Goal: Task Accomplishment & Management: Manage account settings

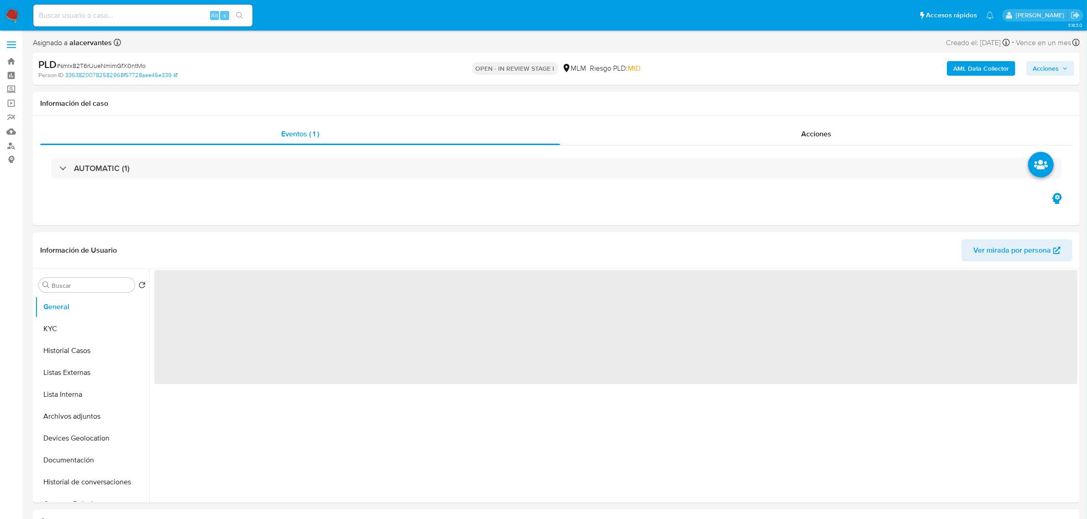
select select "10"
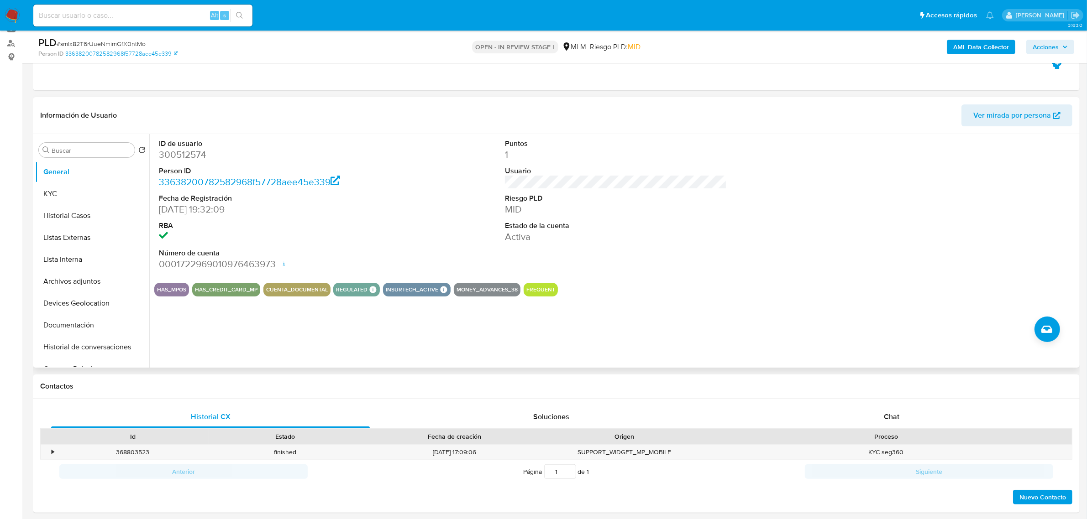
scroll to position [114, 0]
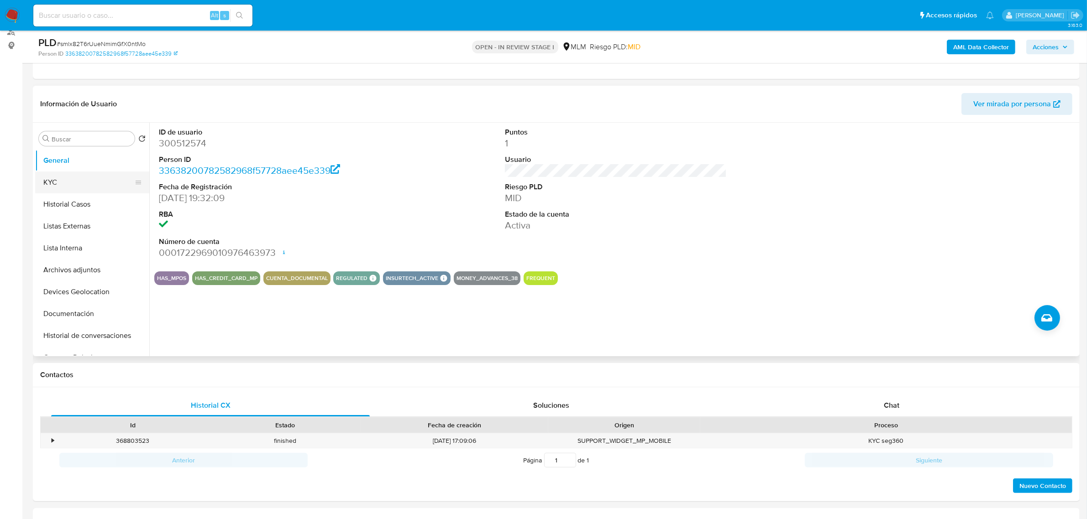
click at [62, 192] on button "KYC" at bounding box center [88, 183] width 107 height 22
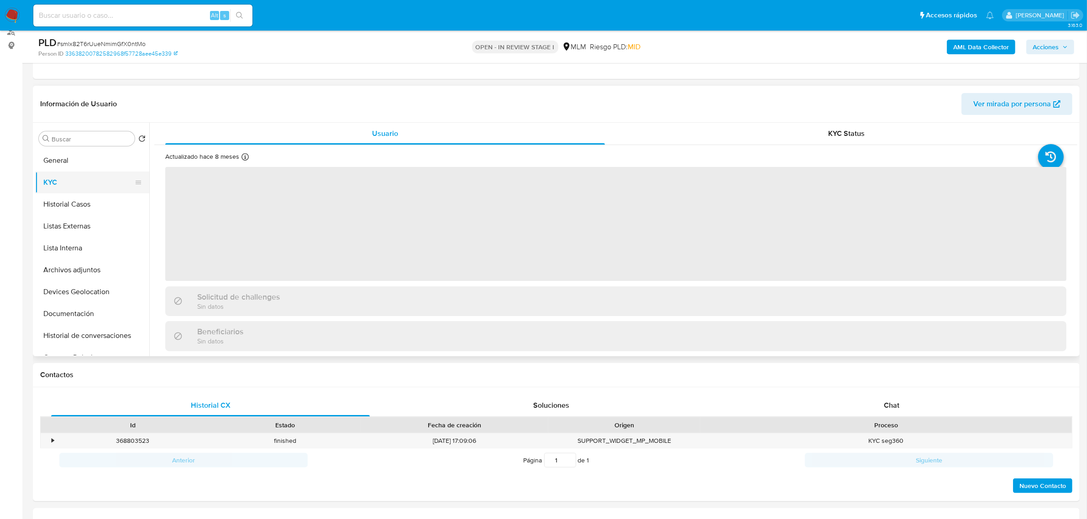
click at [63, 186] on button "KYC" at bounding box center [88, 183] width 107 height 22
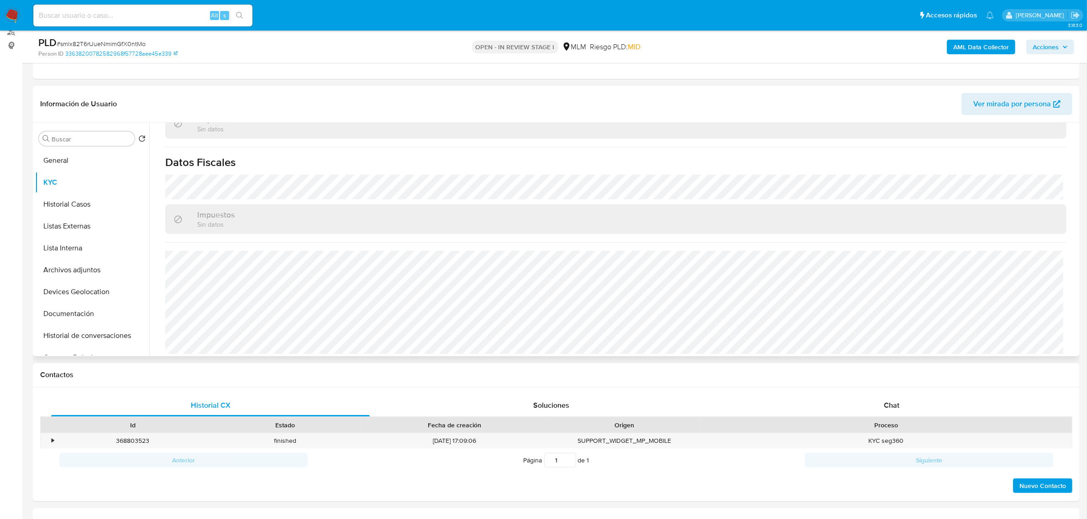
scroll to position [555, 0]
click at [48, 193] on button "Historial Casos" at bounding box center [88, 204] width 107 height 22
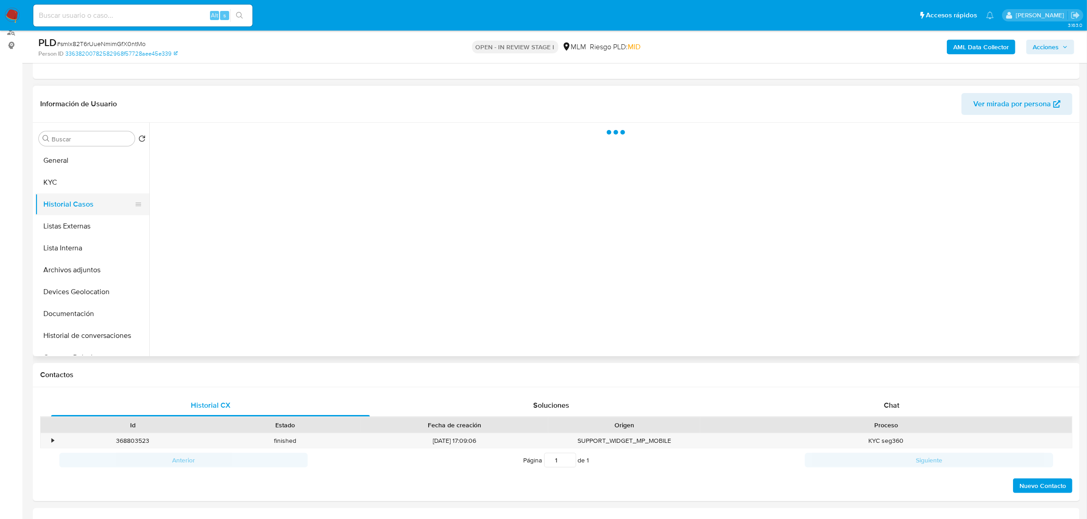
scroll to position [0, 0]
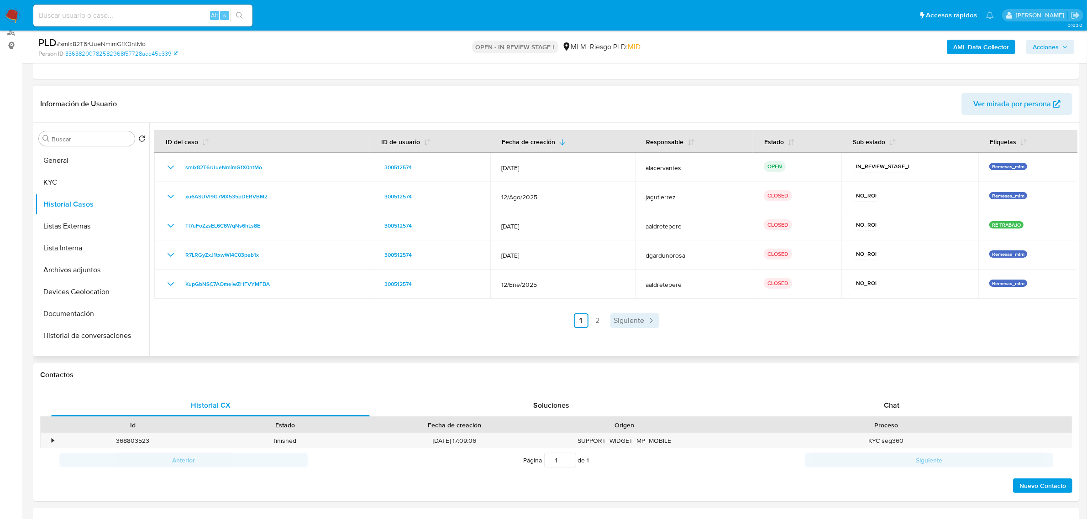
click at [648, 325] on link "Siguiente" at bounding box center [634, 321] width 49 height 15
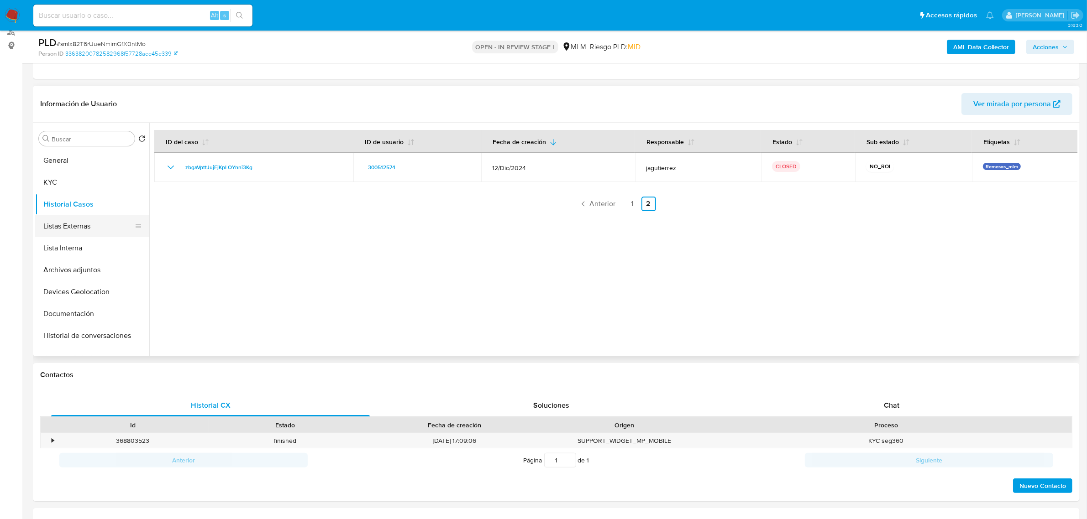
click at [65, 230] on button "Listas Externas" at bounding box center [88, 226] width 107 height 22
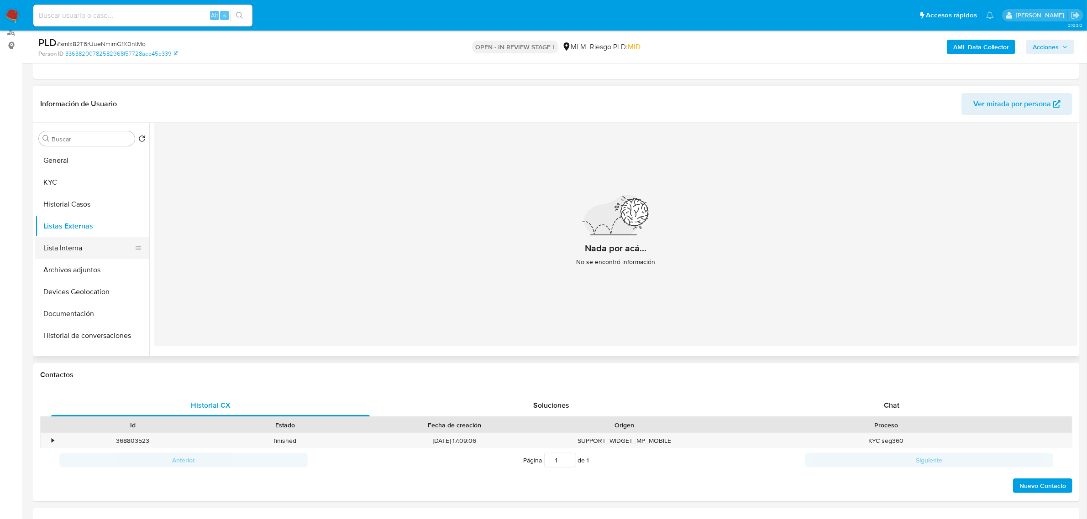
click at [71, 249] on button "Lista Interna" at bounding box center [88, 248] width 107 height 22
click at [67, 271] on button "Archivos adjuntos" at bounding box center [88, 270] width 107 height 22
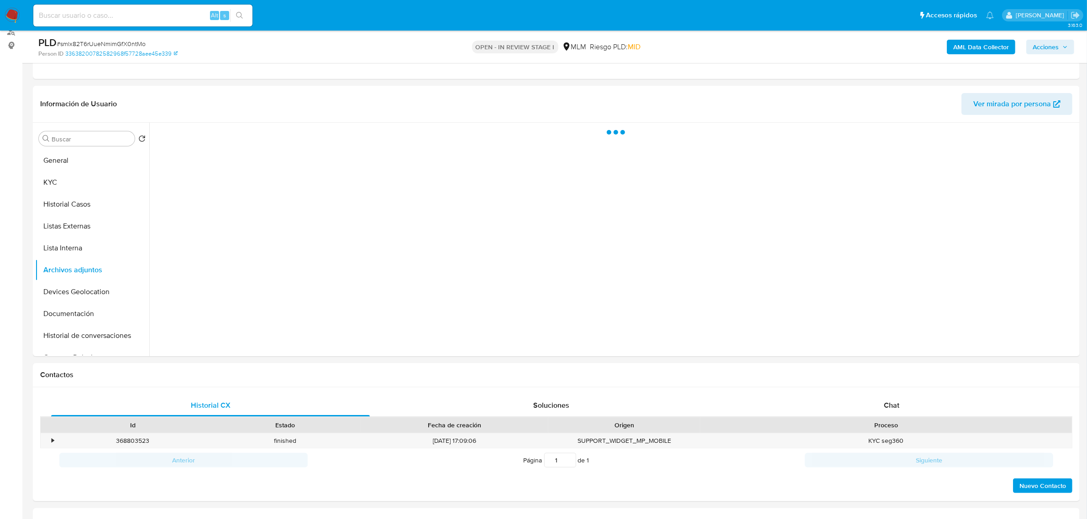
scroll to position [0, 0]
click at [101, 297] on button "Devices Geolocation" at bounding box center [88, 292] width 107 height 22
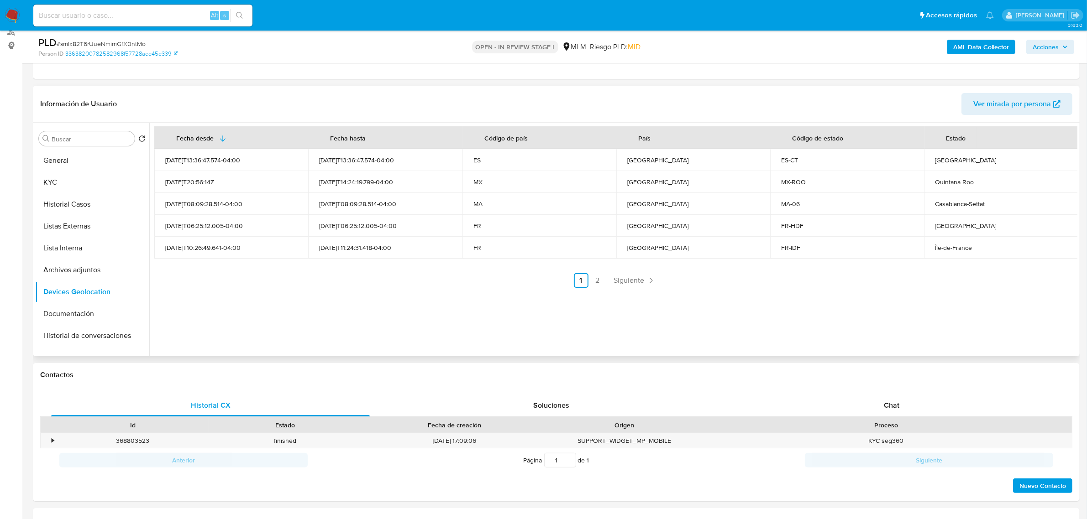
click at [641, 290] on div "Fecha desde Fecha hasta Código de país País Código de estado Estado 2025-09-11T…" at bounding box center [613, 240] width 928 height 234
click at [638, 268] on div "Fecha desde Fecha hasta Código de país País Código de estado Estado 2025-09-11T…" at bounding box center [615, 207] width 923 height 162
click at [638, 281] on span "Siguiente" at bounding box center [629, 280] width 31 height 7
click at [73, 302] on button "Devices Geolocation" at bounding box center [88, 292] width 107 height 22
click at [72, 310] on button "Documentación" at bounding box center [88, 314] width 107 height 22
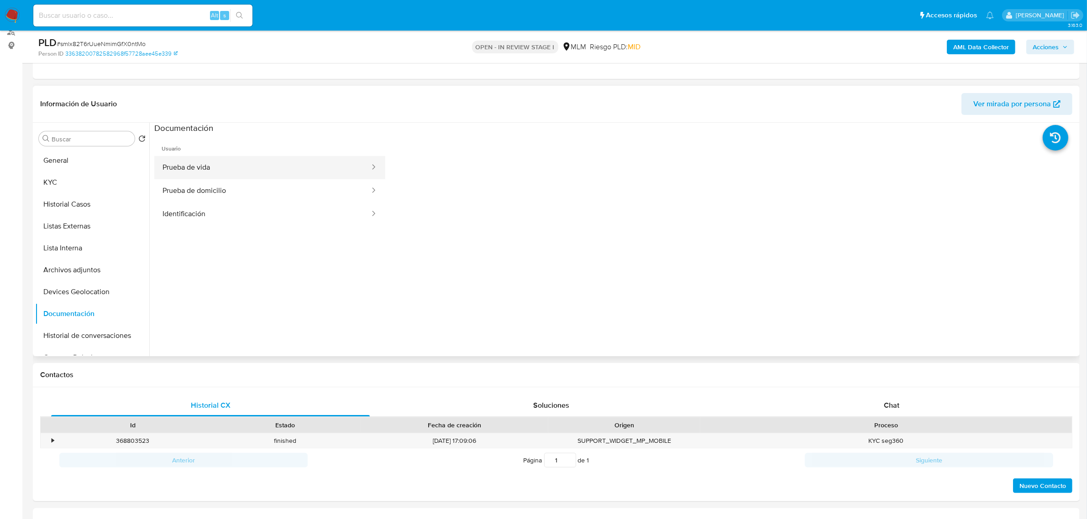
click at [265, 176] on button "Prueba de vida" at bounding box center [262, 167] width 216 height 23
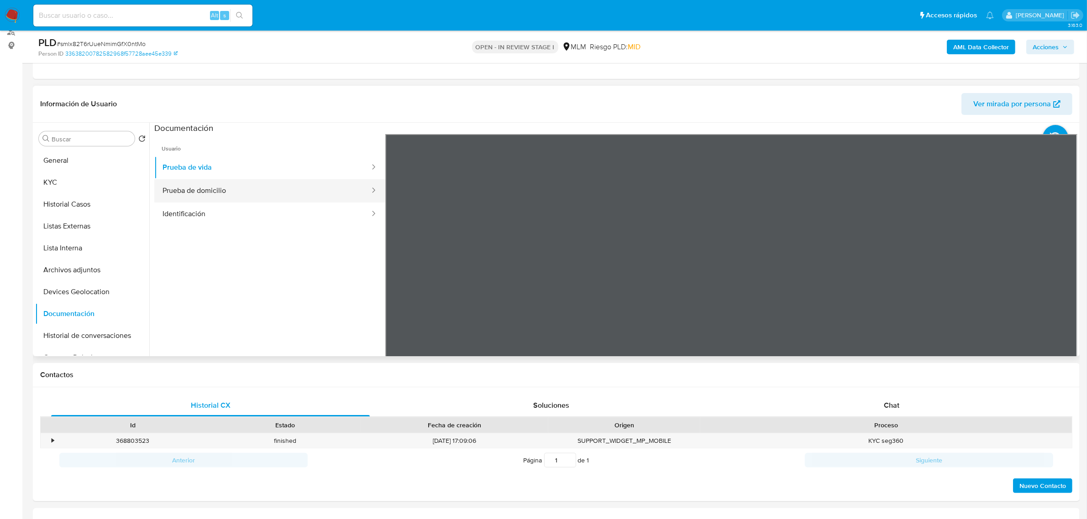
click at [209, 189] on button "Prueba de domicilio" at bounding box center [262, 190] width 216 height 23
click at [300, 210] on button "Identificación" at bounding box center [262, 214] width 216 height 23
click at [293, 204] on button "Identificación" at bounding box center [262, 214] width 216 height 23
click at [293, 199] on button "Prueba de domicilio" at bounding box center [262, 190] width 216 height 23
click at [270, 226] on ul "Usuario Prueba de vida Prueba de domicilio Identificación" at bounding box center [269, 265] width 231 height 263
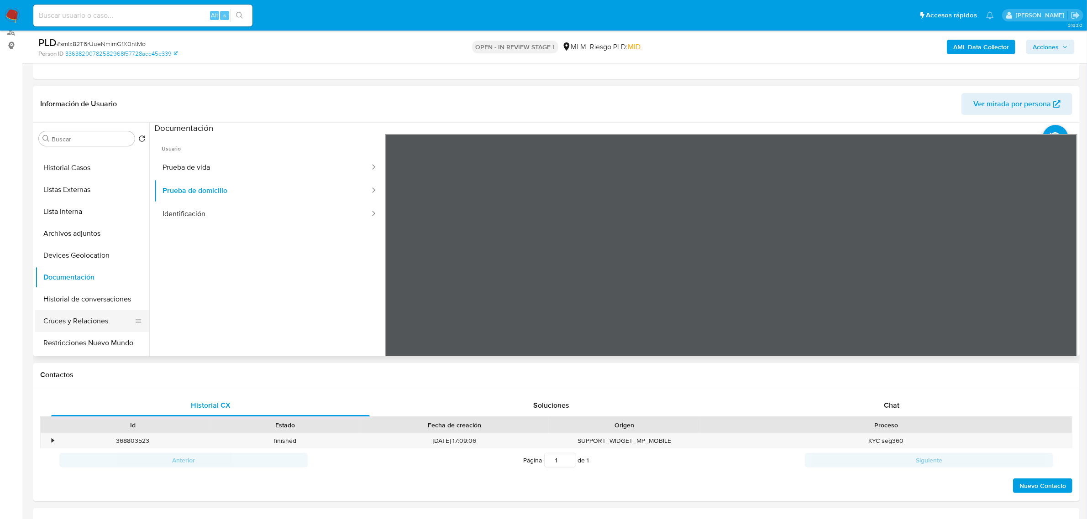
scroll to position [57, 0]
click at [105, 283] on button "Historial de conversaciones" at bounding box center [88, 279] width 107 height 22
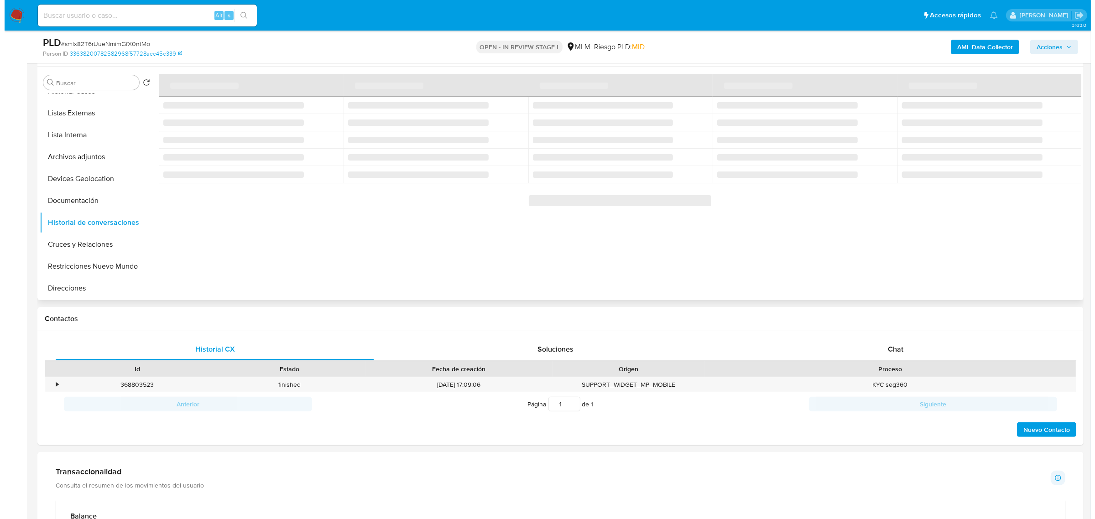
scroll to position [171, 0]
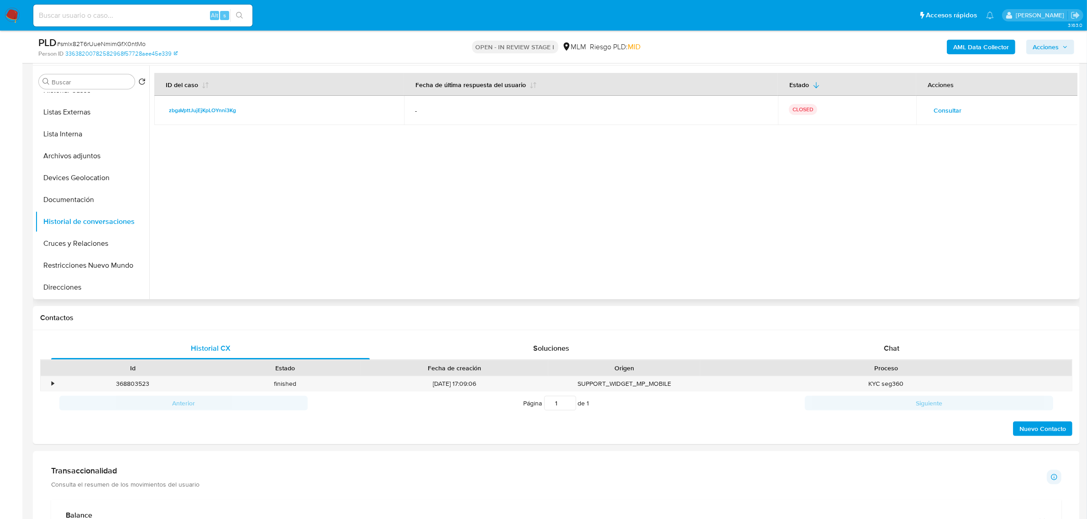
click at [959, 105] on button "Consultar" at bounding box center [947, 110] width 41 height 15
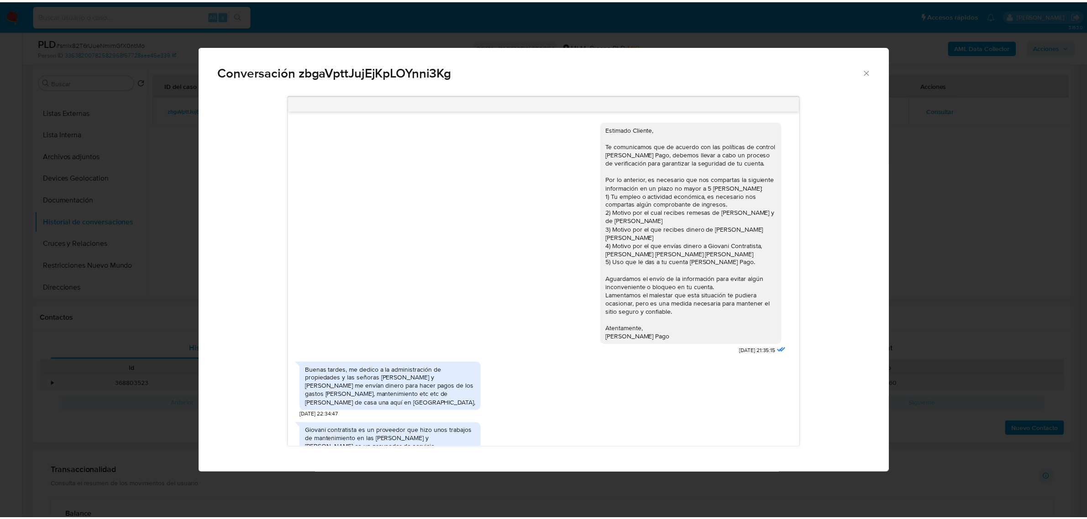
scroll to position [141, 0]
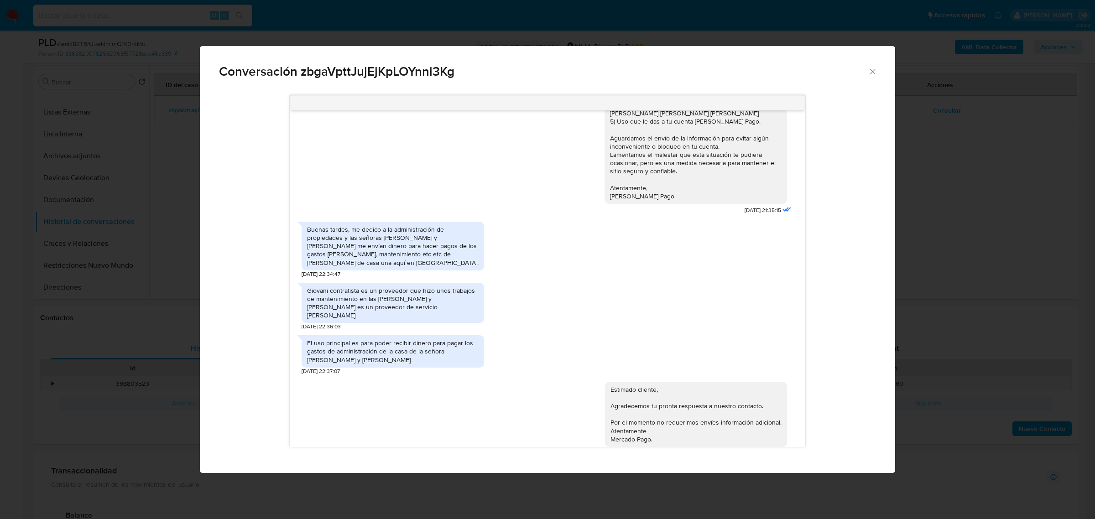
click at [69, 362] on div "Conversación zbgaVpttJujEjKpLOYnni3Kg Estimado Cliente, Te comunicamos que de a…" at bounding box center [547, 259] width 1095 height 519
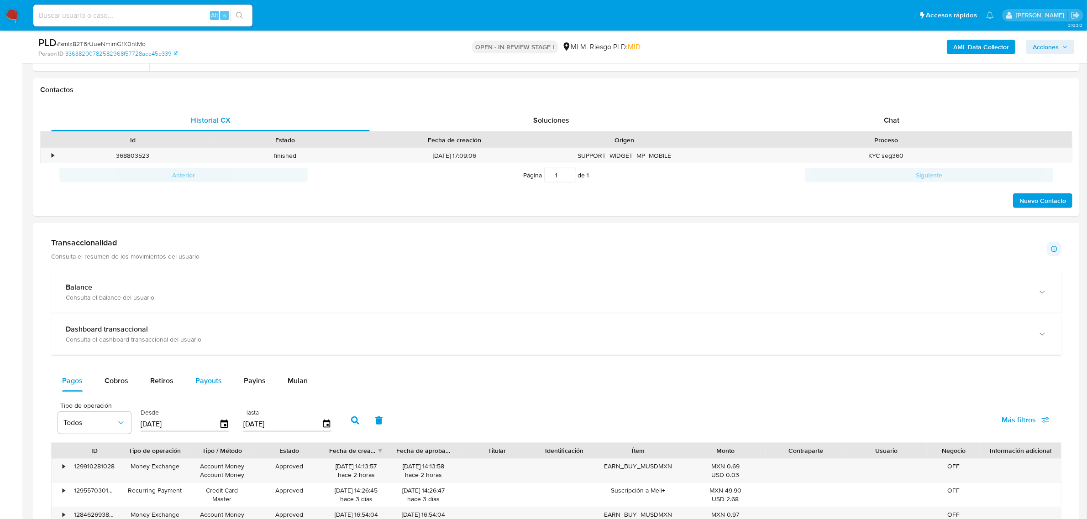
scroll to position [513, 0]
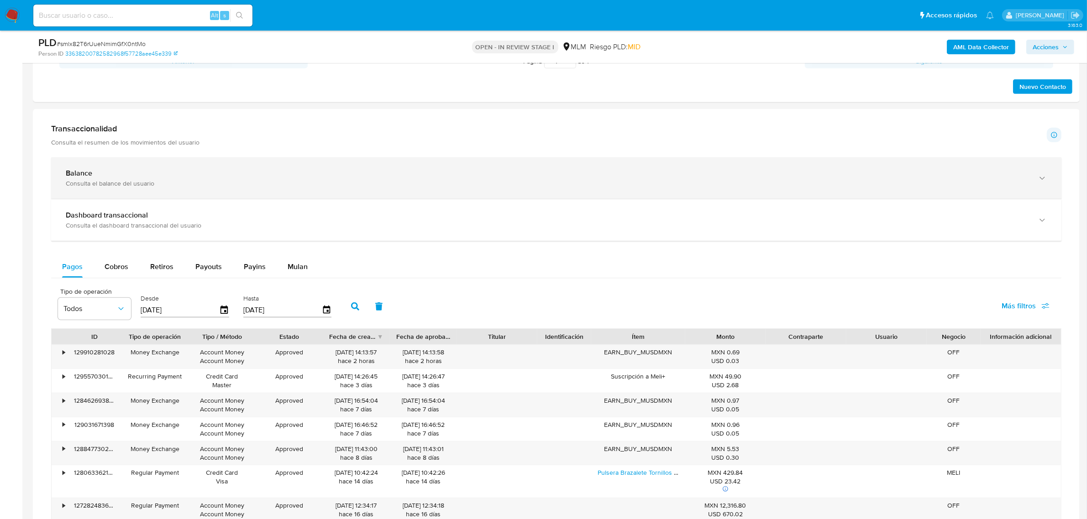
click at [240, 197] on div "Balance Consulta el balance del usuario" at bounding box center [556, 178] width 1010 height 42
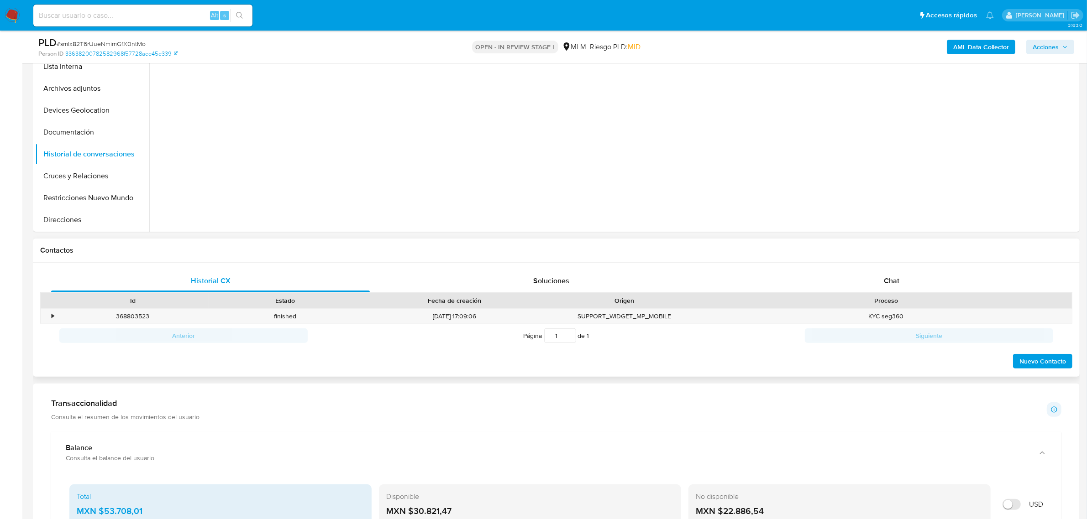
scroll to position [171, 0]
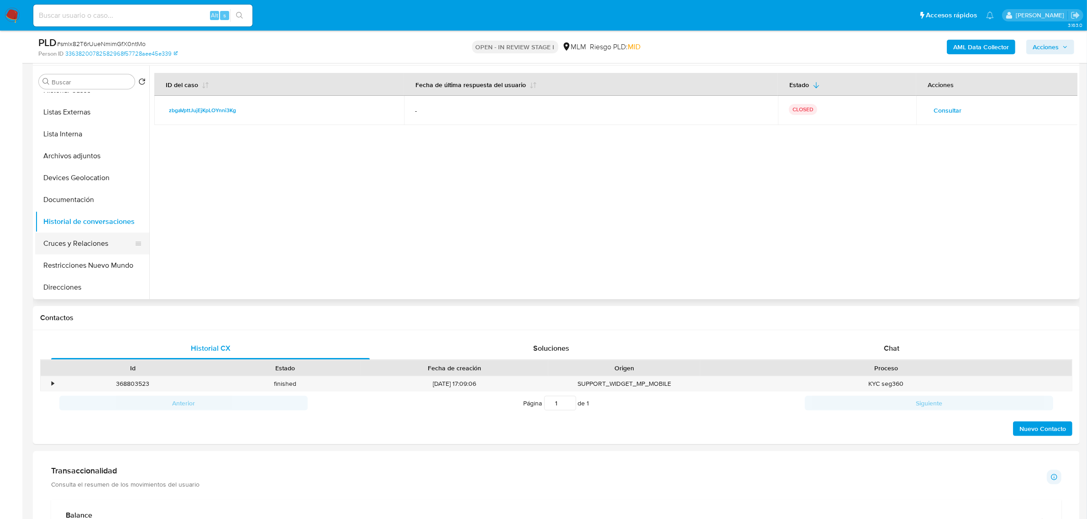
click at [94, 252] on button "Cruces y Relaciones" at bounding box center [88, 244] width 107 height 22
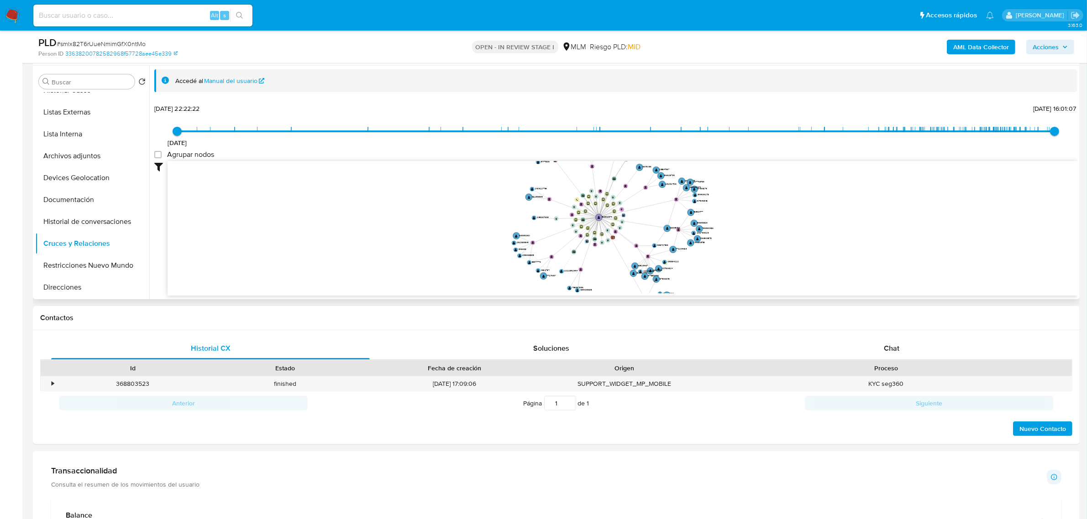
drag, startPoint x: 627, startPoint y: 258, endPoint x: 582, endPoint y: 211, distance: 65.2
click at [582, 211] on icon "device-64c91c793cf707faf2994d7e  device-63f3a95508813b0018a604d8  device-66b5…" at bounding box center [622, 227] width 910 height 132
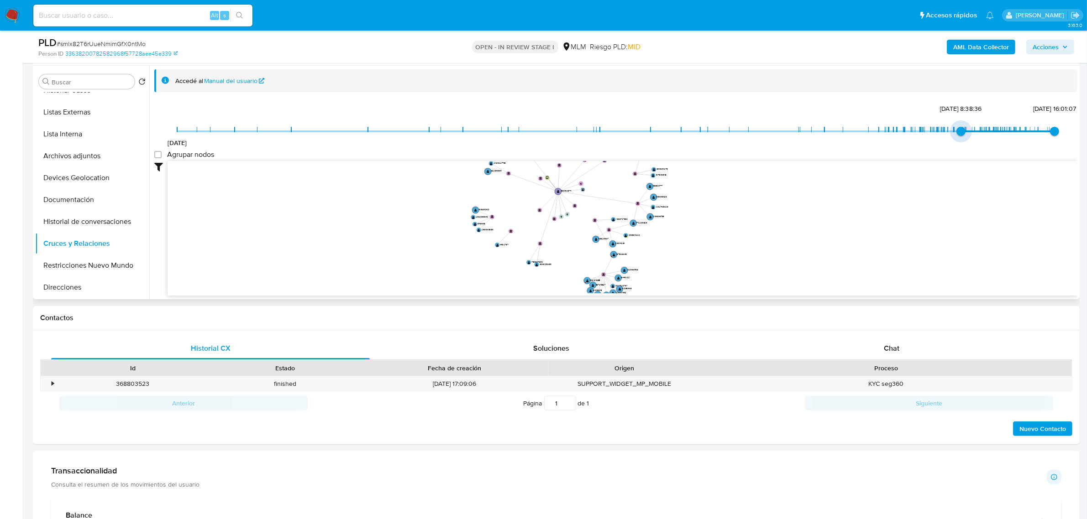
type input "1746288086000"
drag, startPoint x: 179, startPoint y: 128, endPoint x: 960, endPoint y: 148, distance: 780.6
click at [960, 148] on div "15/7/2021 3/5/2025, 10:01:26 11/10/2025, 16:01:07" at bounding box center [615, 138] width 877 height 26
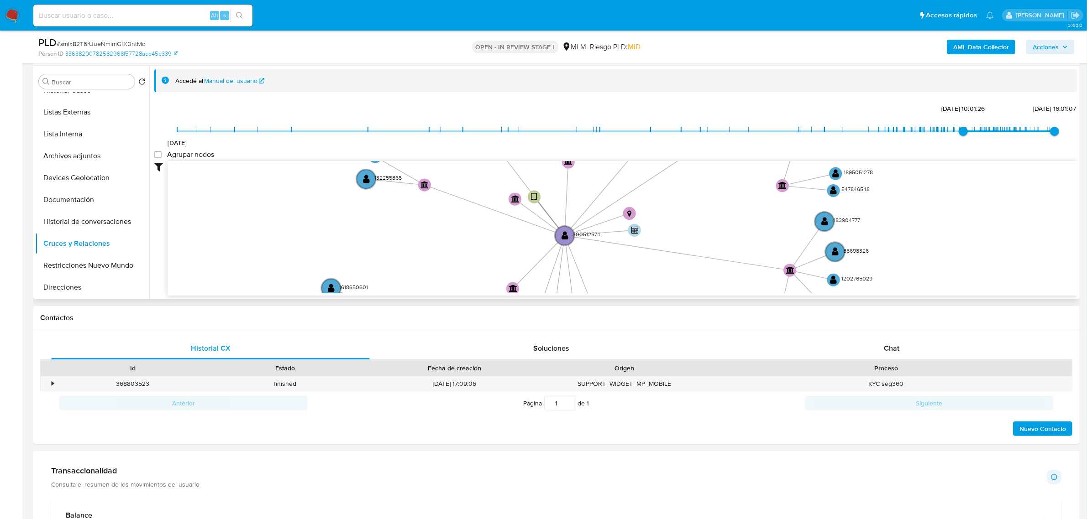
drag, startPoint x: 564, startPoint y: 204, endPoint x: 607, endPoint y: 265, distance: 75.6
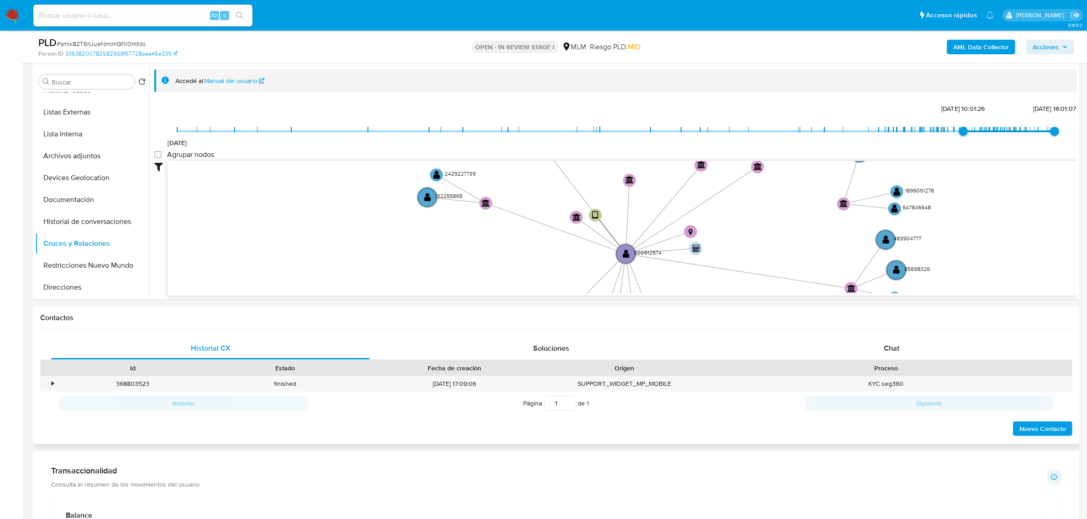
scroll to position [33, 0]
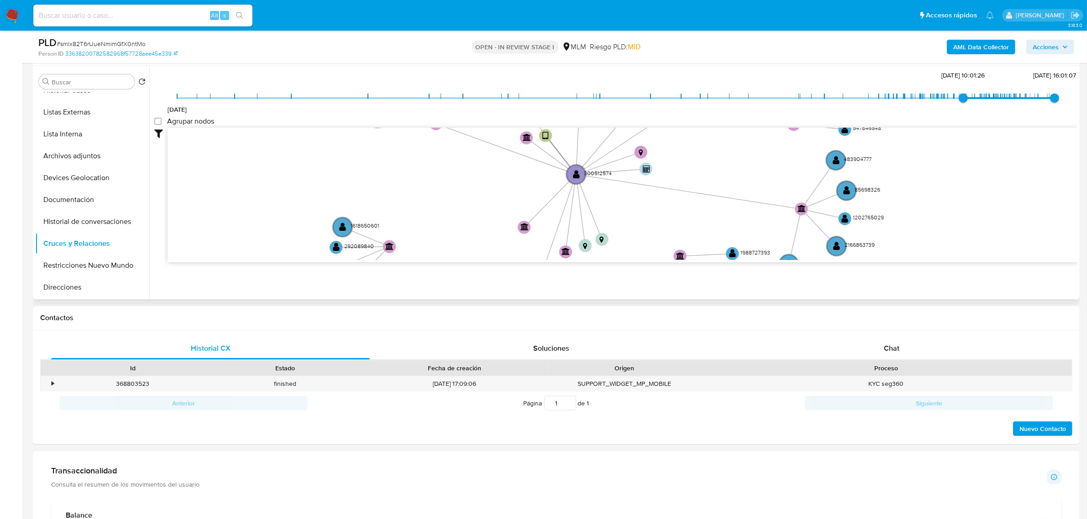
drag, startPoint x: 602, startPoint y: 246, endPoint x: 605, endPoint y: 193, distance: 53.9
click at [606, 193] on icon "device-64c91c793cf707faf2994d7e  device-63f3a95508813b0018a604d8  device-66b5…" at bounding box center [622, 194] width 910 height 132
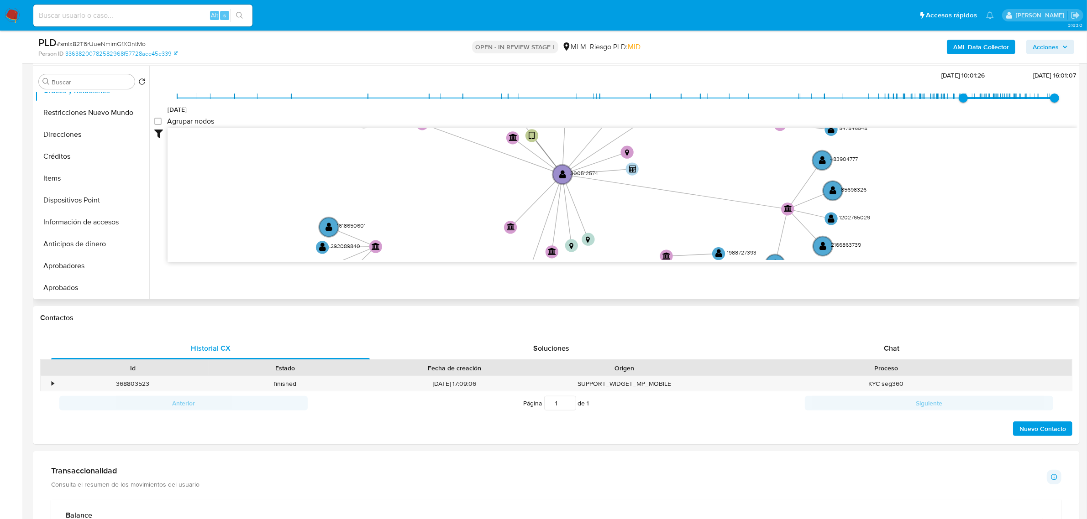
scroll to position [228, 0]
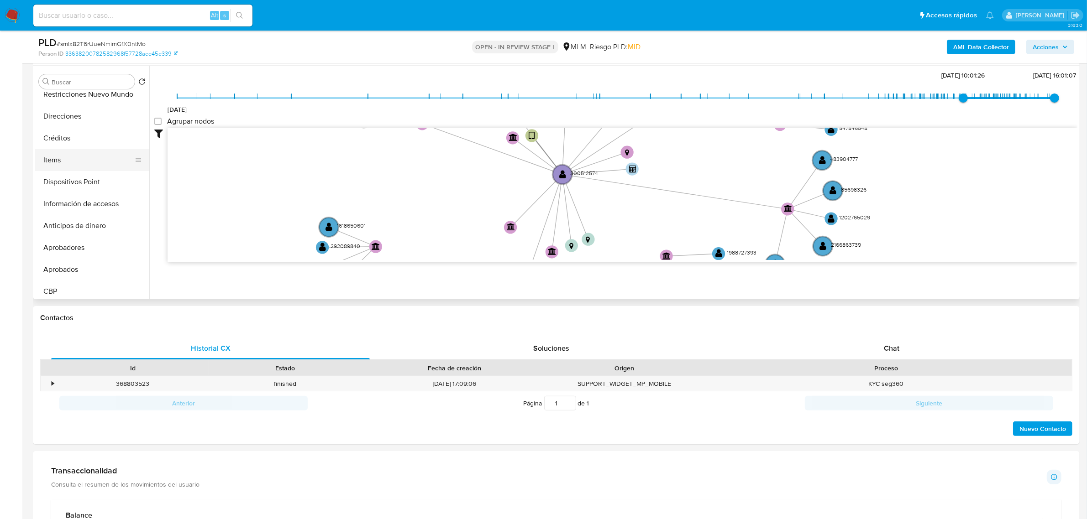
click at [84, 164] on button "Items" at bounding box center [88, 160] width 107 height 22
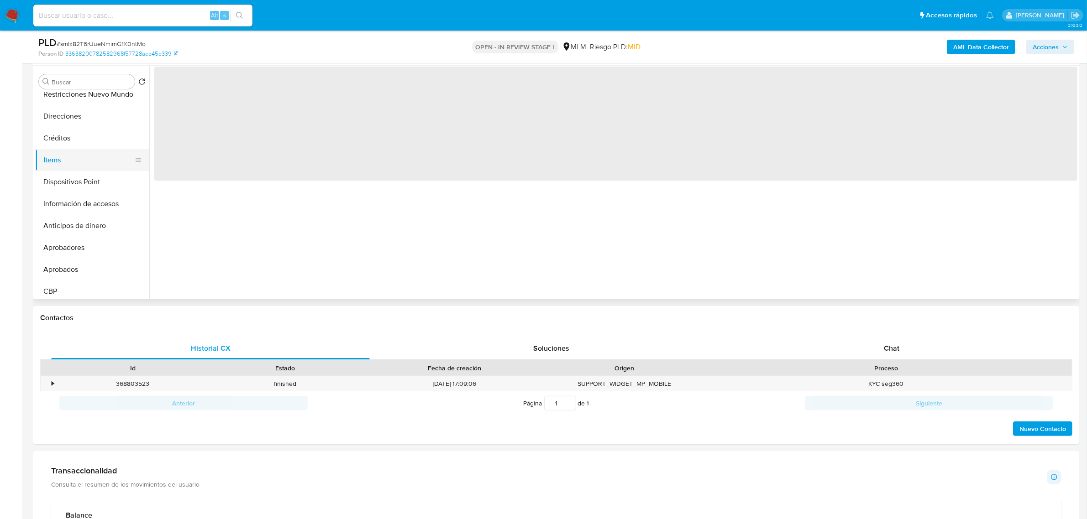
scroll to position [0, 0]
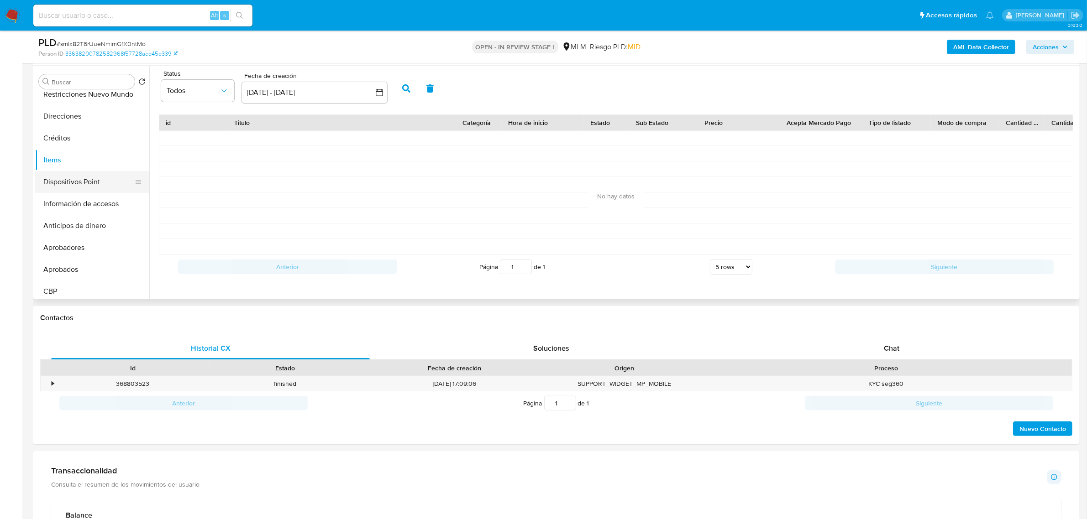
click at [86, 181] on button "Dispositivos Point" at bounding box center [88, 182] width 107 height 22
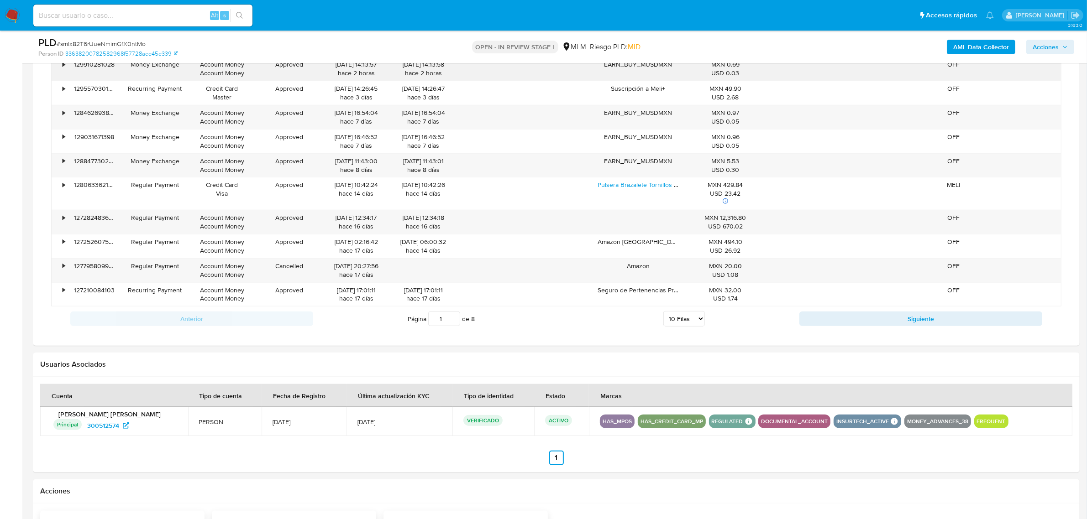
scroll to position [1052, 0]
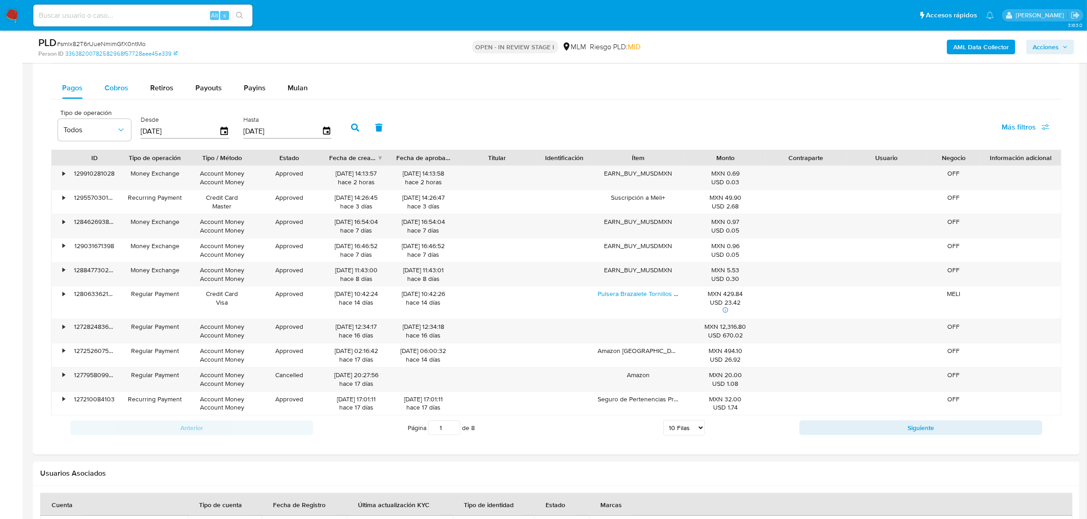
click at [118, 82] on div "Cobros" at bounding box center [117, 88] width 24 height 22
select select "10"
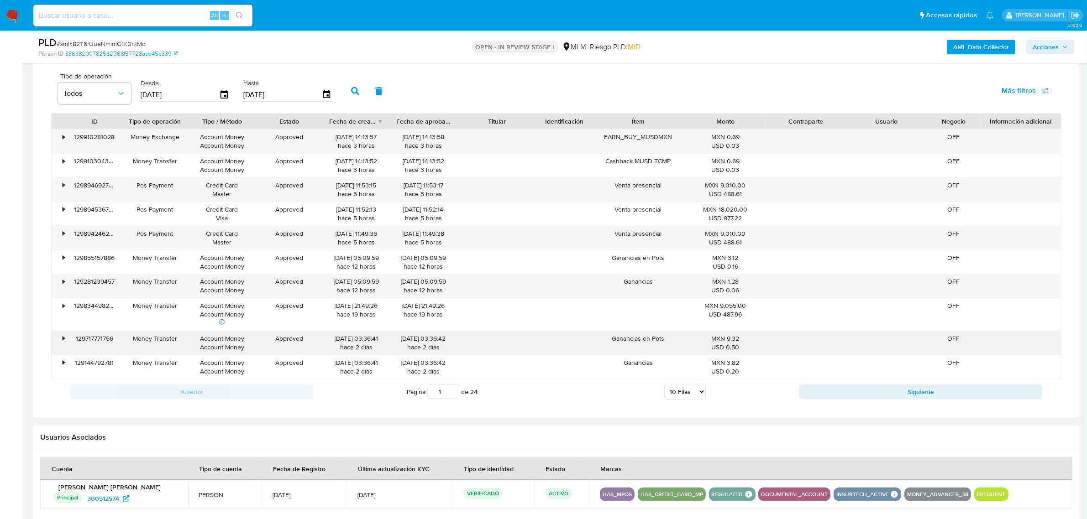
scroll to position [1109, 0]
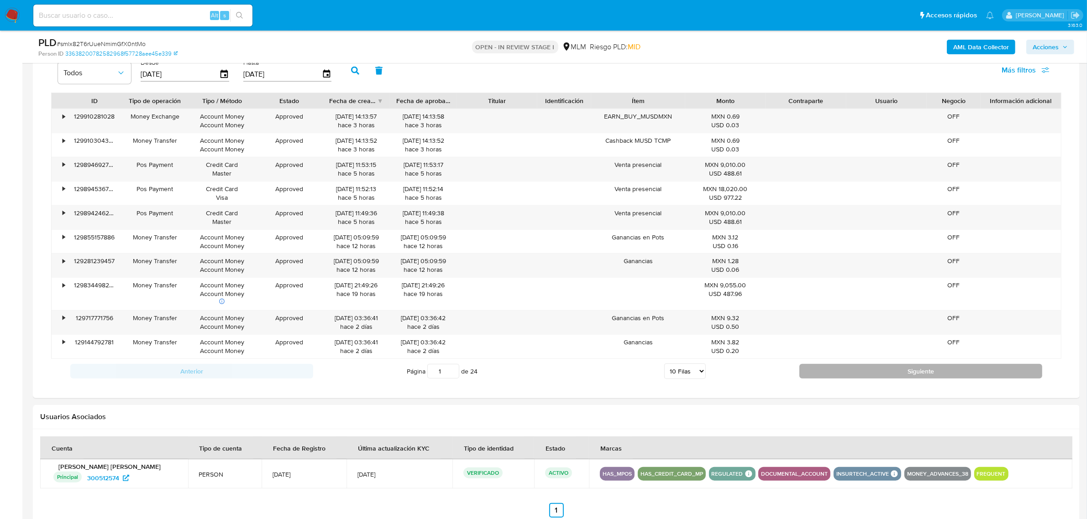
click at [901, 373] on button "Siguiente" at bounding box center [920, 371] width 243 height 15
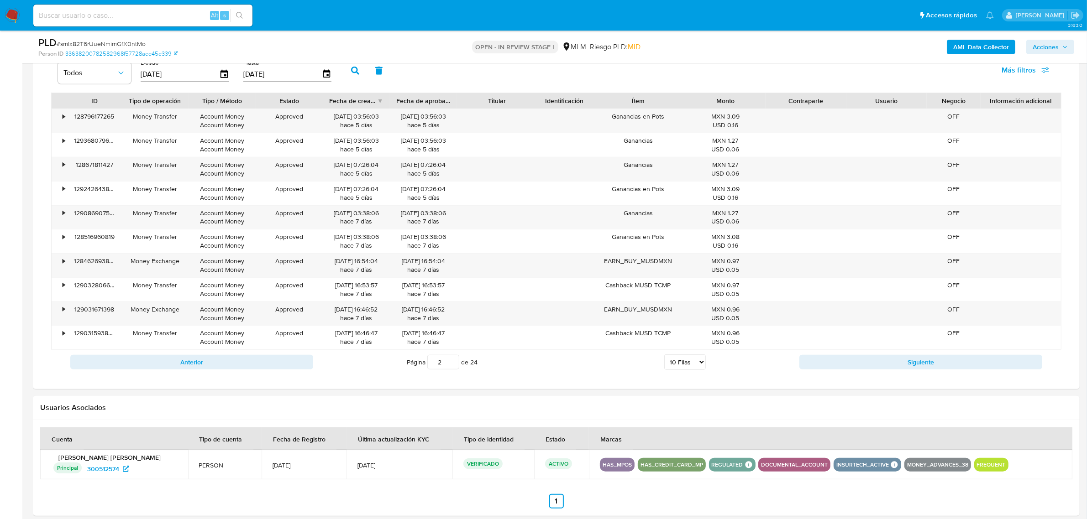
click at [913, 363] on button "Siguiente" at bounding box center [920, 362] width 243 height 15
click at [892, 366] on button "Siguiente" at bounding box center [920, 362] width 243 height 15
click at [896, 364] on button "Siguiente" at bounding box center [920, 362] width 243 height 15
click at [894, 361] on button "Siguiente" at bounding box center [920, 362] width 243 height 15
type input "6"
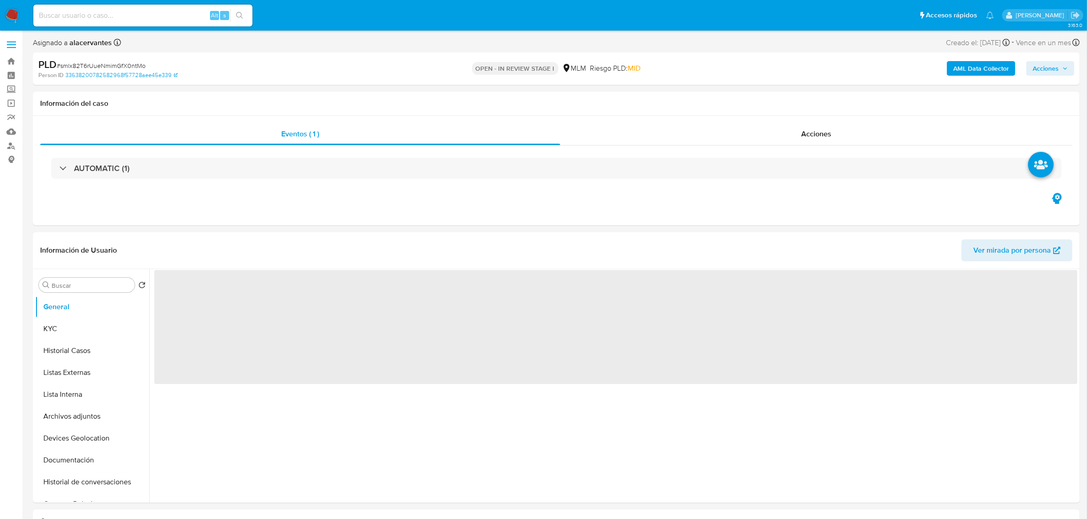
select select "10"
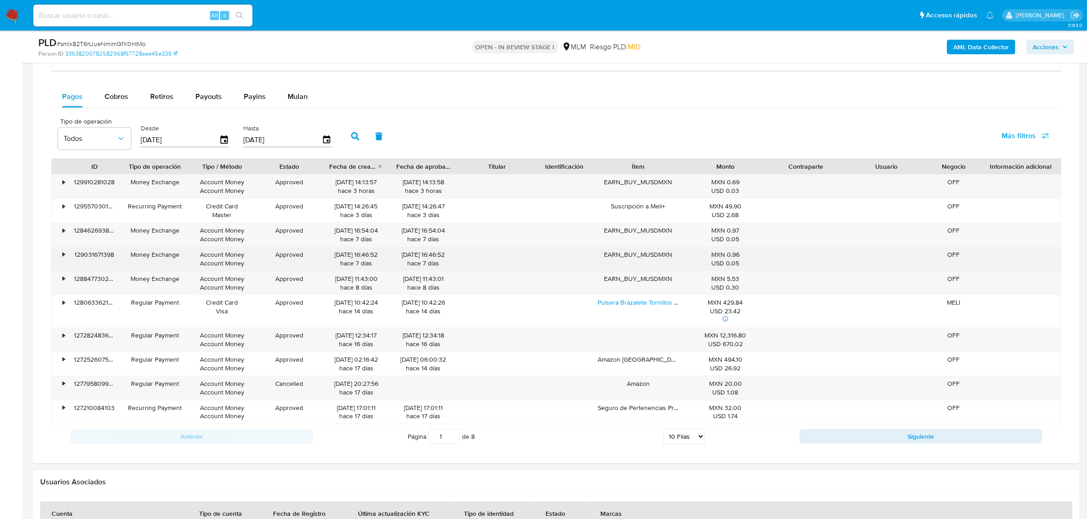
scroll to position [685, 0]
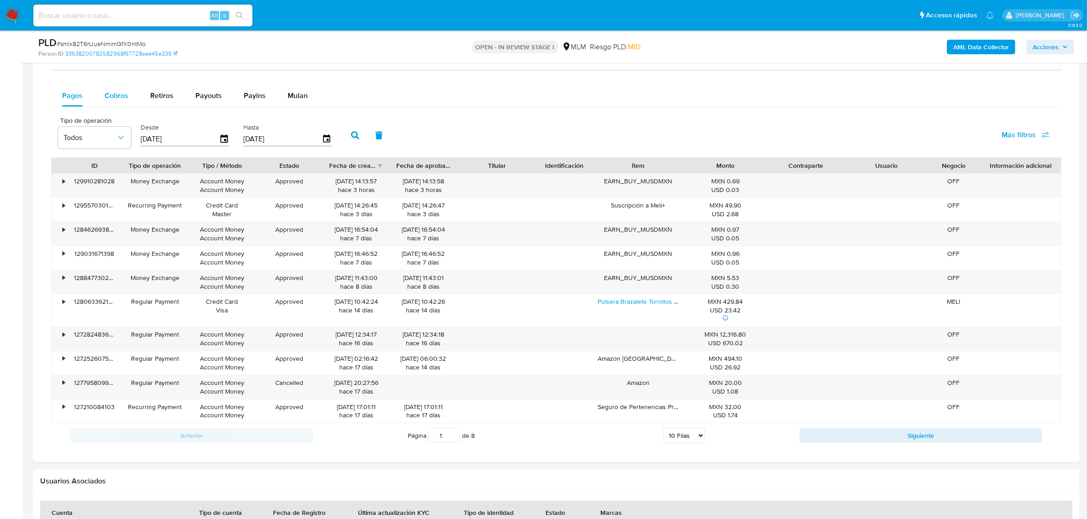
click at [122, 99] on span "Cobros" at bounding box center [117, 95] width 24 height 10
select select "10"
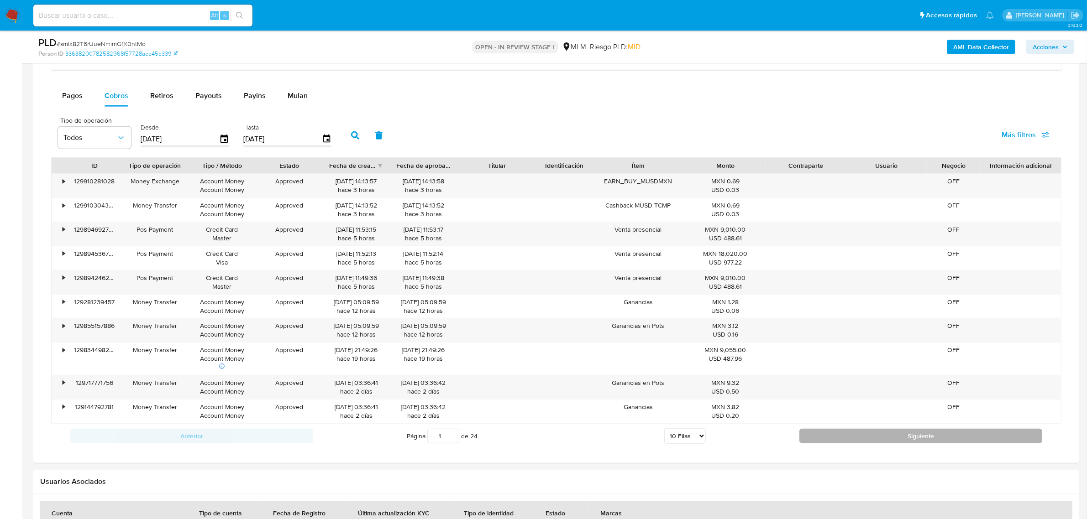
click at [877, 435] on button "Siguiente" at bounding box center [920, 436] width 243 height 15
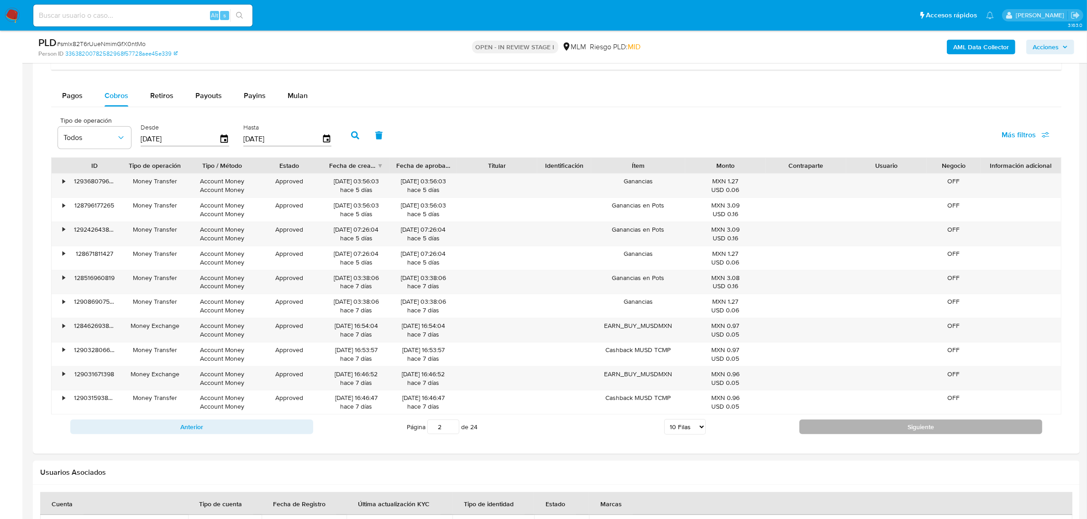
click at [898, 434] on button "Siguiente" at bounding box center [920, 427] width 243 height 15
click at [905, 429] on button "Siguiente" at bounding box center [920, 427] width 243 height 15
click at [908, 430] on button "Siguiente" at bounding box center [920, 427] width 243 height 15
click at [909, 430] on button "Siguiente" at bounding box center [920, 427] width 243 height 15
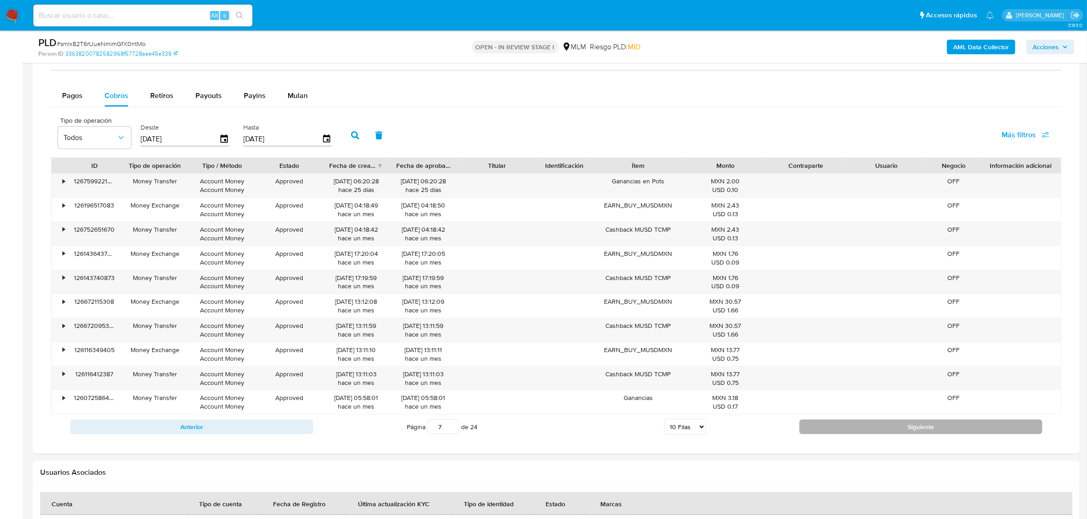
click at [909, 430] on button "Siguiente" at bounding box center [920, 427] width 243 height 15
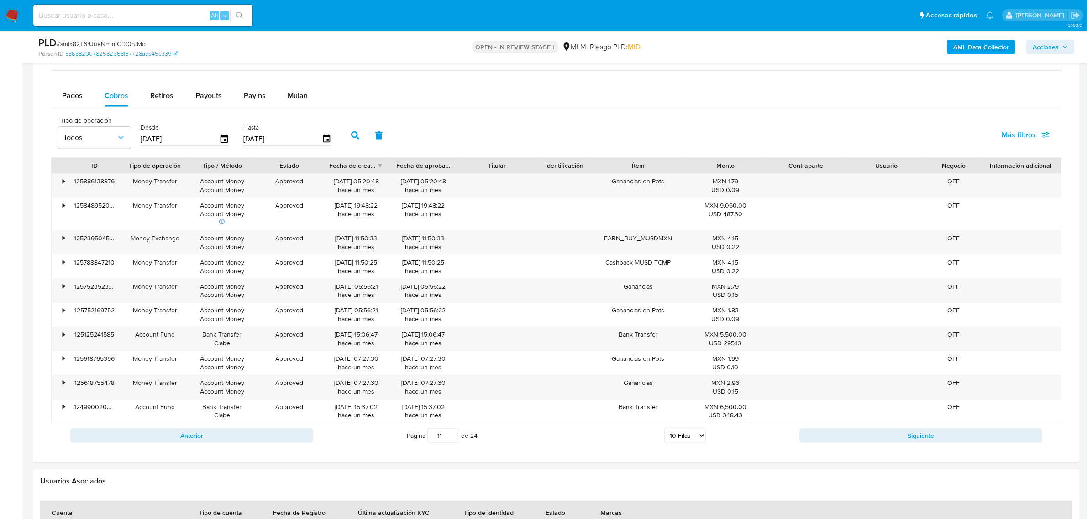
click at [909, 430] on div "Anterior Página 11 de 24 5 Filas 10 Filas 20 Filas 25 Filas 50 Filas 100 Filas …" at bounding box center [556, 436] width 1010 height 25
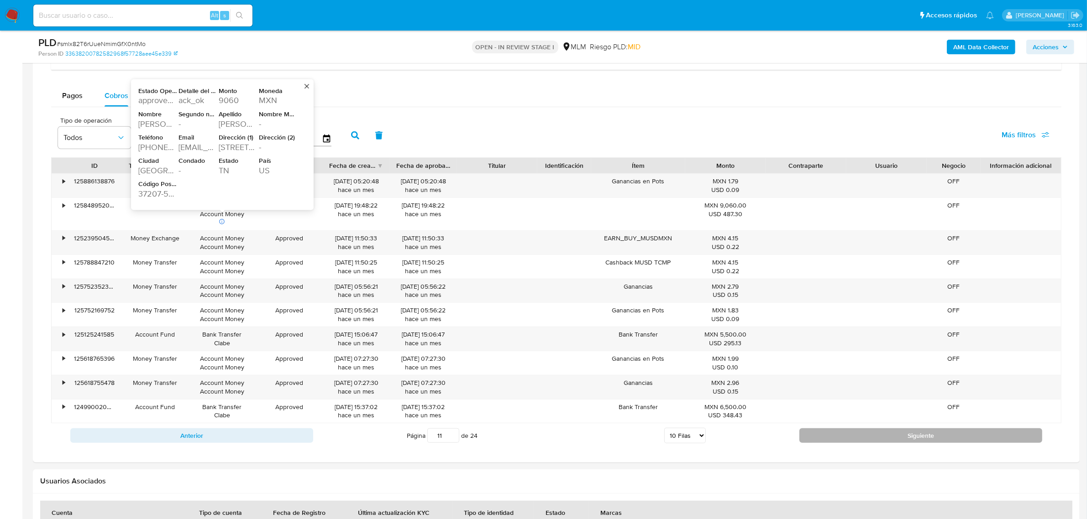
click at [861, 432] on button "Siguiente" at bounding box center [920, 436] width 243 height 15
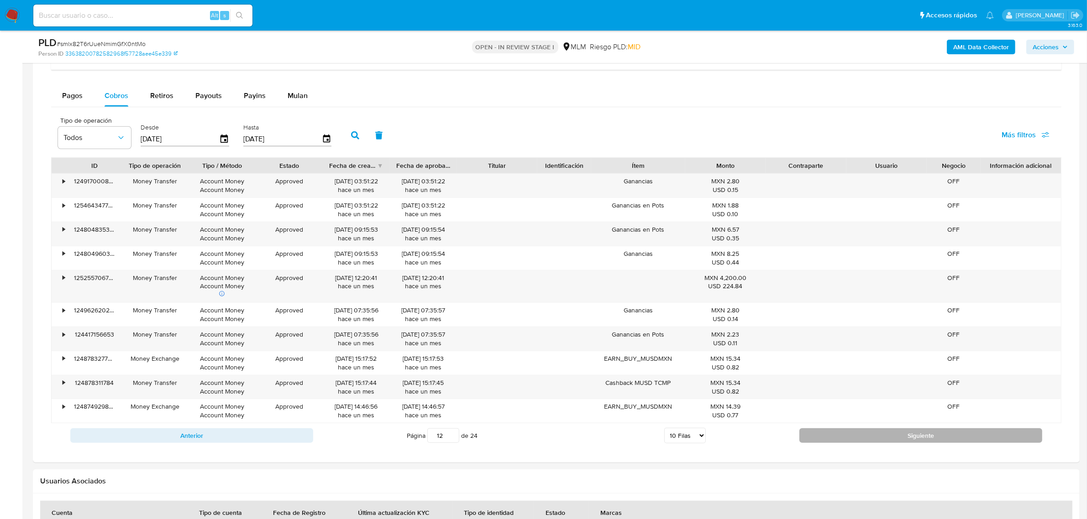
click at [967, 437] on button "Siguiente" at bounding box center [920, 436] width 243 height 15
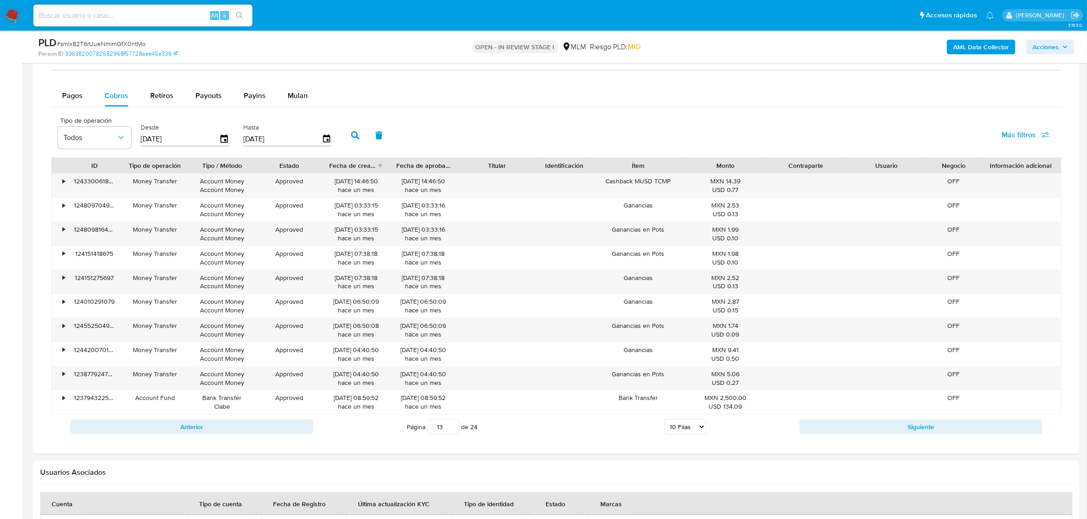
click at [968, 437] on div "Anterior Página 13 de 24 5 Filas 10 Filas 20 Filas 25 Filas 50 Filas 100 Filas …" at bounding box center [556, 427] width 1010 height 25
click at [969, 434] on button "Siguiente" at bounding box center [920, 427] width 243 height 15
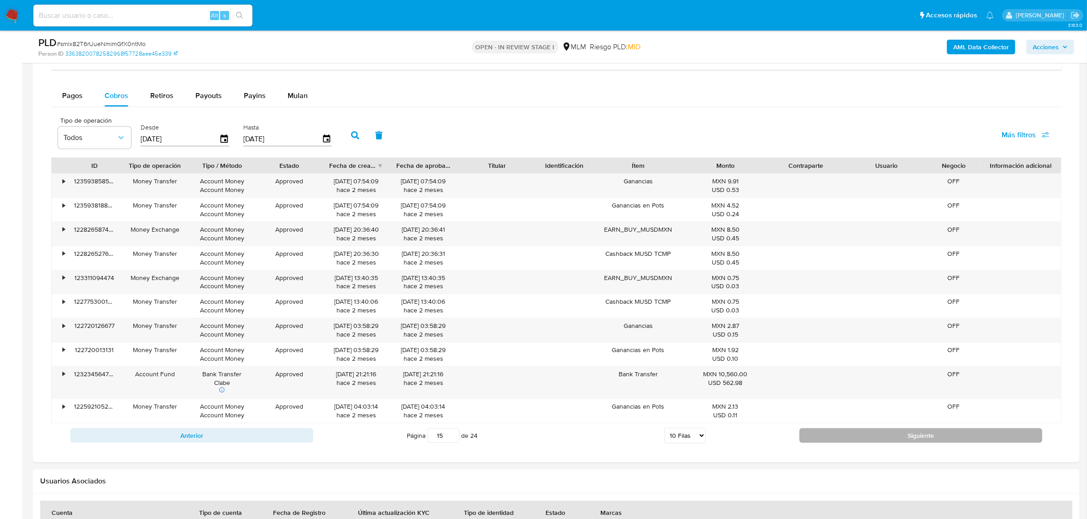
click at [969, 433] on button "Siguiente" at bounding box center [920, 436] width 243 height 15
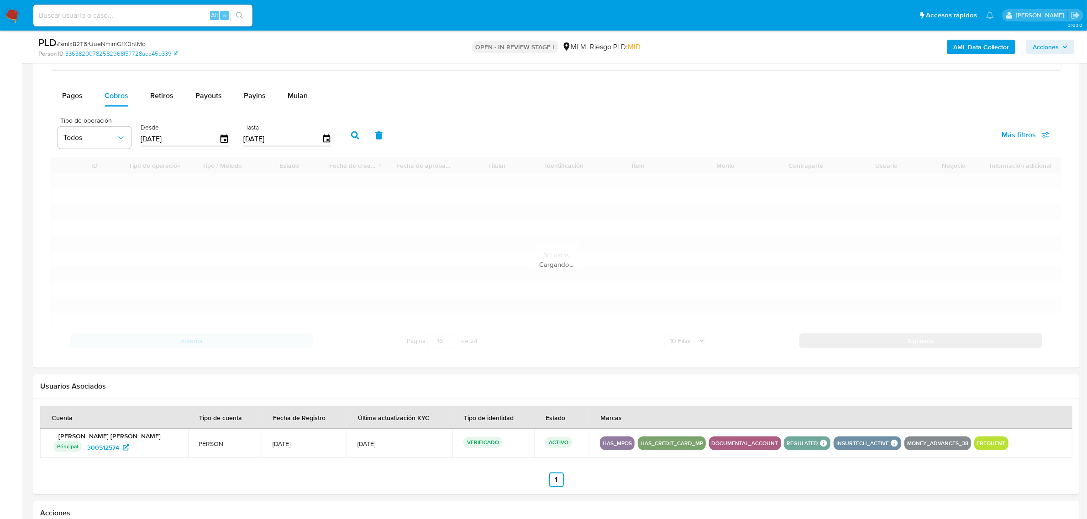
click at [969, 433] on td at bounding box center [830, 443] width 483 height 29
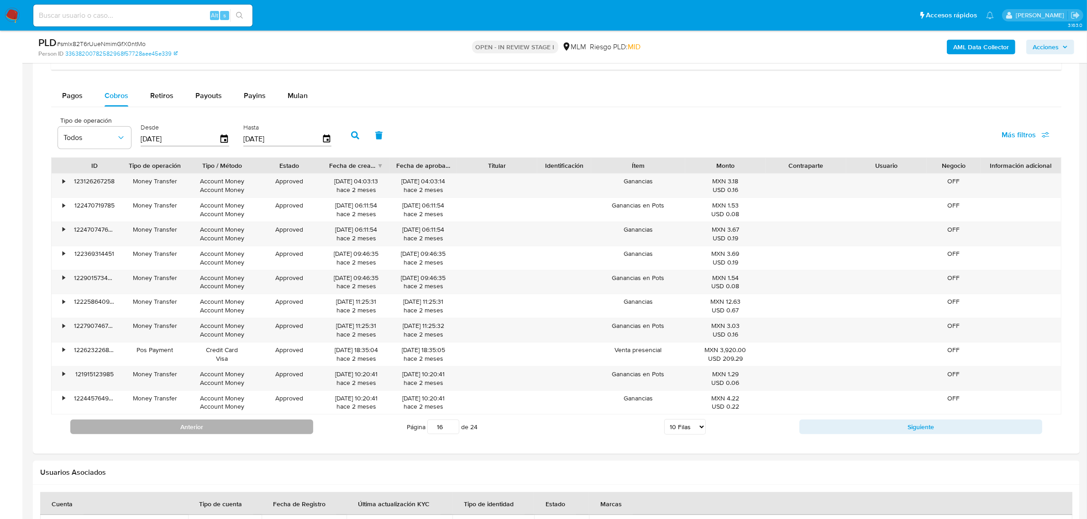
click at [252, 427] on button "Anterior" at bounding box center [191, 427] width 243 height 15
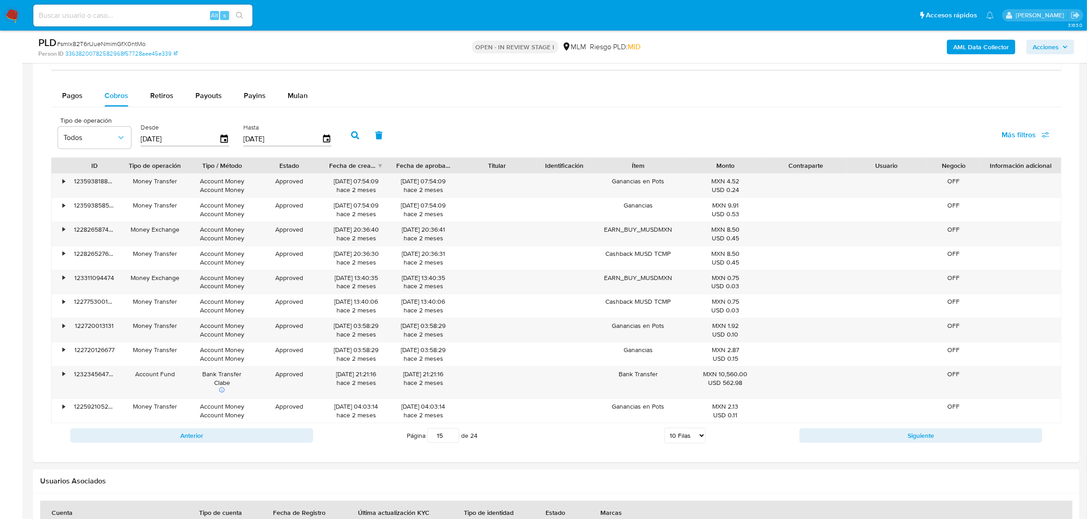
click at [915, 428] on div "Anterior Página 15 de 24 5 Filas 10 Filas 20 Filas 25 Filas 50 Filas 100 Filas …" at bounding box center [556, 436] width 1010 height 25
click at [916, 432] on button "Siguiente" at bounding box center [920, 436] width 243 height 15
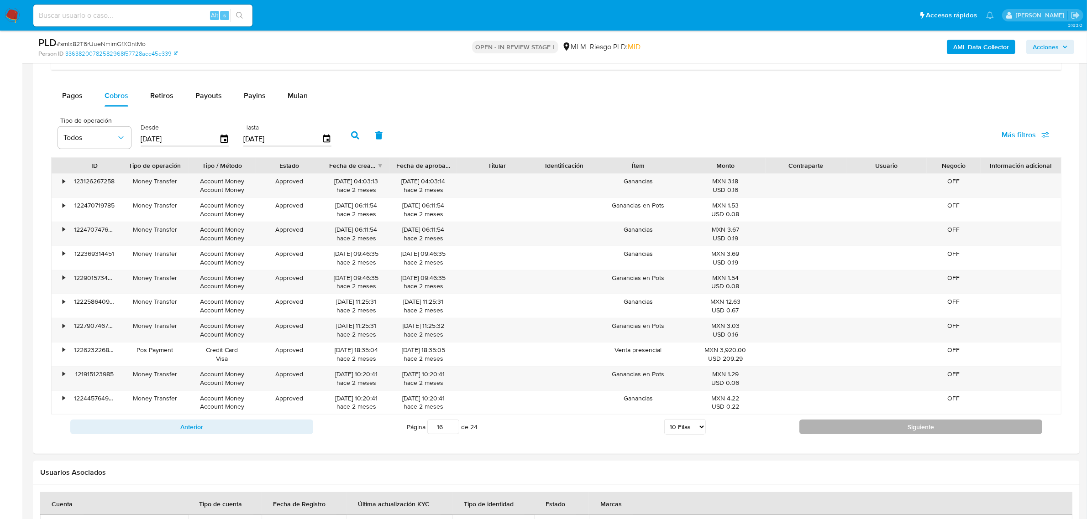
click at [916, 432] on button "Siguiente" at bounding box center [920, 427] width 243 height 15
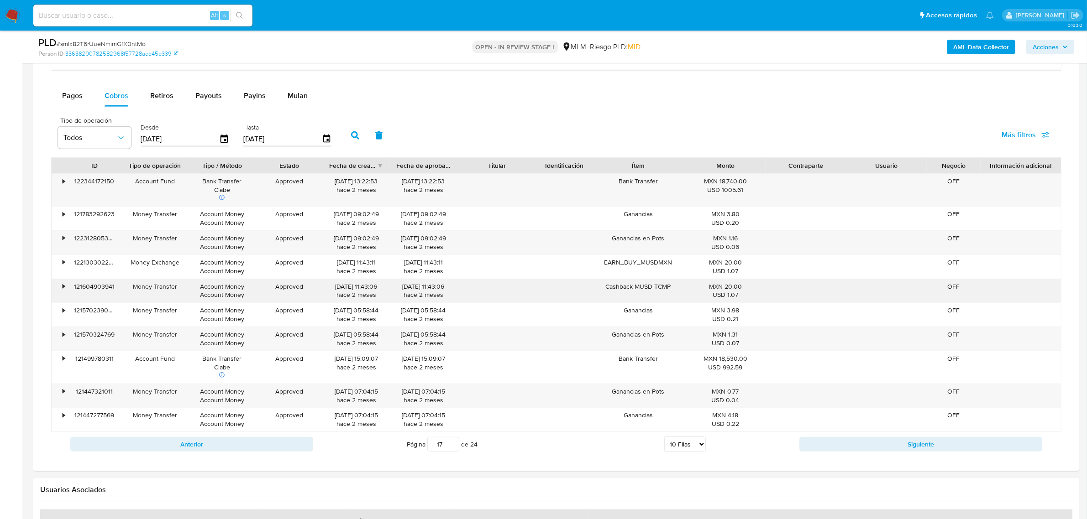
click at [281, 322] on div "• 122344172150 Account Fund Bank Transfer Clabe Approved 14/08/2025 13:22:53 ha…" at bounding box center [556, 302] width 1010 height 259
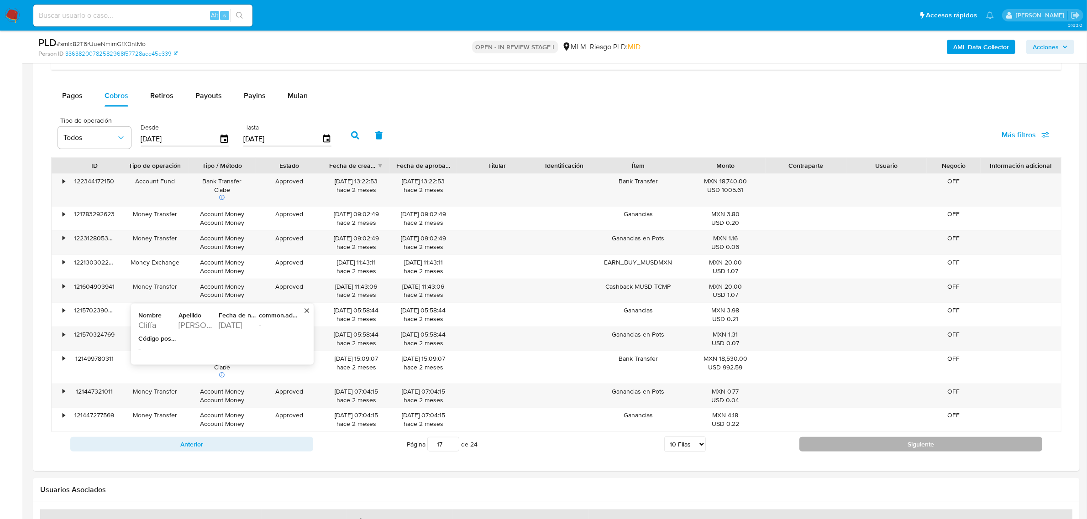
click at [977, 439] on button "Siguiente" at bounding box center [920, 444] width 243 height 15
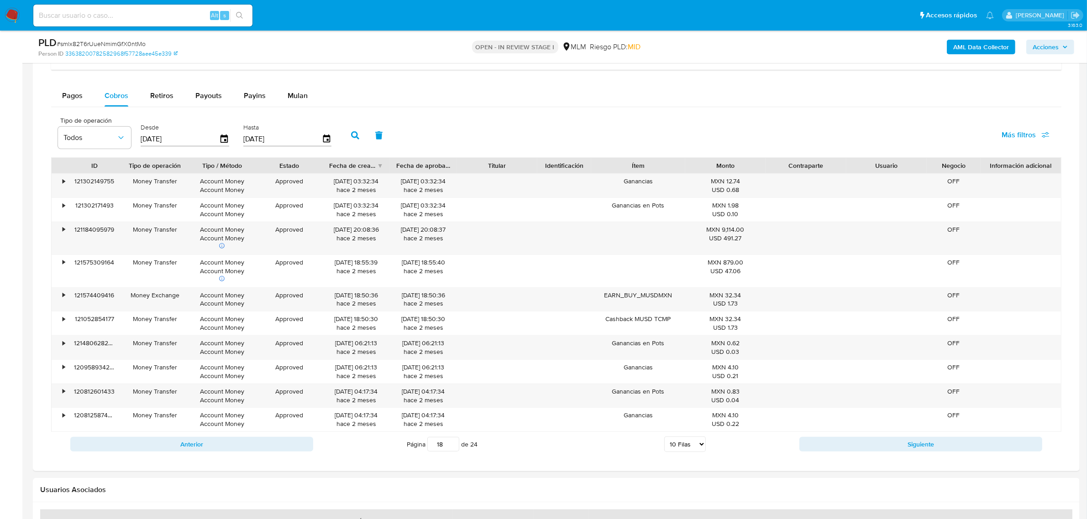
click at [858, 446] on button "Siguiente" at bounding box center [920, 444] width 243 height 15
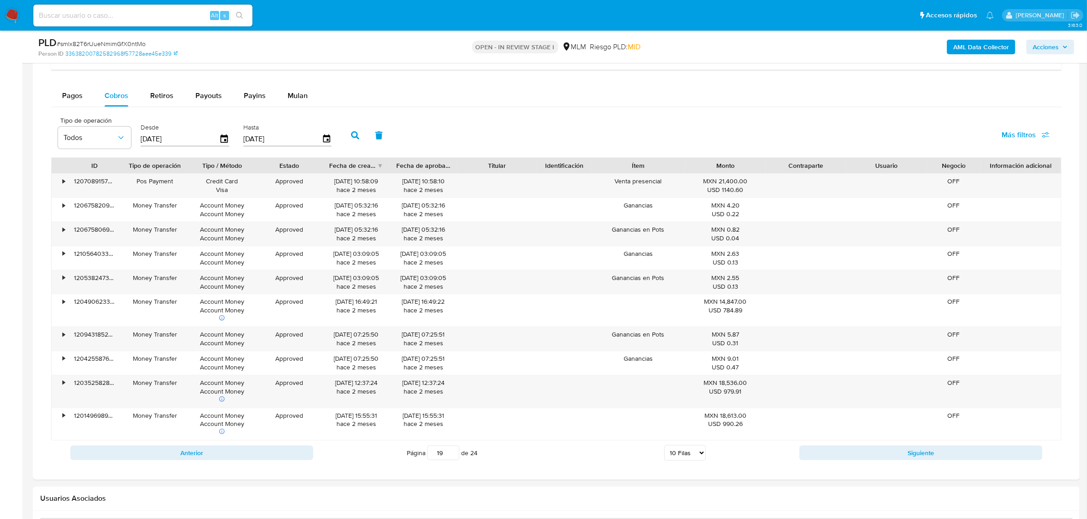
click at [846, 465] on div "Anterior Página 19 de 24 5 Filas 10 Filas 20 Filas 25 Filas 50 Filas 100 Filas …" at bounding box center [556, 453] width 1010 height 25
click at [846, 468] on div "Transaccionalidad Consulta el resumen de los movimientos del usuario Informació…" at bounding box center [556, 209] width 1032 height 528
click at [842, 460] on button "Siguiente" at bounding box center [920, 453] width 243 height 15
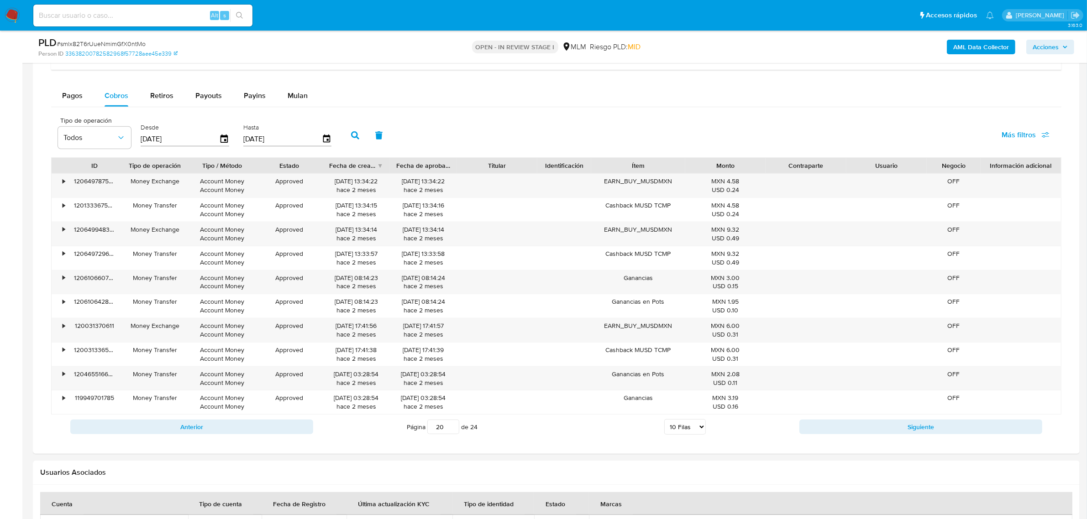
click at [865, 438] on div "Anterior Página 20 de 24 5 Filas 10 Filas 20 Filas 25 Filas 50 Filas 100 Filas …" at bounding box center [556, 427] width 1010 height 25
click at [864, 438] on div "Anterior Página 20 de 24 5 Filas 10 Filas 20 Filas 25 Filas 50 Filas 100 Filas …" at bounding box center [556, 427] width 1010 height 25
click at [863, 429] on button "Siguiente" at bounding box center [920, 427] width 243 height 15
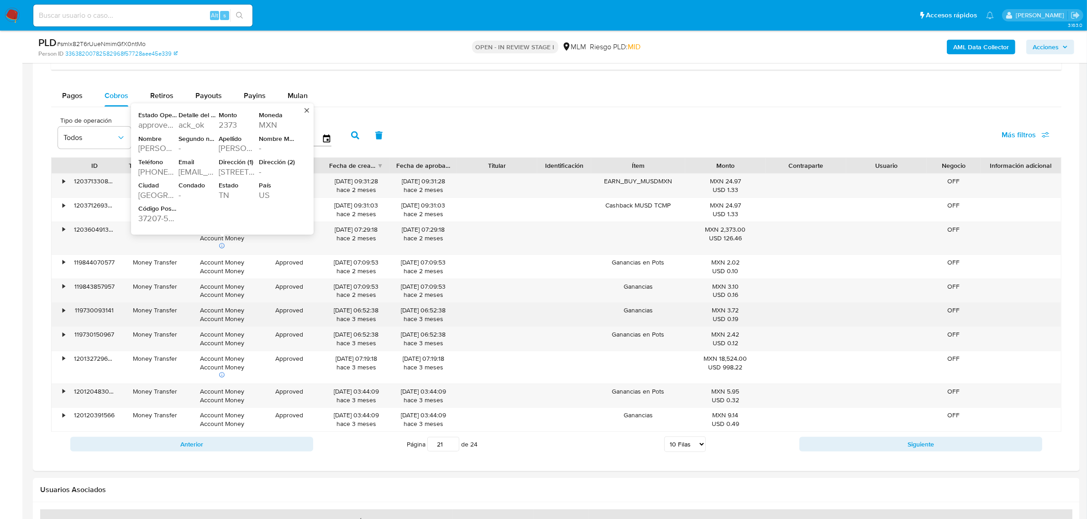
drag, startPoint x: 218, startPoint y: 296, endPoint x: 213, endPoint y: 314, distance: 18.4
click at [213, 314] on div "• 120371330880 Money Exchange Account Money Account Money Approved 30/07/2025 0…" at bounding box center [556, 302] width 1010 height 259
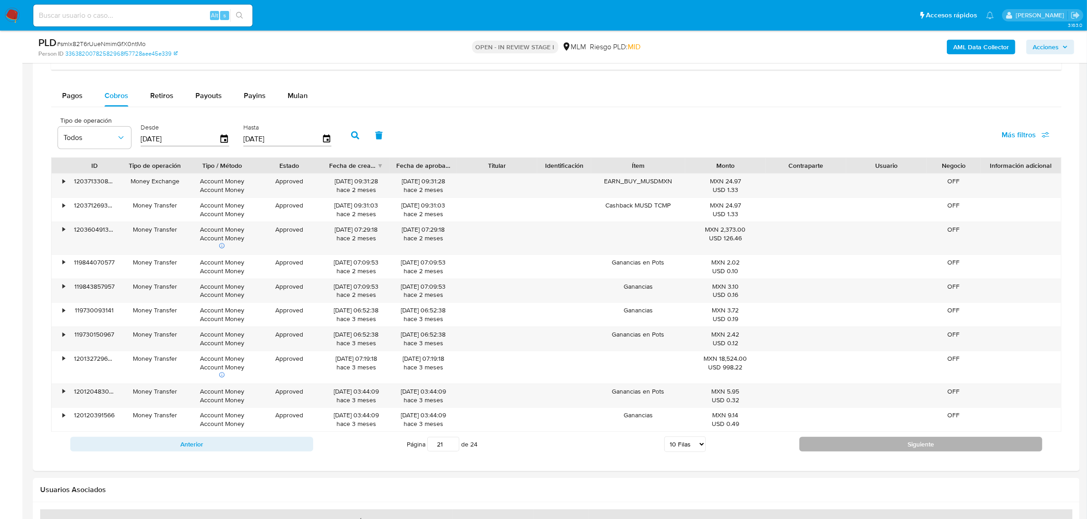
click at [854, 441] on button "Siguiente" at bounding box center [920, 444] width 243 height 15
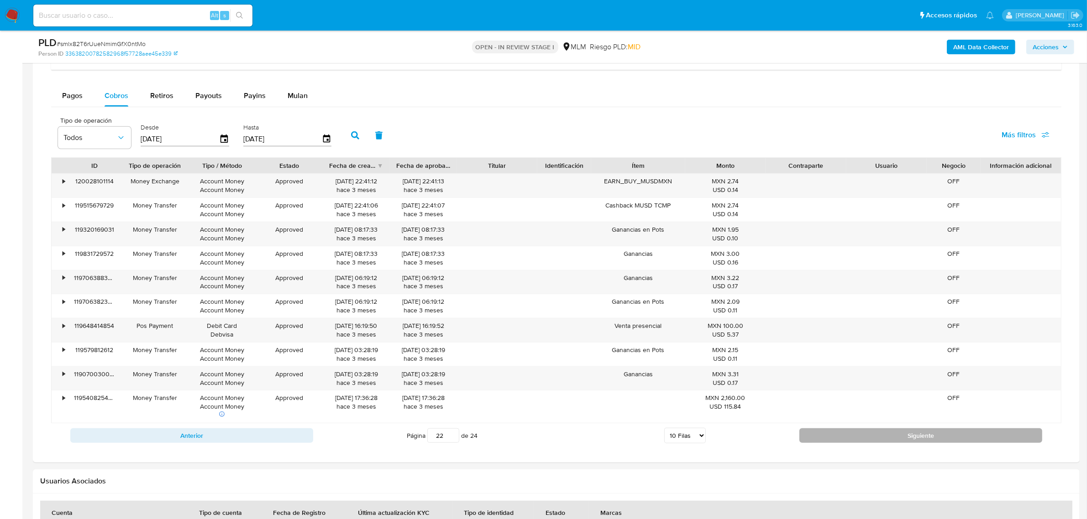
click at [871, 441] on button "Siguiente" at bounding box center [920, 436] width 243 height 15
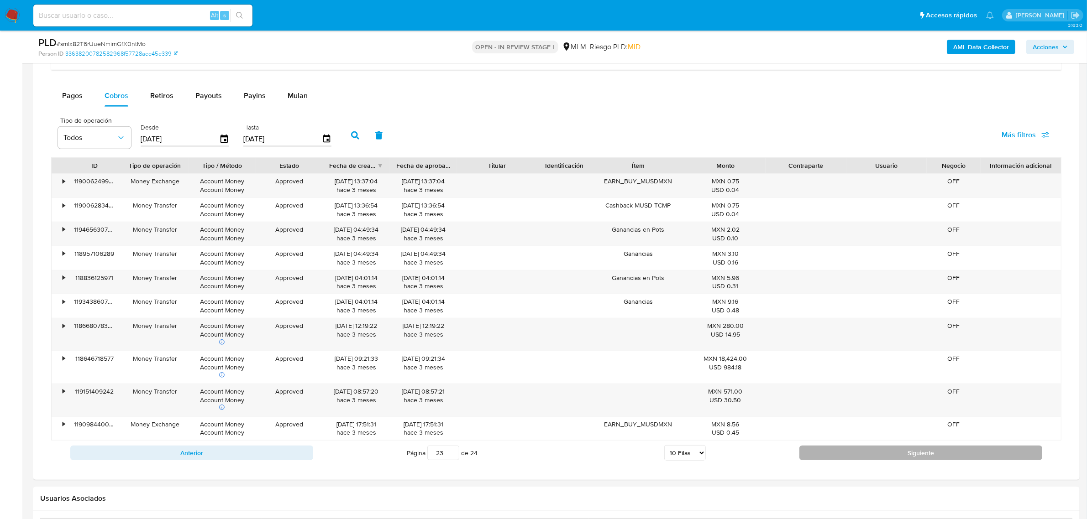
click at [949, 451] on button "Siguiente" at bounding box center [920, 453] width 243 height 15
type input "24"
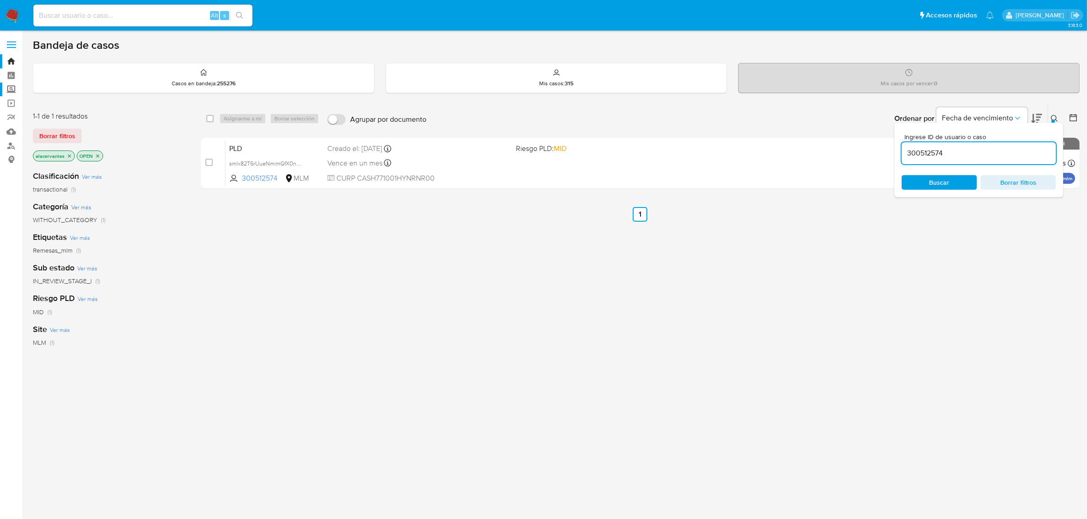
click at [14, 88] on label "Screening" at bounding box center [54, 90] width 109 height 14
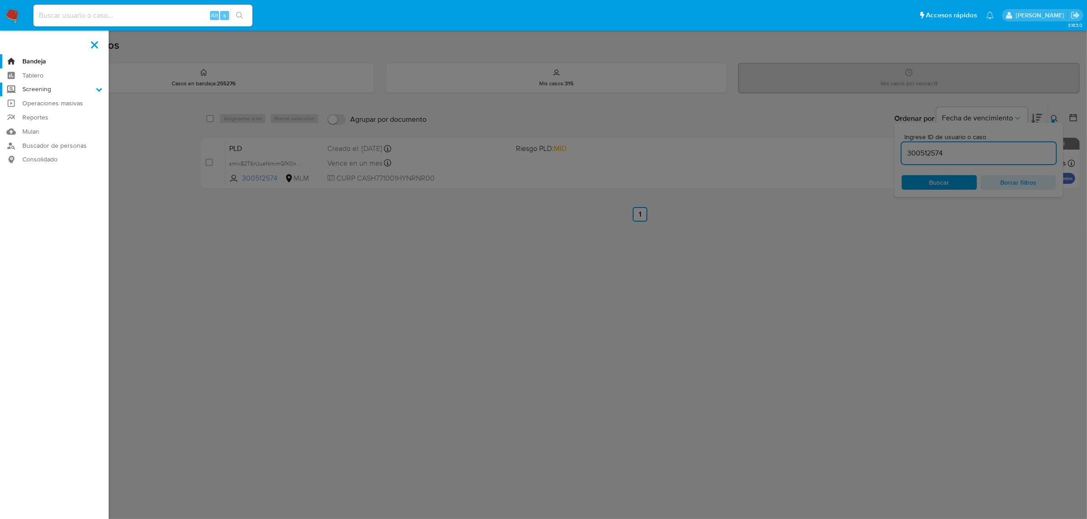
click at [0, 0] on input "Screening" at bounding box center [0, 0] width 0 height 0
click at [51, 121] on link "Herramientas" at bounding box center [54, 125] width 109 height 11
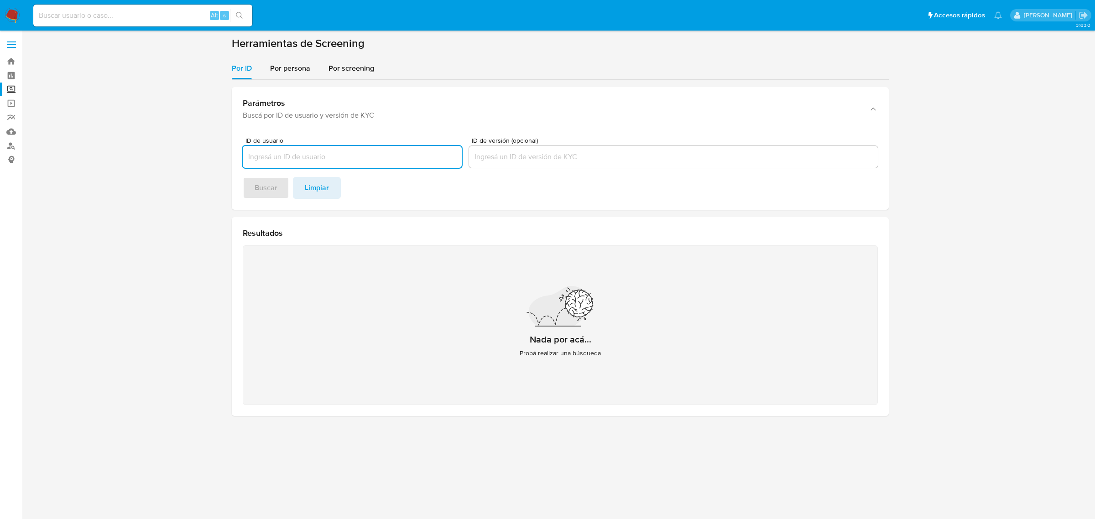
drag, startPoint x: 281, startPoint y: 65, endPoint x: 354, endPoint y: 56, distance: 74.0
click at [282, 64] on span "Por persona" at bounding box center [290, 68] width 40 height 10
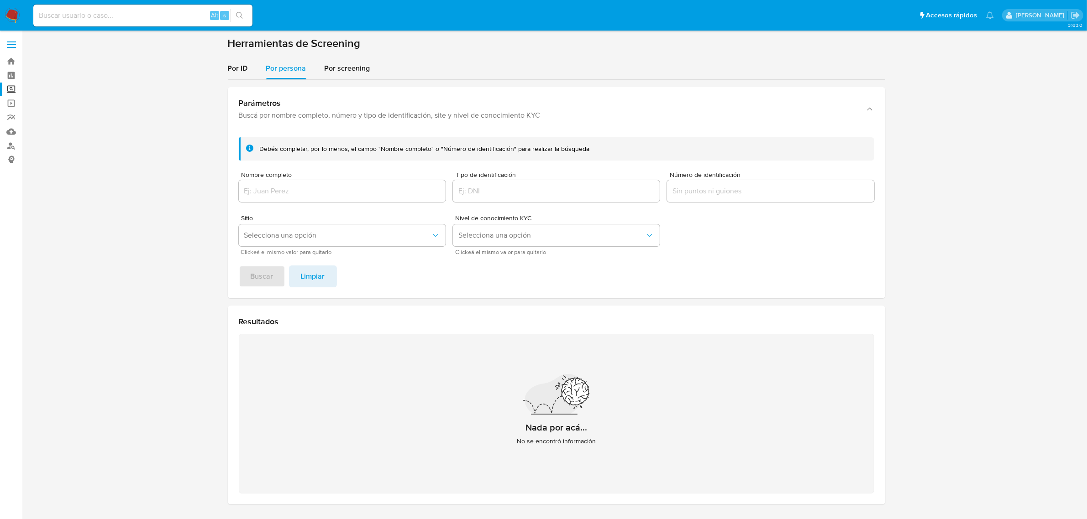
click at [339, 188] on input "Nombre completo" at bounding box center [342, 191] width 207 height 12
paste input "SUSAN MARCHON"
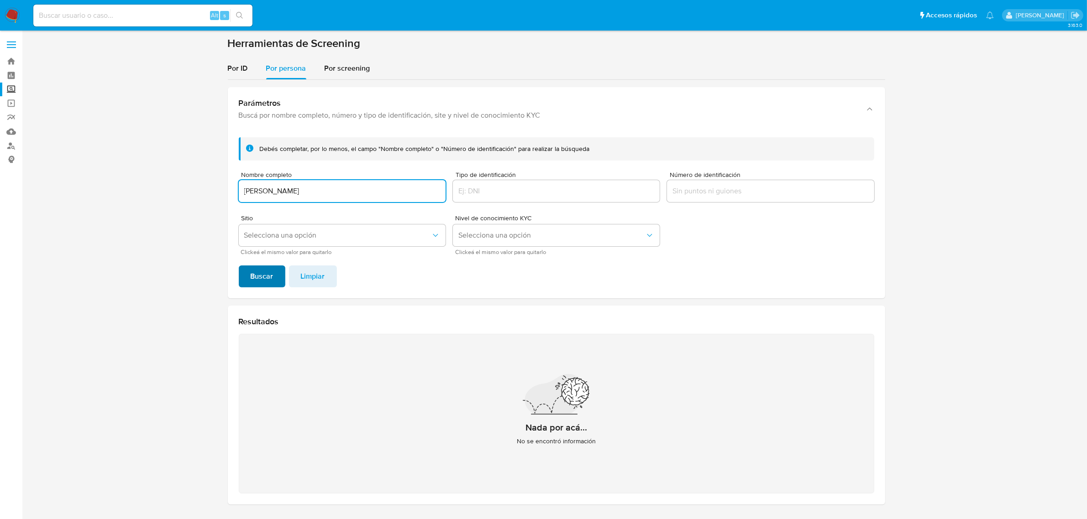
click at [252, 272] on span "Buscar" at bounding box center [262, 277] width 23 height 20
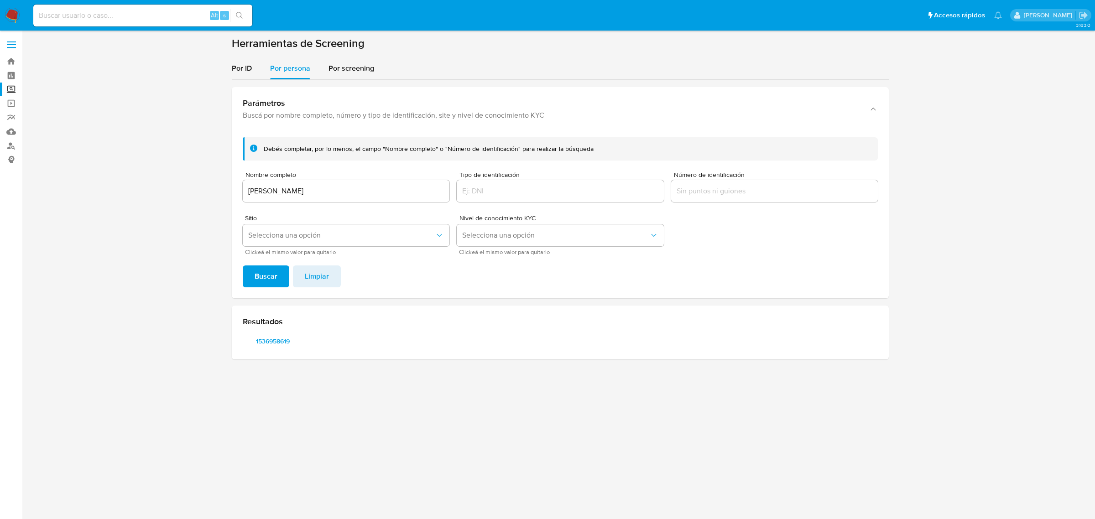
drag, startPoint x: 293, startPoint y: 343, endPoint x: 295, endPoint y: 374, distance: 31.6
click at [295, 374] on div "3.163.0" at bounding box center [560, 275] width 1055 height 477
click at [288, 345] on span "1536958619" at bounding box center [272, 341] width 47 height 13
click at [345, 201] on div "SUSAN MARCHON" at bounding box center [346, 191] width 207 height 22
click at [342, 195] on input "SUSAN MARCHON" at bounding box center [346, 191] width 207 height 12
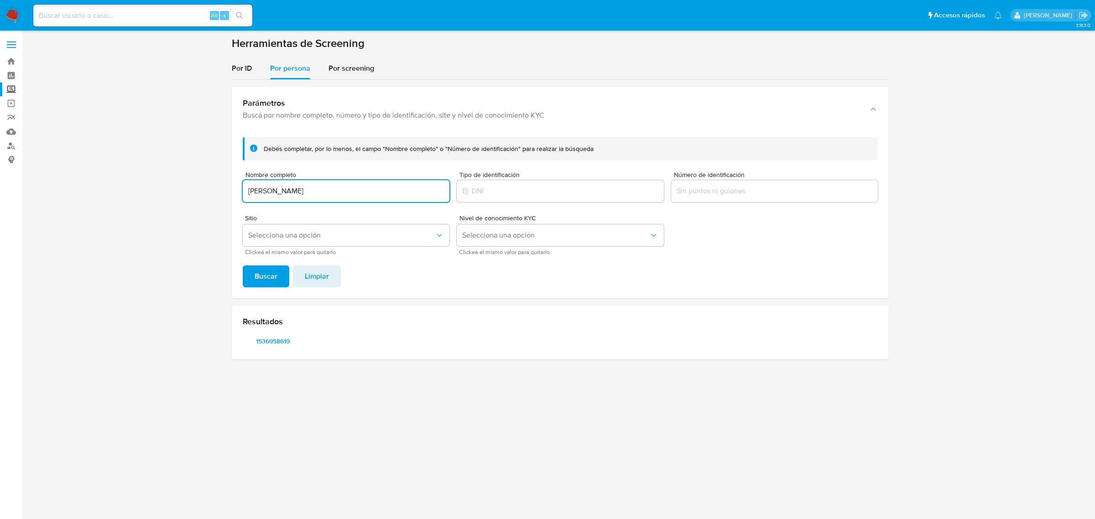
click at [342, 195] on input "SUSAN MARCHON" at bounding box center [346, 191] width 207 height 12
click at [243, 266] on button "Buscar" at bounding box center [266, 277] width 47 height 22
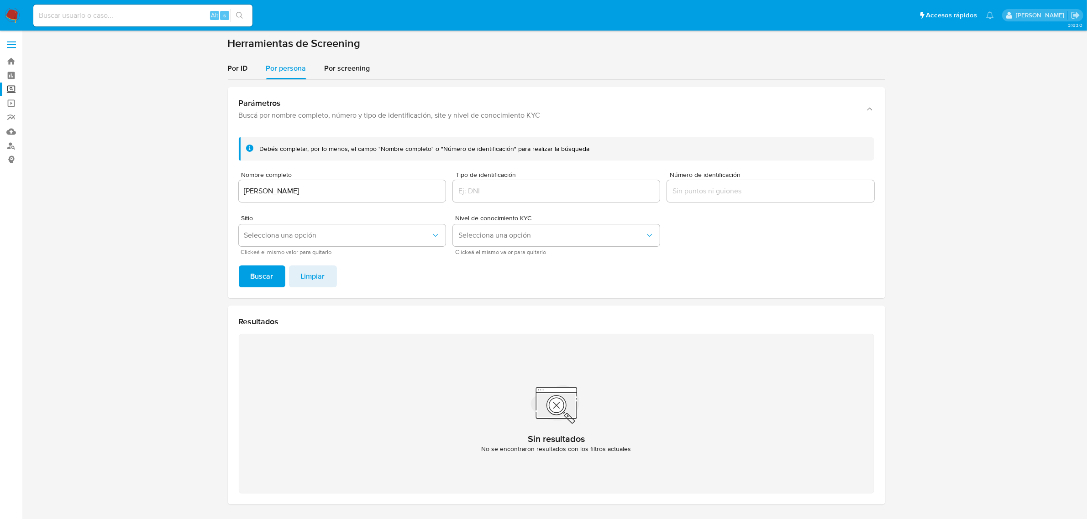
click at [334, 192] on input "CLIFFA HUNGERFORD ROGERS" at bounding box center [342, 191] width 207 height 12
paste input "SABRINA WALA"
click at [239, 266] on button "Buscar" at bounding box center [262, 277] width 47 height 22
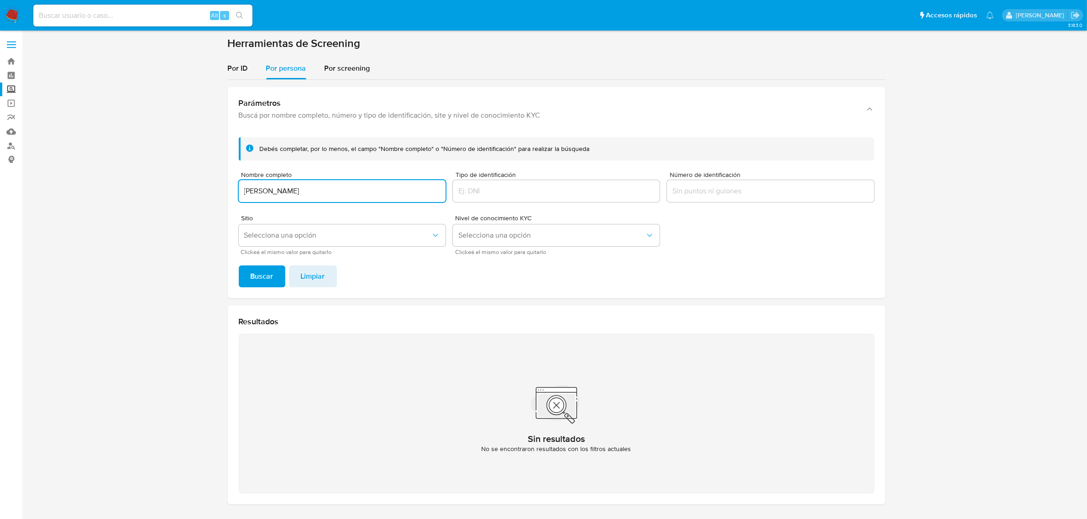
scroll to position [31, 0]
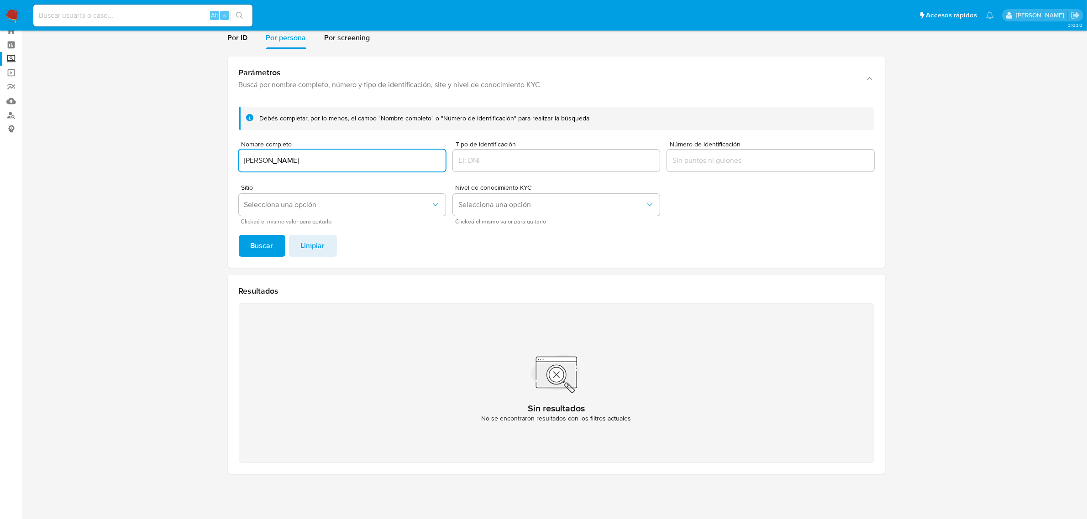
click at [338, 155] on input "SABRINA WALA" at bounding box center [342, 161] width 207 height 12
type input "[PERSON_NAME] [PERSON_NAME]"
click at [239, 235] on button "Buscar" at bounding box center [262, 246] width 47 height 22
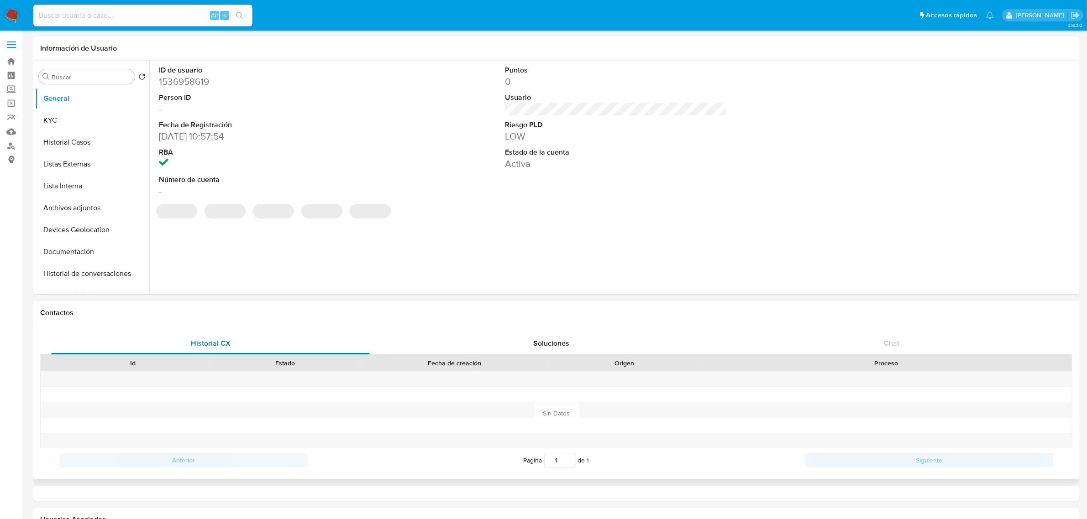
select select "10"
click at [97, 115] on button "KYC" at bounding box center [88, 121] width 107 height 22
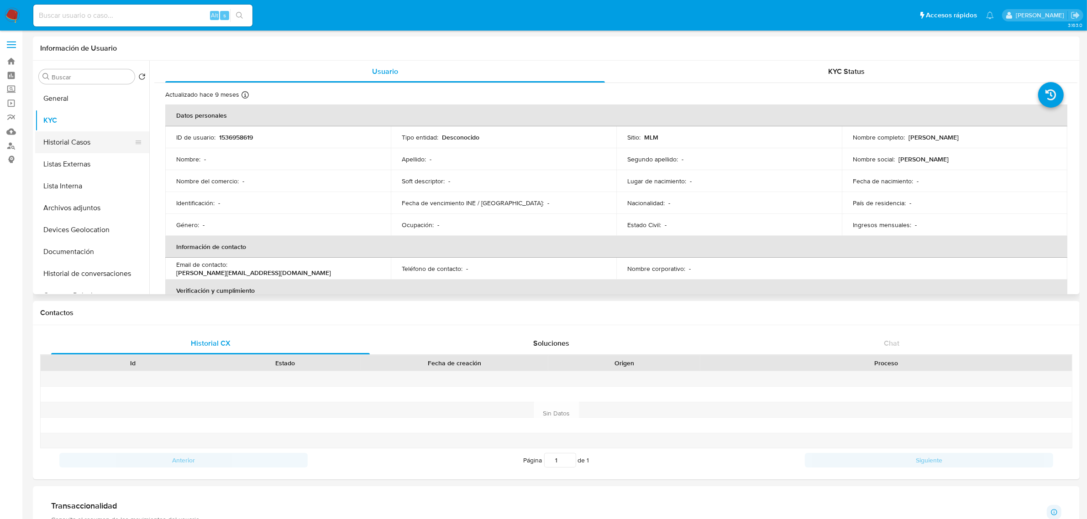
click at [97, 146] on button "Historial Casos" at bounding box center [88, 142] width 107 height 22
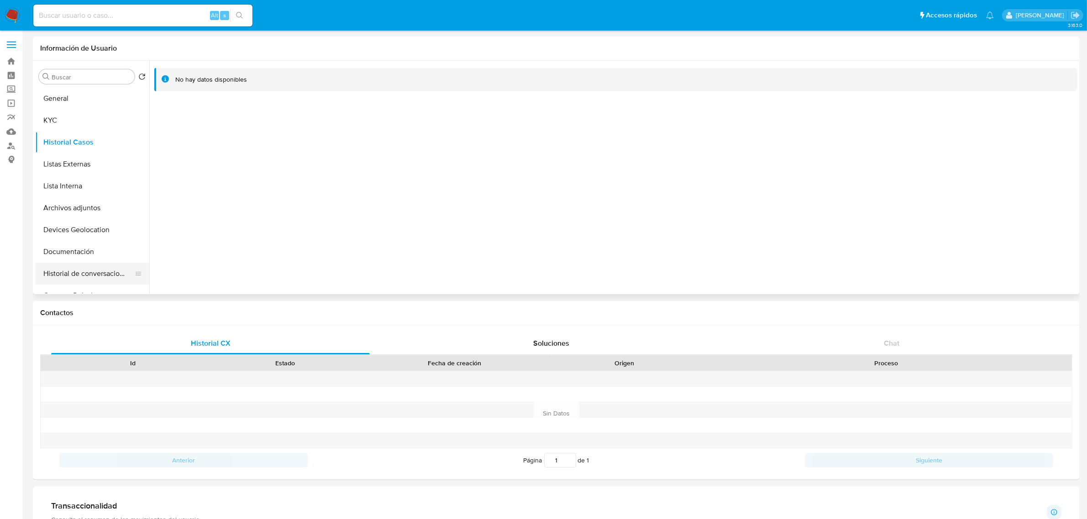
click at [72, 263] on button "Historial de conversaciones" at bounding box center [88, 274] width 107 height 22
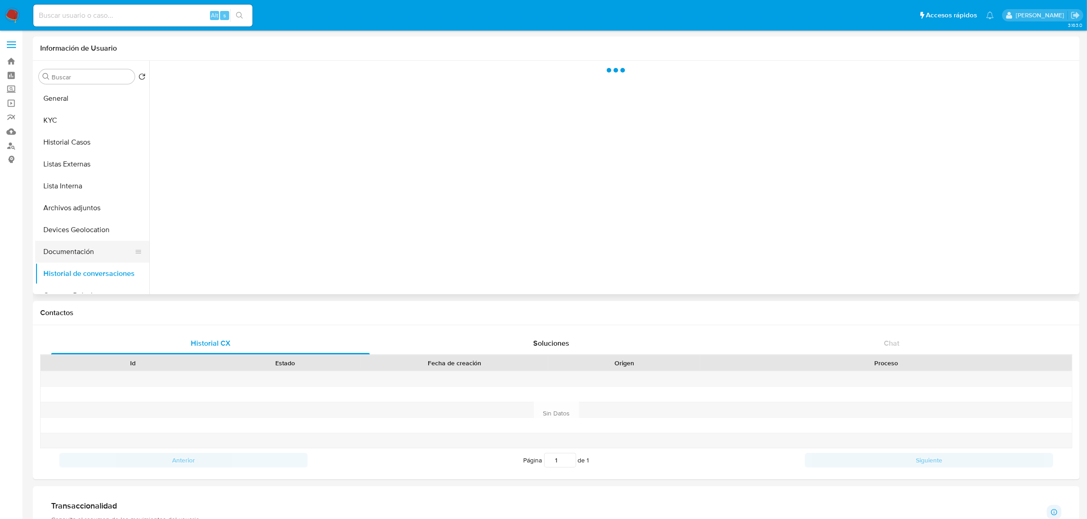
click at [90, 251] on button "Documentación" at bounding box center [88, 252] width 107 height 22
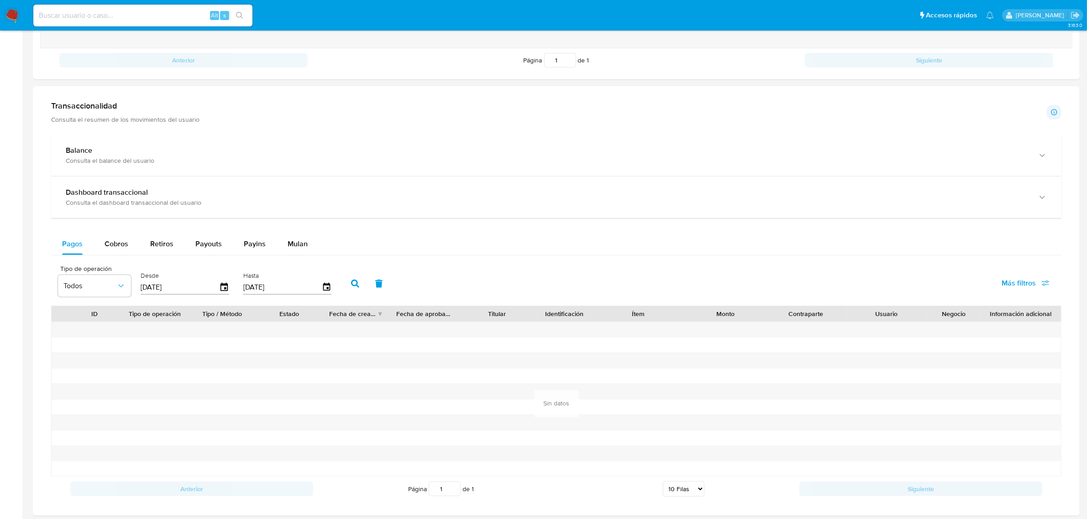
scroll to position [399, 0]
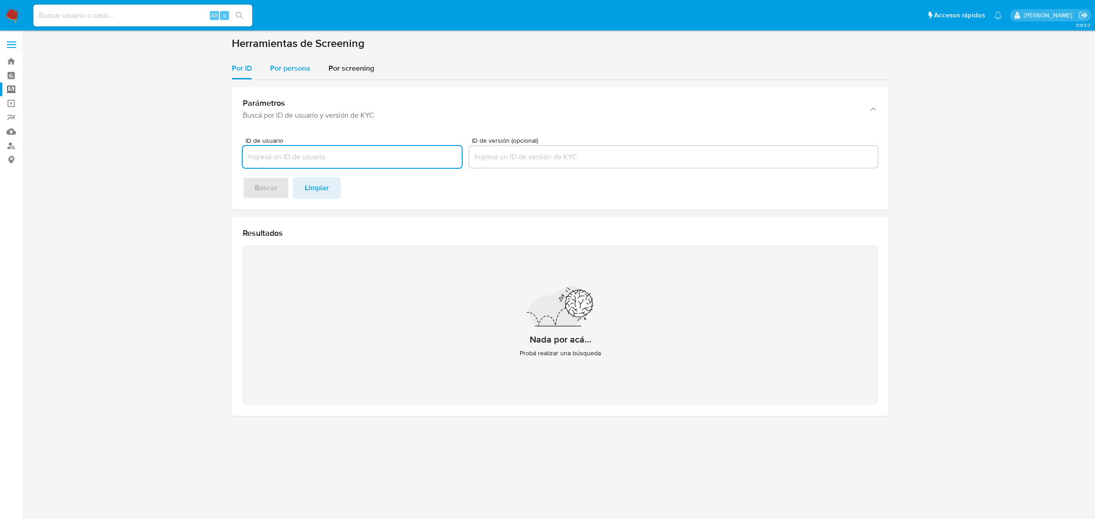
click at [282, 69] on span "Por persona" at bounding box center [290, 68] width 40 height 10
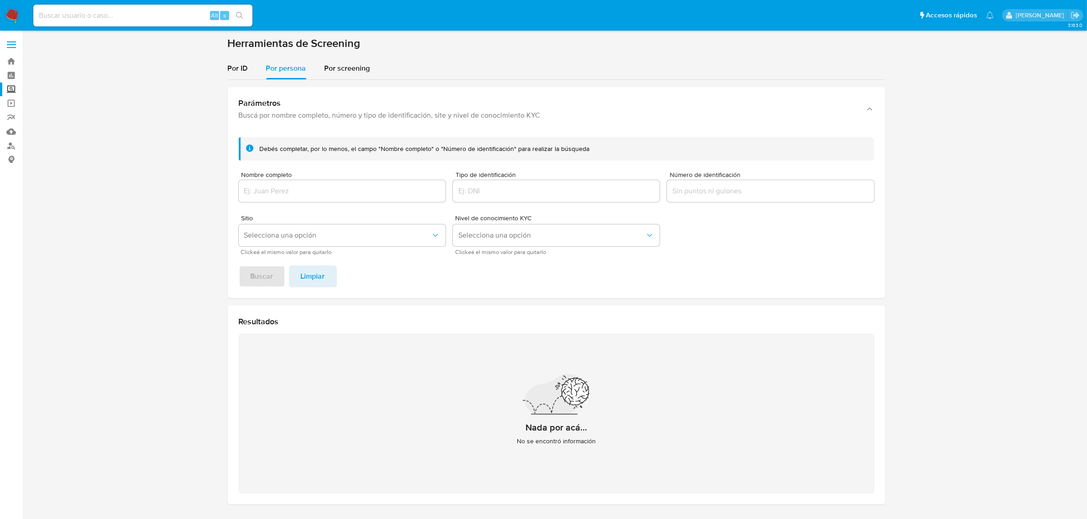
click at [309, 199] on div at bounding box center [342, 191] width 207 height 22
click at [303, 194] on input "Nombre completo" at bounding box center [342, 191] width 207 height 12
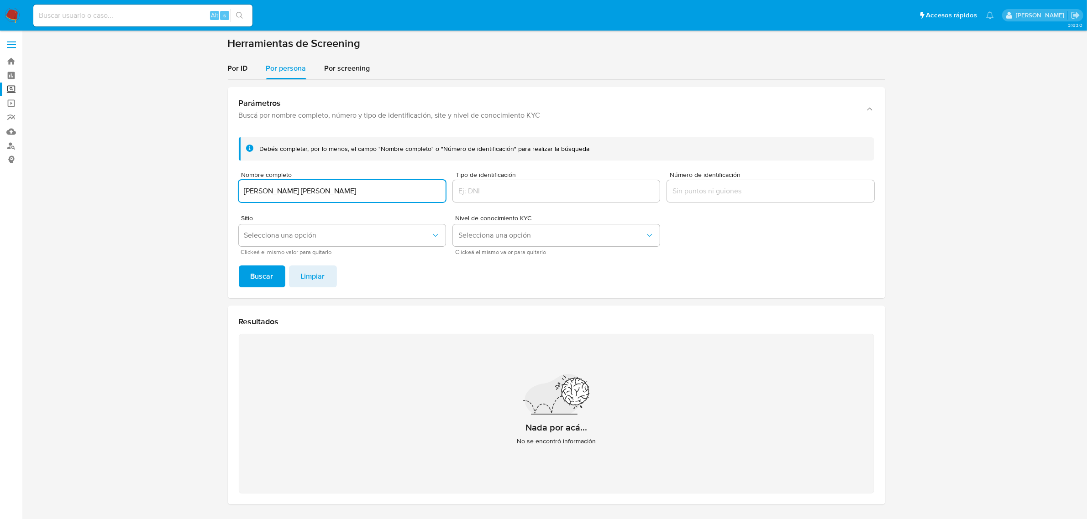
type input "MARCELA FABIANA CIMA"
click at [239, 266] on button "Buscar" at bounding box center [262, 277] width 47 height 22
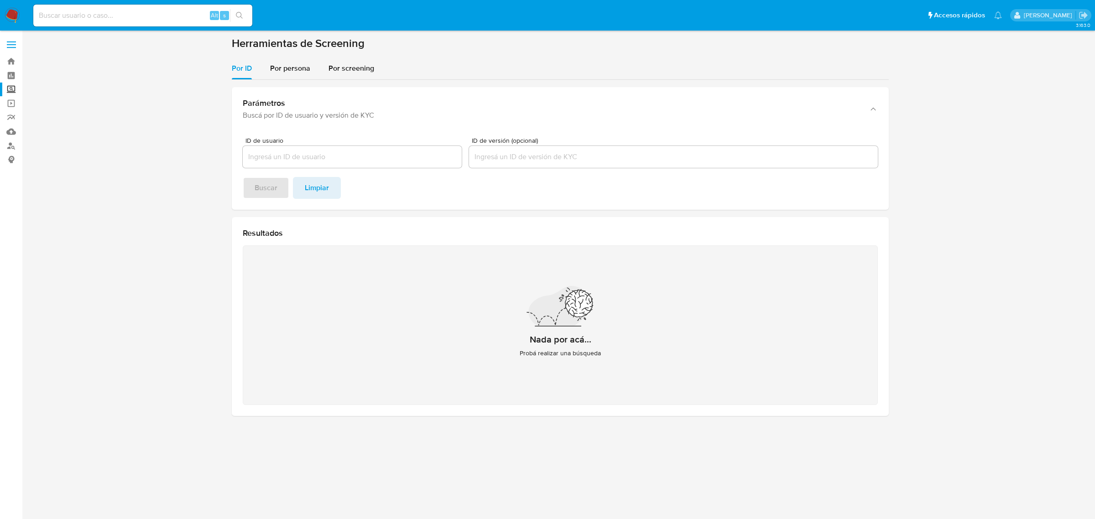
drag, startPoint x: 296, startPoint y: 71, endPoint x: 297, endPoint y: 84, distance: 12.4
click at [295, 71] on span "Por persona" at bounding box center [290, 68] width 40 height 10
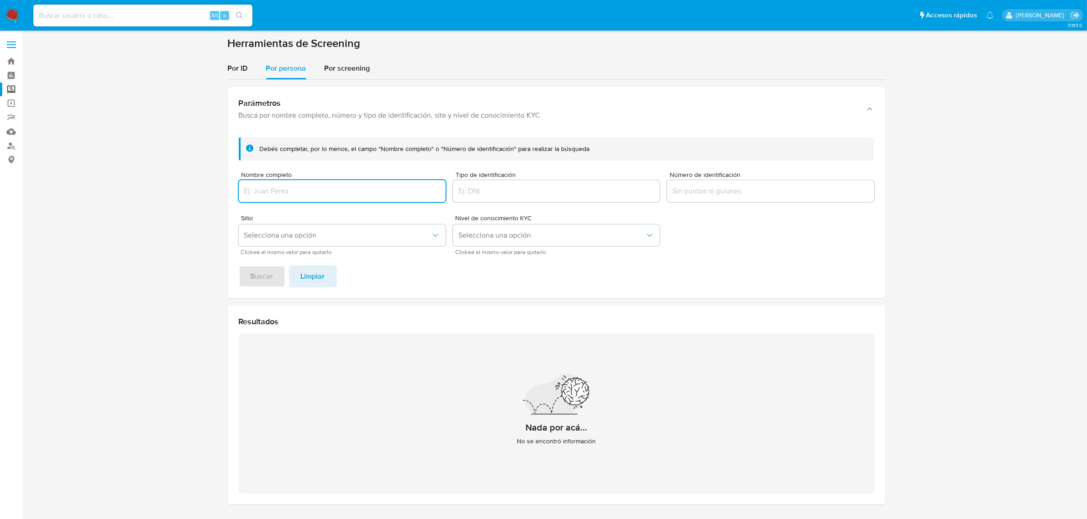
click at [335, 190] on input "Nombre completo" at bounding box center [342, 191] width 207 height 12
click at [259, 271] on span "Buscar" at bounding box center [262, 277] width 23 height 20
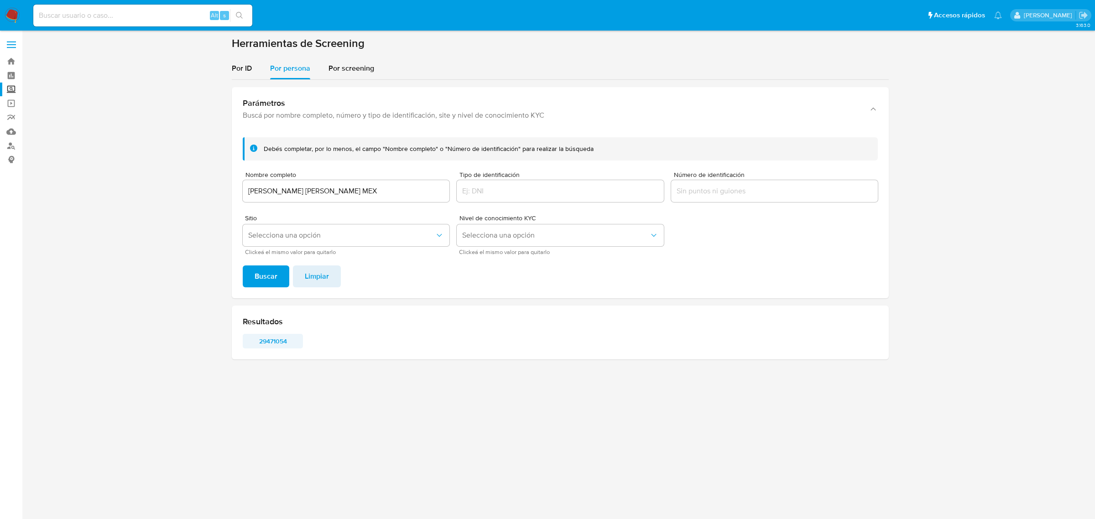
click at [286, 339] on span "29471054" at bounding box center [272, 341] width 47 height 13
click at [300, 196] on input "[PERSON_NAME] [PERSON_NAME] MEX" at bounding box center [346, 191] width 207 height 12
click at [300, 196] on input "MIGUEL ANGEL BALAN MEX" at bounding box center [346, 191] width 207 height 12
click at [243, 266] on button "Buscar" at bounding box center [266, 277] width 47 height 22
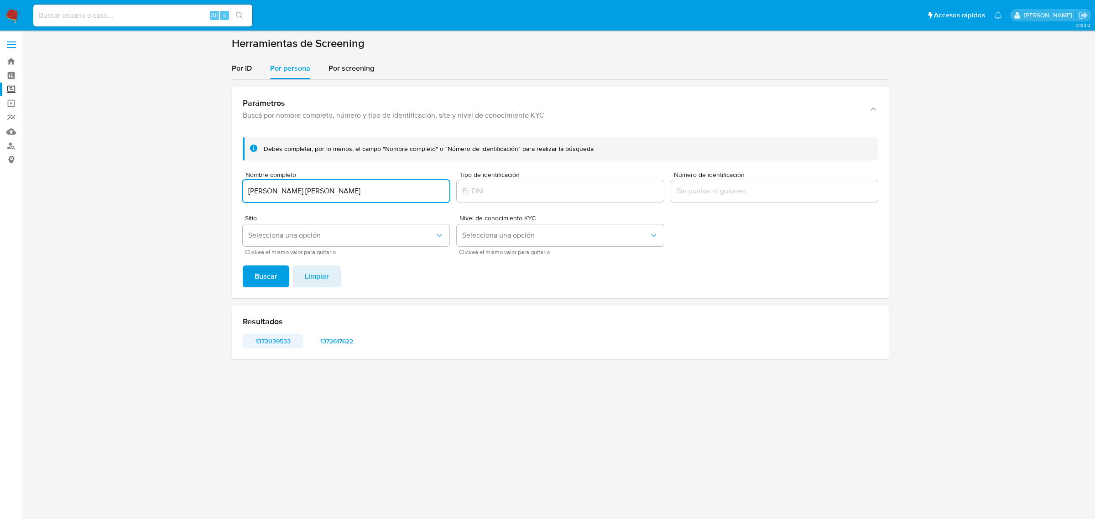
click at [285, 335] on span "1372039533" at bounding box center [272, 341] width 47 height 13
click at [313, 198] on div "RAUL AREVALO CASTILLO" at bounding box center [346, 191] width 207 height 22
click at [312, 198] on div "RAUL AREVALO CASTILLO" at bounding box center [346, 191] width 207 height 22
click at [311, 195] on input "RAUL AREVALO CASTILLO" at bounding box center [346, 191] width 207 height 12
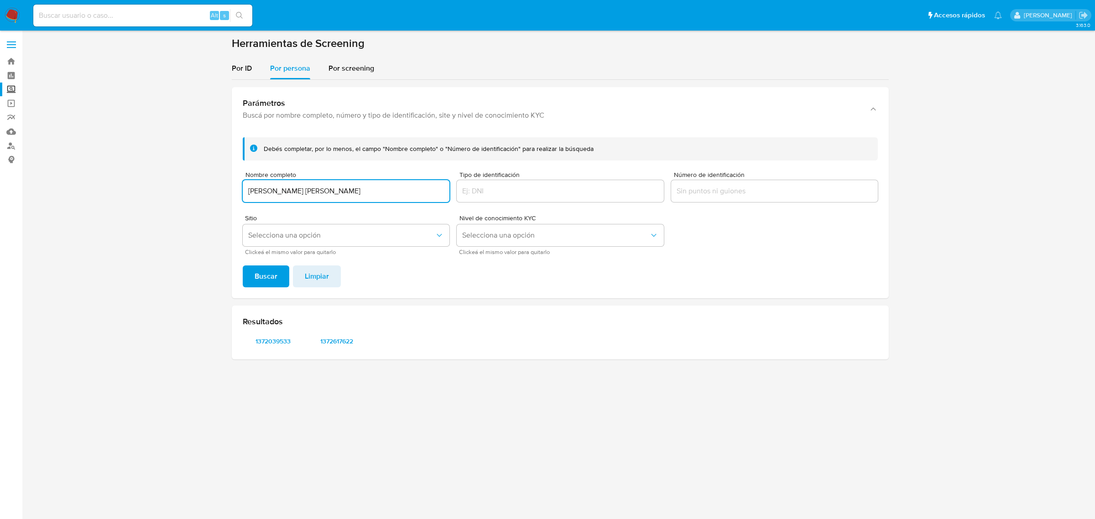
click at [311, 195] on input "RAUL AREVALO CASTILLO" at bounding box center [346, 191] width 207 height 12
click at [289, 190] on input "JOB,TOVAR/OLVERA" at bounding box center [346, 191] width 207 height 12
click at [243, 266] on button "Buscar" at bounding box center [266, 277] width 47 height 22
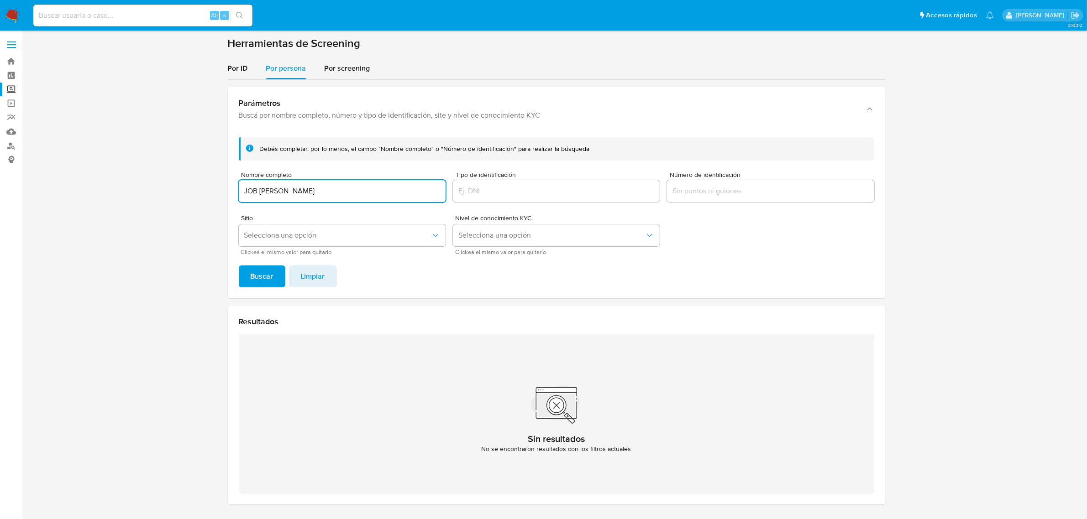
click at [239, 266] on button "Buscar" at bounding box center [262, 277] width 47 height 22
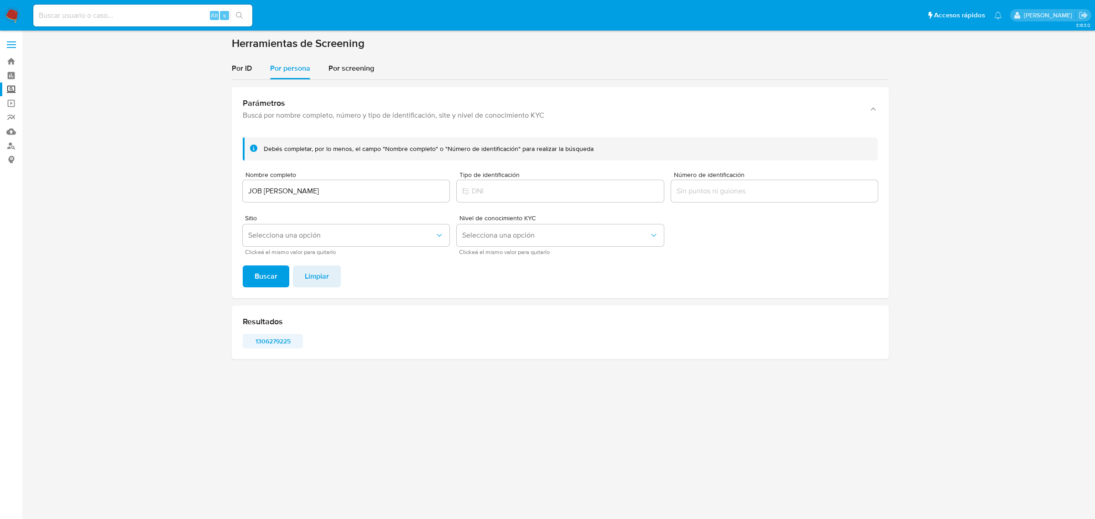
click at [275, 341] on span "1306279225" at bounding box center [272, 341] width 47 height 13
click at [362, 188] on input "JOB TOVAR OLVERA" at bounding box center [346, 191] width 207 height 12
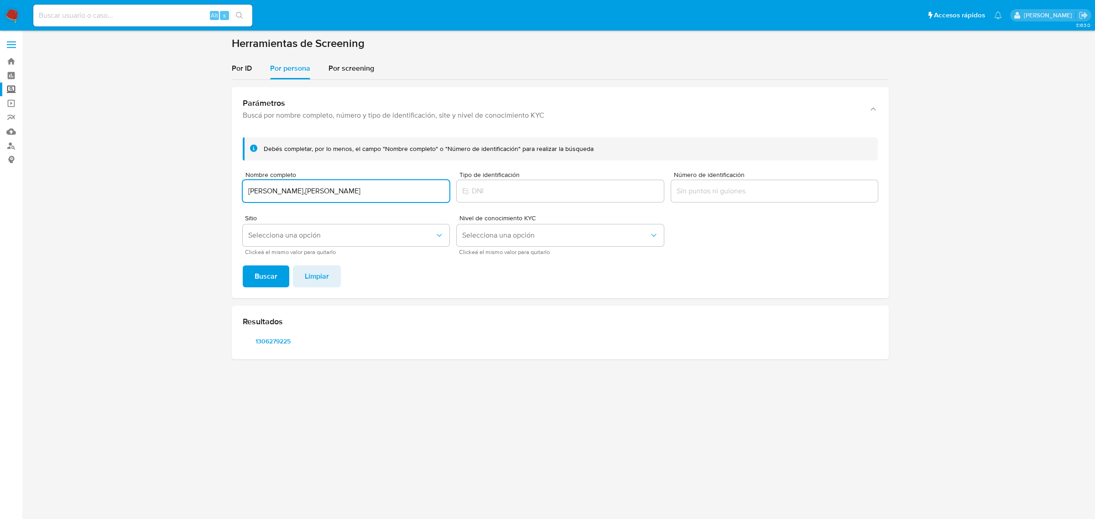
click at [243, 266] on button "Buscar" at bounding box center [266, 277] width 47 height 22
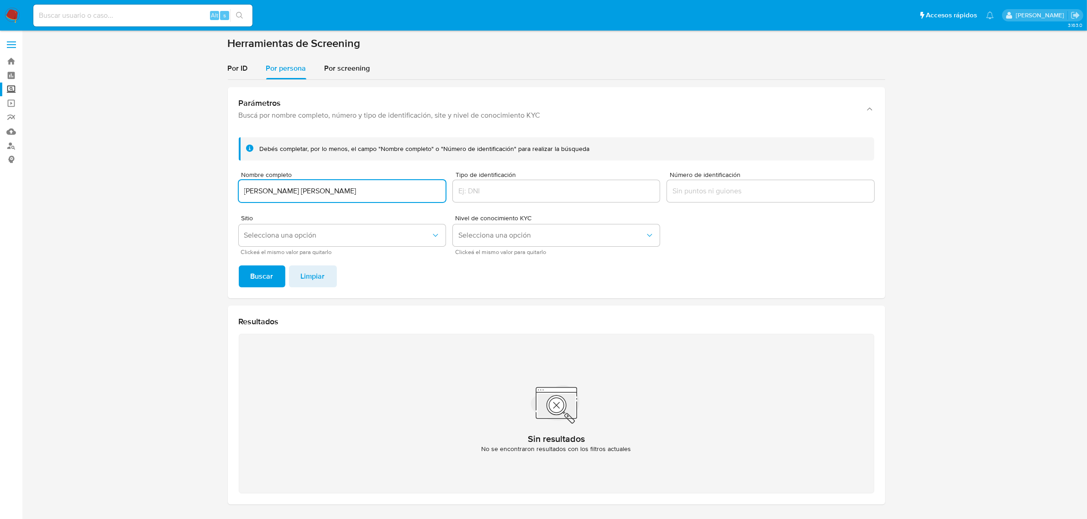
type input "WILLIAM JESUS YAM CHAN"
click at [239, 266] on button "Buscar" at bounding box center [262, 277] width 47 height 22
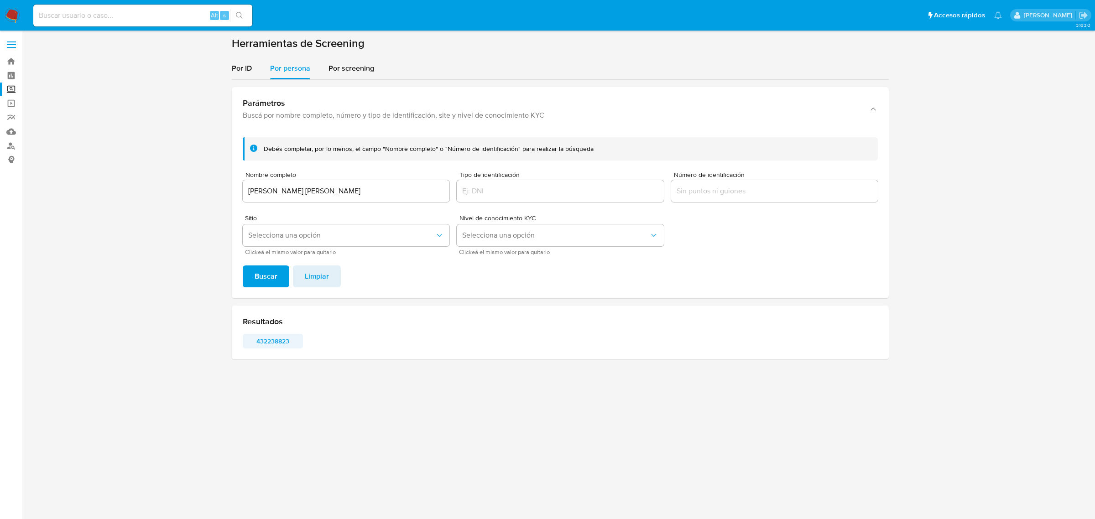
click at [274, 339] on span "432238823" at bounding box center [272, 341] width 47 height 13
click at [72, 21] on div "Alt s" at bounding box center [142, 16] width 219 height 22
click at [77, 17] on input at bounding box center [142, 16] width 219 height 12
paste input "300512574"
type input "300512574"
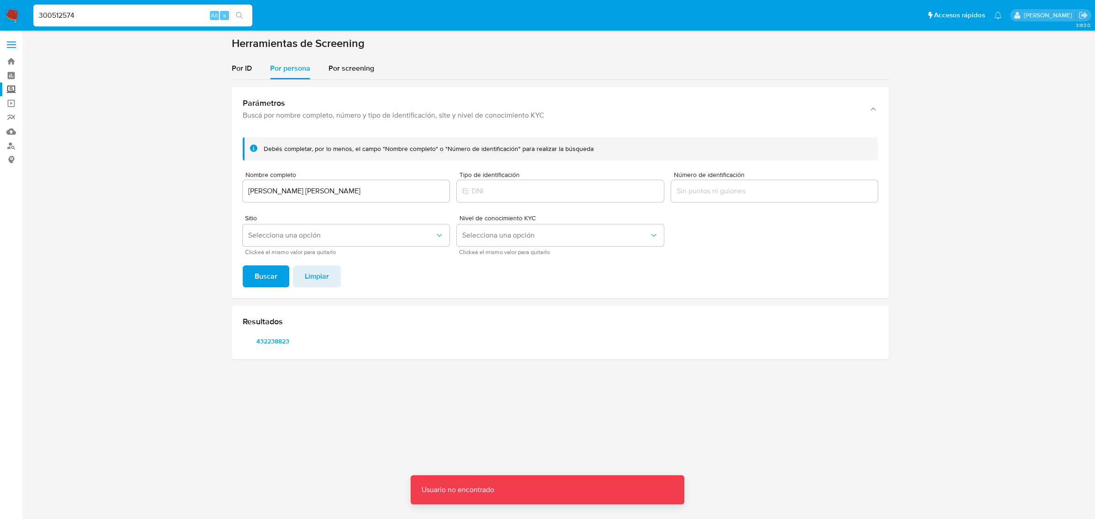
click at [10, 18] on img at bounding box center [13, 16] width 16 height 16
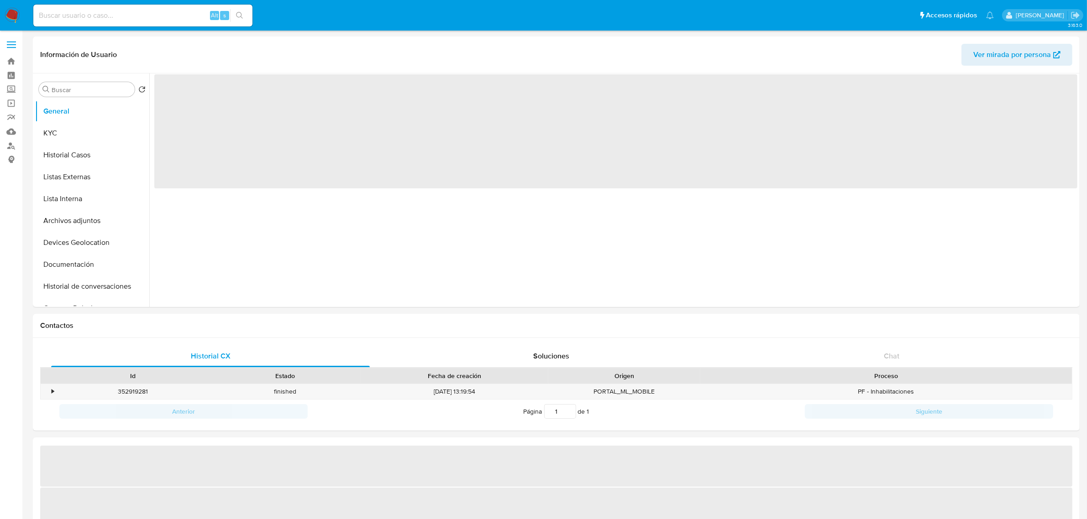
select select "10"
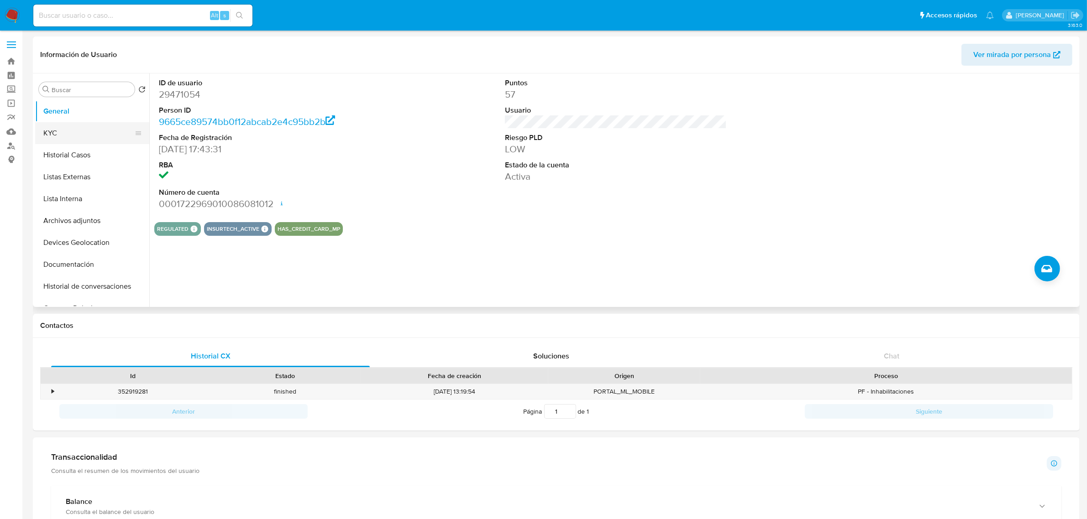
click at [78, 138] on button "KYC" at bounding box center [88, 133] width 107 height 22
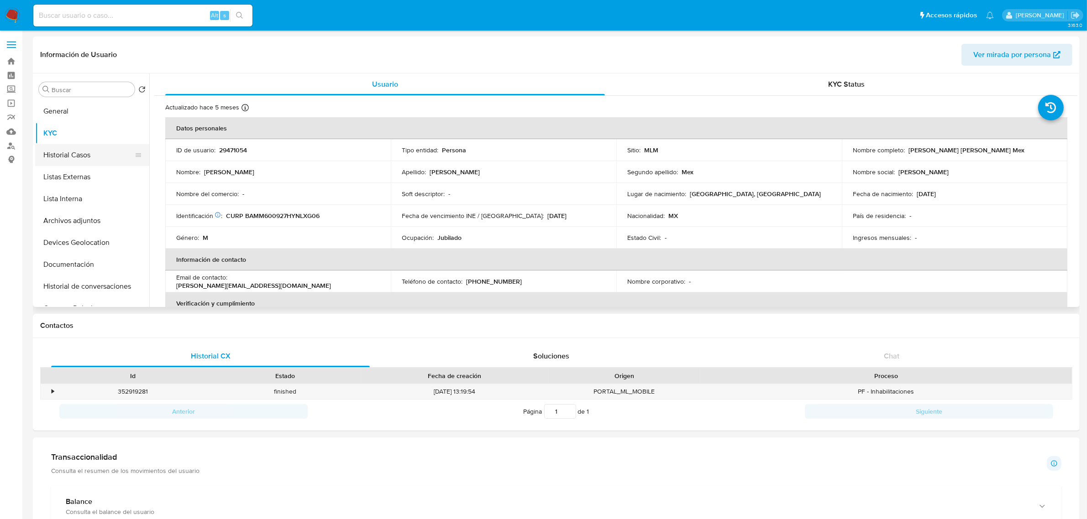
click at [94, 149] on button "Historial Casos" at bounding box center [88, 155] width 107 height 22
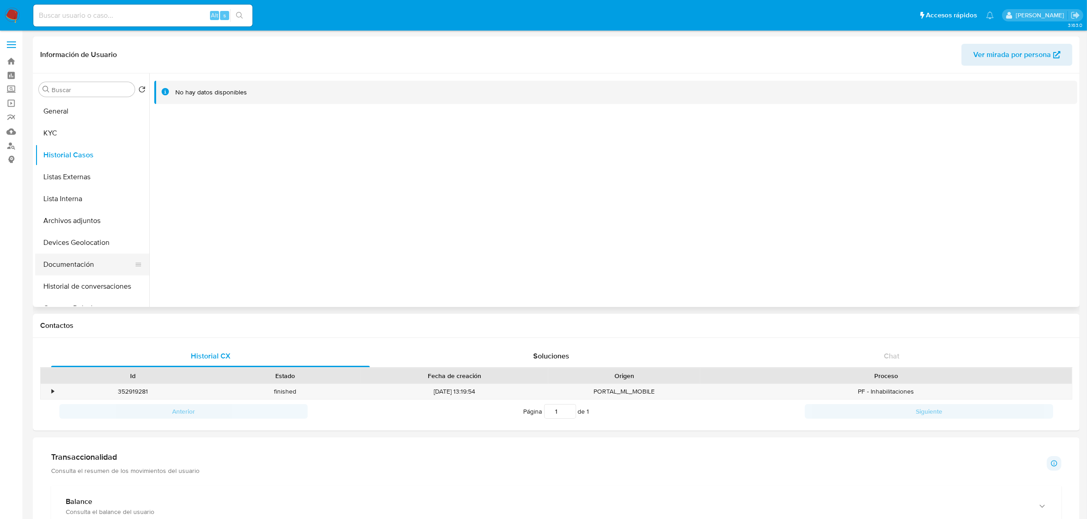
click at [97, 261] on button "Documentación" at bounding box center [88, 265] width 107 height 22
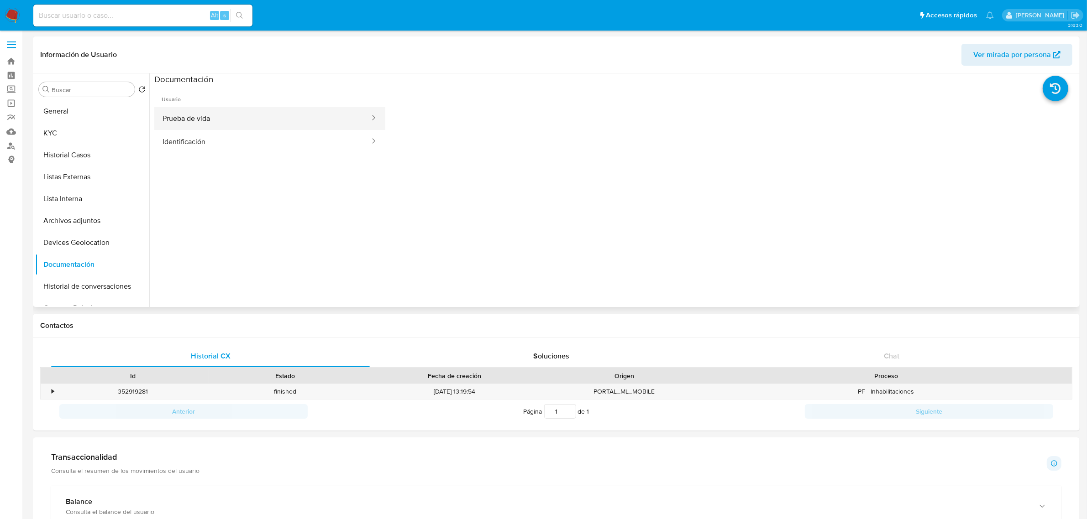
click at [208, 117] on button "Prueba de vida" at bounding box center [262, 118] width 216 height 23
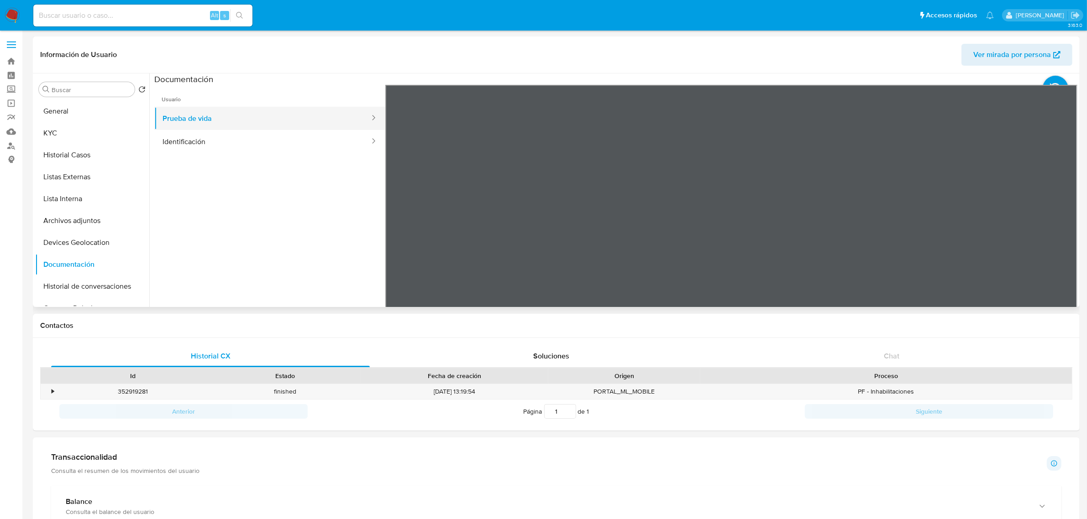
click at [274, 122] on button "Prueba de vida" at bounding box center [262, 118] width 216 height 23
drag, startPoint x: 248, startPoint y: 133, endPoint x: 244, endPoint y: 137, distance: 5.5
click at [247, 133] on button "Identificación" at bounding box center [262, 141] width 216 height 23
click at [71, 125] on button "KYC" at bounding box center [88, 133] width 107 height 22
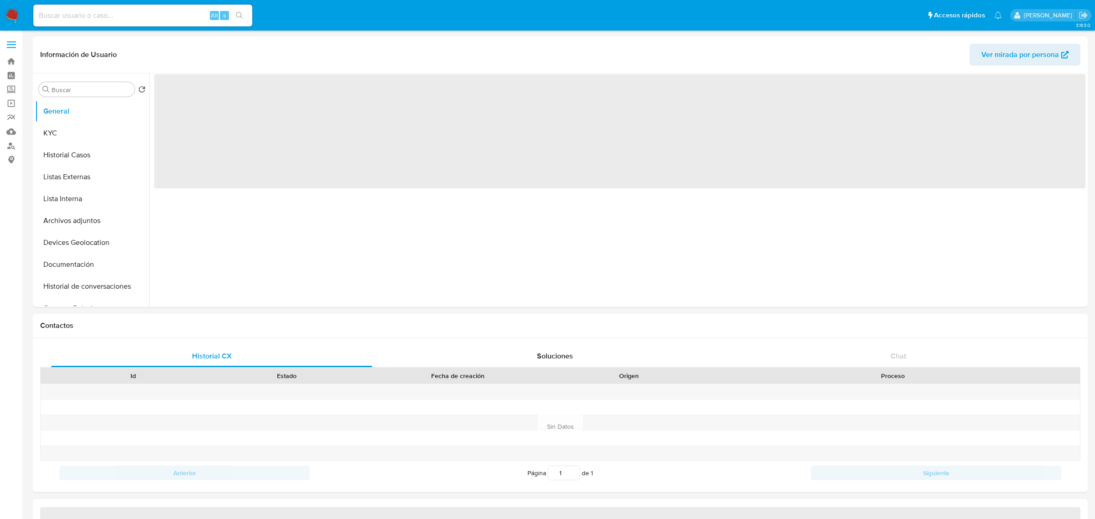
select select "10"
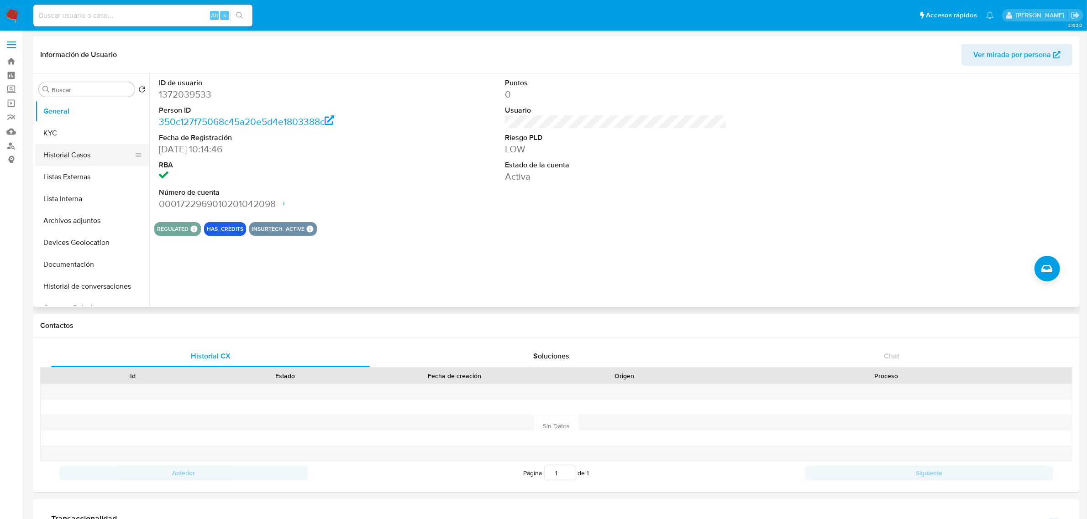
click at [96, 149] on button "Historial Casos" at bounding box center [88, 155] width 107 height 22
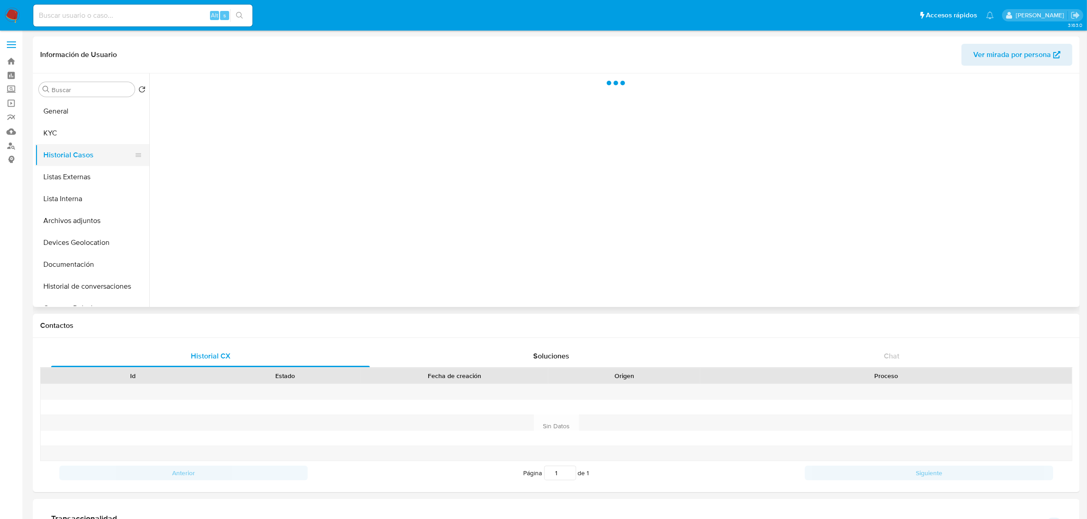
click at [90, 145] on button "Historial Casos" at bounding box center [88, 155] width 107 height 22
click at [83, 140] on button "KYC" at bounding box center [88, 133] width 107 height 22
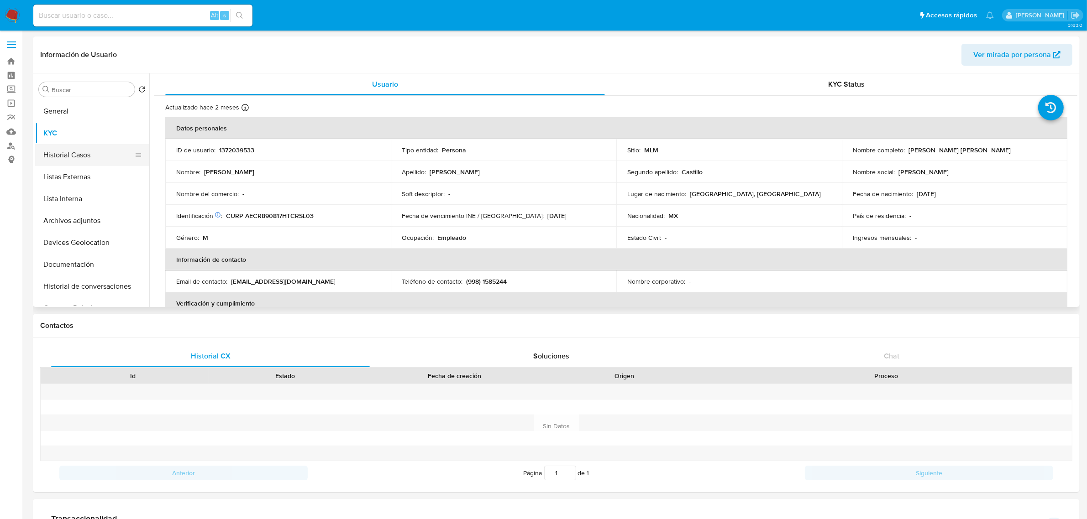
click at [71, 147] on button "Historial Casos" at bounding box center [88, 155] width 107 height 22
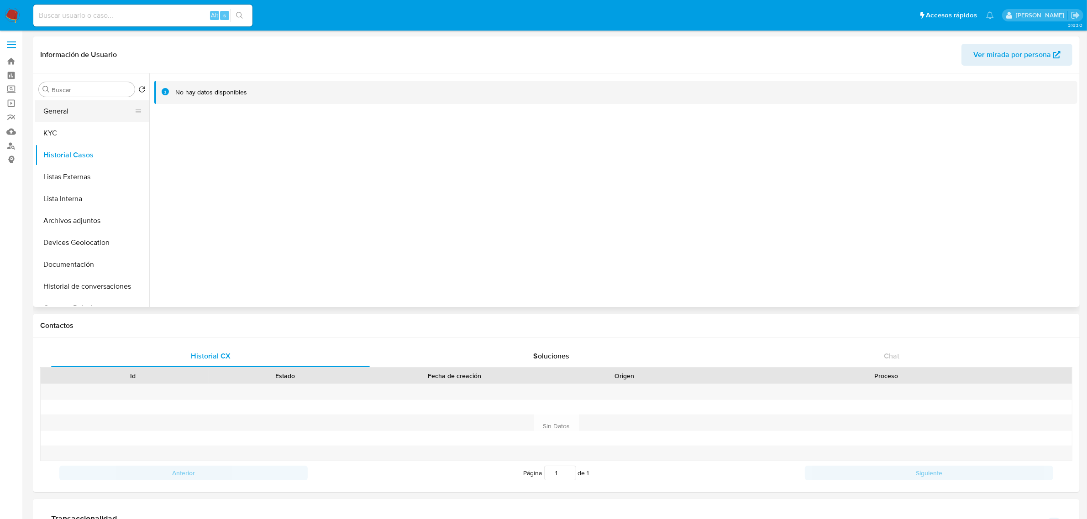
click at [85, 108] on button "General" at bounding box center [88, 111] width 107 height 22
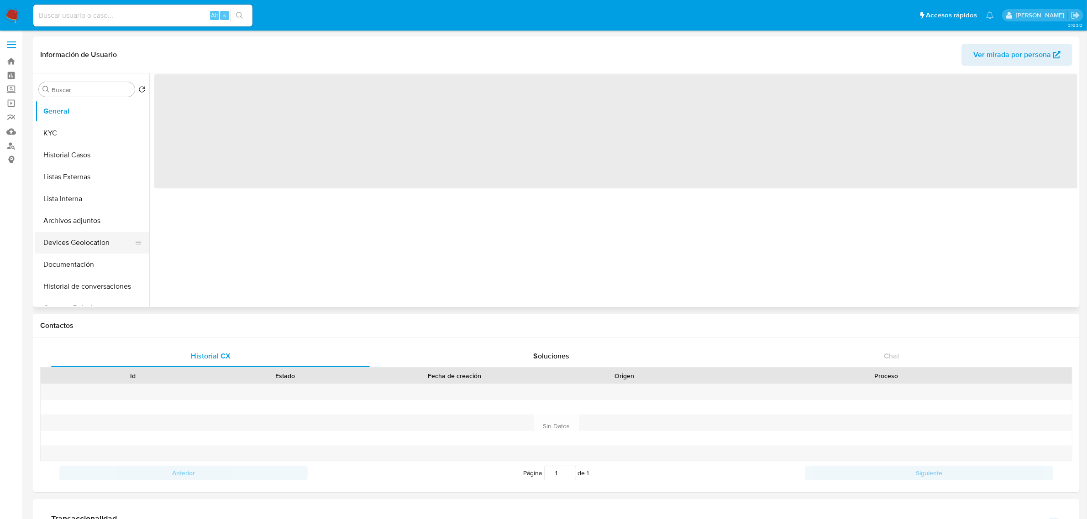
click at [57, 251] on button "Devices Geolocation" at bounding box center [88, 243] width 107 height 22
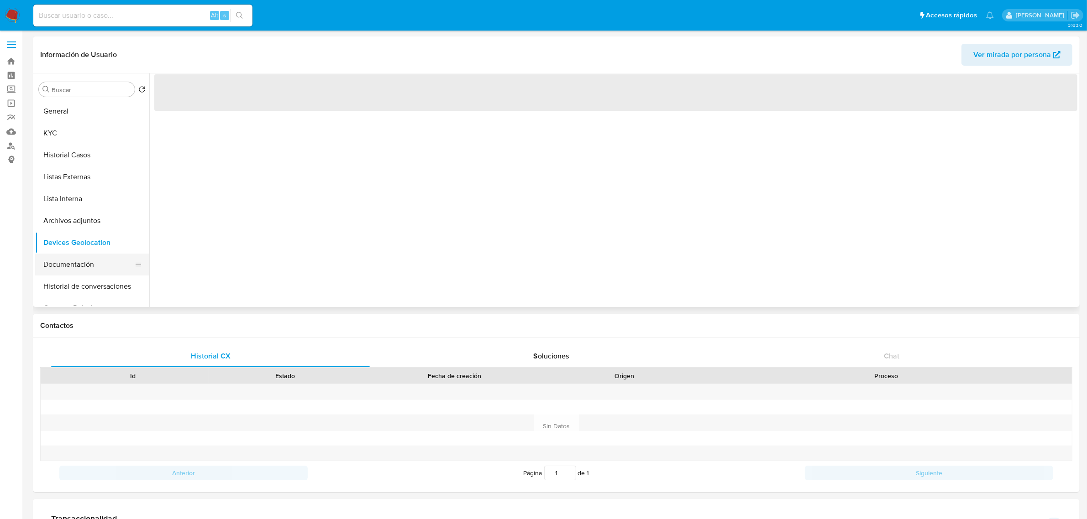
click at [59, 254] on button "Documentación" at bounding box center [88, 265] width 107 height 22
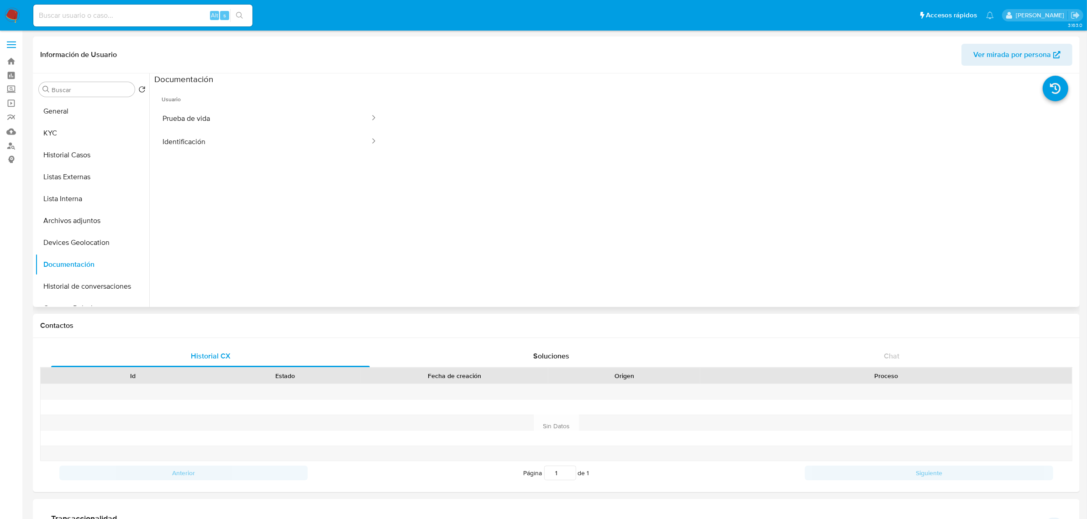
click at [269, 104] on span "Usuario" at bounding box center [269, 96] width 231 height 22
click at [269, 110] on button "Prueba de vida" at bounding box center [262, 118] width 216 height 23
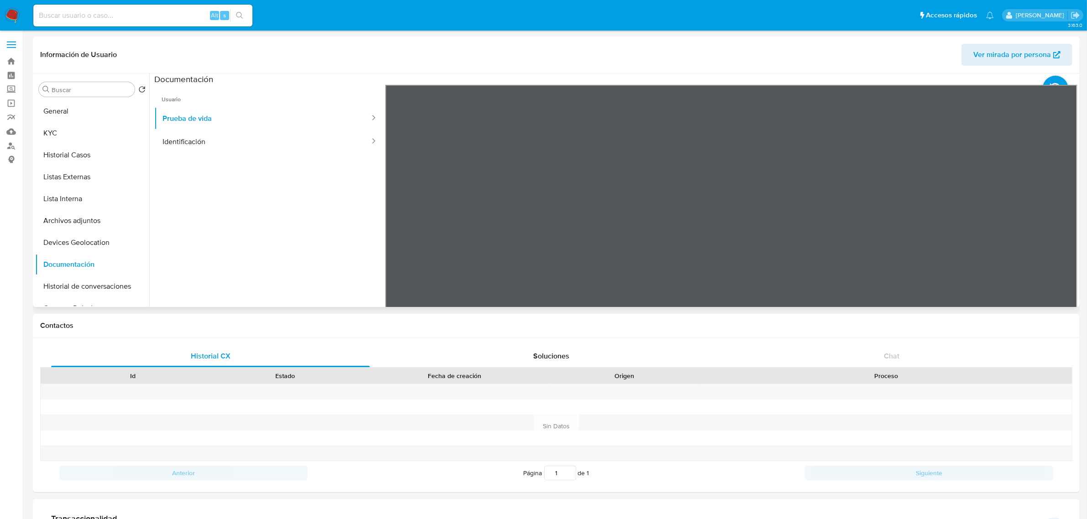
click at [277, 158] on ul "Usuario Prueba de vida Identificación" at bounding box center [269, 216] width 231 height 263
click at [256, 133] on button "Identificación" at bounding box center [262, 141] width 216 height 23
click at [78, 111] on button "General" at bounding box center [88, 111] width 107 height 22
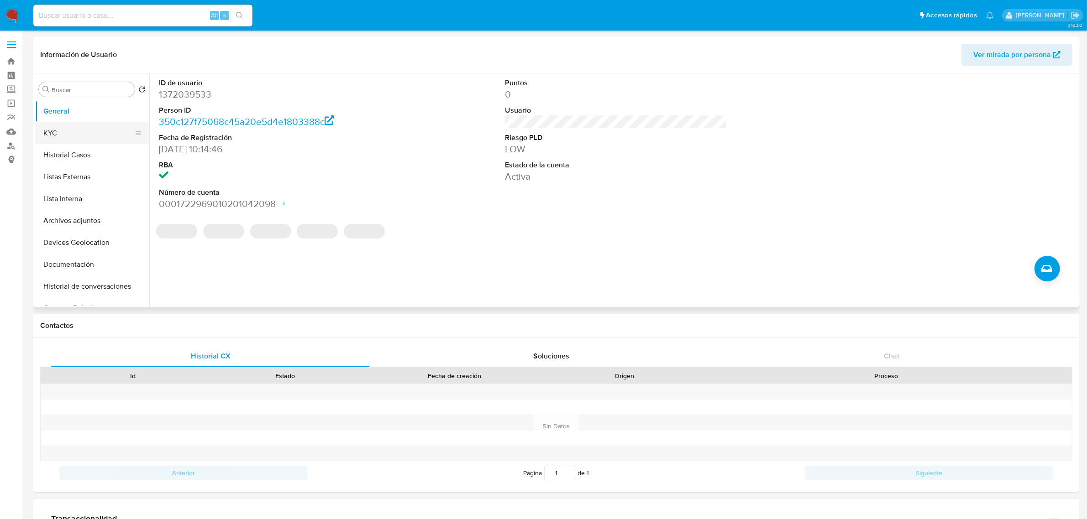
click at [87, 140] on button "KYC" at bounding box center [88, 133] width 107 height 22
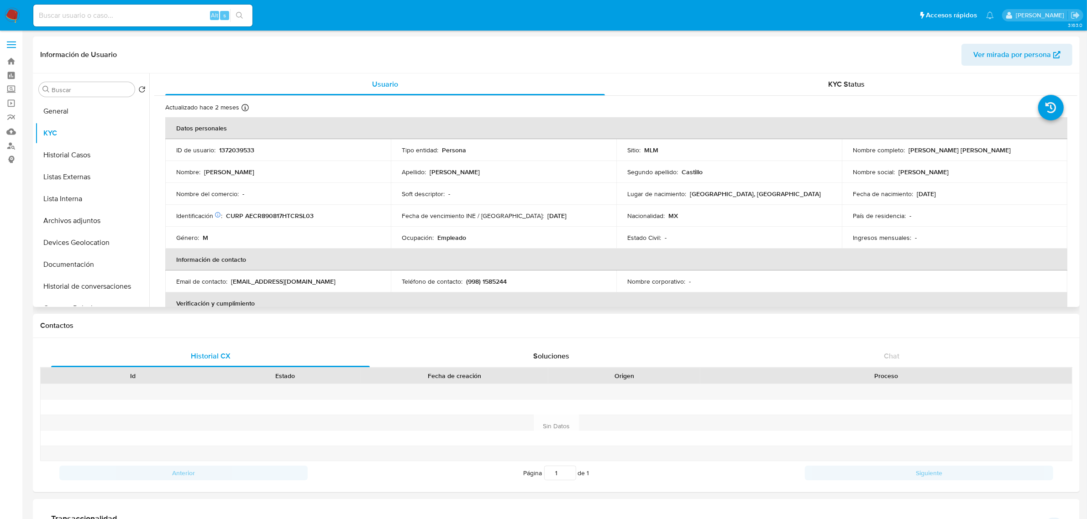
click at [249, 152] on p "1372039533" at bounding box center [236, 150] width 35 height 8
click at [234, 154] on p "1372039533" at bounding box center [236, 150] width 35 height 8
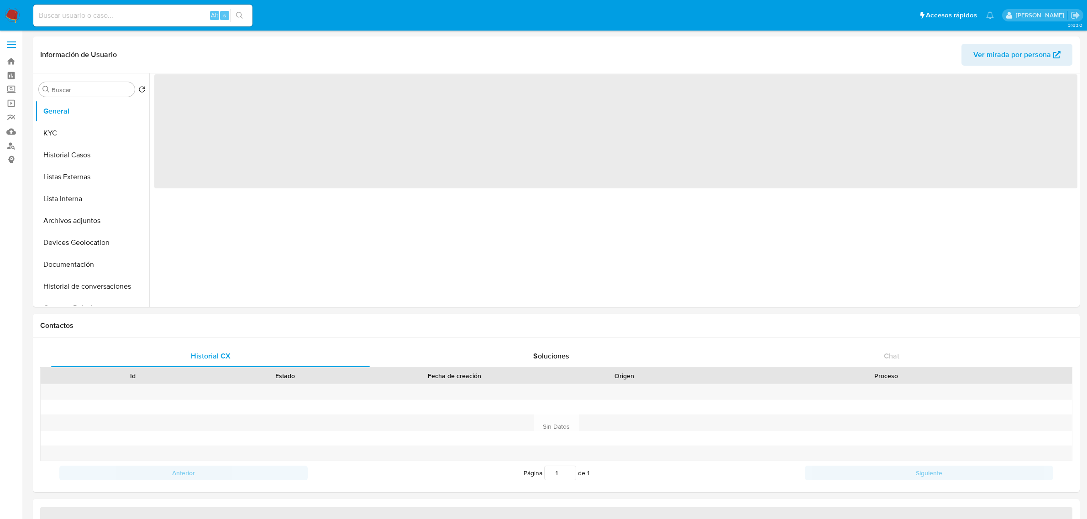
select select "10"
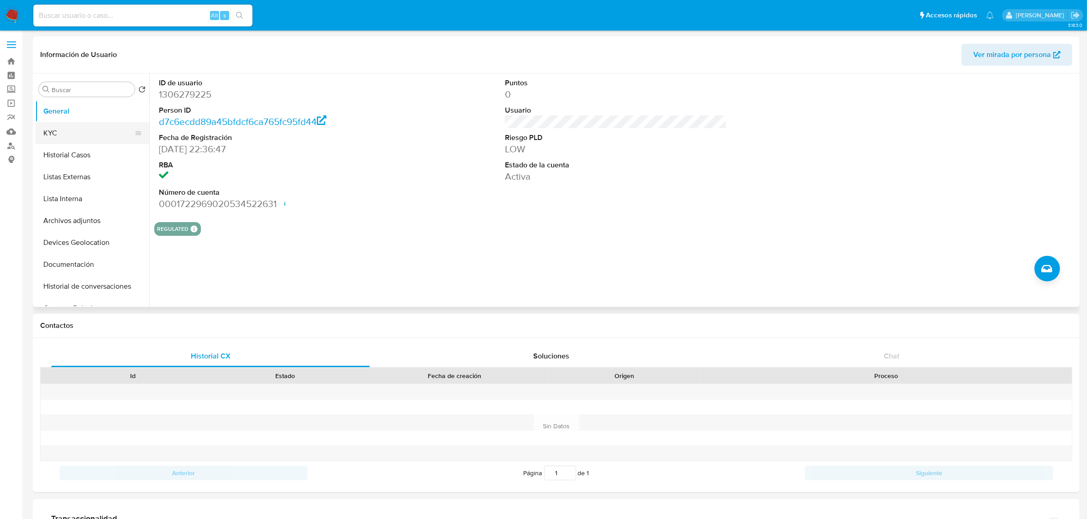
click at [87, 140] on button "KYC" at bounding box center [88, 133] width 107 height 22
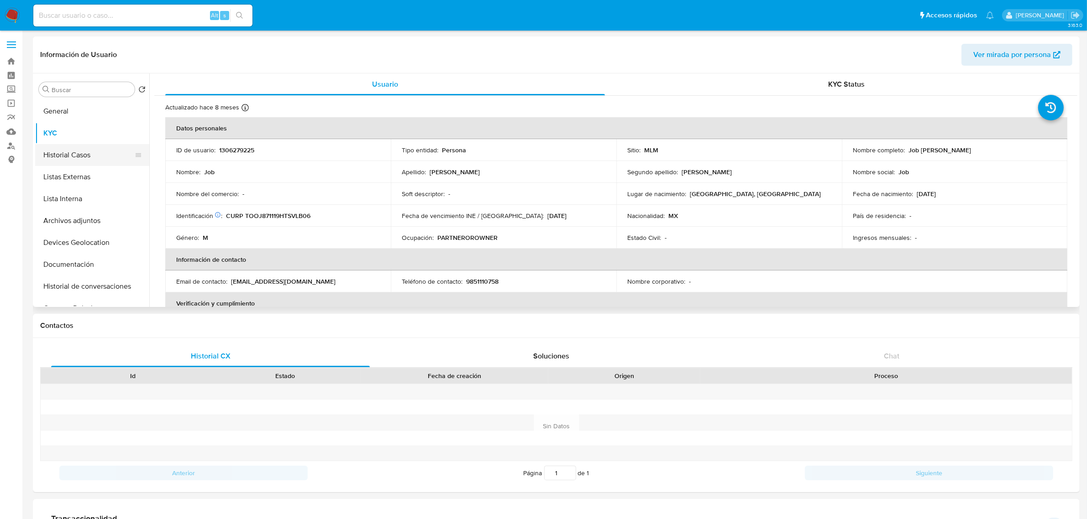
click at [101, 148] on button "Historial Casos" at bounding box center [88, 155] width 107 height 22
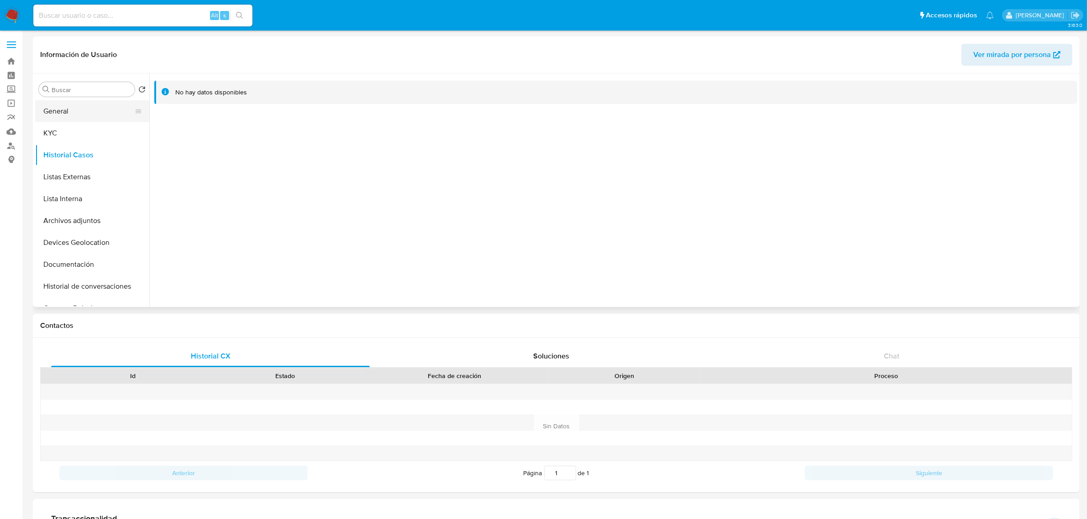
click at [105, 110] on button "General" at bounding box center [88, 111] width 107 height 22
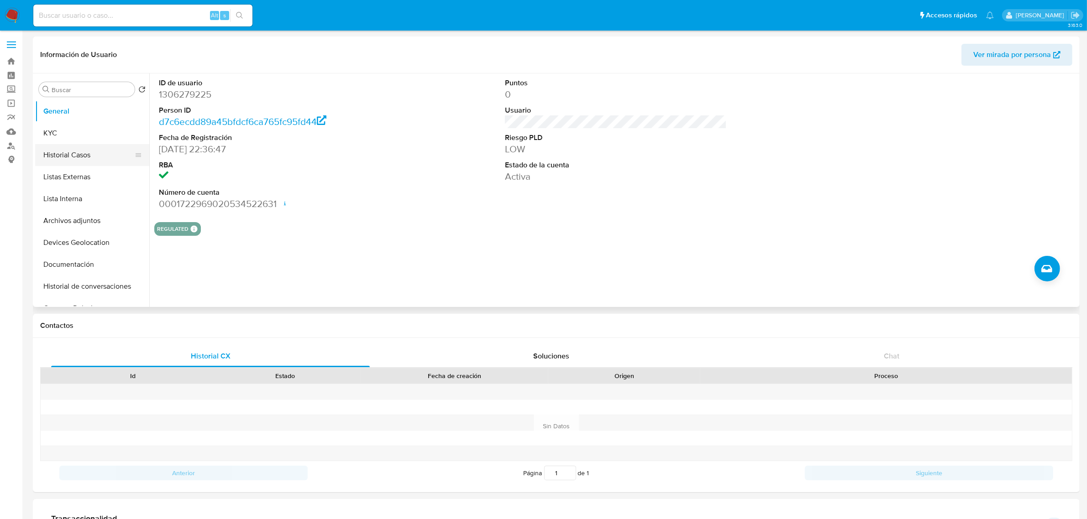
click at [77, 145] on button "Historial Casos" at bounding box center [88, 155] width 107 height 22
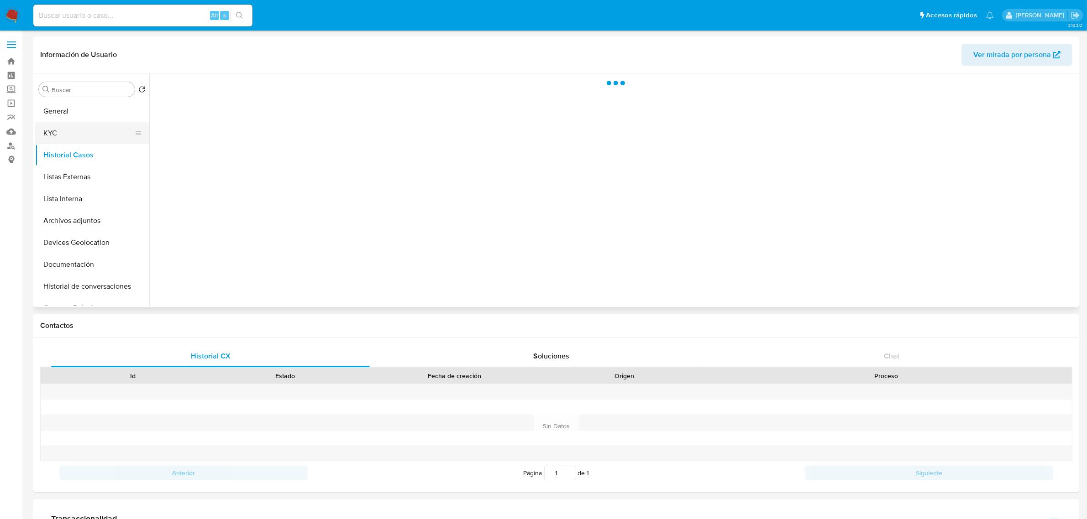
click at [76, 136] on button "KYC" at bounding box center [88, 133] width 107 height 22
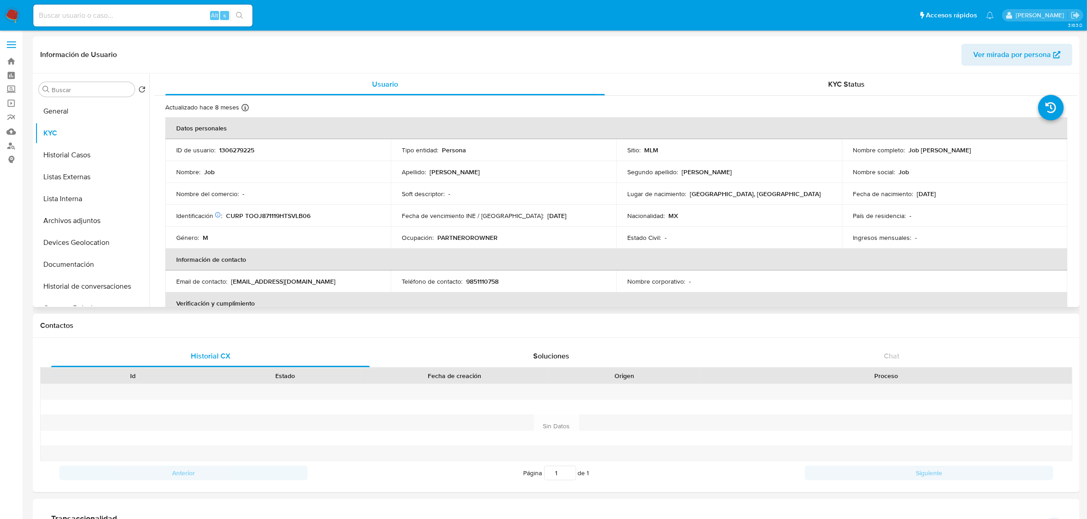
click at [247, 152] on p "1306279225" at bounding box center [236, 150] width 35 height 8
copy p "1306279225"
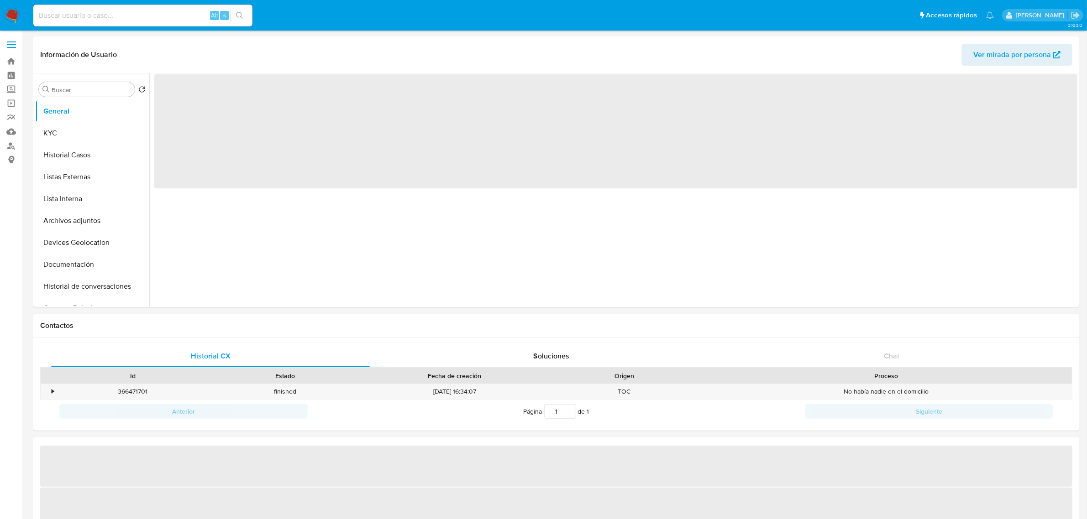
select select "10"
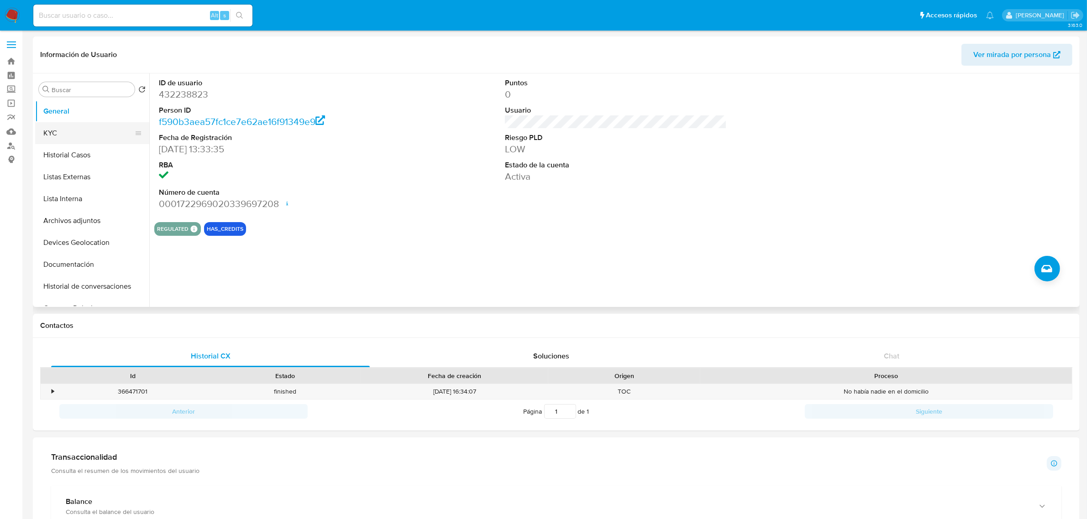
click at [88, 140] on button "KYC" at bounding box center [88, 133] width 107 height 22
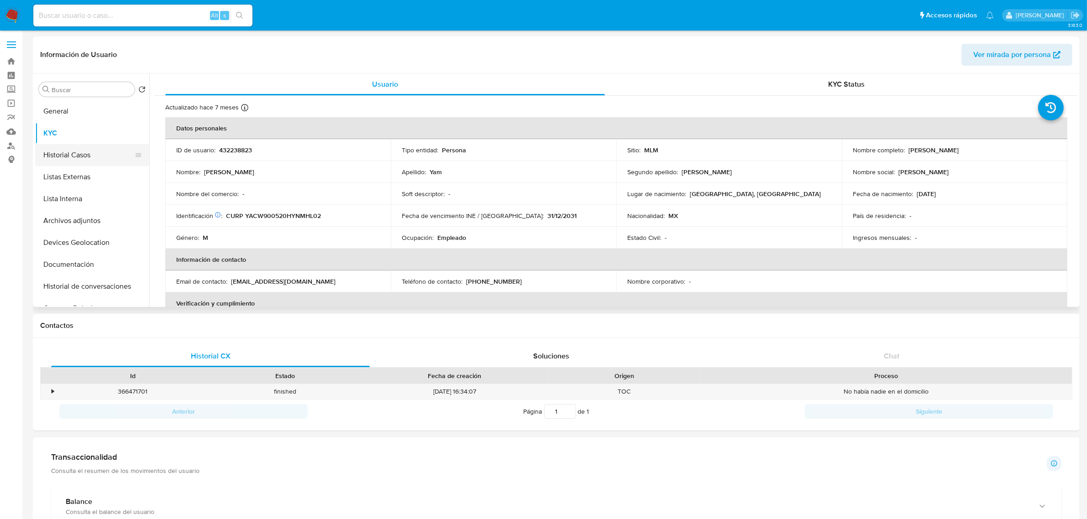
click at [76, 161] on button "Historial Casos" at bounding box center [88, 155] width 107 height 22
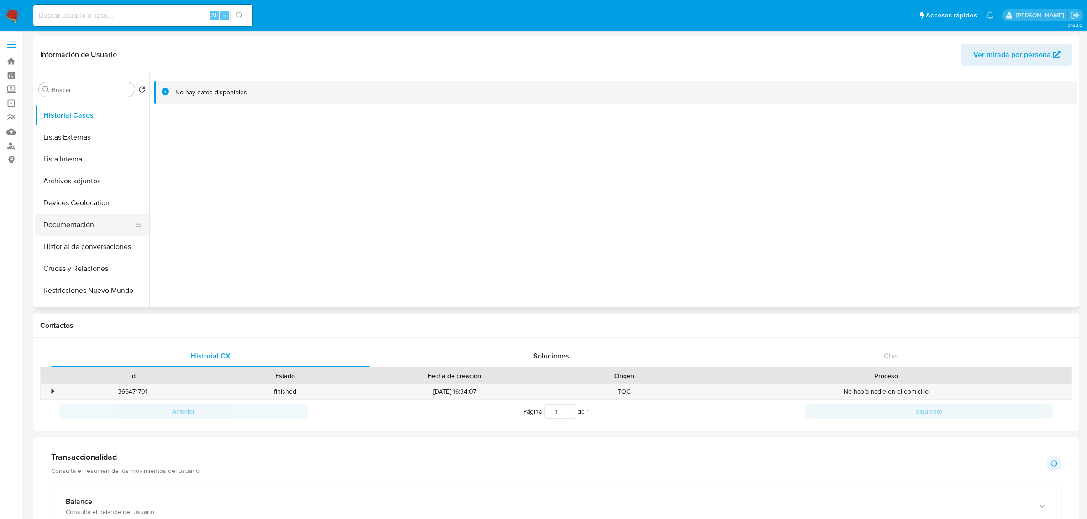
scroll to position [114, 0]
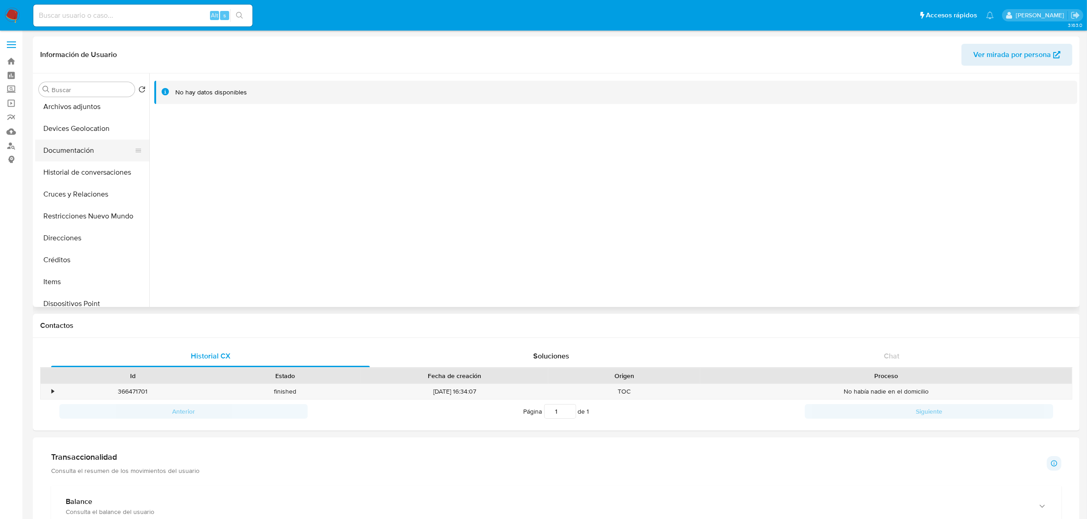
click at [88, 151] on button "Documentación" at bounding box center [88, 151] width 107 height 22
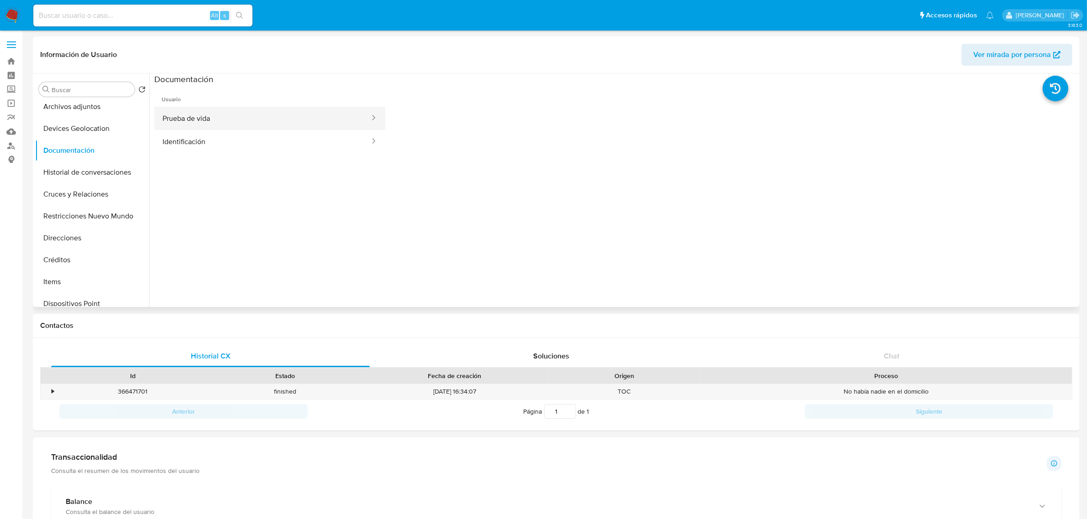
click at [282, 113] on button "Prueba de vida" at bounding box center [262, 118] width 216 height 23
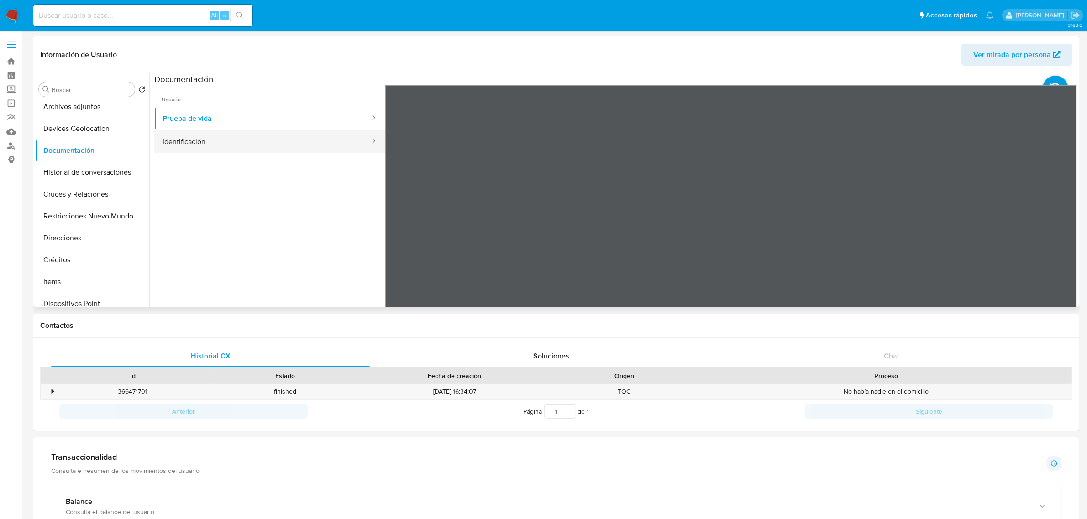
click at [245, 144] on button "Identificación" at bounding box center [262, 141] width 216 height 23
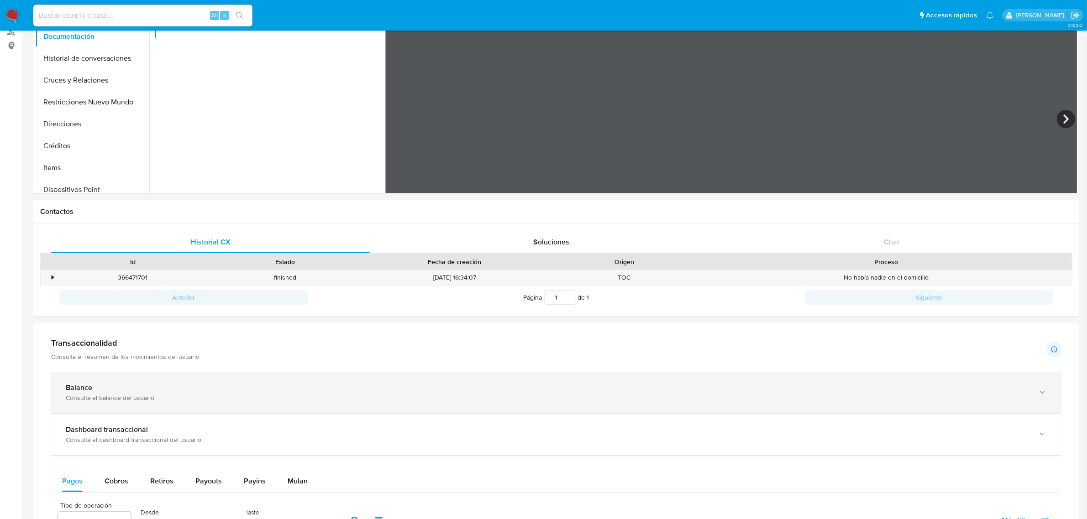
click at [325, 374] on div "Balance Consulta el balance del usuario" at bounding box center [556, 393] width 1010 height 42
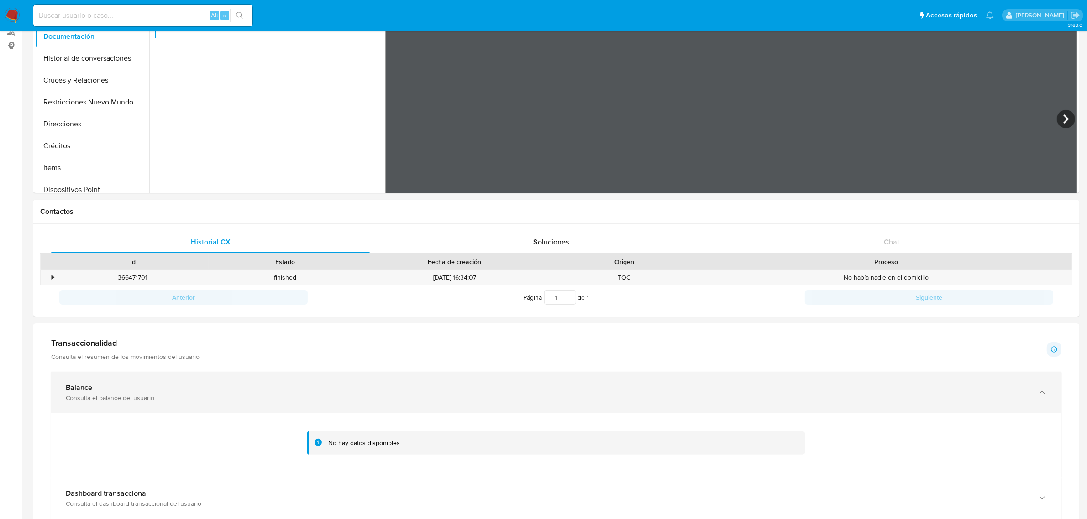
click at [336, 391] on div "Balance" at bounding box center [547, 387] width 962 height 9
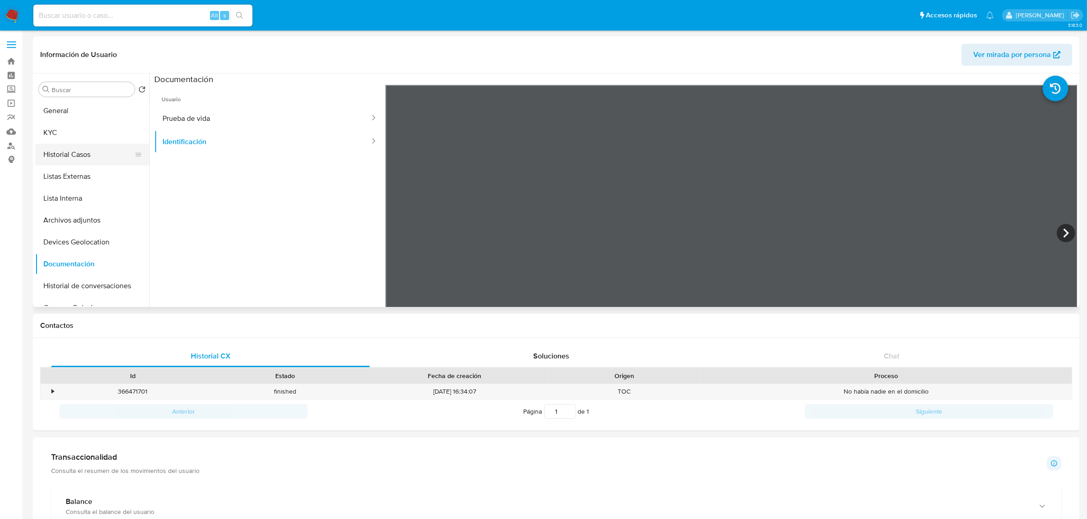
scroll to position [0, 0]
click at [84, 151] on button "Historial Casos" at bounding box center [88, 155] width 107 height 22
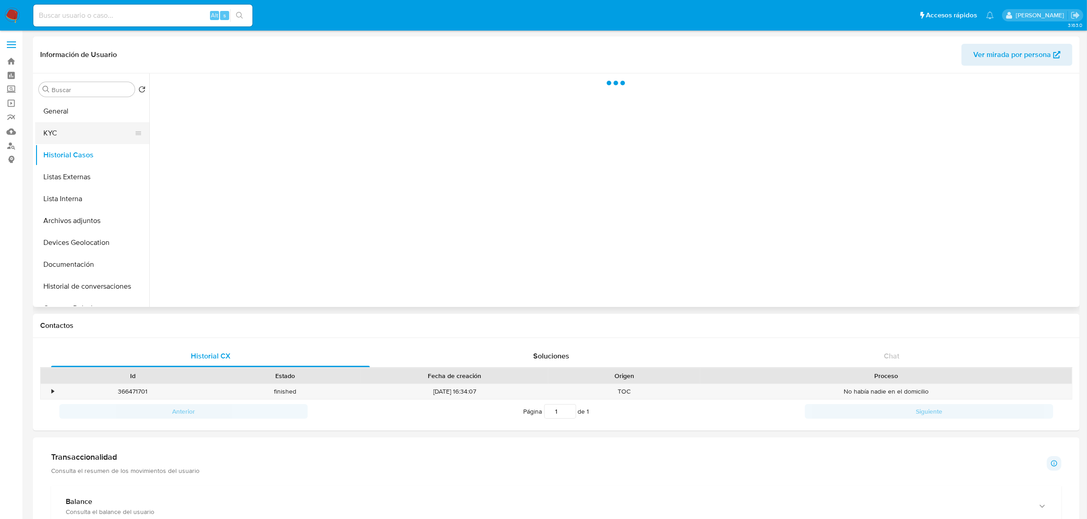
click at [85, 136] on button "KYC" at bounding box center [88, 133] width 107 height 22
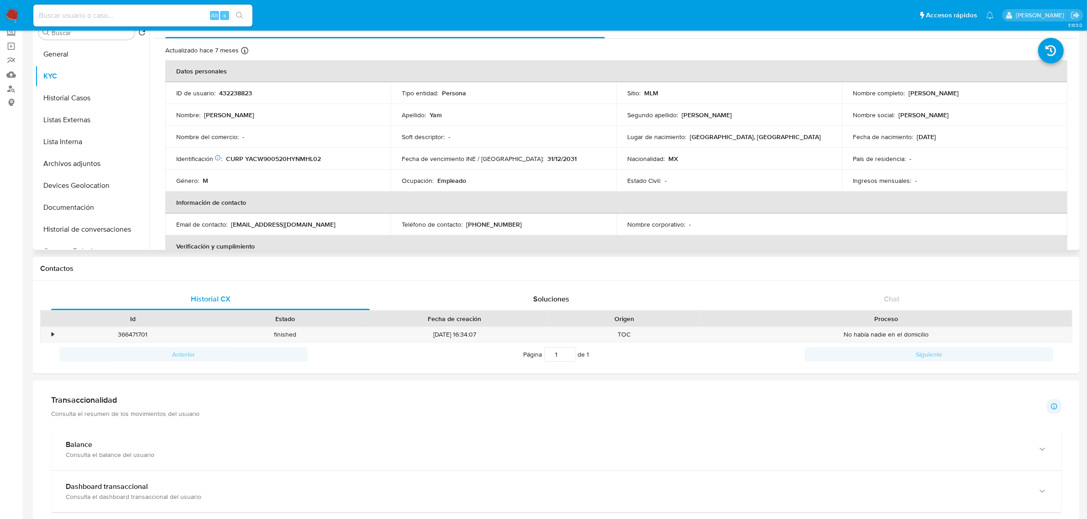
click at [246, 89] on p "432238823" at bounding box center [235, 93] width 33 height 8
click at [245, 89] on p "432238823" at bounding box center [235, 93] width 33 height 8
copy p "432238823"
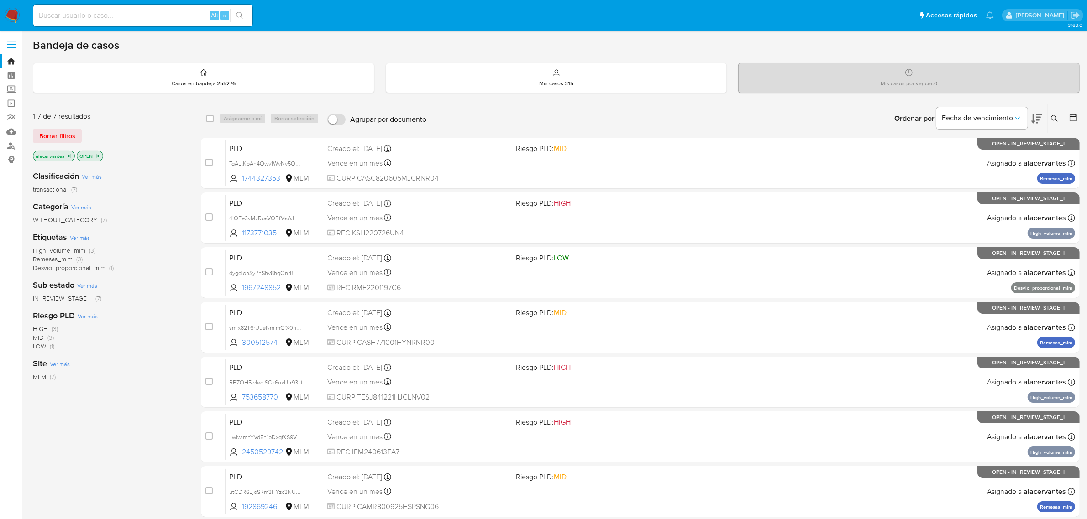
click at [1060, 113] on button at bounding box center [1055, 118] width 15 height 11
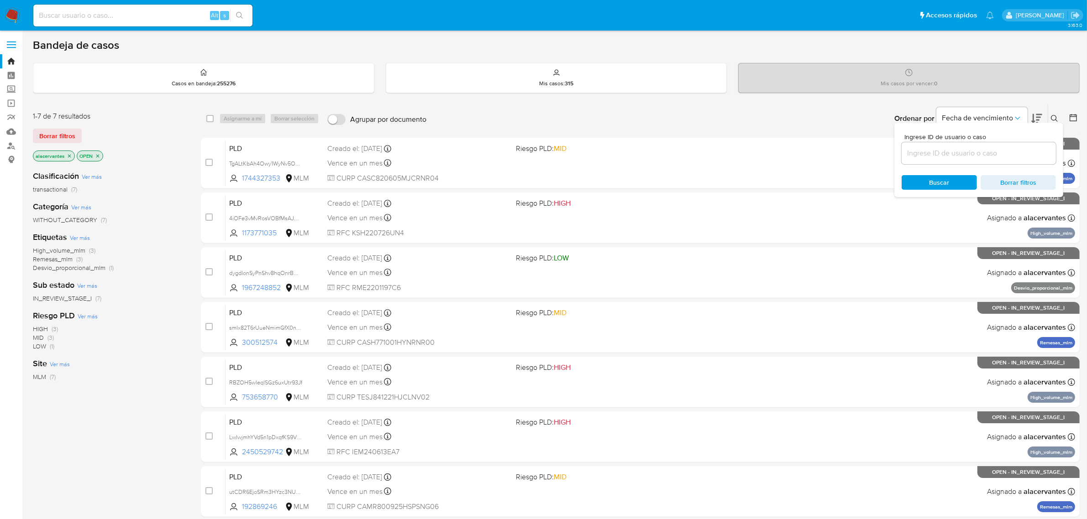
click at [922, 157] on input at bounding box center [978, 153] width 154 height 12
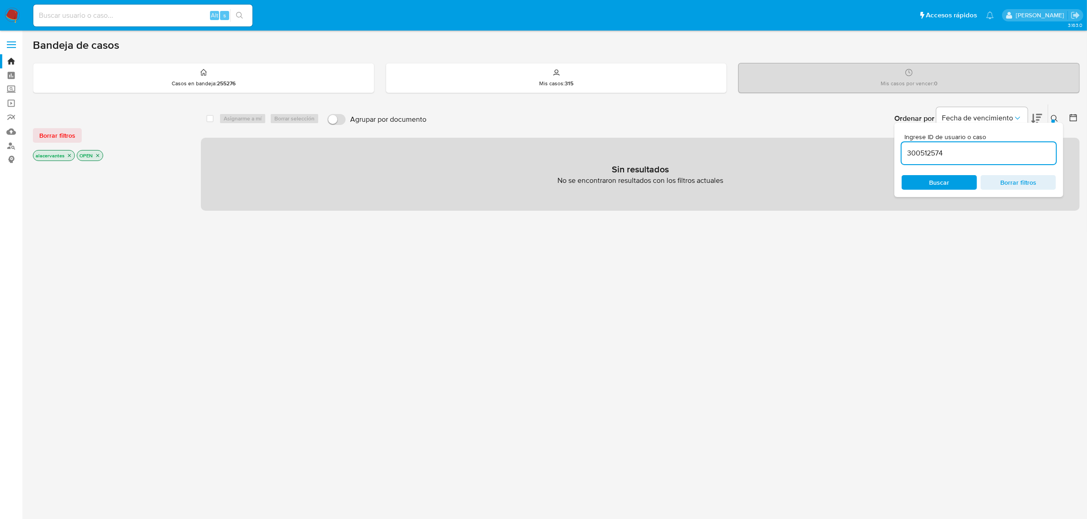
click at [957, 153] on input "300512574" at bounding box center [978, 153] width 154 height 12
type input "300512574"
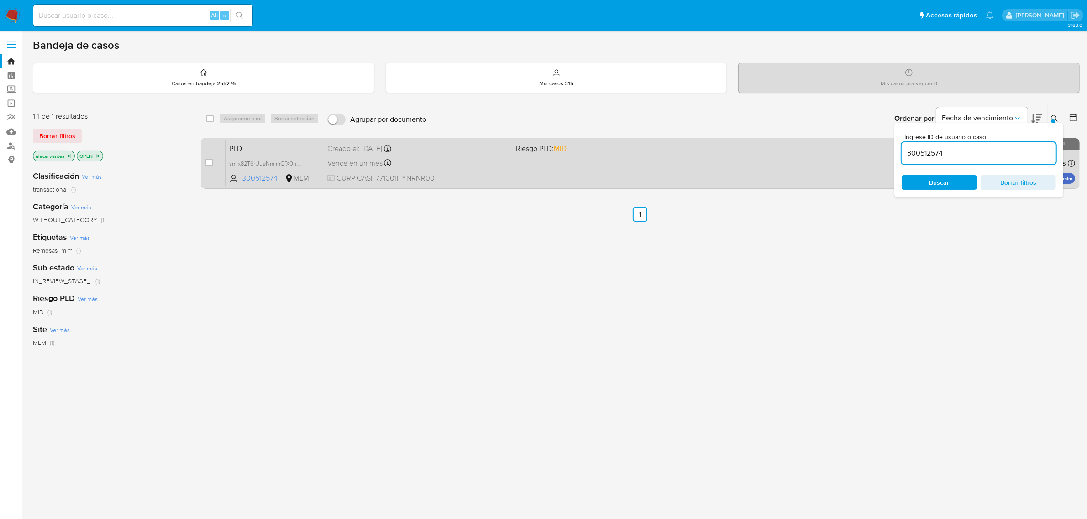
click at [815, 144] on div "PLD smlx82T6rUueNmimGfX0ntMo 300512574 MLM Riesgo PLD: MID Creado el: 12/09/202…" at bounding box center [649, 163] width 849 height 46
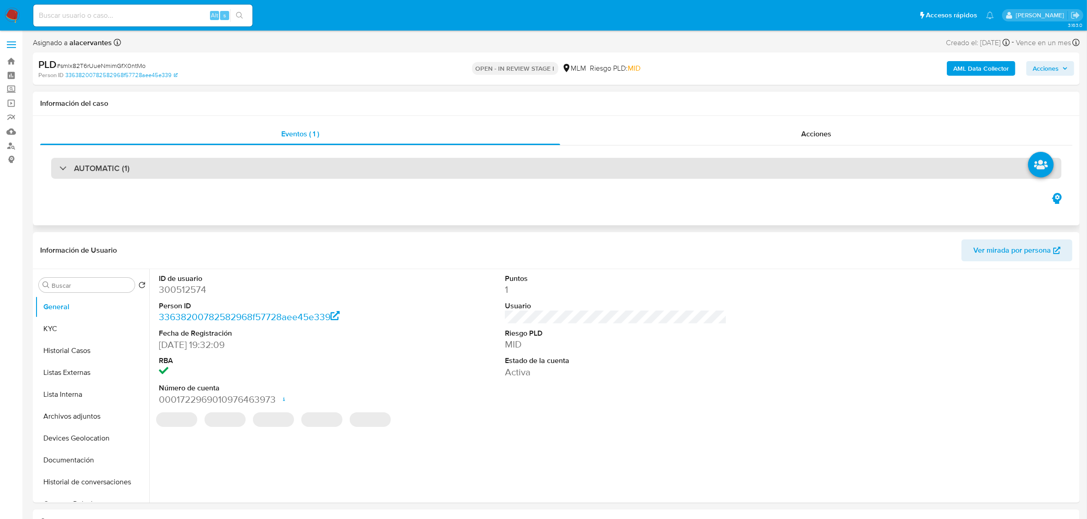
select select "10"
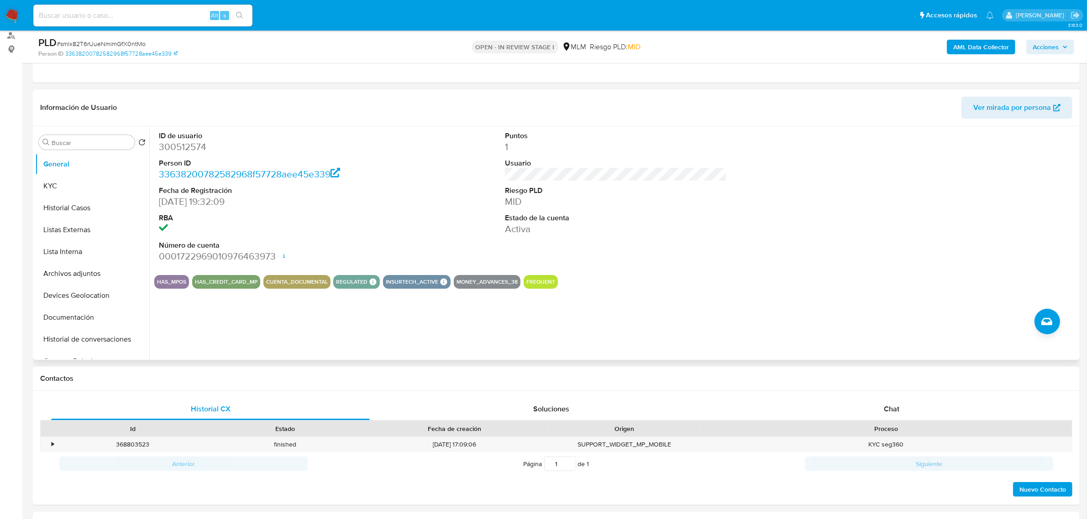
scroll to position [114, 0]
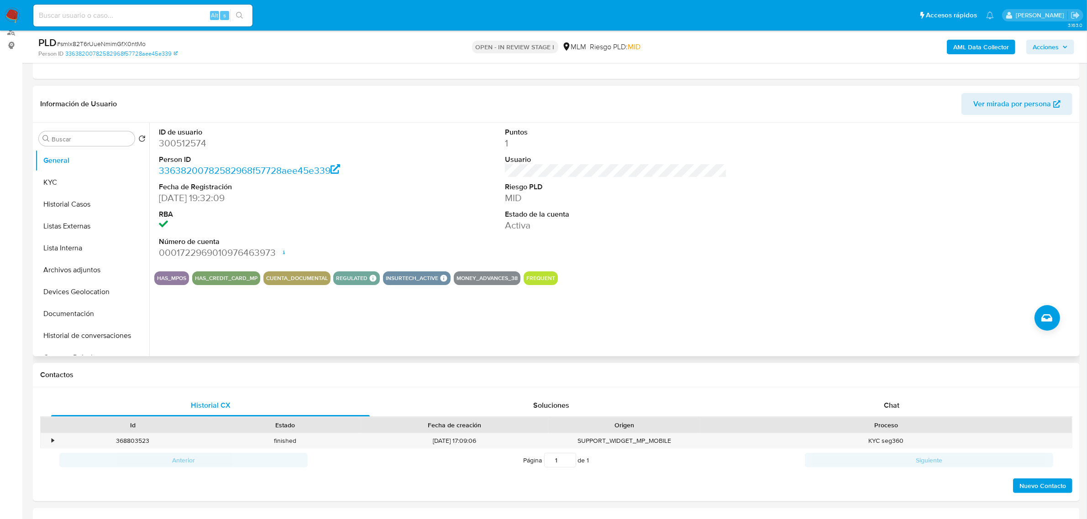
drag, startPoint x: 111, startPoint y: 181, endPoint x: 325, endPoint y: 175, distance: 214.1
click at [259, 131] on div "Buscar Volver al orden por defecto General KYC Historial Casos Listas Externas …" at bounding box center [556, 240] width 1042 height 234
click at [42, 183] on button "KYC" at bounding box center [88, 183] width 107 height 22
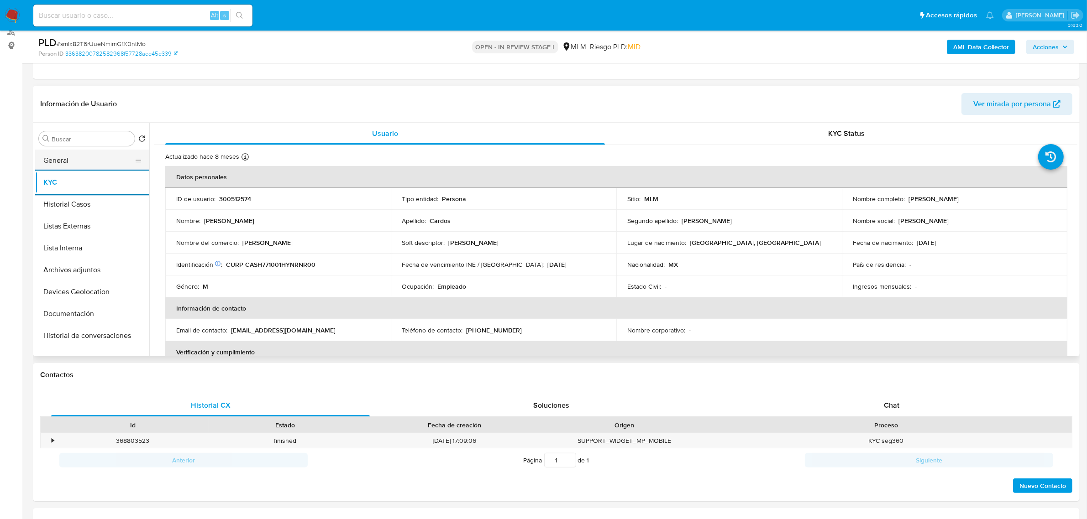
click at [78, 165] on button "General" at bounding box center [88, 161] width 107 height 22
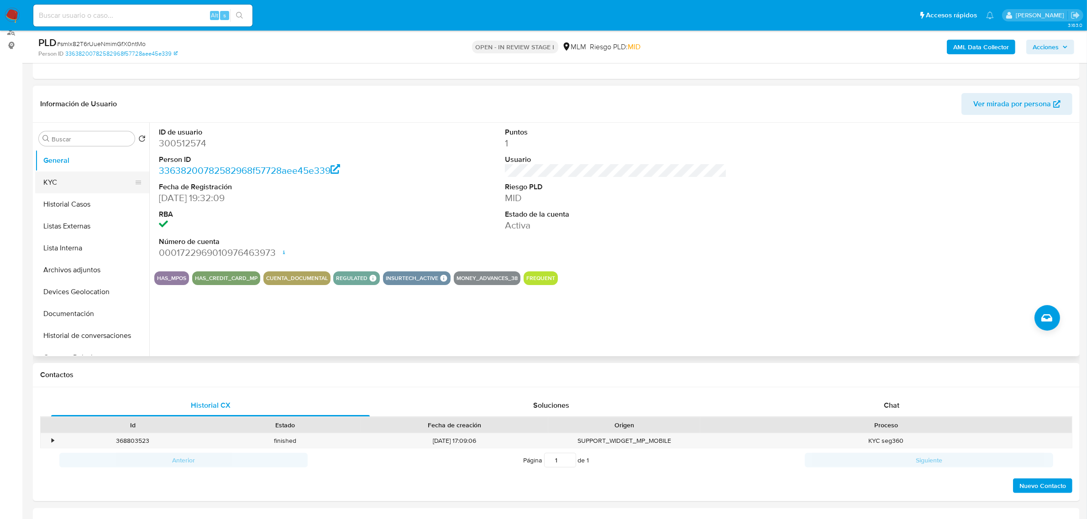
click at [57, 188] on button "KYC" at bounding box center [88, 183] width 107 height 22
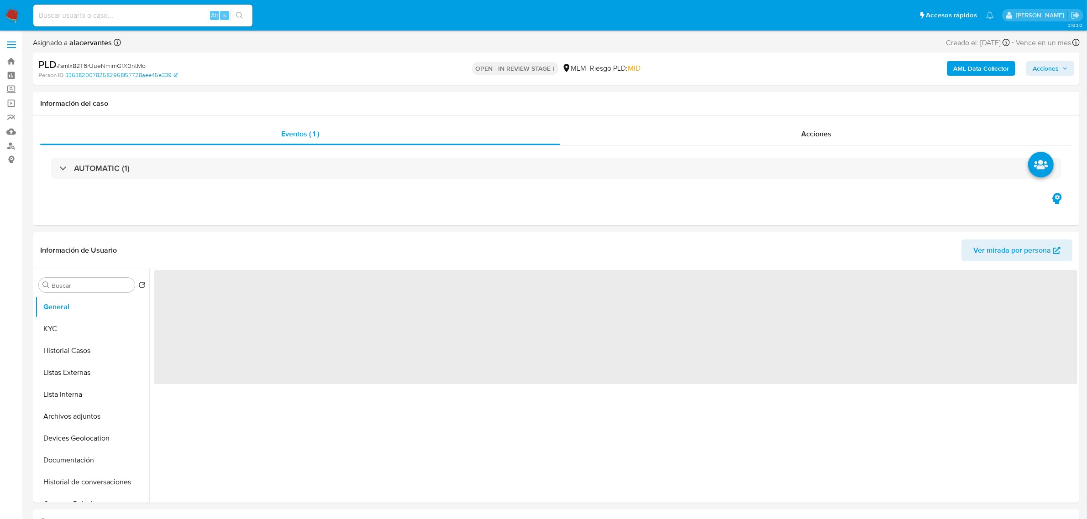
select select "10"
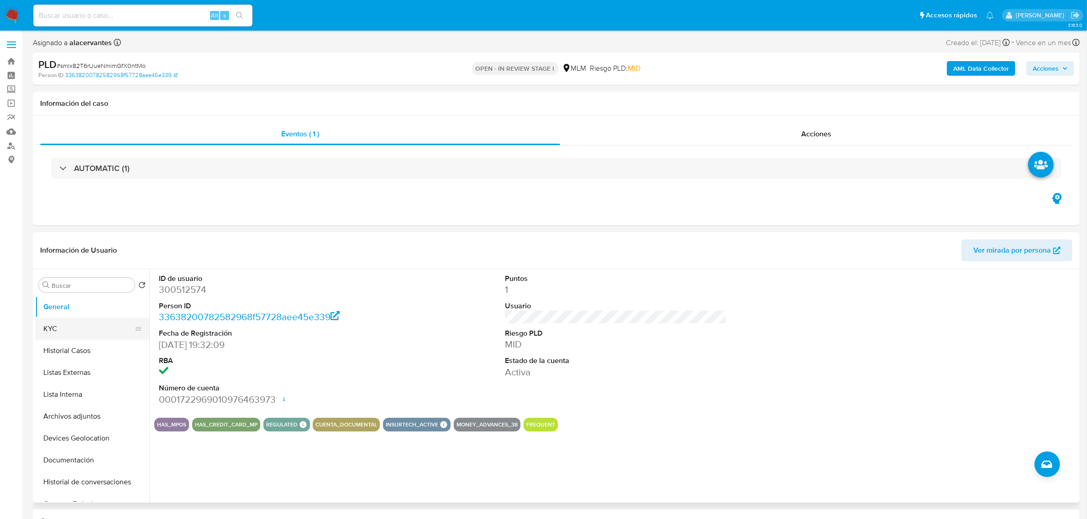
click at [78, 334] on button "KYC" at bounding box center [88, 329] width 107 height 22
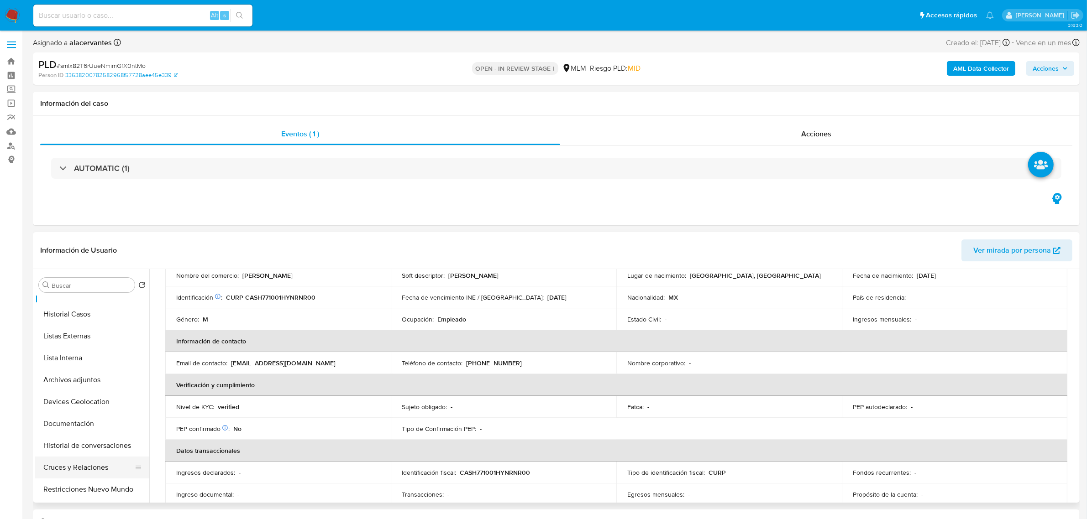
scroll to position [57, 0]
click at [81, 362] on button "Archivos adjuntos" at bounding box center [88, 360] width 107 height 22
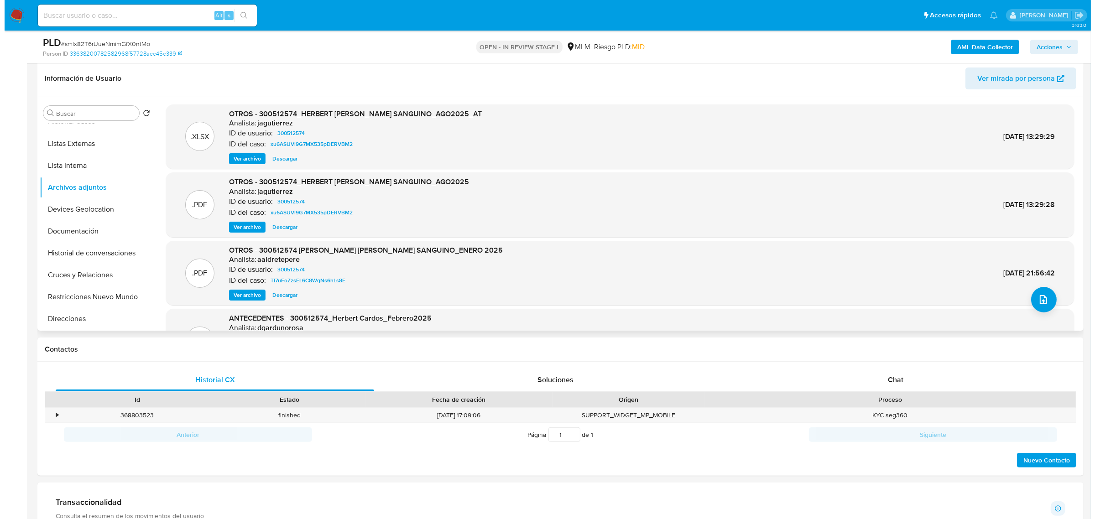
scroll to position [114, 0]
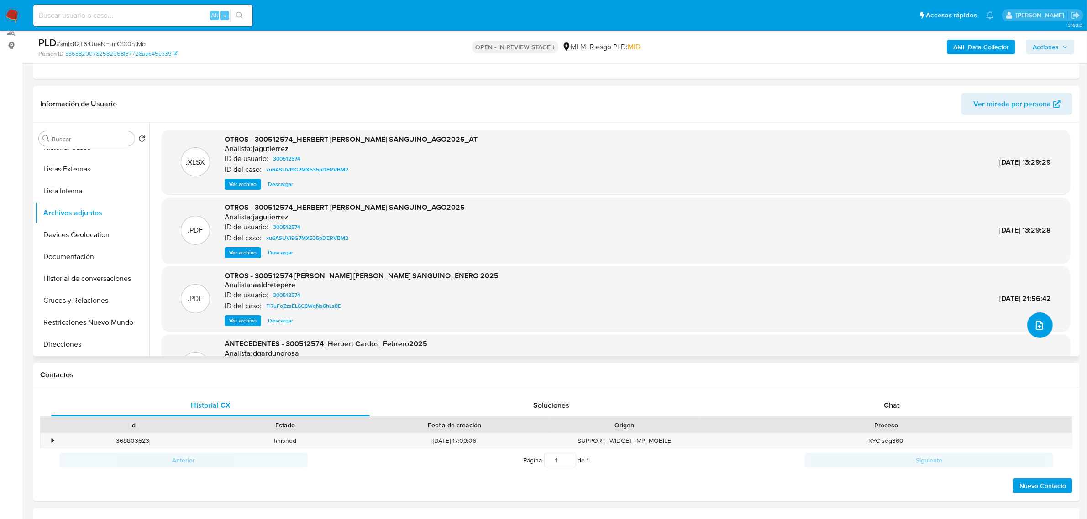
click at [1035, 325] on icon "upload-file" at bounding box center [1038, 325] width 7 height 9
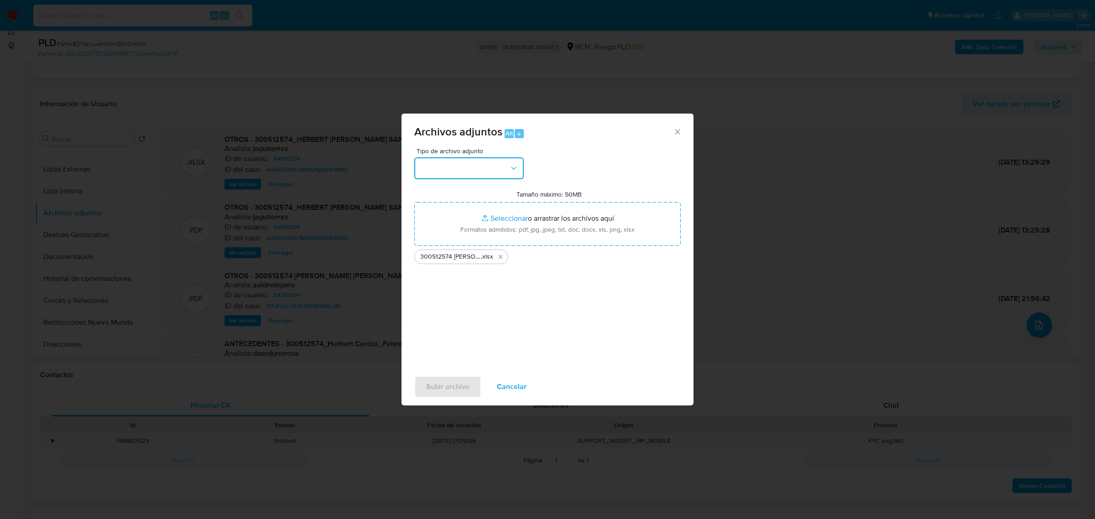
click at [510, 166] on icon "button" at bounding box center [513, 168] width 9 height 9
click at [459, 291] on div "OTROS" at bounding box center [466, 289] width 93 height 22
click at [454, 384] on span "Subir archivo" at bounding box center [447, 387] width 43 height 20
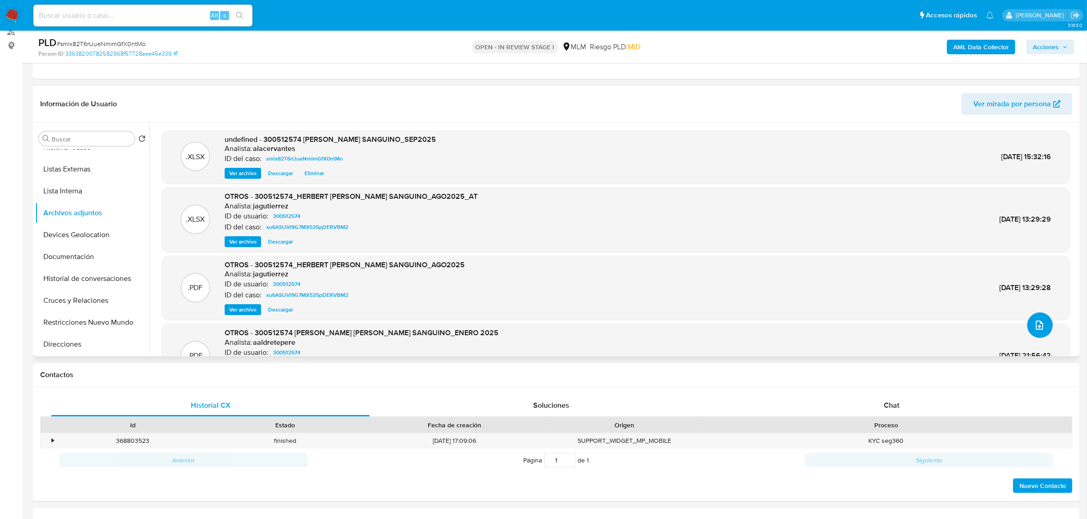
click at [1035, 328] on icon "upload-file" at bounding box center [1039, 325] width 11 height 11
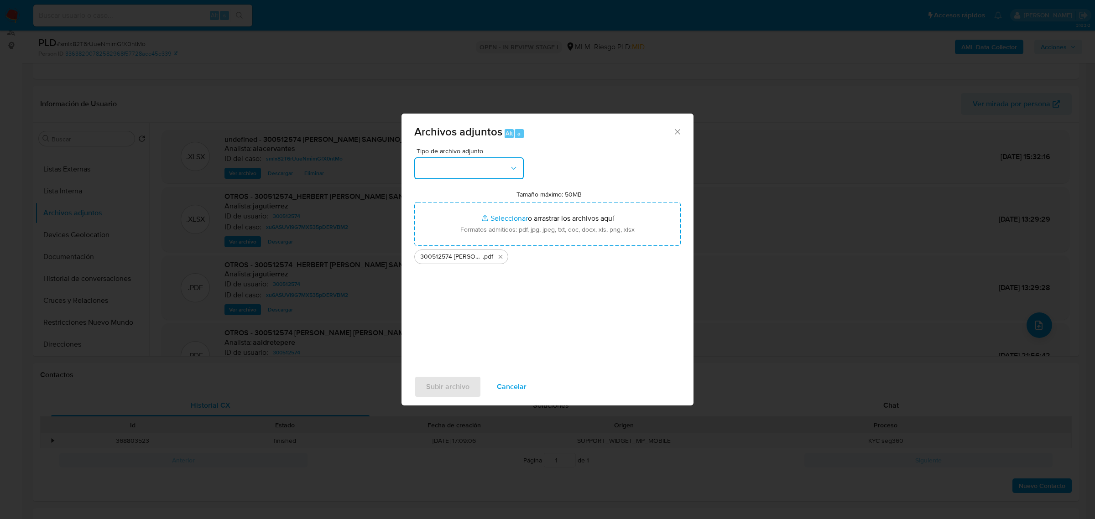
click at [499, 167] on button "button" at bounding box center [469, 168] width 110 height 22
click at [457, 290] on div "OTROS" at bounding box center [466, 289] width 93 height 22
click at [453, 389] on span "Subir archivo" at bounding box center [447, 387] width 43 height 20
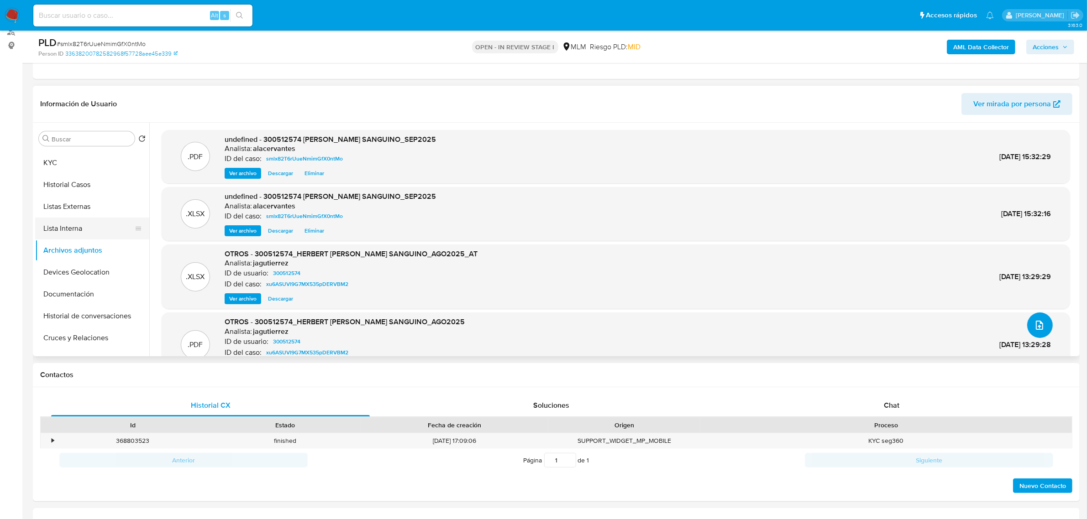
scroll to position [0, 0]
click at [78, 186] on button "KYC" at bounding box center [88, 183] width 107 height 22
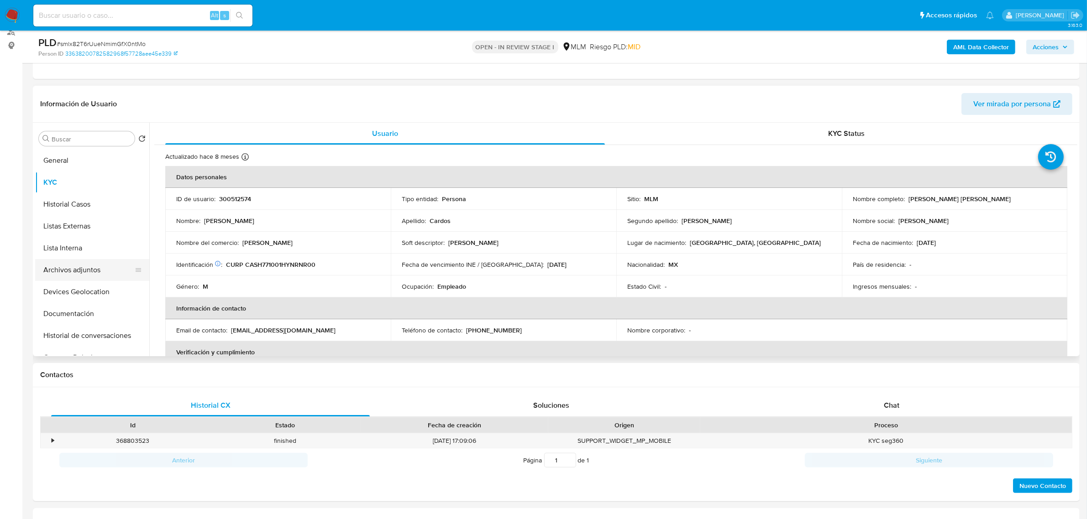
click at [98, 267] on button "Archivos adjuntos" at bounding box center [88, 270] width 107 height 22
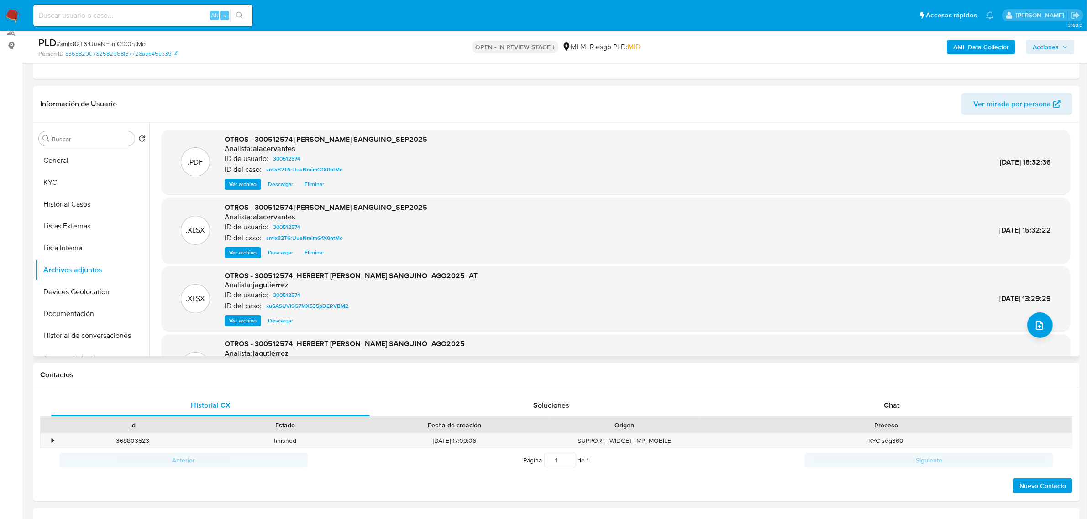
click at [251, 183] on span "Ver archivo" at bounding box center [242, 184] width 27 height 9
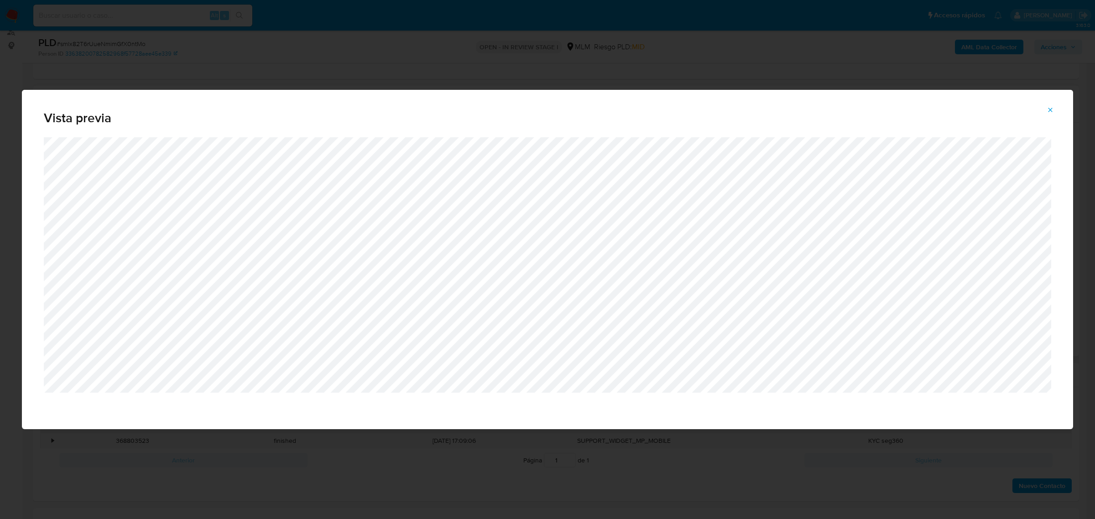
click at [1046, 113] on button "Attachment preview" at bounding box center [1051, 110] width 20 height 15
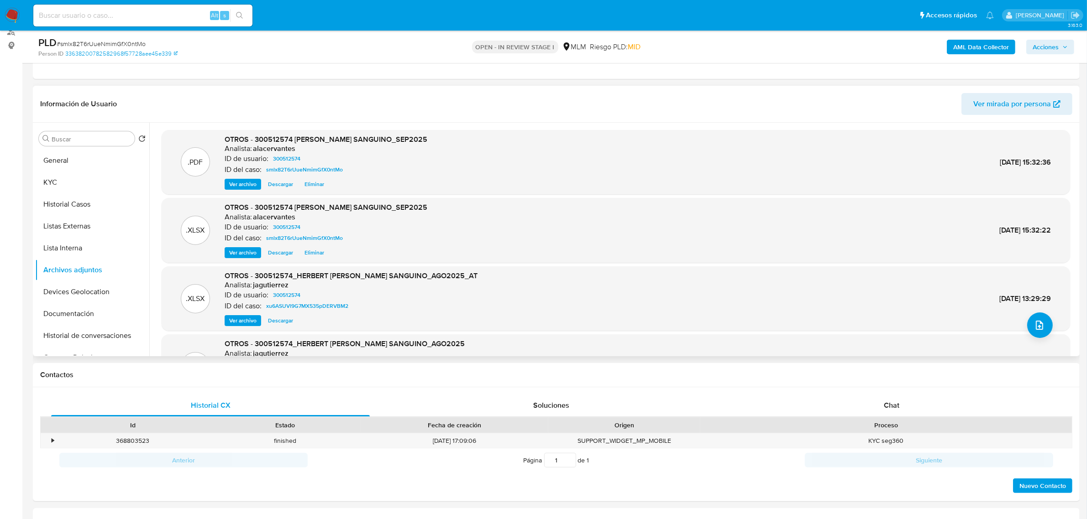
click at [1035, 44] on span "Acciones" at bounding box center [1045, 47] width 26 height 15
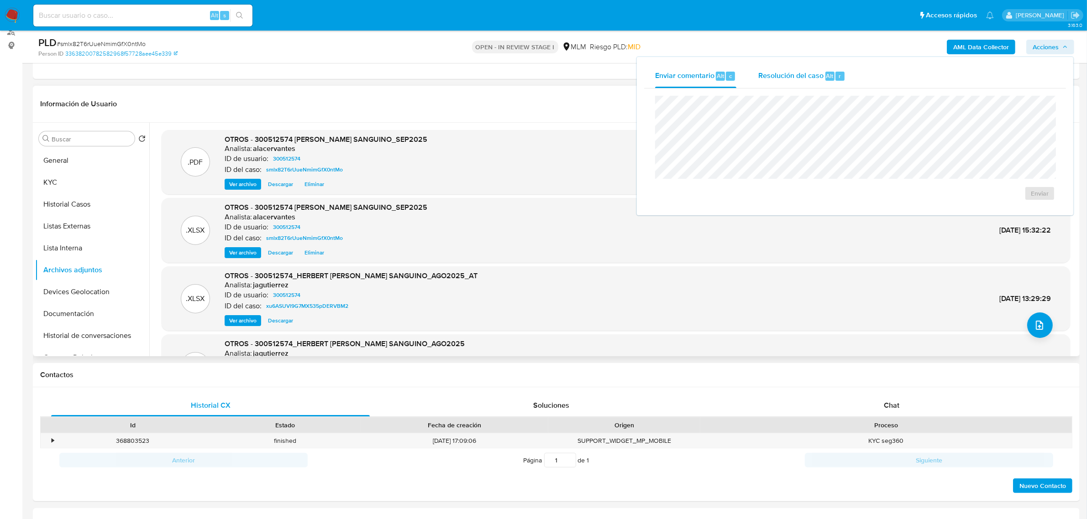
click at [845, 78] on button "Resolución del caso Alt r" at bounding box center [801, 76] width 109 height 24
click at [948, 208] on span "No ROI" at bounding box center [949, 208] width 47 height 13
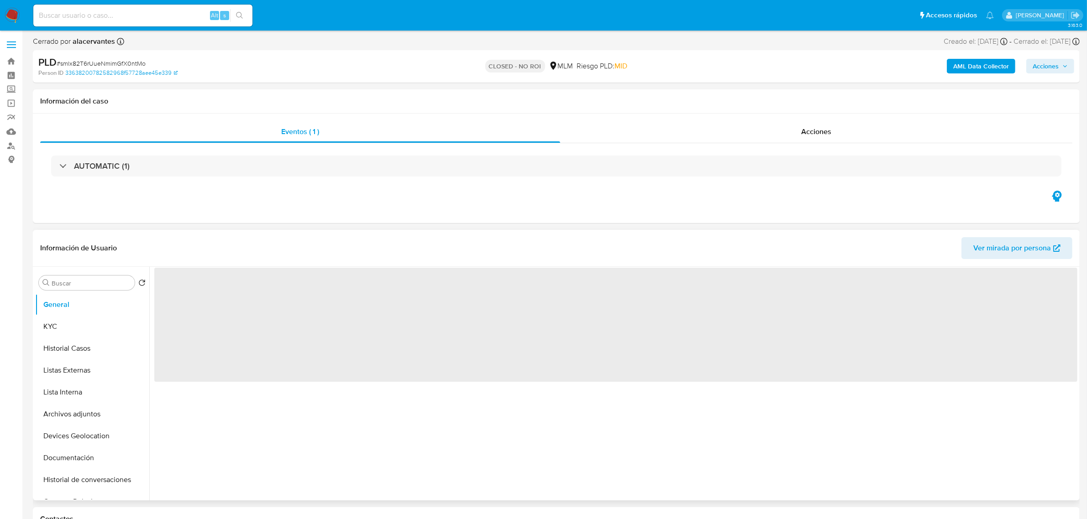
select select "10"
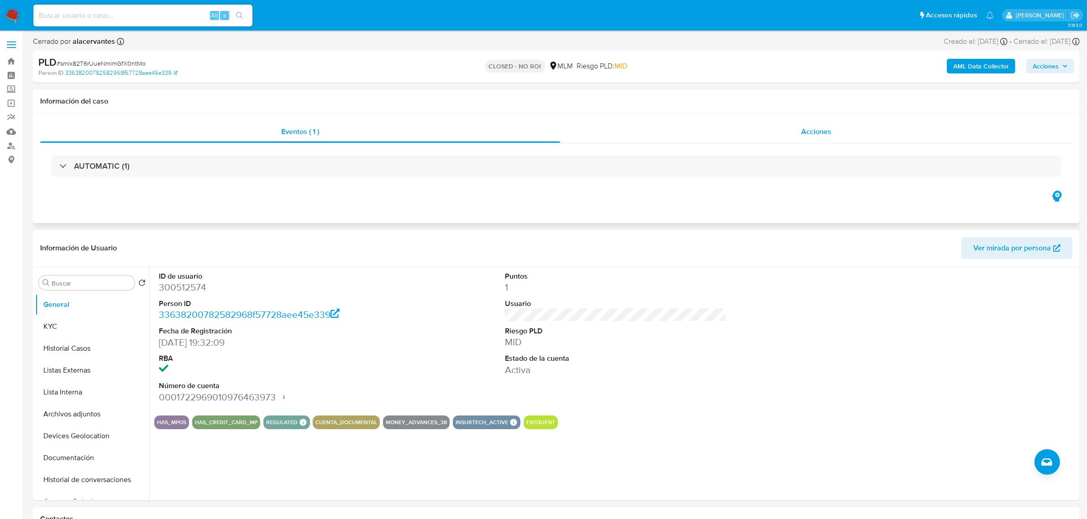
click at [770, 123] on div "Acciones" at bounding box center [816, 132] width 512 height 22
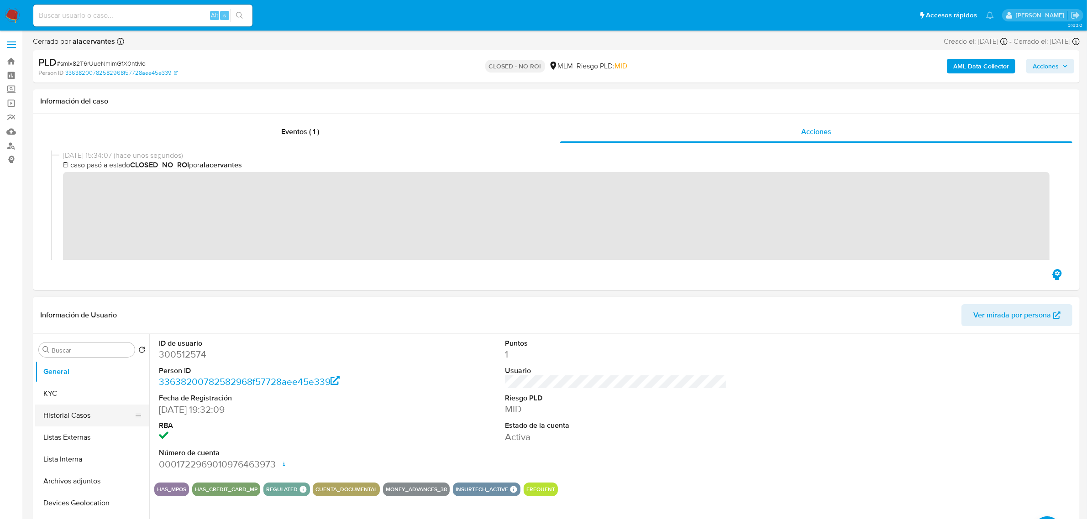
click at [99, 409] on button "Historial Casos" at bounding box center [88, 416] width 107 height 22
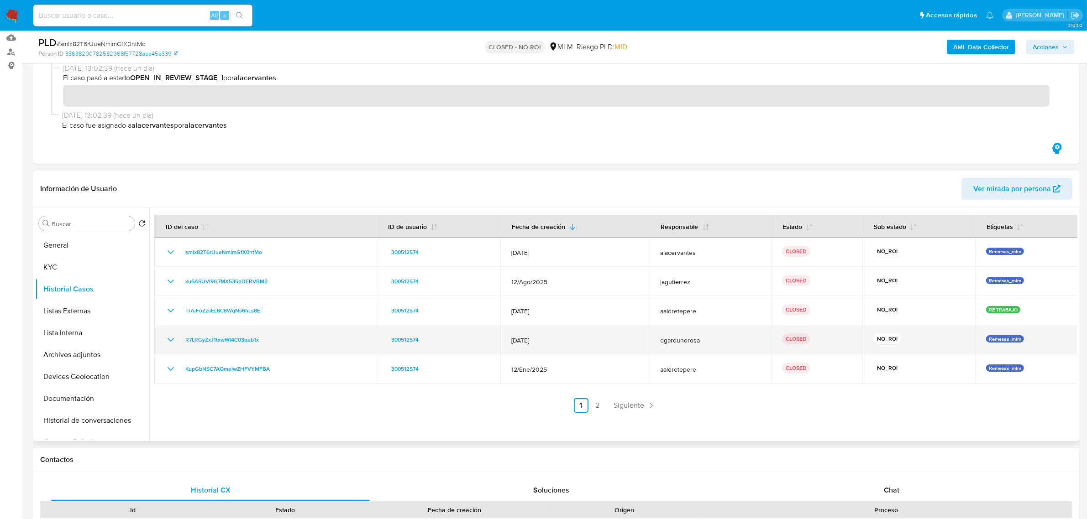
scroll to position [114, 0]
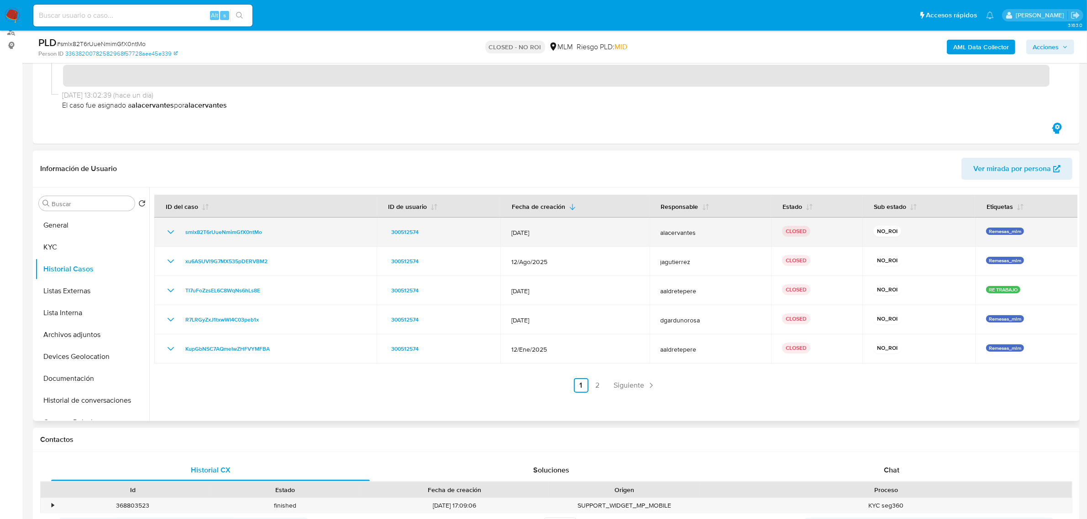
click at [175, 232] on div "smlx82T6rUueNmimGfX0ntMo" at bounding box center [265, 232] width 200 height 11
click at [169, 232] on icon "Mostrar/Ocultar" at bounding box center [170, 232] width 6 height 4
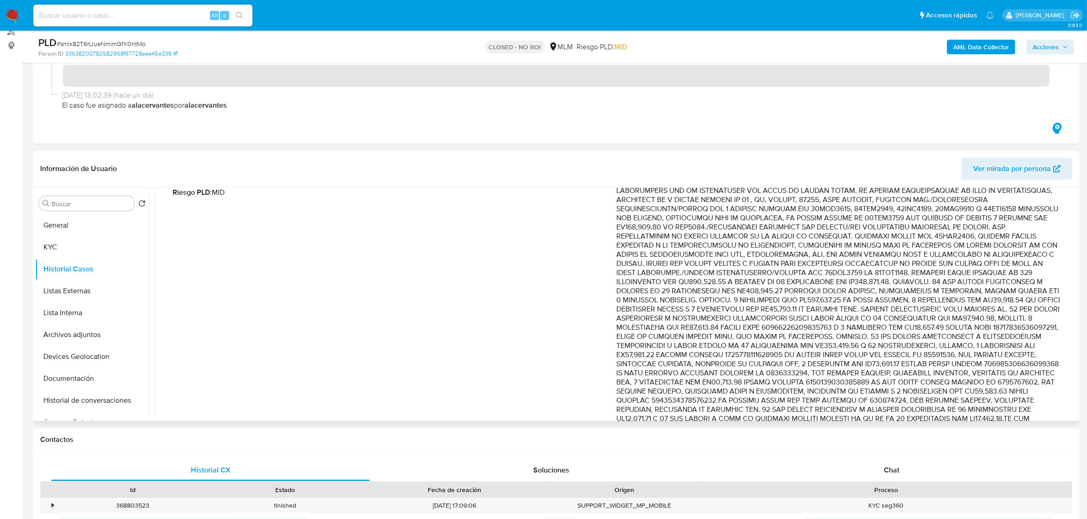
scroll to position [0, 0]
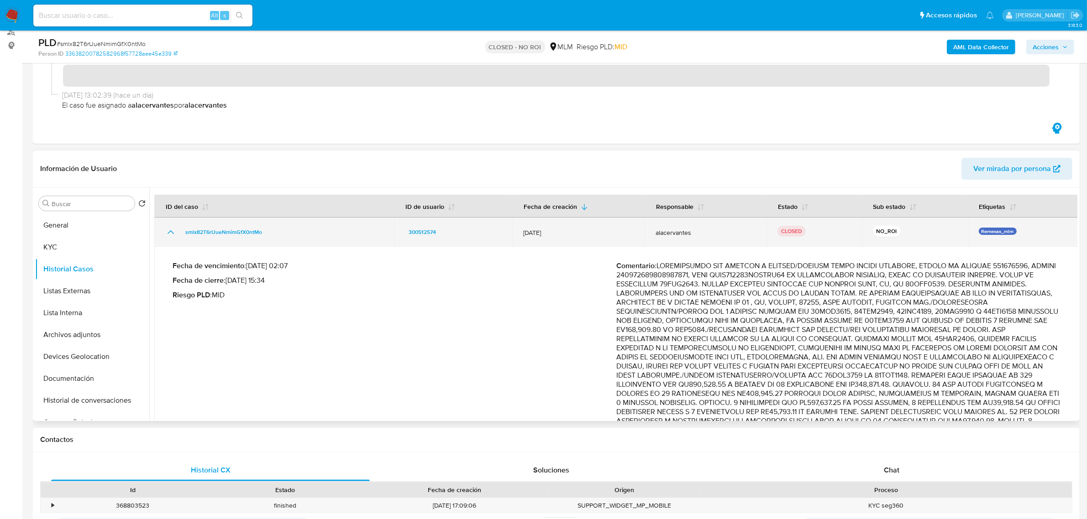
click at [169, 233] on icon "Mostrar/Ocultar" at bounding box center [170, 232] width 11 height 11
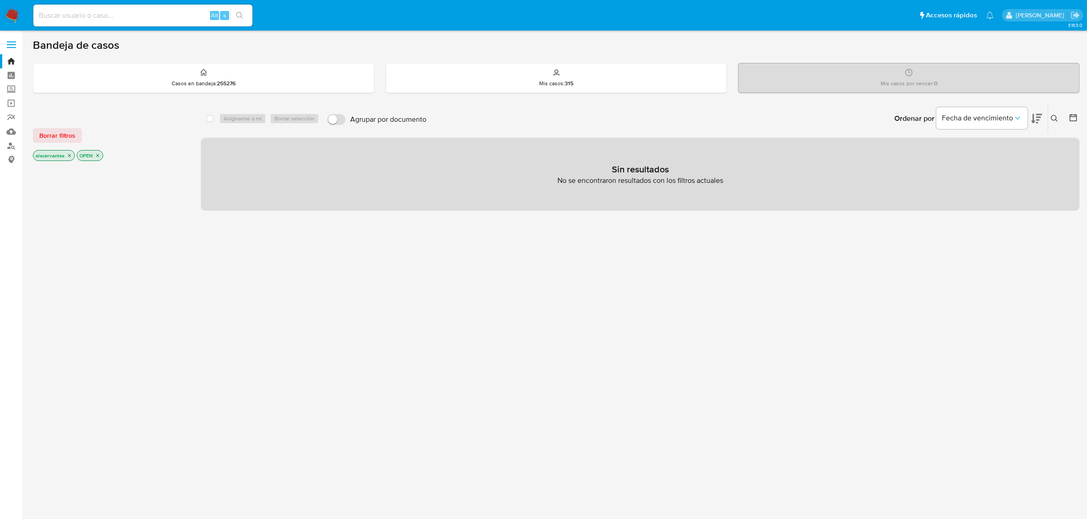
click at [17, 19] on img at bounding box center [13, 16] width 16 height 16
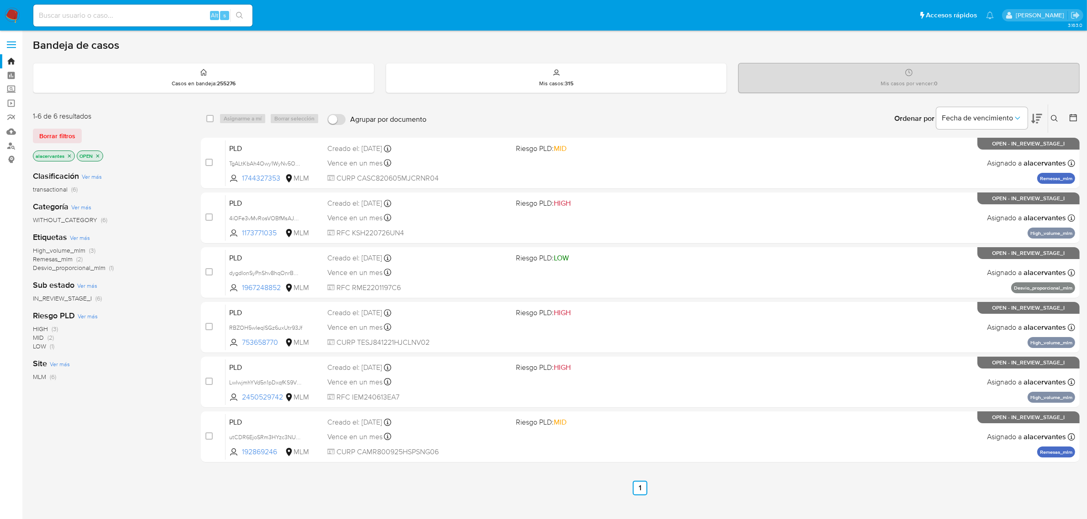
click at [128, 18] on input at bounding box center [142, 16] width 219 height 12
drag, startPoint x: 1055, startPoint y: 114, endPoint x: 988, endPoint y: 137, distance: 70.1
click at [1055, 114] on button at bounding box center [1055, 118] width 15 height 11
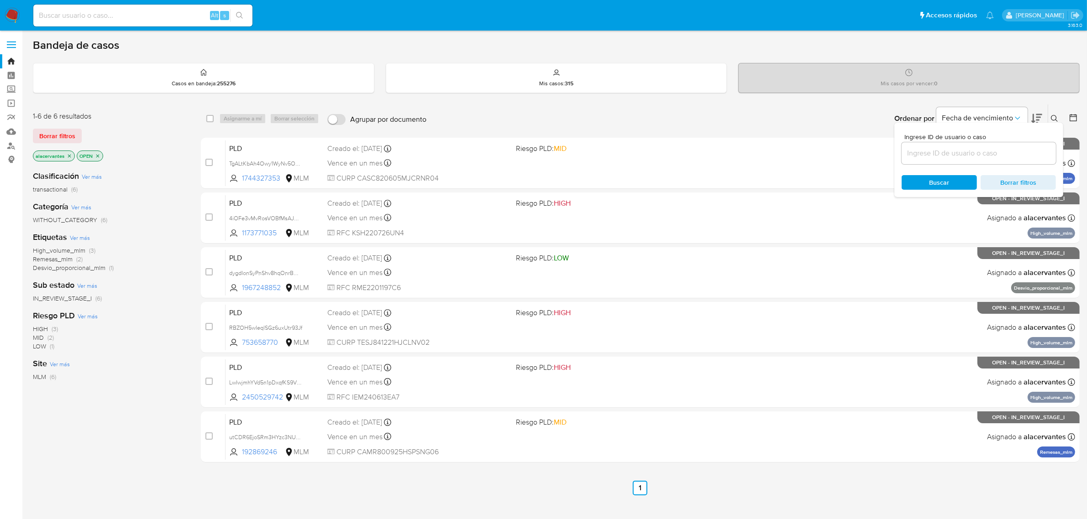
click at [934, 151] on input at bounding box center [978, 153] width 154 height 12
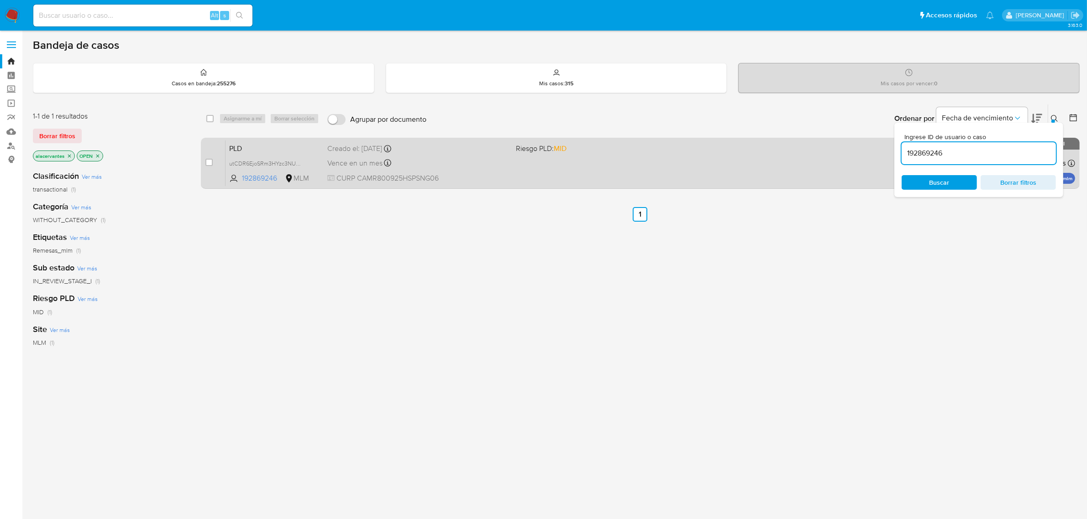
click at [584, 166] on div "PLD utCDR6EjoSRm3HYzc3NUqMZZ 192869246 MLM Riesgo PLD: MID Creado el: 12/09/202…" at bounding box center [649, 163] width 849 height 46
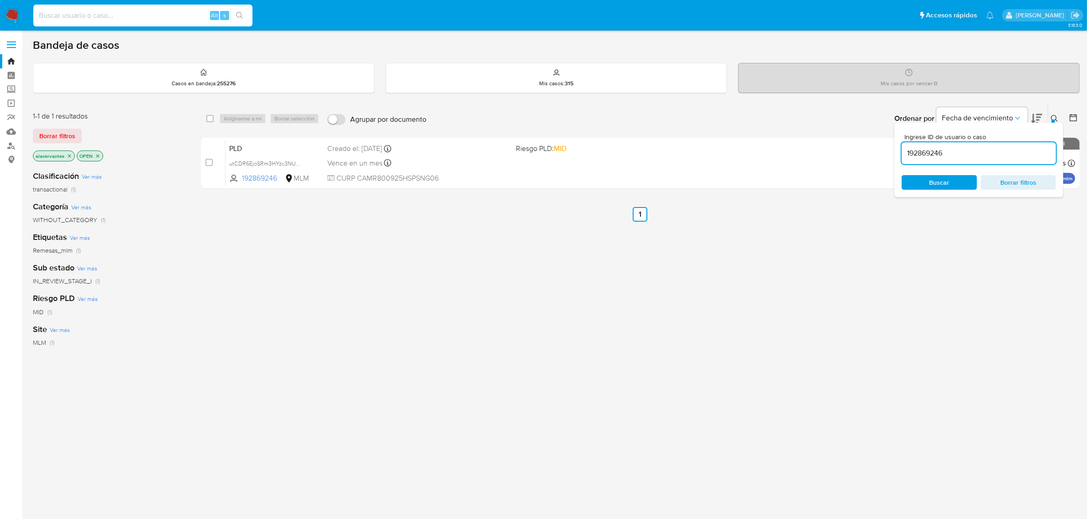
click at [171, 16] on input at bounding box center [142, 16] width 219 height 12
click at [1006, 150] on input "192869246" at bounding box center [978, 153] width 154 height 12
paste input "744327353"
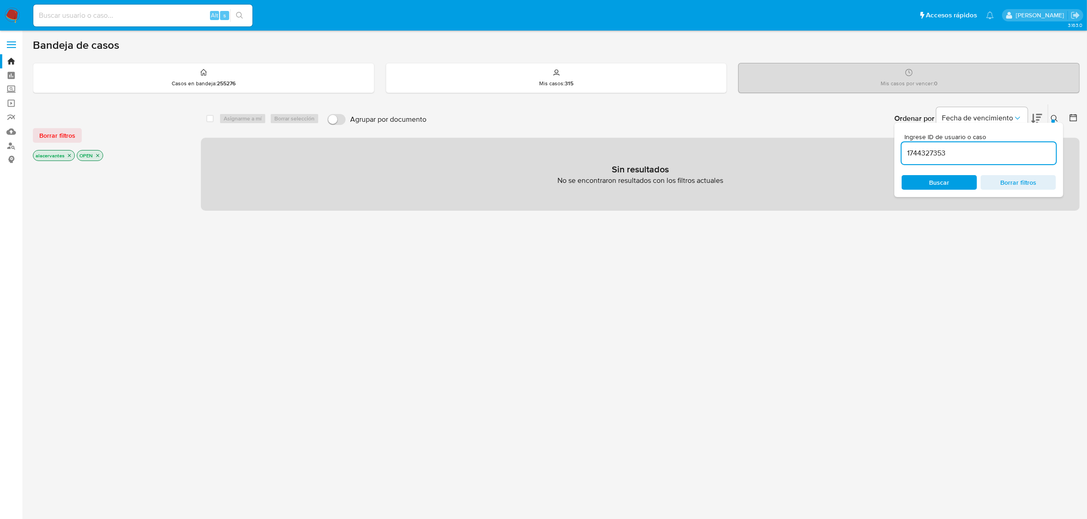
click at [963, 149] on input "1744327353" at bounding box center [978, 153] width 154 height 12
type input "1744327353"
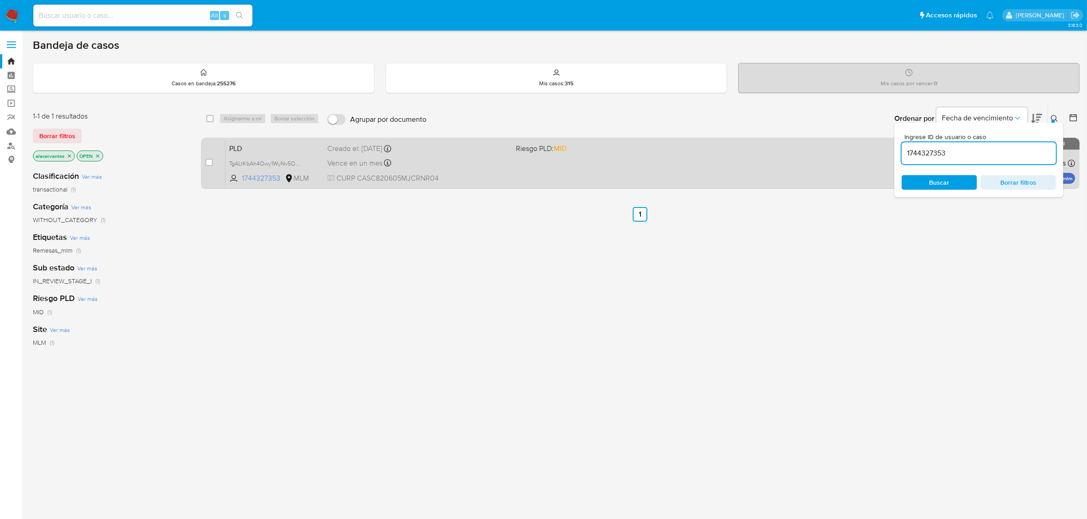
click at [658, 162] on span at bounding box center [607, 163] width 182 height 2
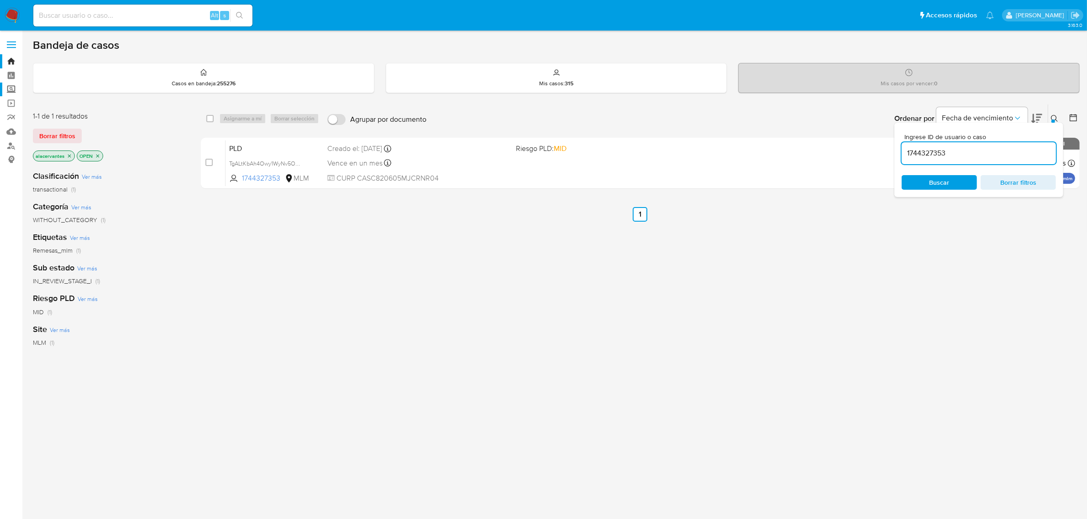
click at [10, 88] on label "Screening" at bounding box center [54, 90] width 109 height 14
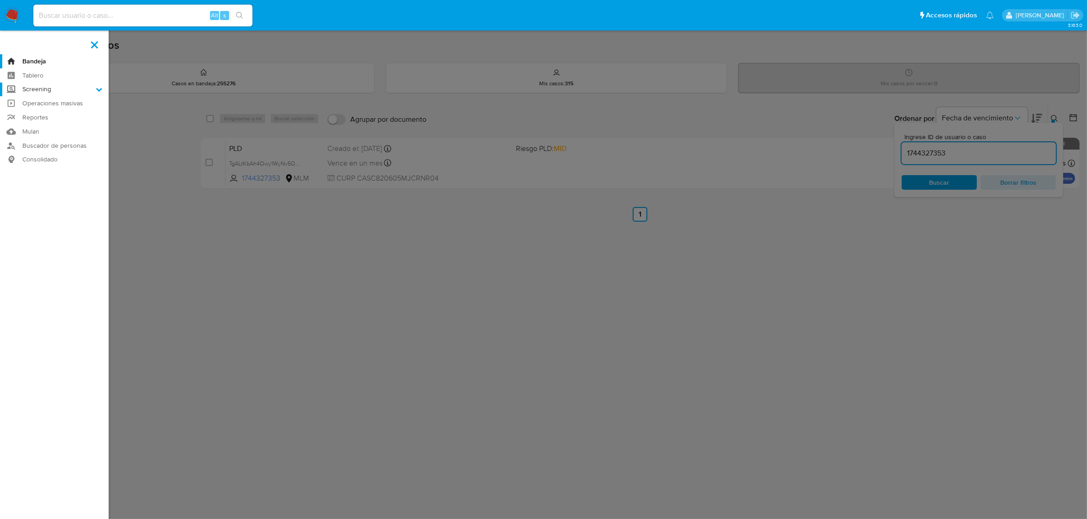
click at [0, 0] on input "Screening" at bounding box center [0, 0] width 0 height 0
click at [32, 125] on link "Herramientas" at bounding box center [54, 125] width 109 height 11
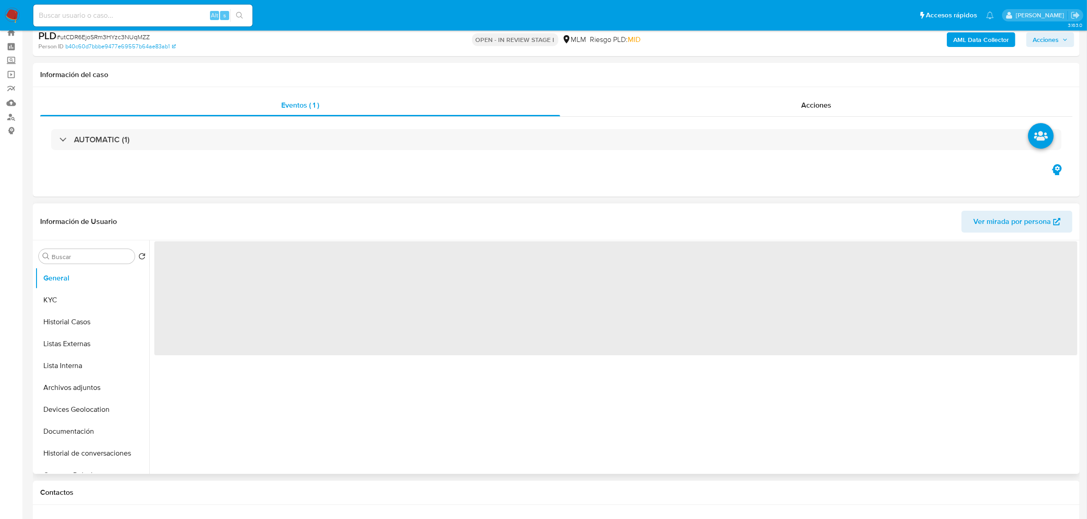
scroll to position [57, 0]
select select "10"
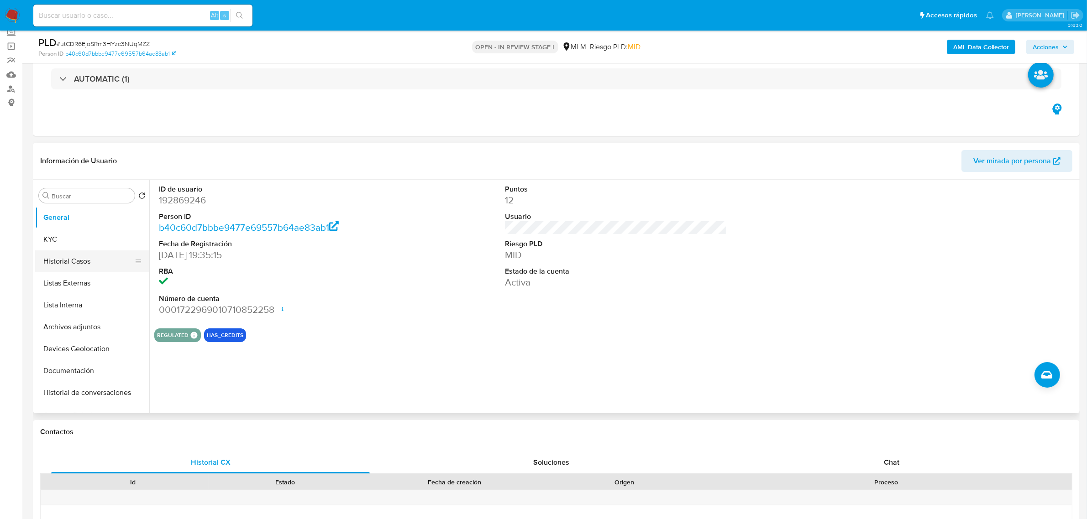
click at [94, 260] on button "Historial Casos" at bounding box center [88, 262] width 107 height 22
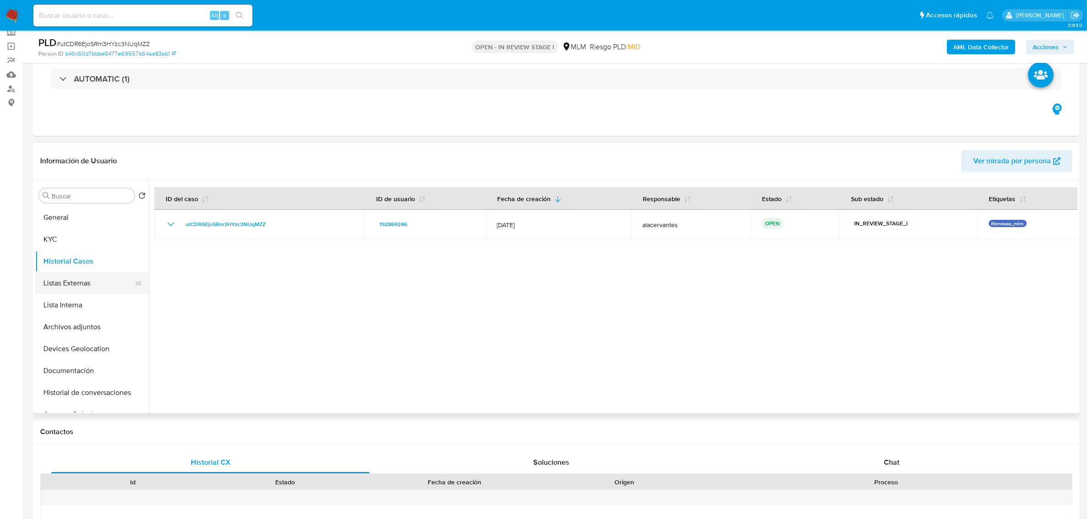
click at [72, 282] on button "Listas Externas" at bounding box center [88, 283] width 107 height 22
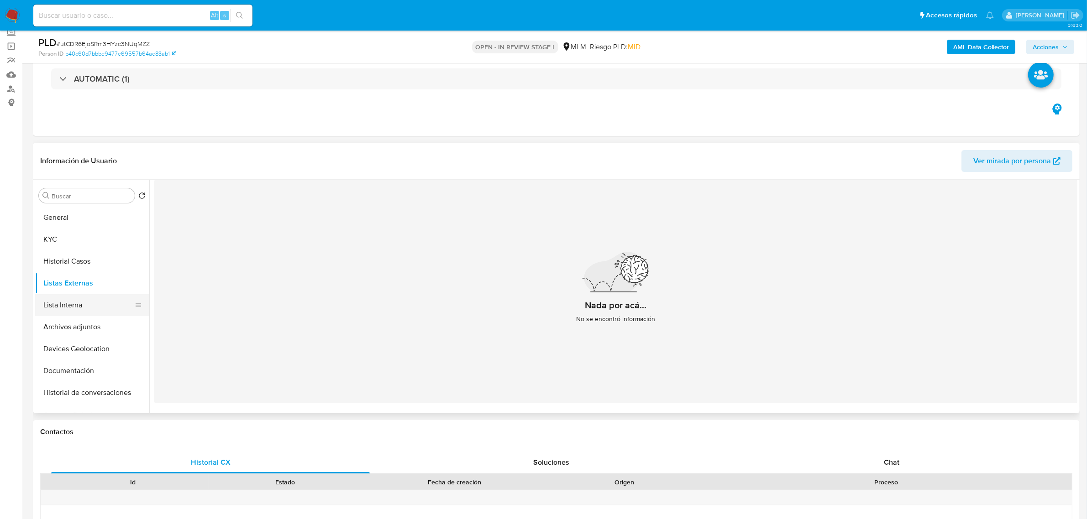
click at [73, 305] on button "Lista Interna" at bounding box center [88, 305] width 107 height 22
click at [52, 251] on button "Historial Casos" at bounding box center [88, 262] width 107 height 22
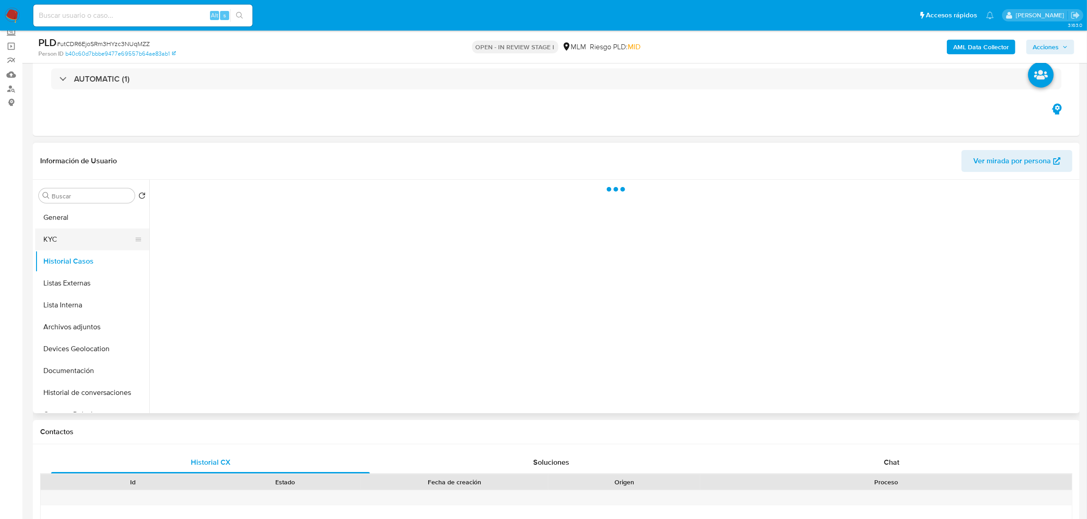
click at [53, 241] on button "KYC" at bounding box center [88, 240] width 107 height 22
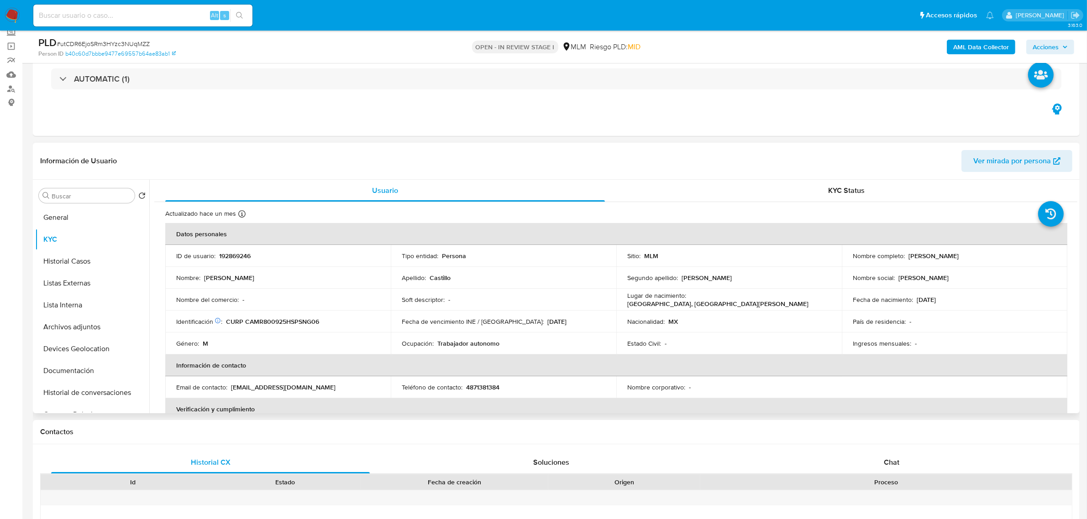
click at [478, 386] on p "4871381384" at bounding box center [482, 387] width 33 height 8
copy p "4871381384"
drag, startPoint x: 231, startPoint y: 389, endPoint x: 343, endPoint y: 379, distance: 112.3
click at [343, 379] on td "Email de contacto : rcastillorc80@gmail.com" at bounding box center [277, 387] width 225 height 22
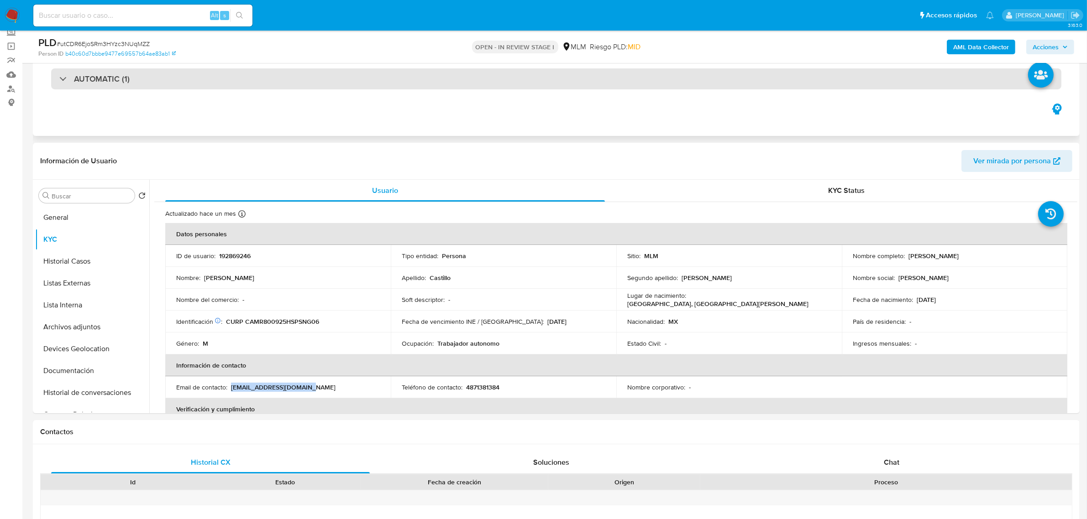
copy p "rcastillorc80@gmail.com"
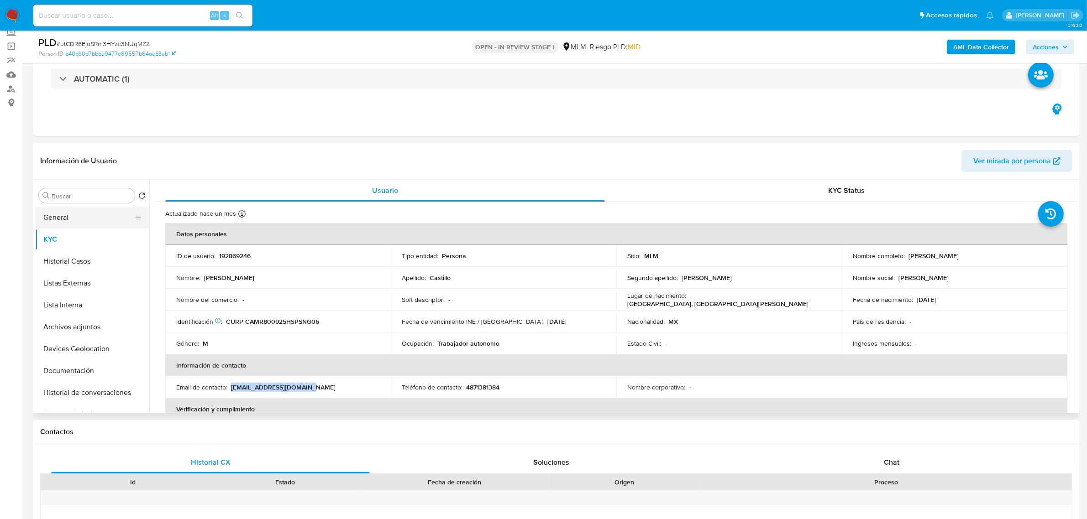
click at [89, 210] on button "General" at bounding box center [88, 218] width 107 height 22
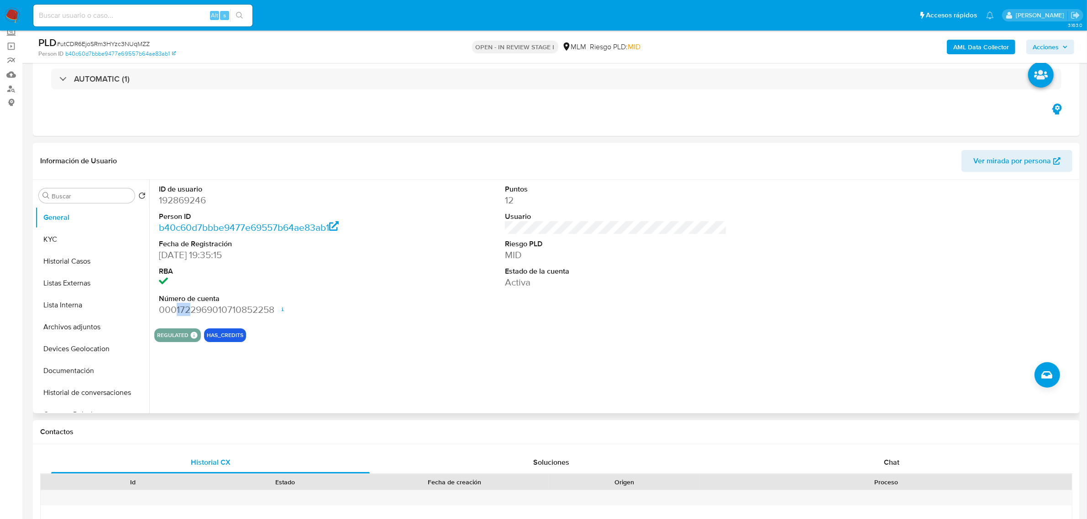
drag, startPoint x: 177, startPoint y: 311, endPoint x: 185, endPoint y: 310, distance: 8.3
click at [192, 311] on dd "0001722969010710852258 Fecha de apertura 11/03/2024 18:51 Estado ACTIVE" at bounding box center [270, 309] width 222 height 13
click at [184, 309] on dd "0001722969010710852258 Fecha de apertura 11/03/2024 18:51 Estado ACTIVE" at bounding box center [270, 309] width 222 height 13
click at [178, 311] on dd "0001722969010710852258 Fecha de apertura 11/03/2024 18:51 Estado ACTIVE" at bounding box center [270, 309] width 222 height 13
drag, startPoint x: 185, startPoint y: 311, endPoint x: 215, endPoint y: 313, distance: 29.7
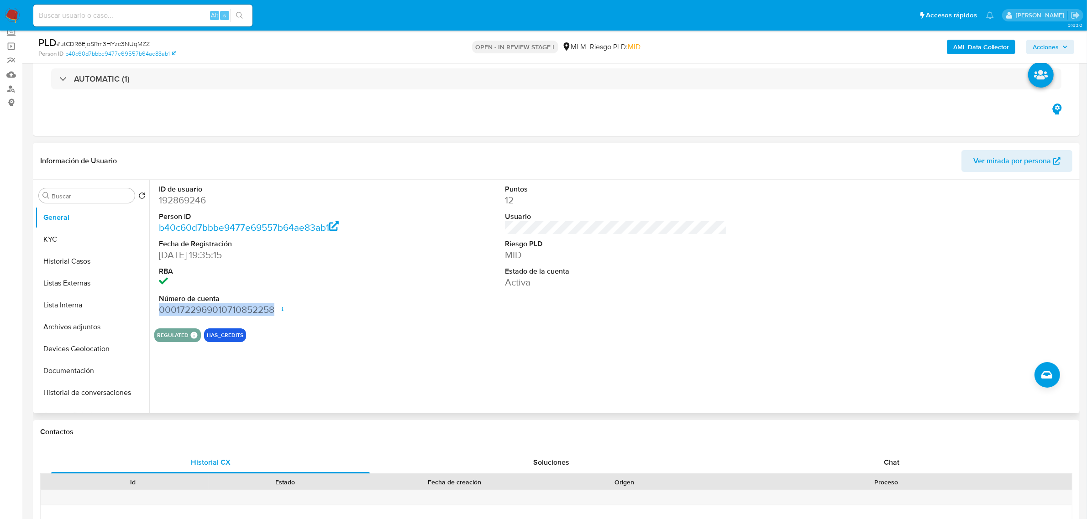
click at [215, 313] on dd "0001722969010710852258 Fecha de apertura 11/03/2024 18:51 Estado ACTIVE" at bounding box center [270, 309] width 222 height 13
click at [192, 313] on dd "0001722969010710852258 Fecha de apertura 11/03/2024 18:51 Estado ACTIVE" at bounding box center [270, 309] width 222 height 13
drag, startPoint x: 186, startPoint y: 312, endPoint x: 277, endPoint y: 316, distance: 90.9
click at [277, 316] on dd "0001722969010710852258 Fecha de apertura 11/03/2024 18:51 Estado ACTIVE" at bounding box center [270, 309] width 222 height 13
copy dd "722969010710852258"
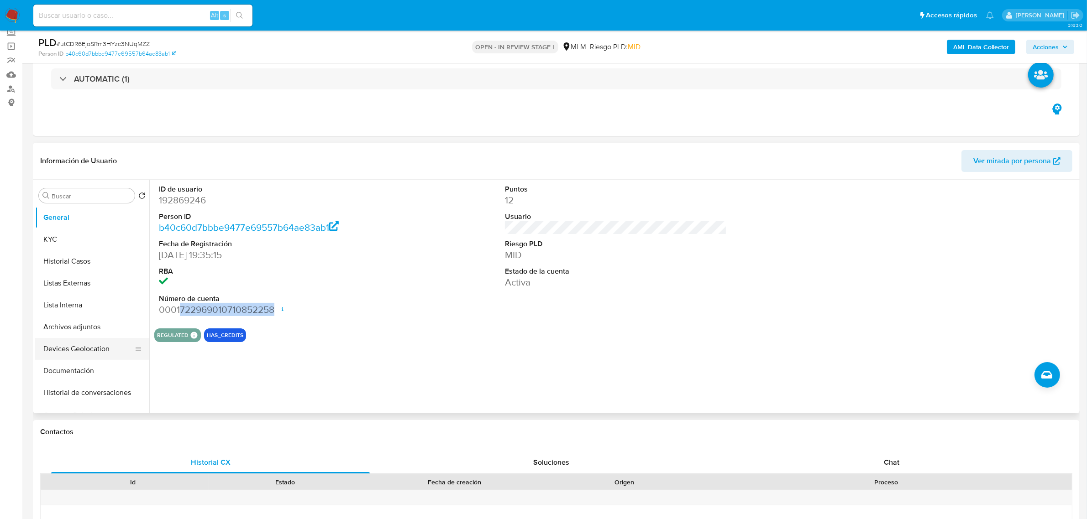
click at [92, 341] on button "Devices Geolocation" at bounding box center [88, 349] width 107 height 22
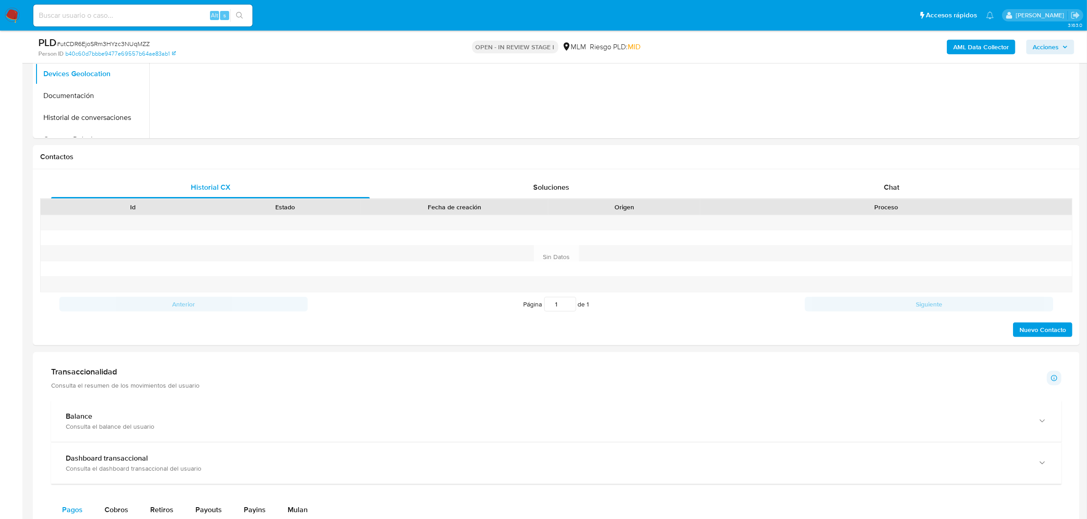
scroll to position [456, 0]
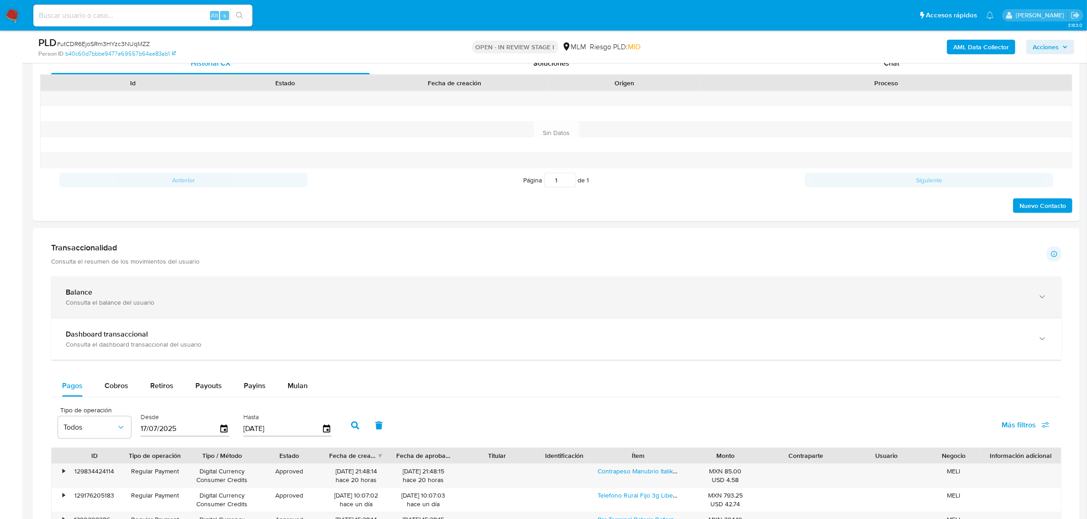
click at [301, 315] on div "Balance Consulta el balance del usuario" at bounding box center [556, 298] width 1010 height 42
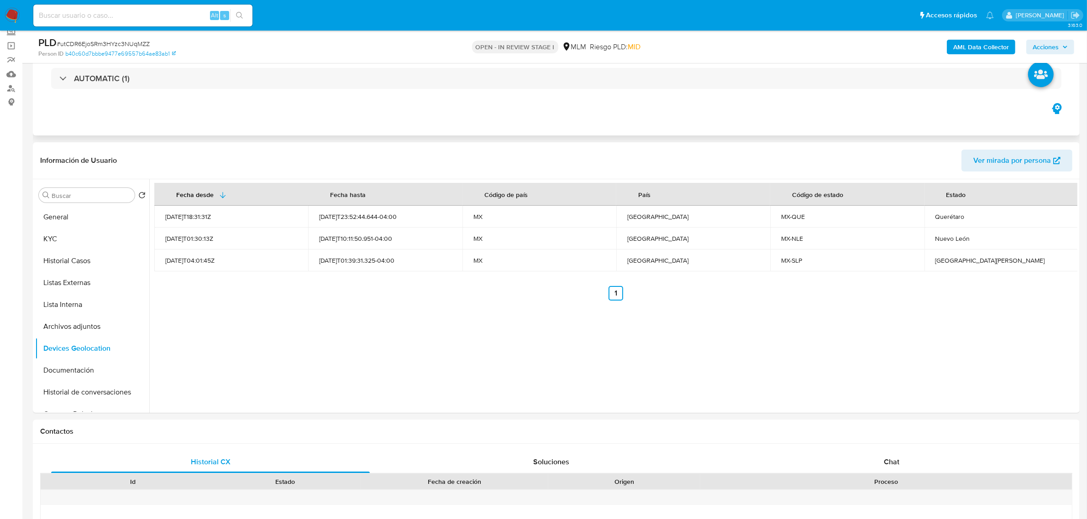
scroll to position [57, 0]
click at [50, 243] on button "KYC" at bounding box center [88, 240] width 107 height 22
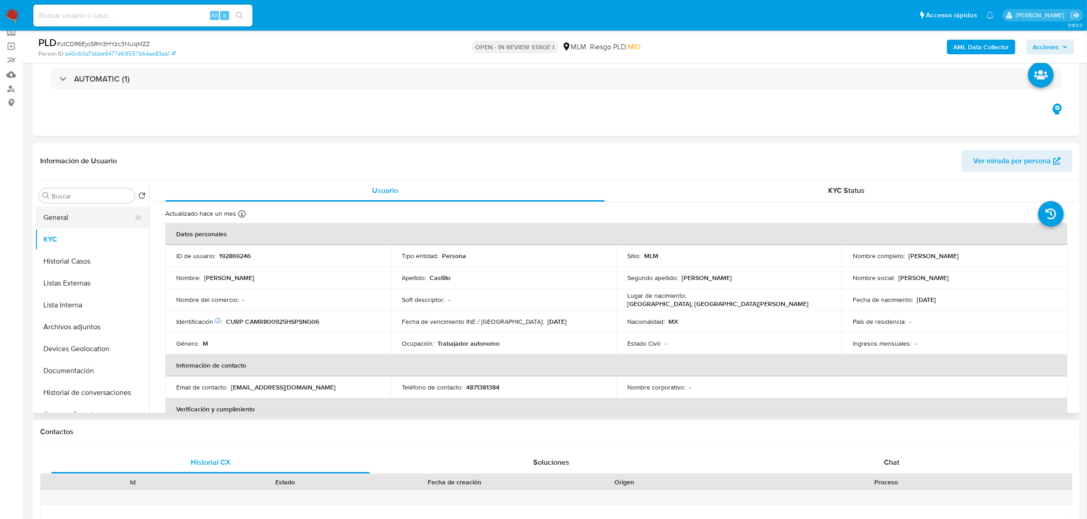
click at [58, 220] on button "General" at bounding box center [88, 218] width 107 height 22
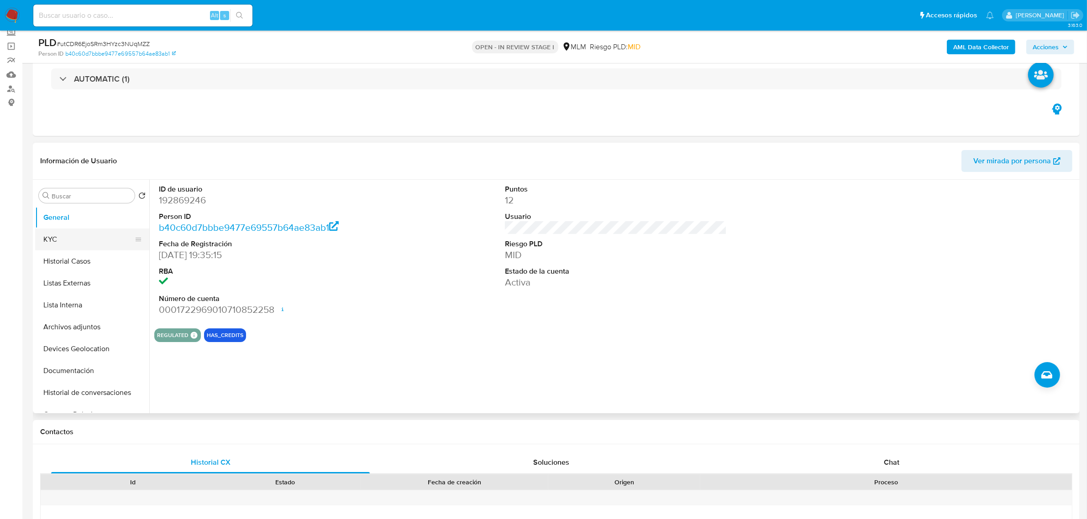
click at [67, 240] on button "KYC" at bounding box center [88, 240] width 107 height 22
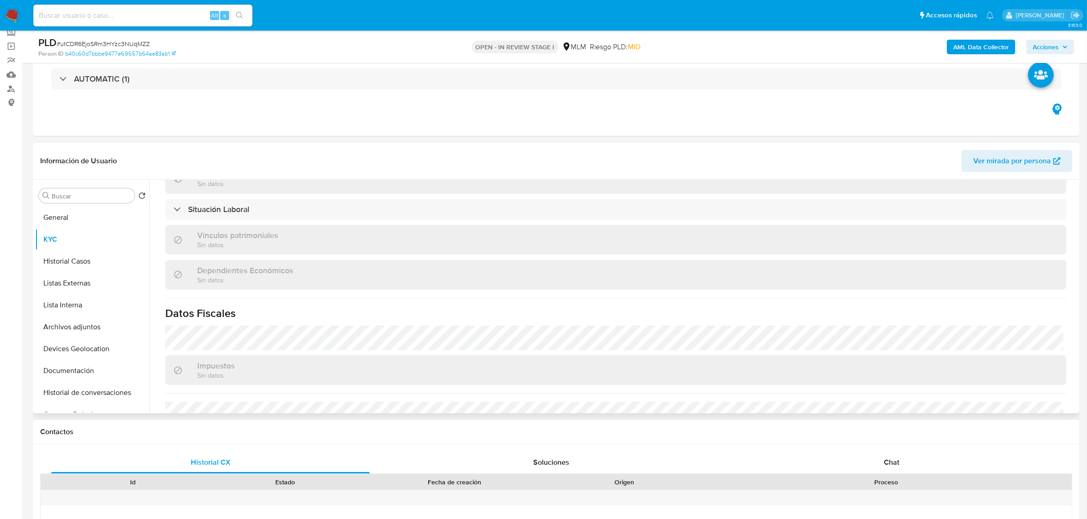
scroll to position [555, 0]
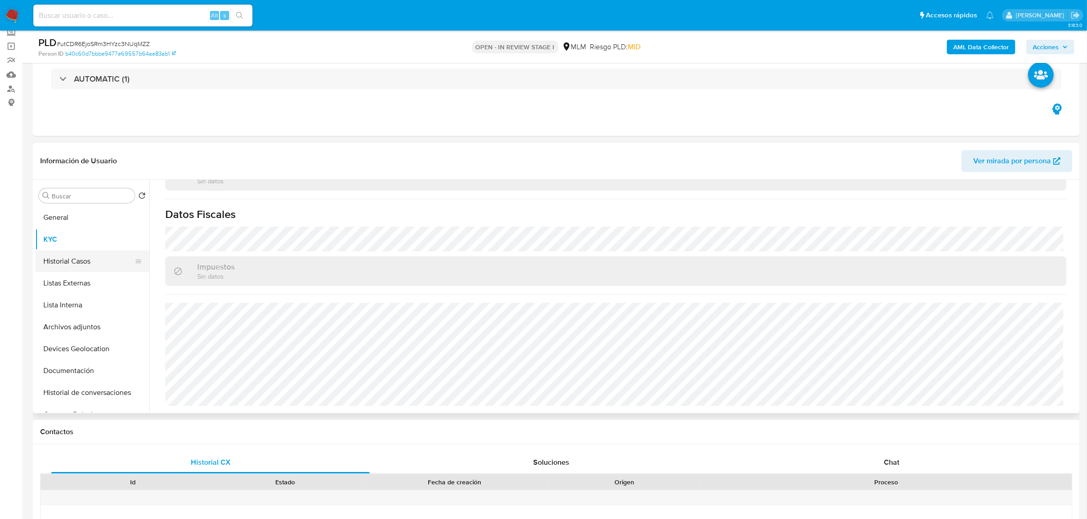
click at [87, 265] on button "Historial Casos" at bounding box center [88, 262] width 107 height 22
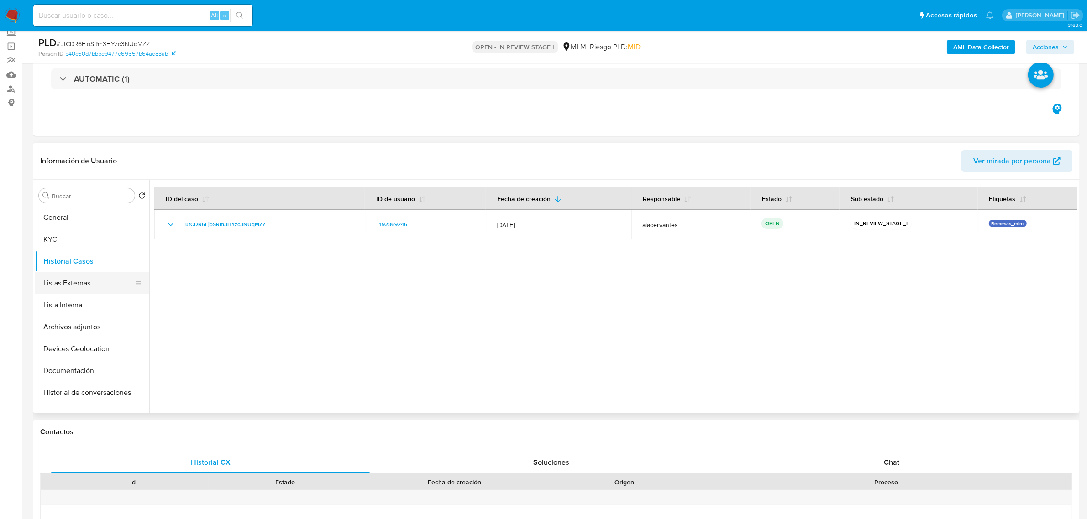
click at [79, 284] on button "Listas Externas" at bounding box center [88, 283] width 107 height 22
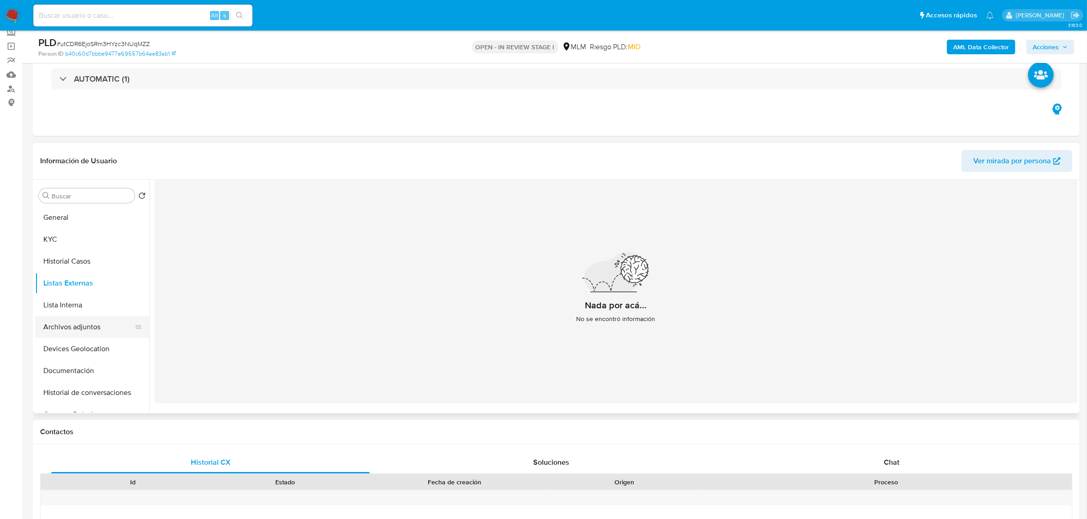
click at [99, 322] on button "Archivos adjuntos" at bounding box center [88, 327] width 107 height 22
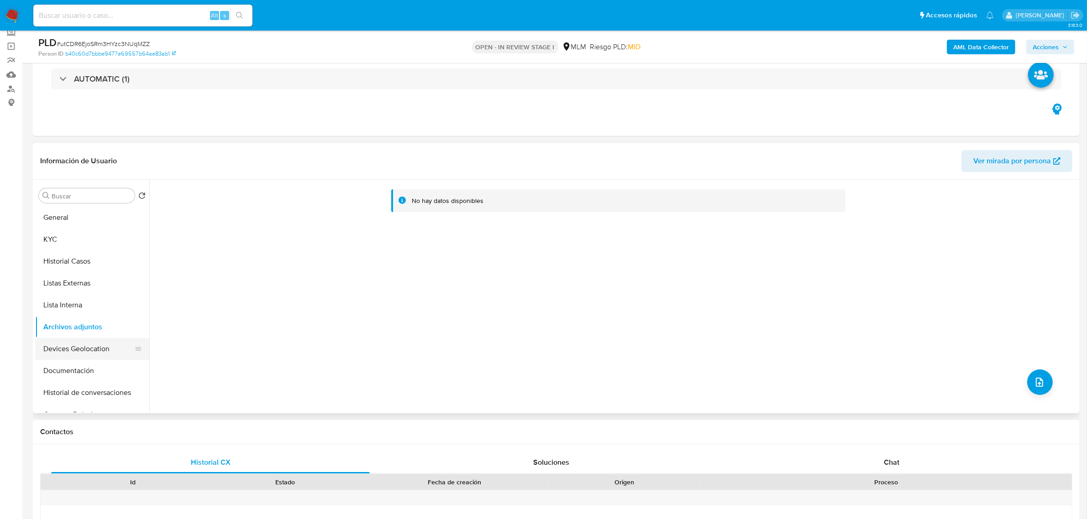
click at [89, 347] on button "Devices Geolocation" at bounding box center [88, 349] width 107 height 22
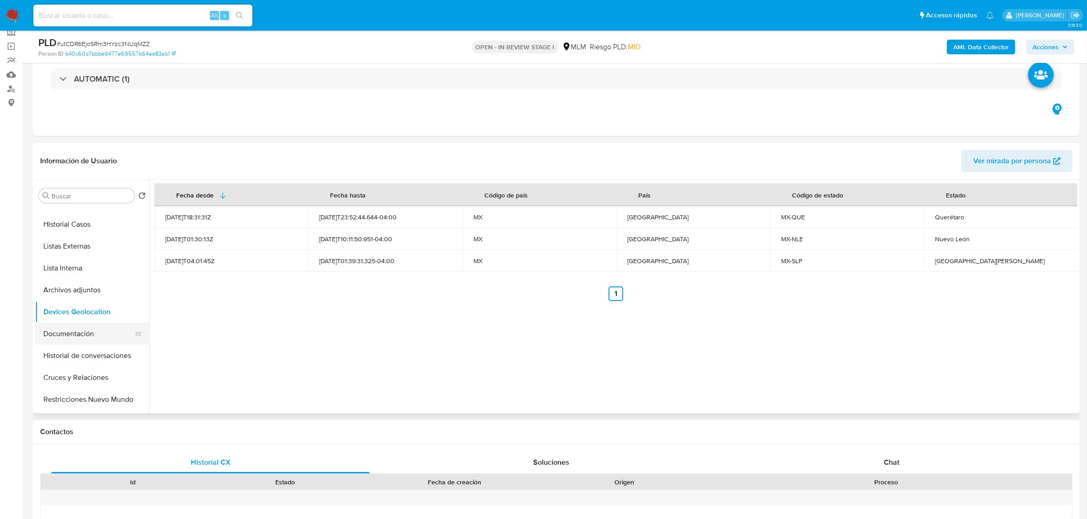
scroll to position [57, 0]
click at [74, 316] on button "Documentación" at bounding box center [88, 314] width 107 height 22
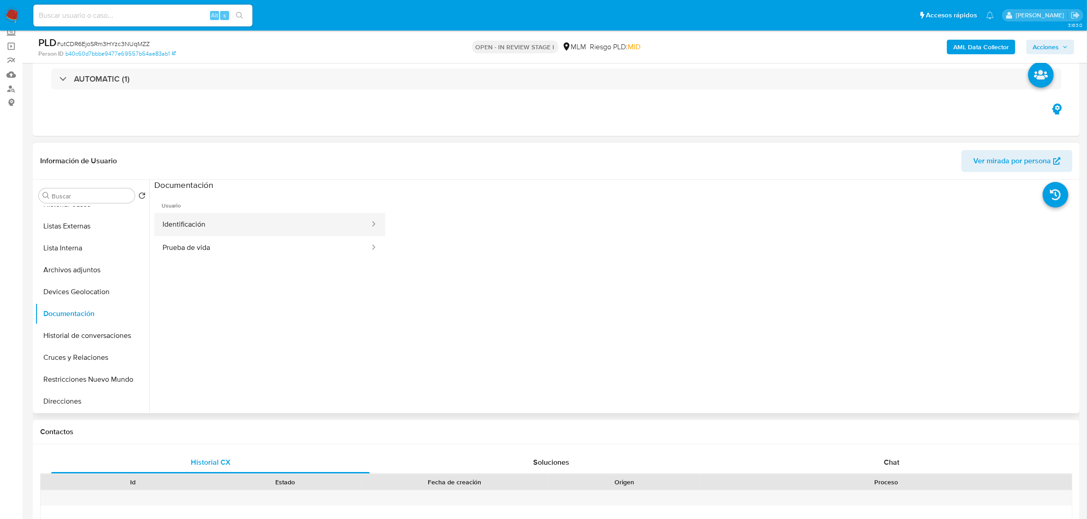
click at [174, 217] on button "Identificación" at bounding box center [262, 224] width 216 height 23
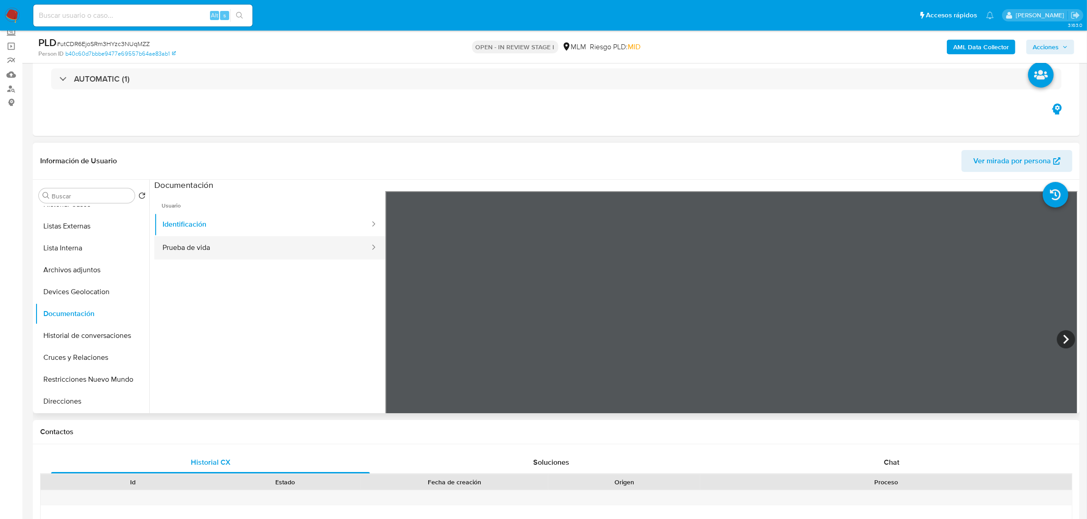
click at [309, 250] on button "Prueba de vida" at bounding box center [262, 247] width 216 height 23
click at [218, 231] on button "Identificación" at bounding box center [262, 224] width 216 height 23
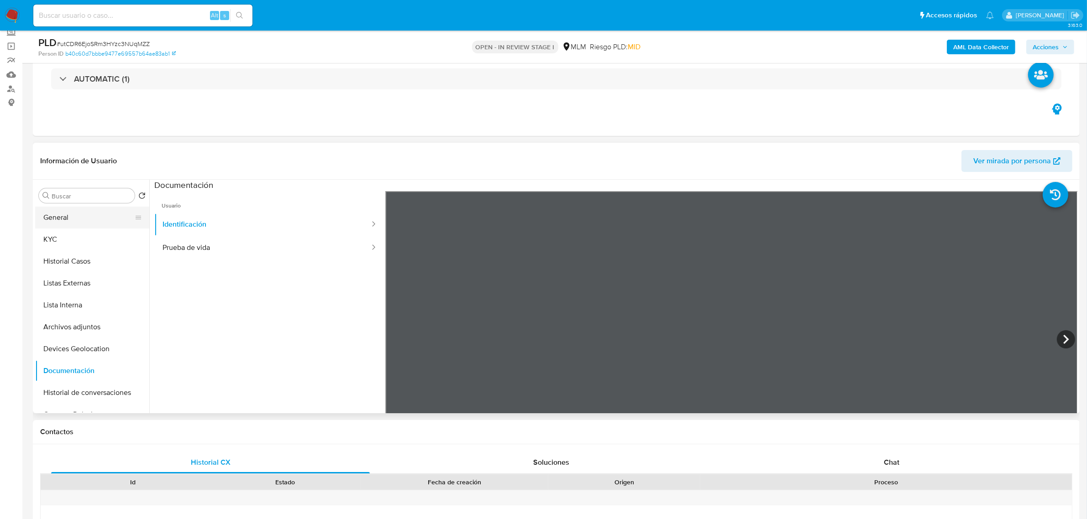
click at [79, 215] on button "General" at bounding box center [88, 218] width 107 height 22
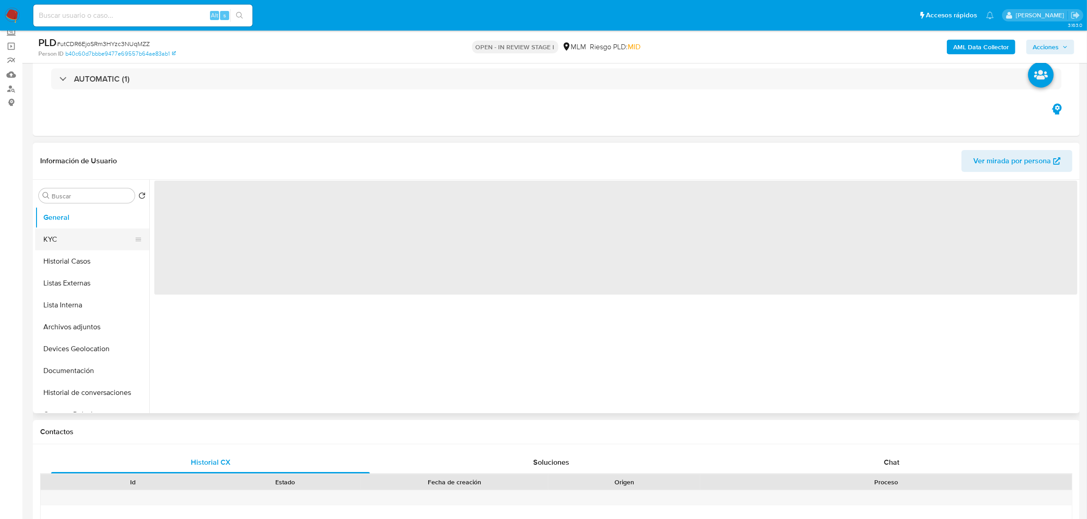
click at [76, 241] on button "KYC" at bounding box center [88, 240] width 107 height 22
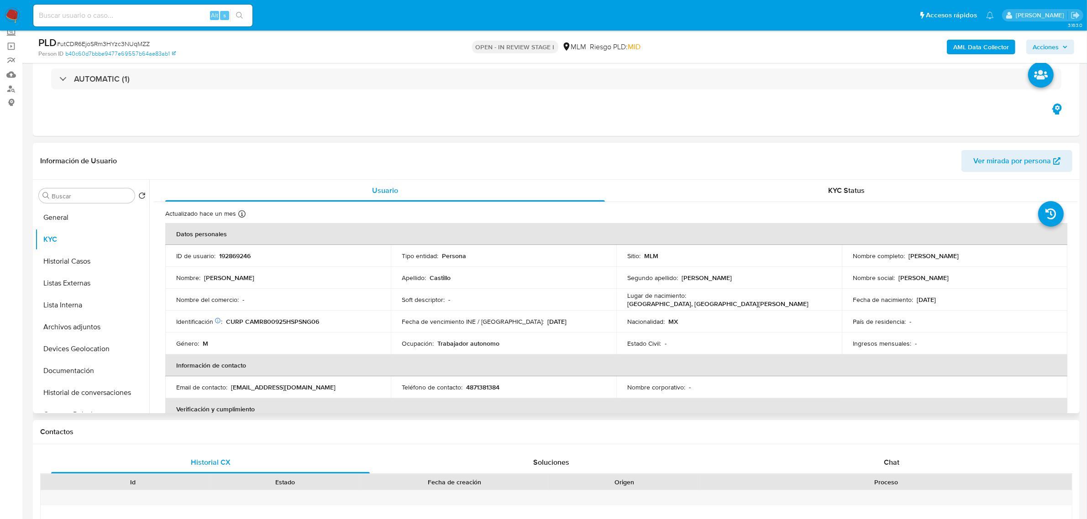
click at [237, 252] on p "192869246" at bounding box center [234, 256] width 31 height 8
click at [238, 254] on p "192869246" at bounding box center [234, 256] width 31 height 8
copy p "192869246"
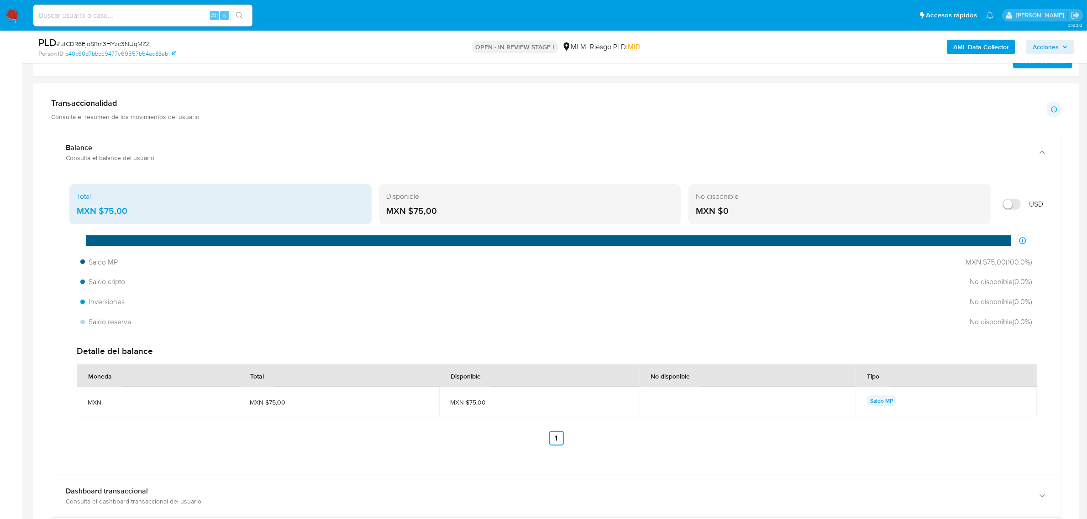
scroll to position [627, 0]
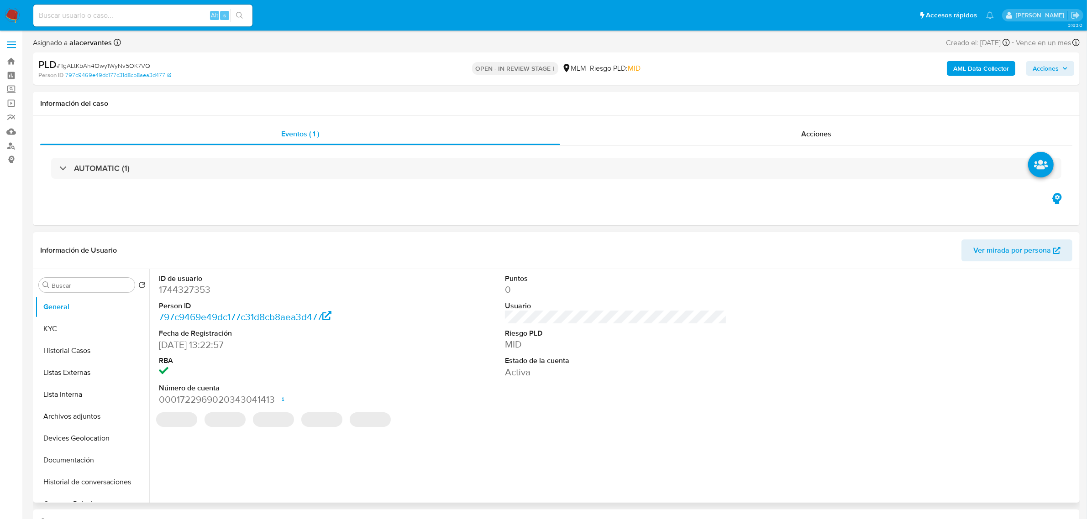
select select "10"
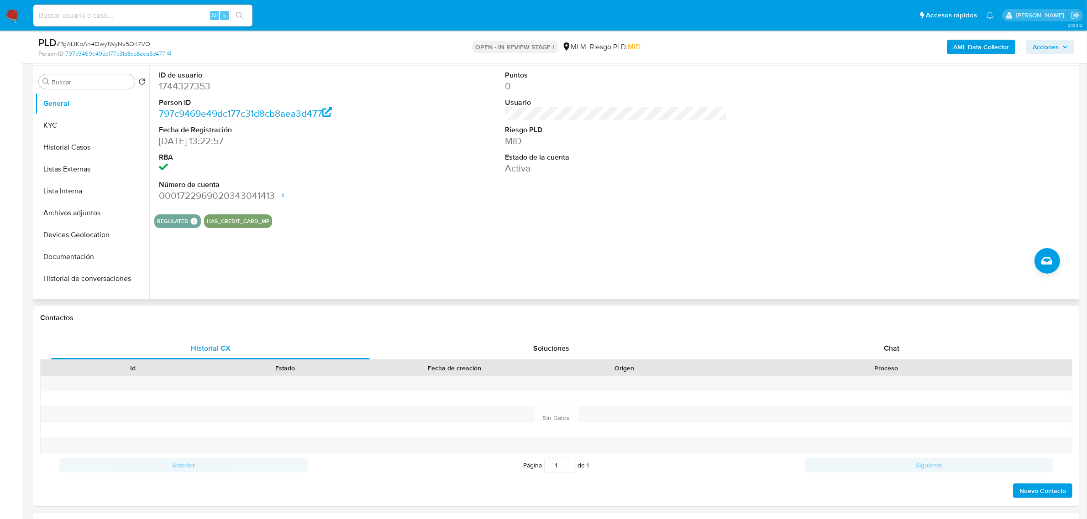
scroll to position [114, 0]
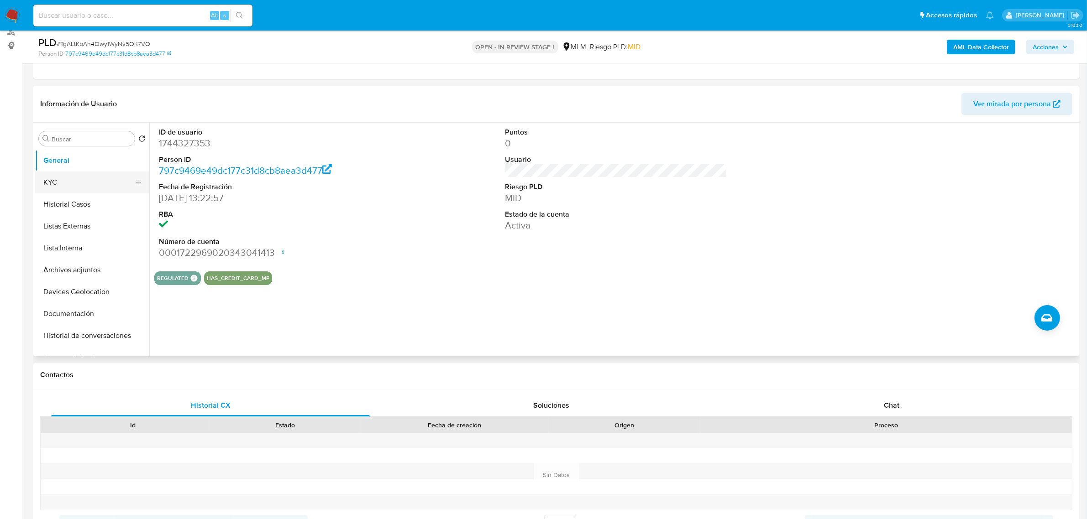
click at [58, 179] on button "KYC" at bounding box center [88, 183] width 107 height 22
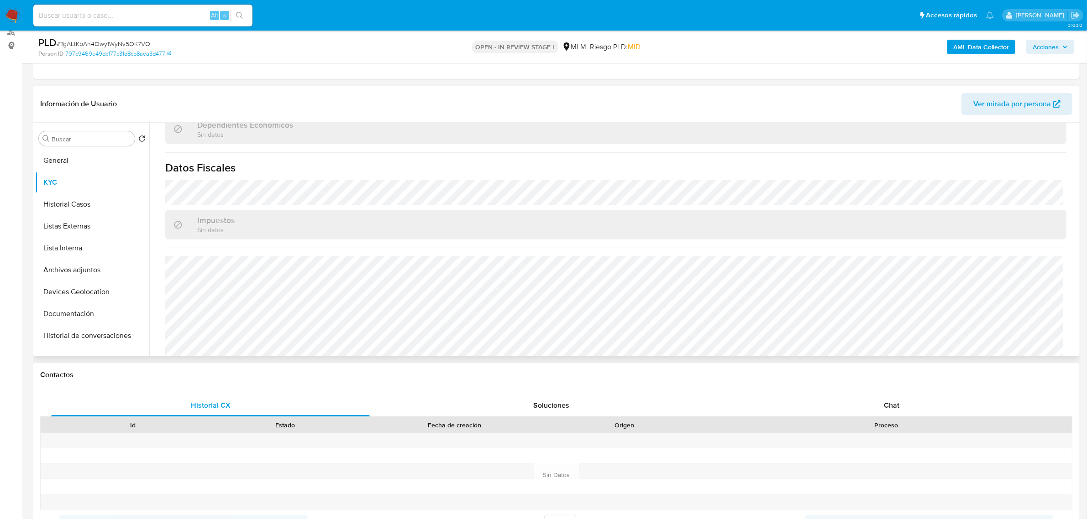
scroll to position [555, 0]
click at [99, 204] on button "Historial Casos" at bounding box center [88, 204] width 107 height 22
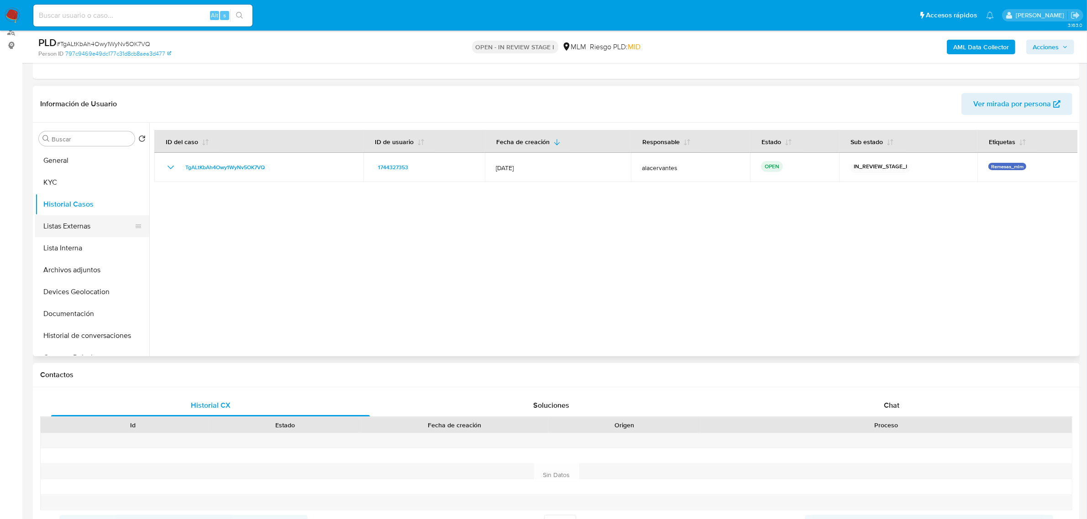
click at [68, 223] on button "Listas Externas" at bounding box center [88, 226] width 107 height 22
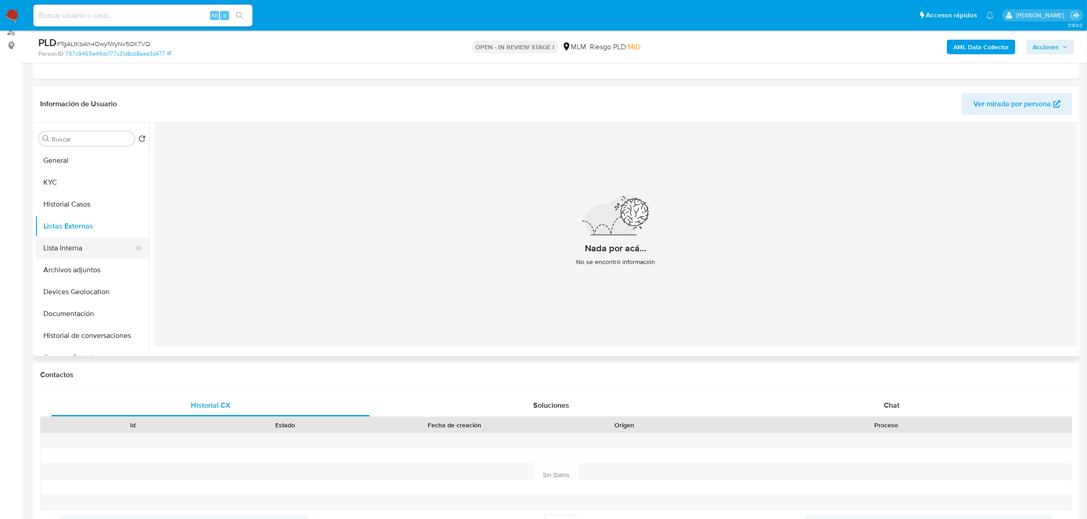
click at [74, 235] on button "Listas Externas" at bounding box center [92, 226] width 114 height 22
click at [78, 249] on button "Lista Interna" at bounding box center [88, 248] width 107 height 22
click at [87, 275] on button "Archivos adjuntos" at bounding box center [88, 270] width 107 height 22
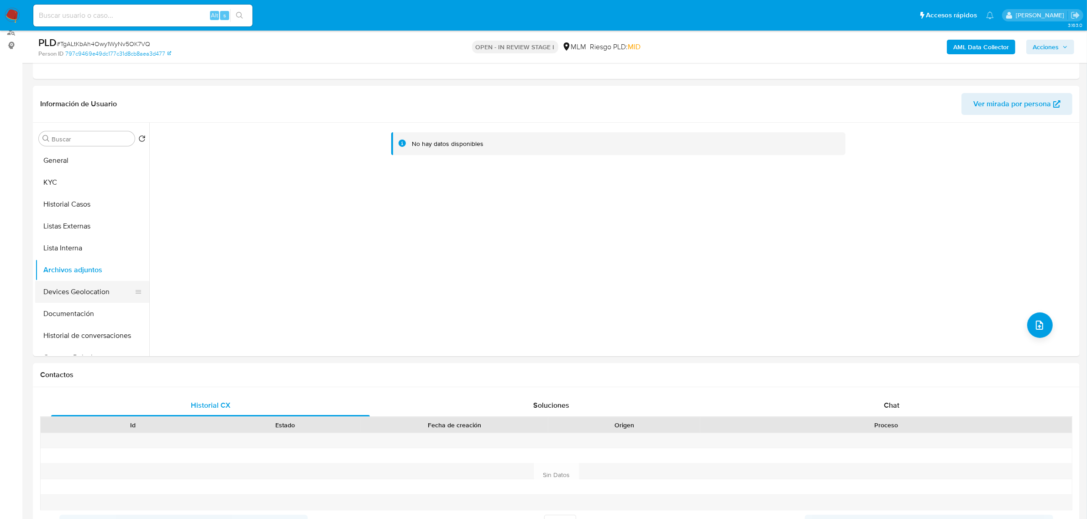
click at [117, 283] on button "Devices Geolocation" at bounding box center [88, 292] width 107 height 22
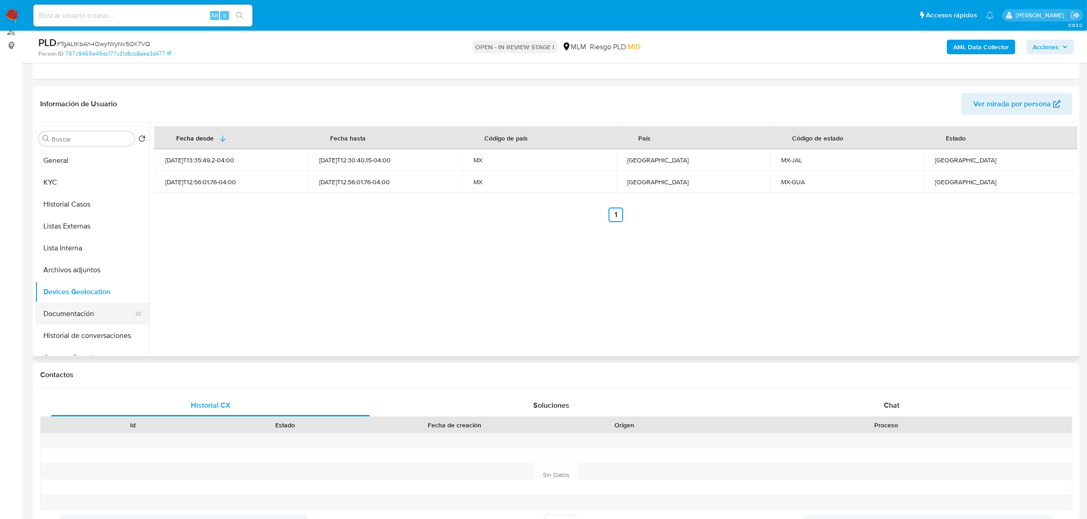
click at [89, 316] on button "Documentación" at bounding box center [88, 314] width 107 height 22
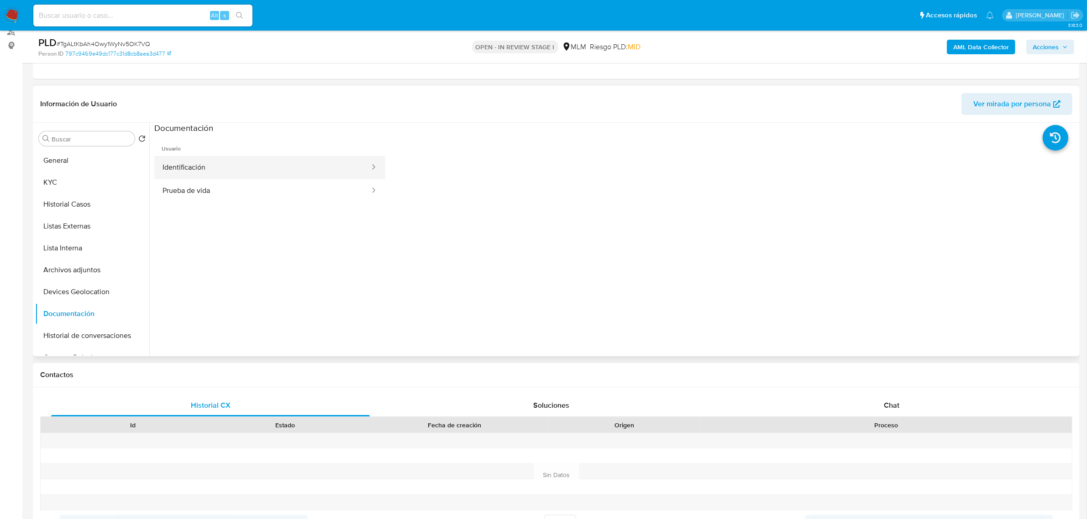
click at [222, 157] on button "Identificación" at bounding box center [262, 167] width 216 height 23
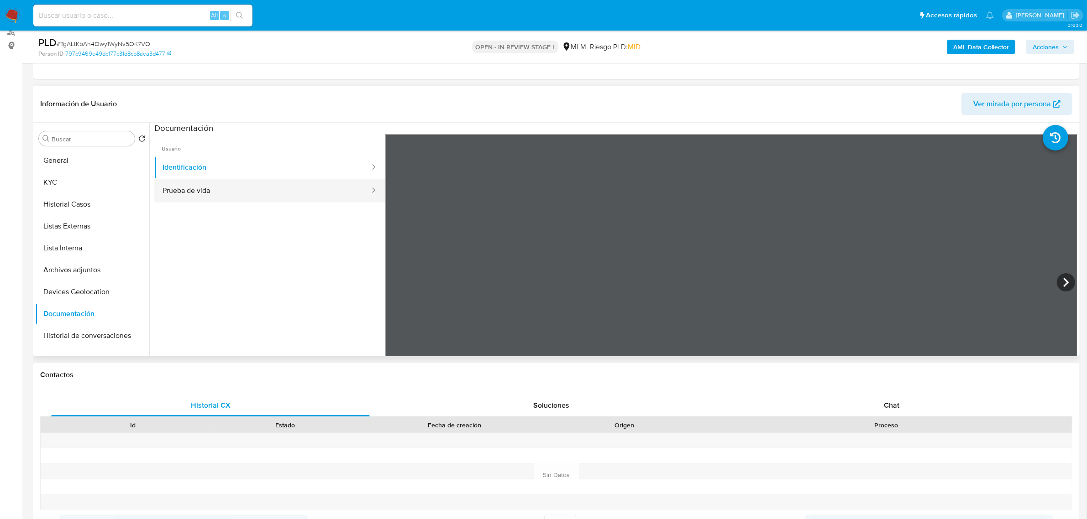
click at [239, 195] on button "Prueba de vida" at bounding box center [262, 190] width 216 height 23
click at [256, 173] on button "Identificación" at bounding box center [262, 167] width 216 height 23
click at [89, 181] on button "KYC" at bounding box center [88, 183] width 107 height 22
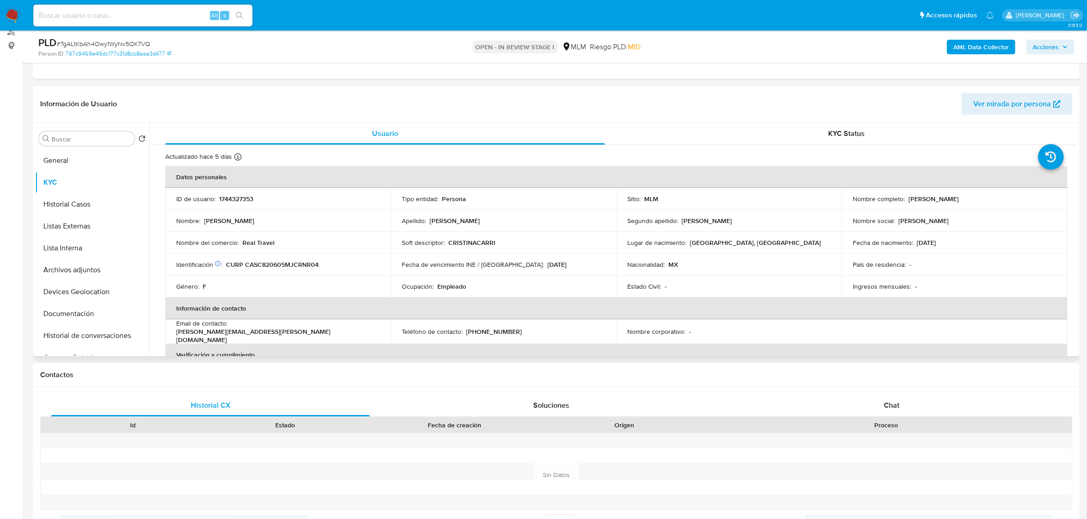
click at [246, 198] on p "1744327353" at bounding box center [236, 199] width 34 height 8
copy p "1744327353"
click at [89, 320] on button "Documentación" at bounding box center [88, 314] width 107 height 22
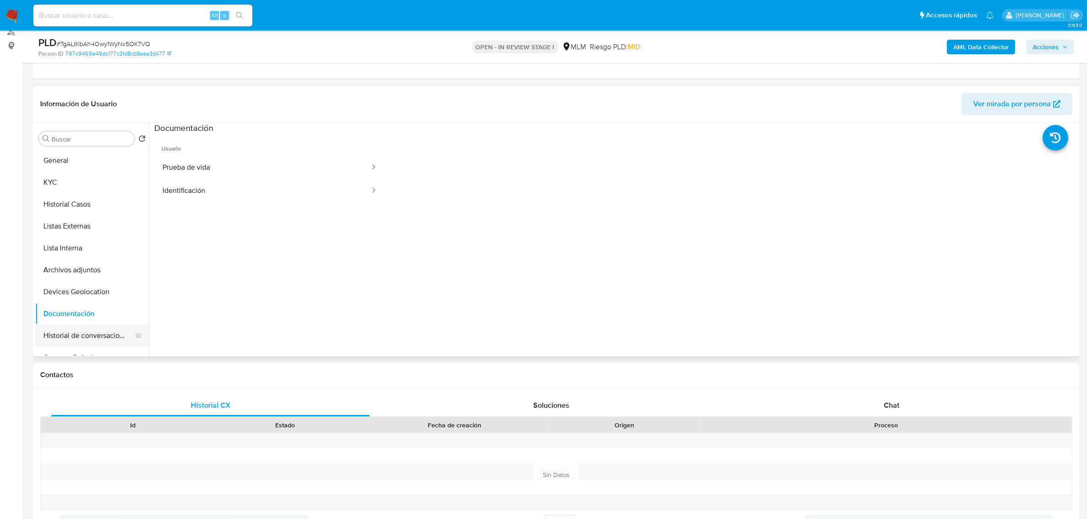
click at [89, 339] on button "Historial de conversaciones" at bounding box center [88, 336] width 107 height 22
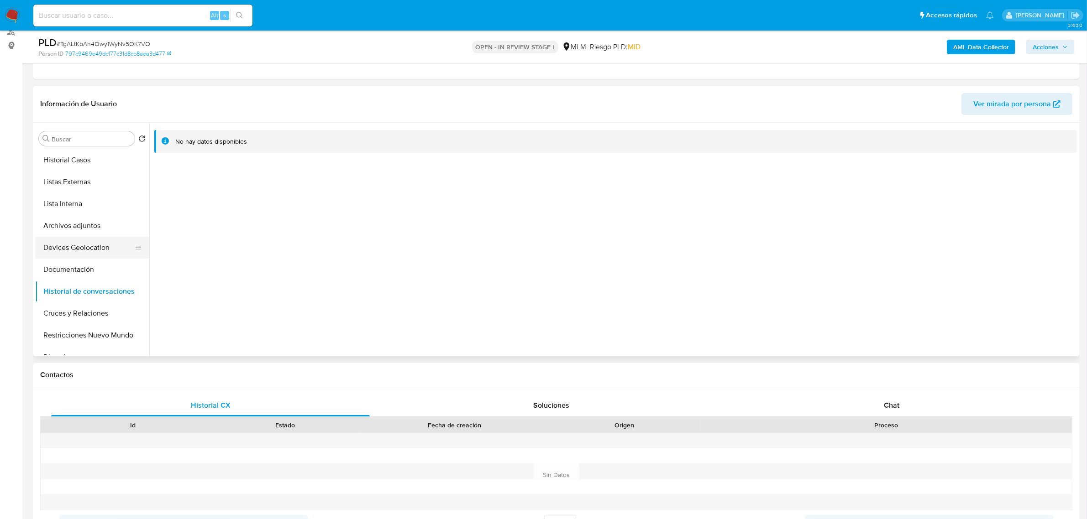
scroll to position [114, 0]
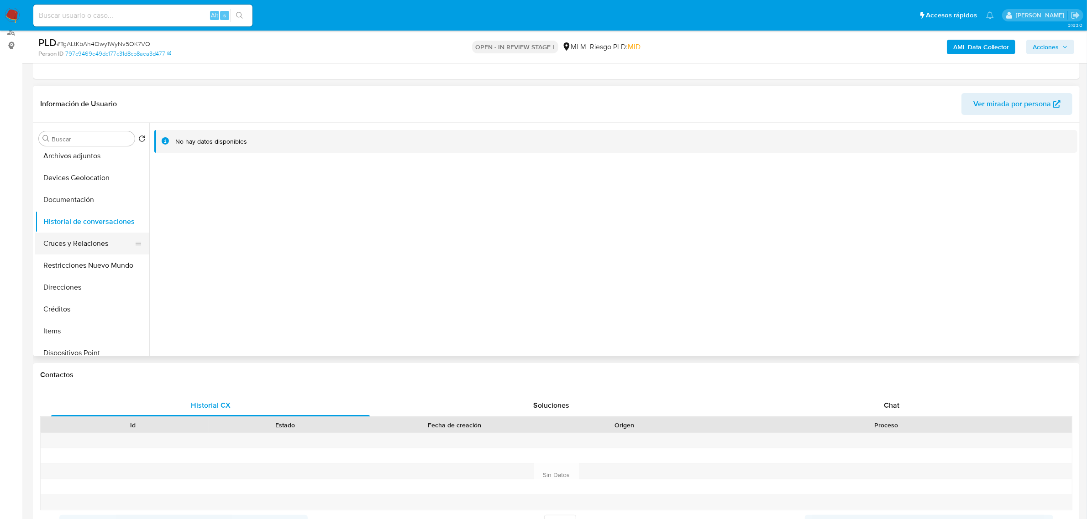
click at [88, 249] on button "Cruces y Relaciones" at bounding box center [88, 244] width 107 height 22
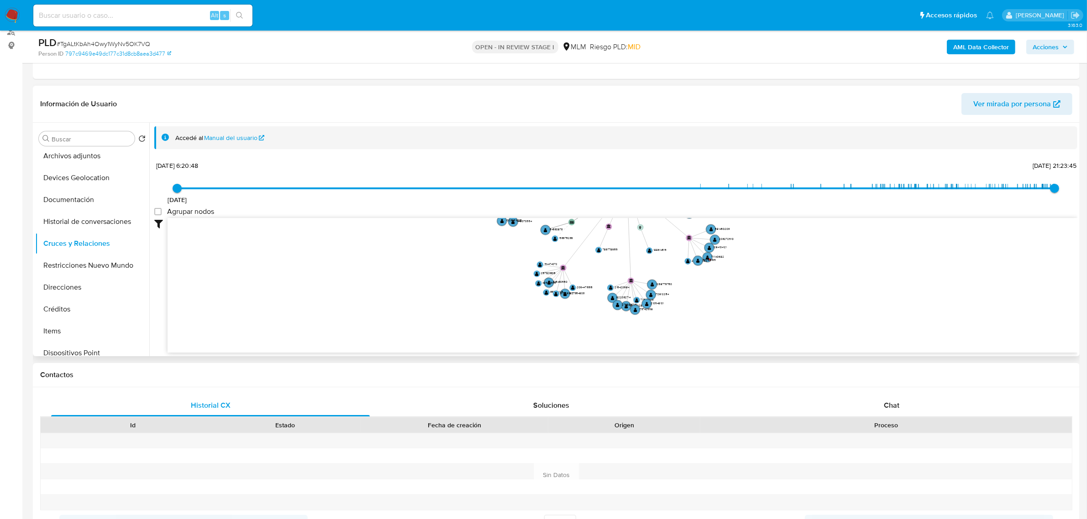
drag, startPoint x: 674, startPoint y: 277, endPoint x: 409, endPoint y: 262, distance: 264.6
click at [621, 214] on div "20/8/2021 20/8/2021, 6:20:48 8/10/2025, 21:23:45 Agrupar nodos Filtros Confianz…" at bounding box center [615, 272] width 923 height 227
click at [68, 275] on button "Restricciones Nuevo Mundo" at bounding box center [88, 266] width 107 height 22
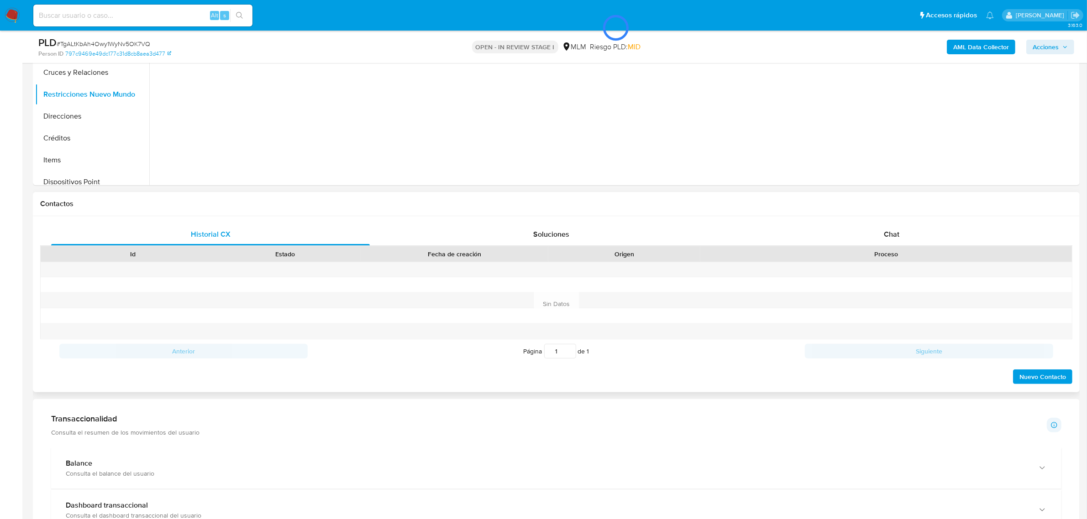
scroll to position [456, 0]
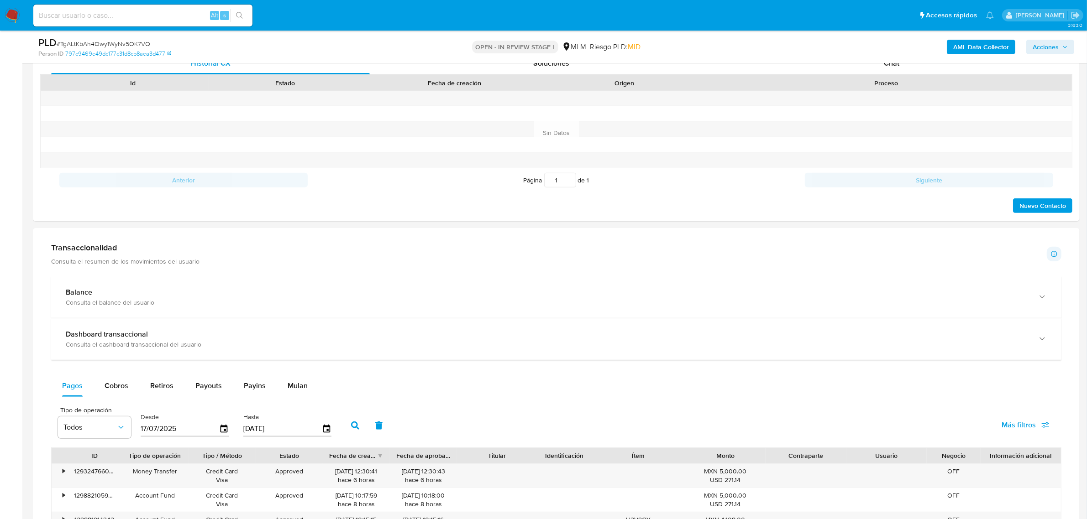
click at [288, 263] on div "Transaccionalidad Consulta el resumen de los movimientos del usuario Informació…" at bounding box center [556, 254] width 1010 height 23
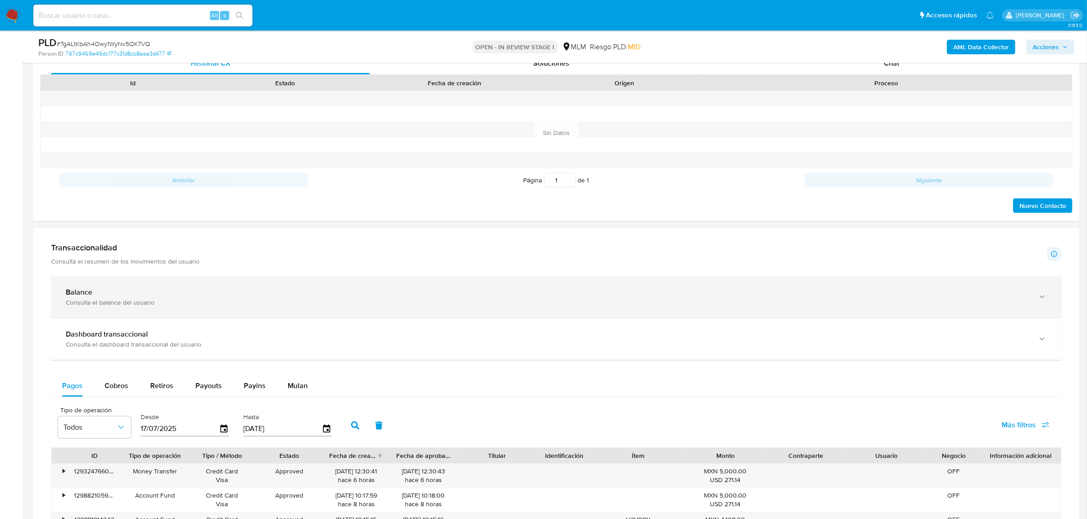
click at [281, 303] on div "Consulta el balance del usuario" at bounding box center [547, 302] width 962 height 8
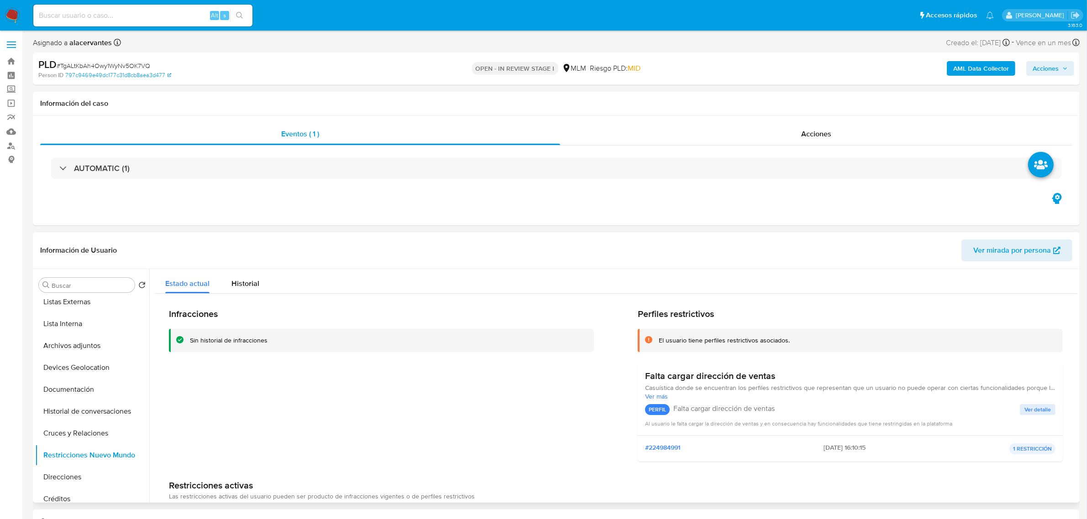
scroll to position [0, 0]
click at [64, 335] on button "KYC" at bounding box center [88, 329] width 107 height 22
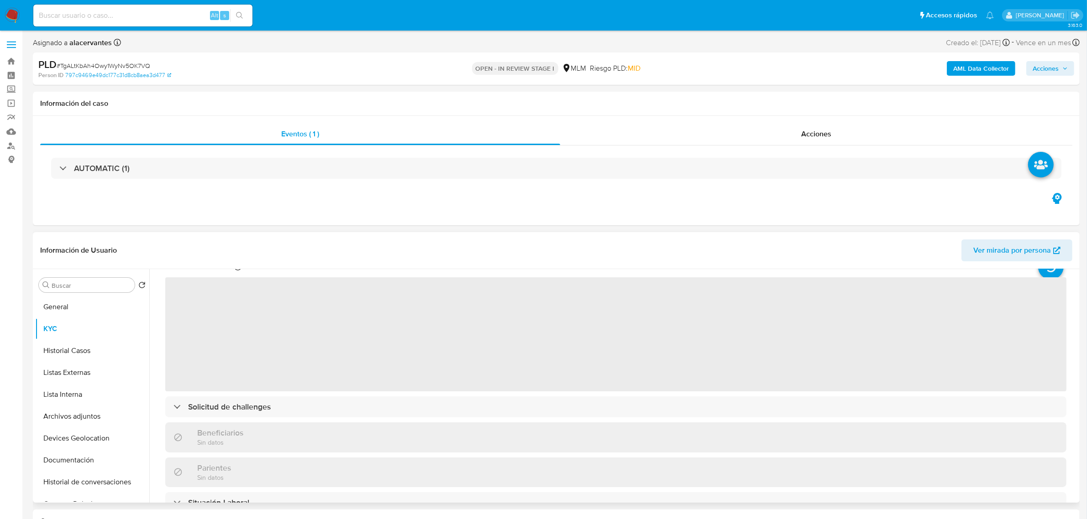
scroll to position [57, 0]
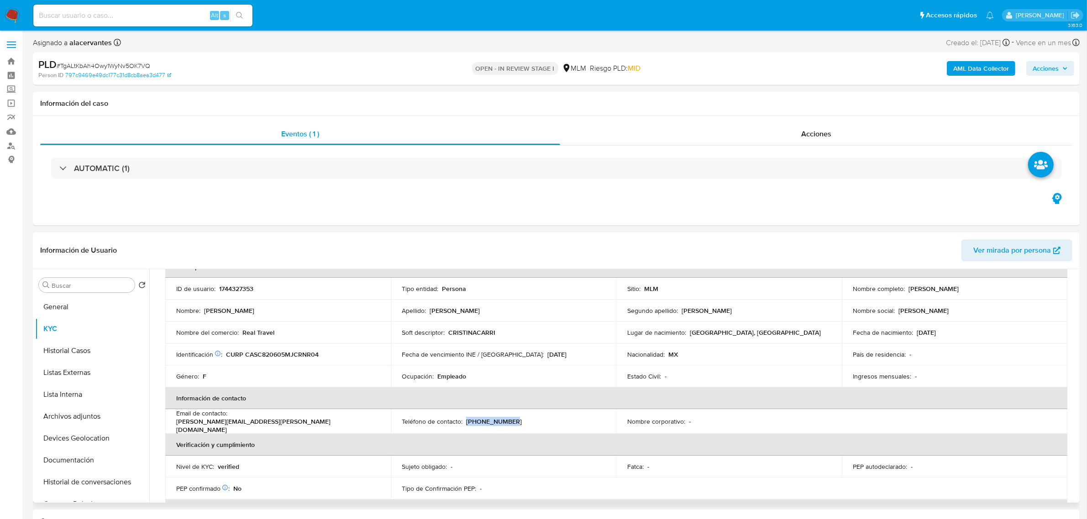
drag, startPoint x: 465, startPoint y: 422, endPoint x: 528, endPoint y: 427, distance: 63.1
click at [528, 427] on td "Teléfono de contacto : (33) 16050986" at bounding box center [503, 421] width 225 height 25
copy p "[PHONE_NUMBER]"
drag, startPoint x: 230, startPoint y: 421, endPoint x: 342, endPoint y: 429, distance: 113.0
click at [342, 429] on td "Email de contacto : cris.carrillo.san@gmail.com" at bounding box center [277, 421] width 225 height 25
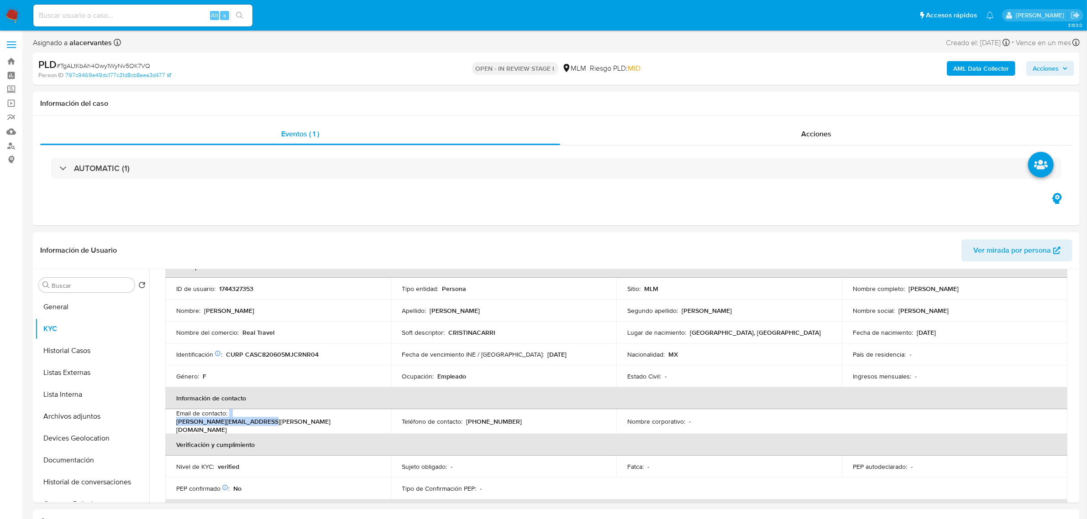
copy div "[PERSON_NAME][EMAIL_ADDRESS][PERSON_NAME][DOMAIN_NAME]"
drag, startPoint x: 103, startPoint y: 303, endPoint x: 130, endPoint y: 293, distance: 29.3
click at [102, 304] on button "General" at bounding box center [92, 307] width 114 height 22
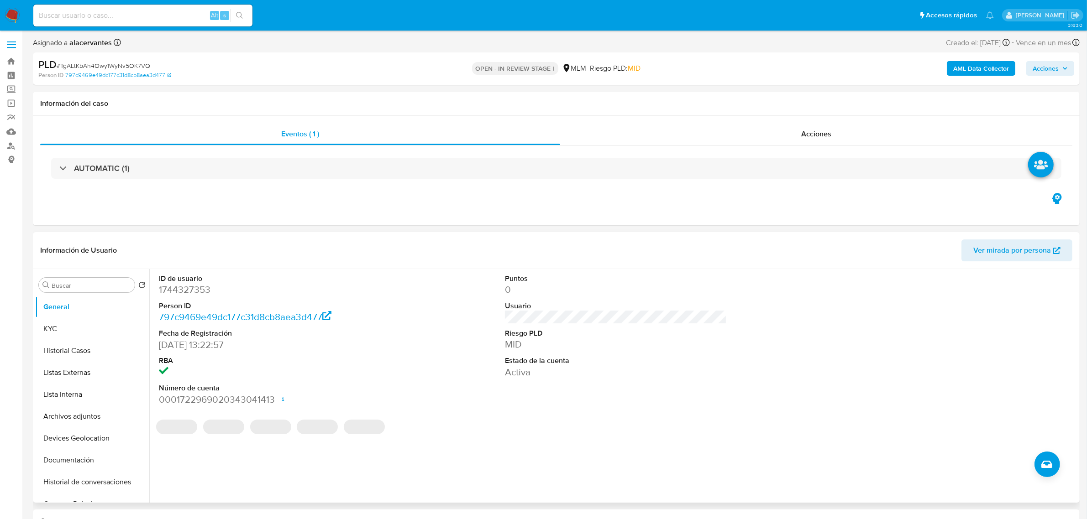
click at [190, 292] on dd "1744327353" at bounding box center [270, 289] width 222 height 13
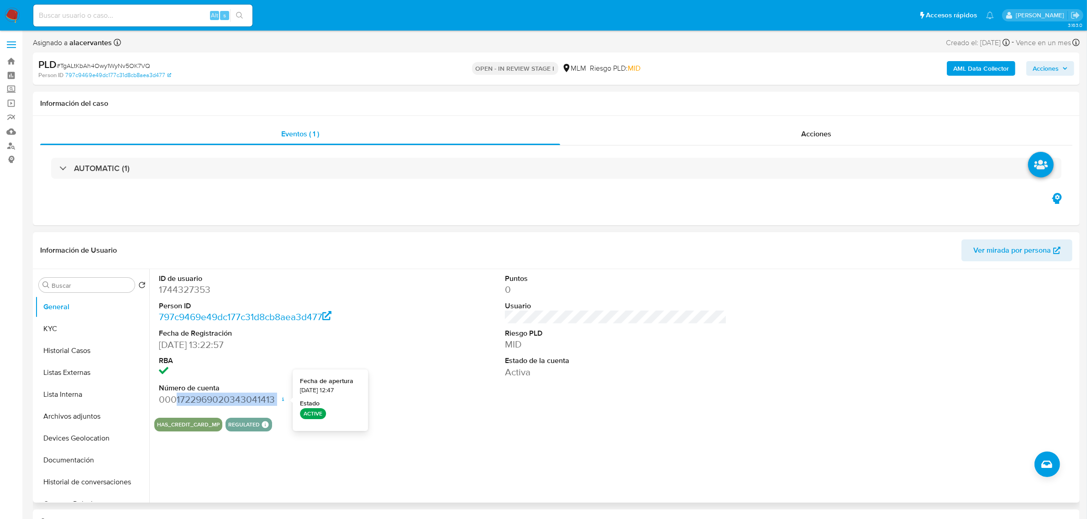
drag, startPoint x: 177, startPoint y: 398, endPoint x: 277, endPoint y: 411, distance: 100.3
click at [278, 405] on dd "0001722969020343041413 Fecha de apertura 23/05/2024 12:47 Estado ACTIVE" at bounding box center [270, 399] width 222 height 13
copy dd "1722969020343041413"
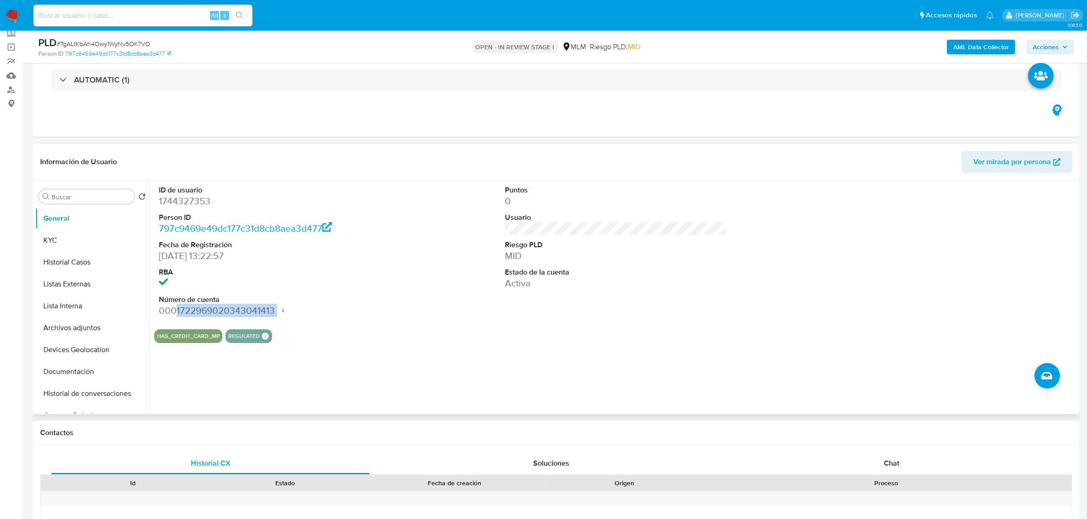
scroll to position [57, 0]
click at [100, 350] on button "Devices Geolocation" at bounding box center [88, 349] width 107 height 22
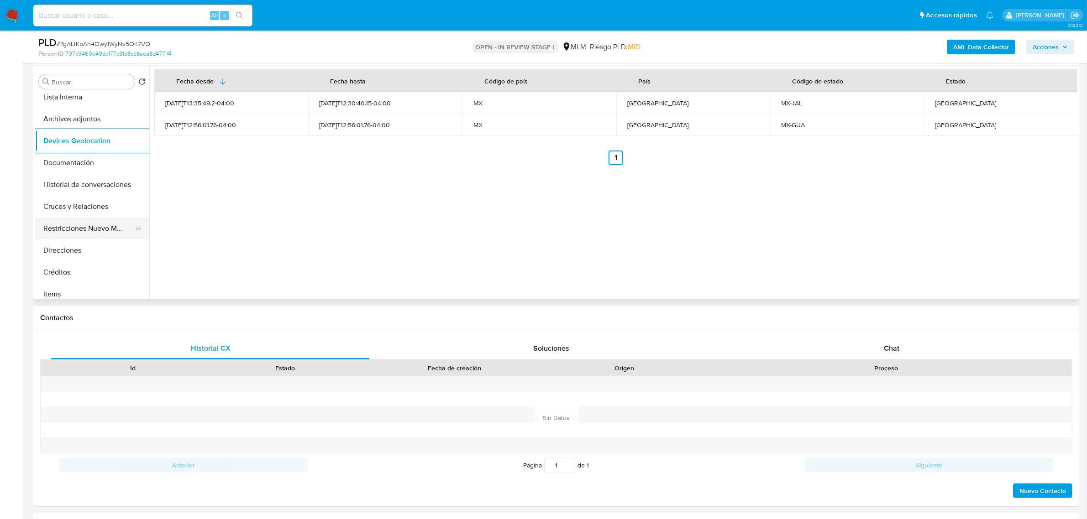
scroll to position [114, 0]
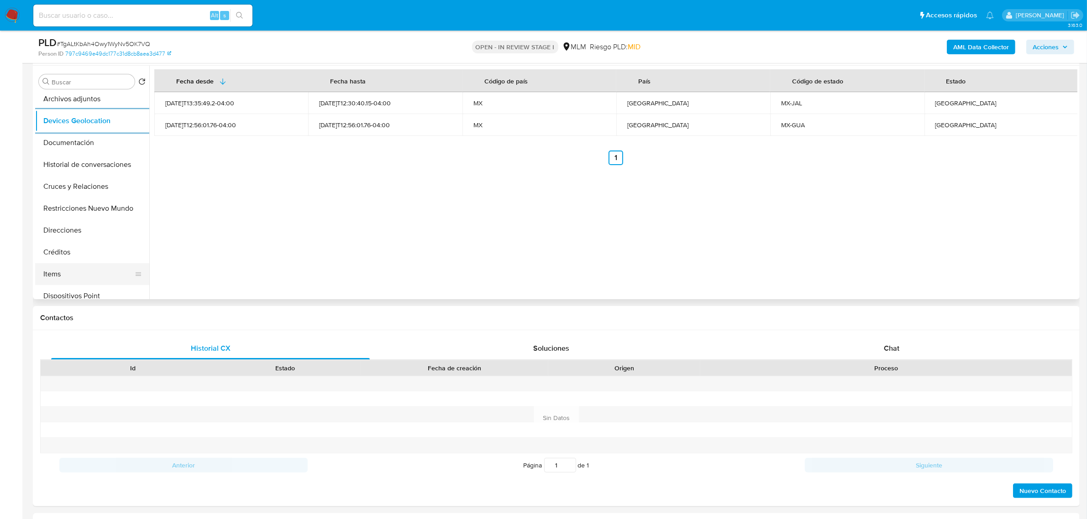
click at [69, 270] on button "Items" at bounding box center [88, 274] width 107 height 22
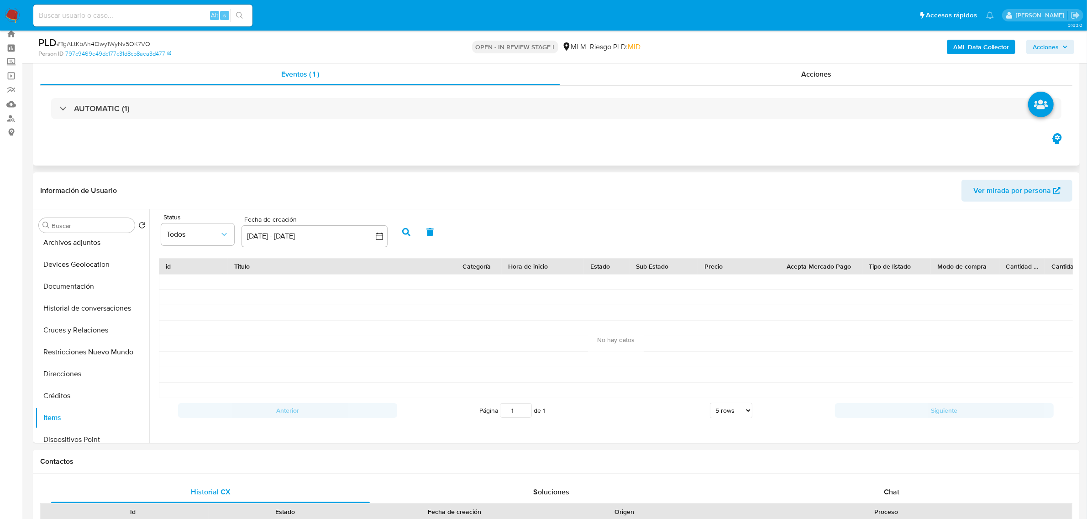
scroll to position [0, 0]
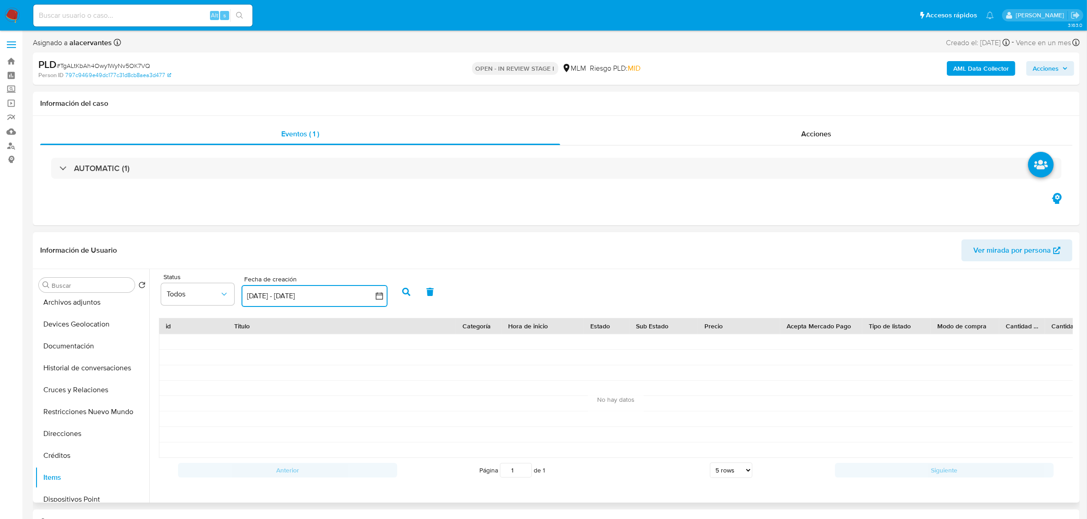
click at [375, 293] on button "14 sep 2025 - 14 oct 2025" at bounding box center [314, 296] width 146 height 22
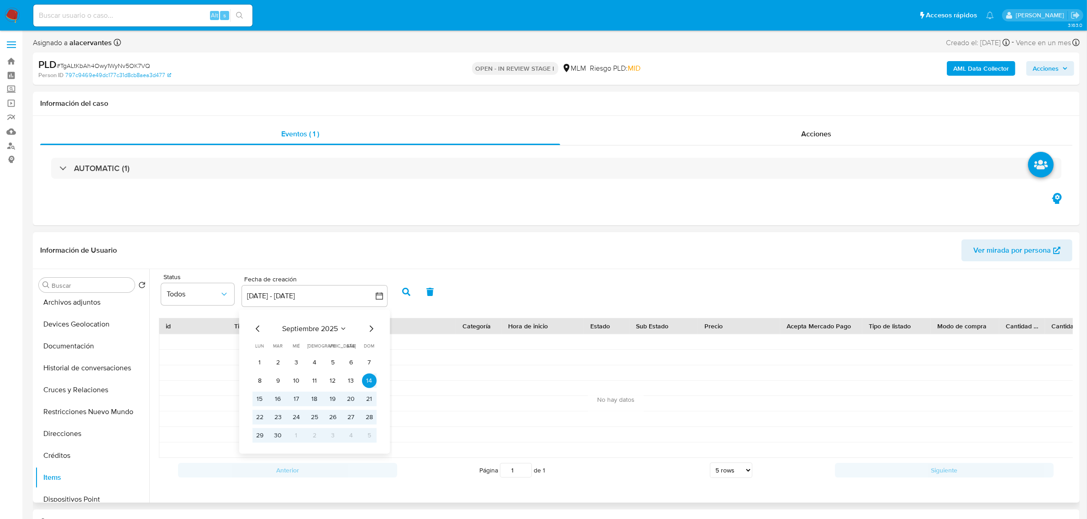
click at [256, 328] on icon "Mes anterior" at bounding box center [257, 329] width 11 height 11
click at [313, 366] on button "1" at bounding box center [314, 363] width 15 height 15
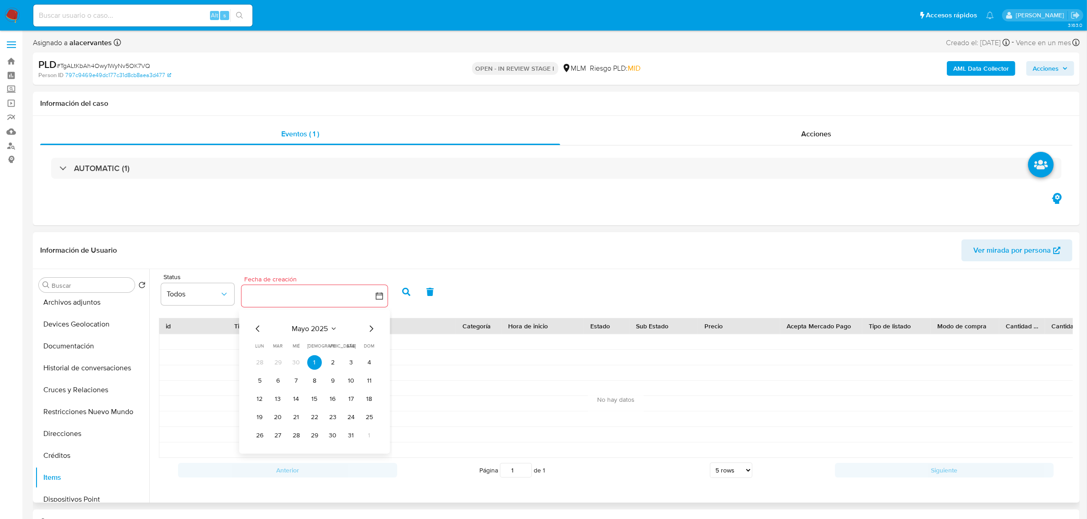
click at [375, 329] on icon "Mes siguiente" at bounding box center [371, 329] width 11 height 11
click at [376, 329] on icon "Mes siguiente" at bounding box center [371, 329] width 11 height 11
click at [375, 329] on icon "Mes siguiente" at bounding box center [371, 329] width 11 height 11
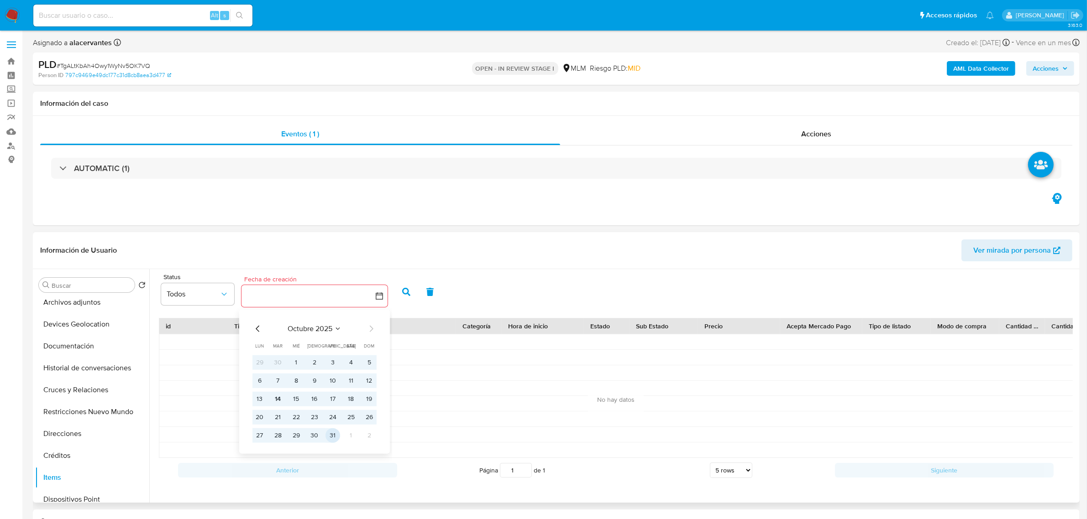
click at [337, 434] on button "31" at bounding box center [332, 436] width 15 height 15
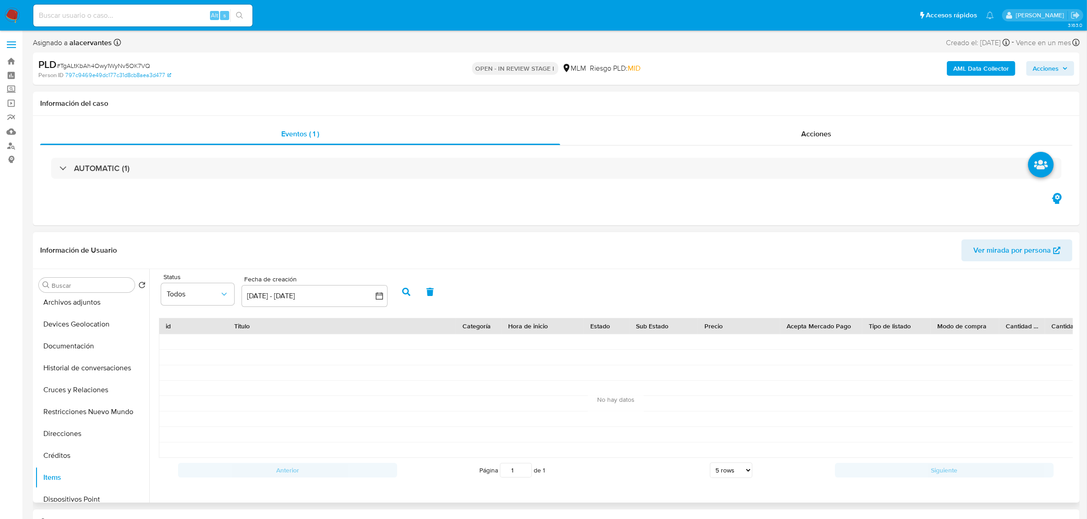
click at [409, 284] on button "button" at bounding box center [406, 292] width 24 height 22
click at [70, 329] on button "KYC" at bounding box center [88, 329] width 107 height 22
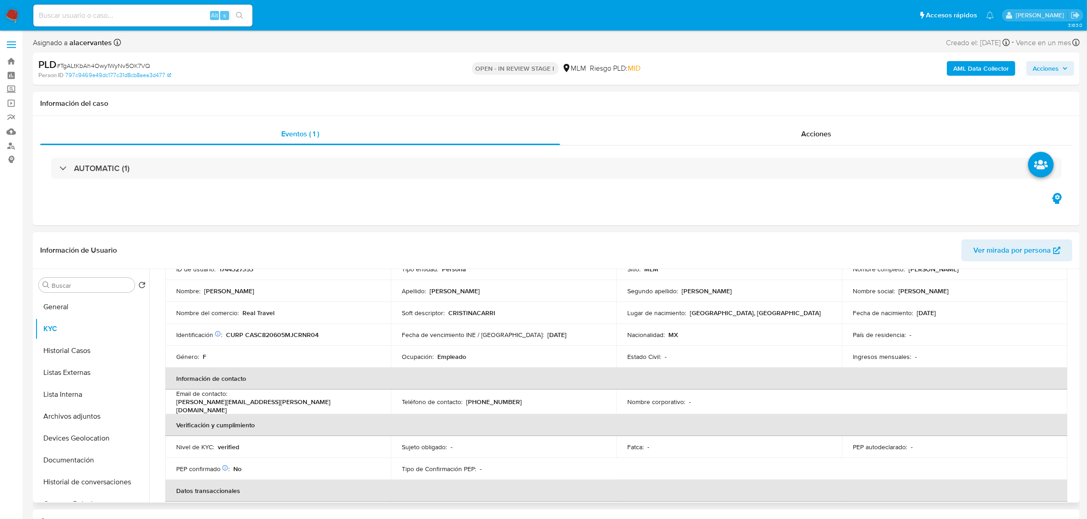
scroll to position [57, 0]
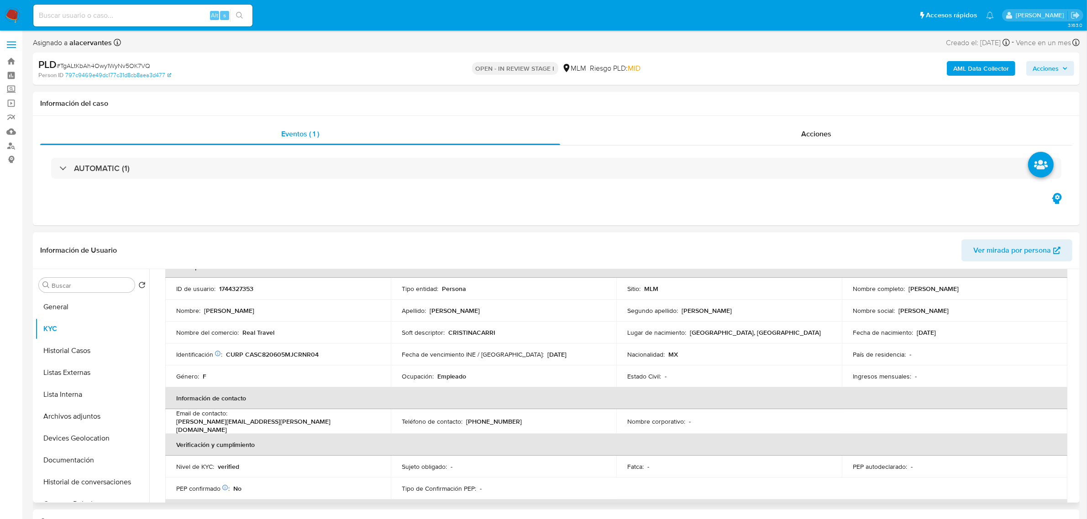
click at [253, 335] on p "Real Travel" at bounding box center [258, 333] width 32 height 8
drag, startPoint x: 245, startPoint y: 333, endPoint x: 270, endPoint y: 334, distance: 25.1
click at [270, 334] on p "Real Travel" at bounding box center [258, 333] width 32 height 8
click at [247, 340] on td "Nombre del comercio : Real Travel" at bounding box center [277, 333] width 225 height 22
drag, startPoint x: 242, startPoint y: 336, endPoint x: 282, endPoint y: 334, distance: 39.3
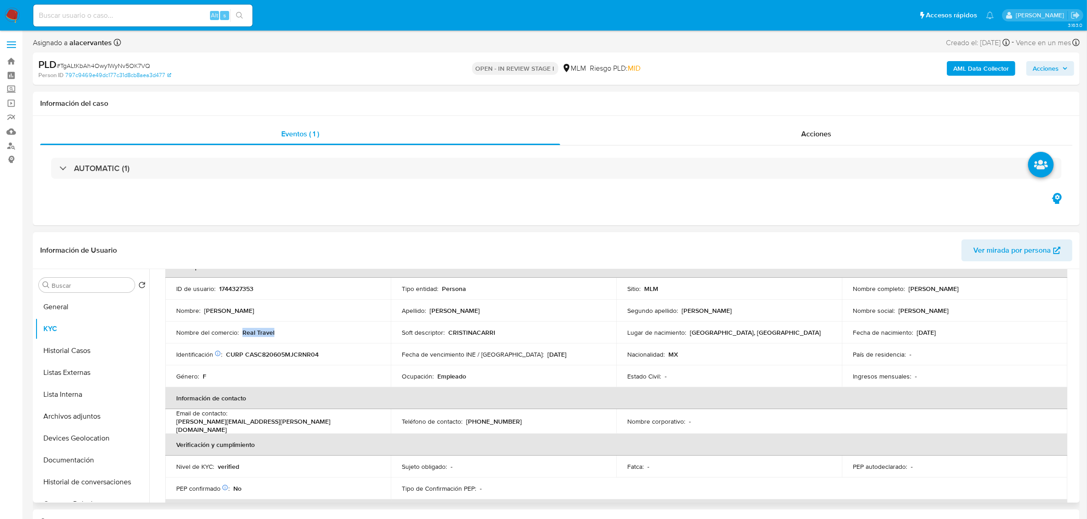
click at [282, 334] on div "Nombre del comercio : Real Travel" at bounding box center [278, 333] width 204 height 8
copy p "Real Travel"
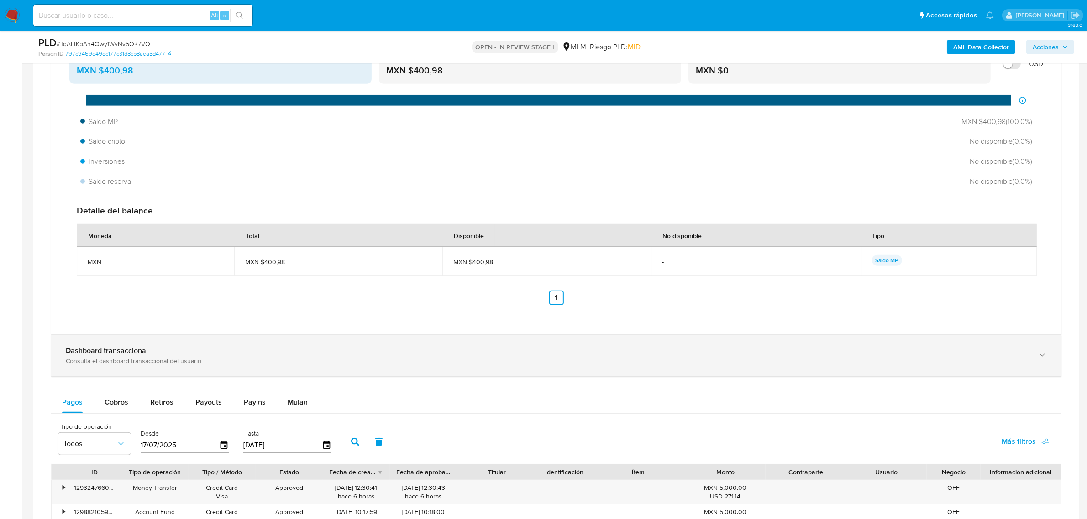
scroll to position [913, 0]
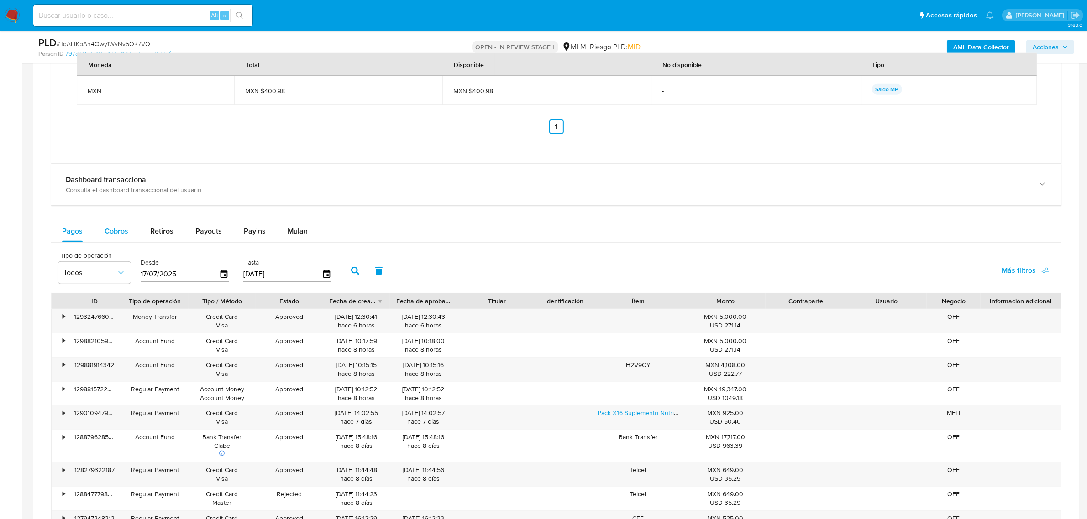
click at [118, 240] on div "Cobros" at bounding box center [117, 231] width 24 height 22
select select "10"
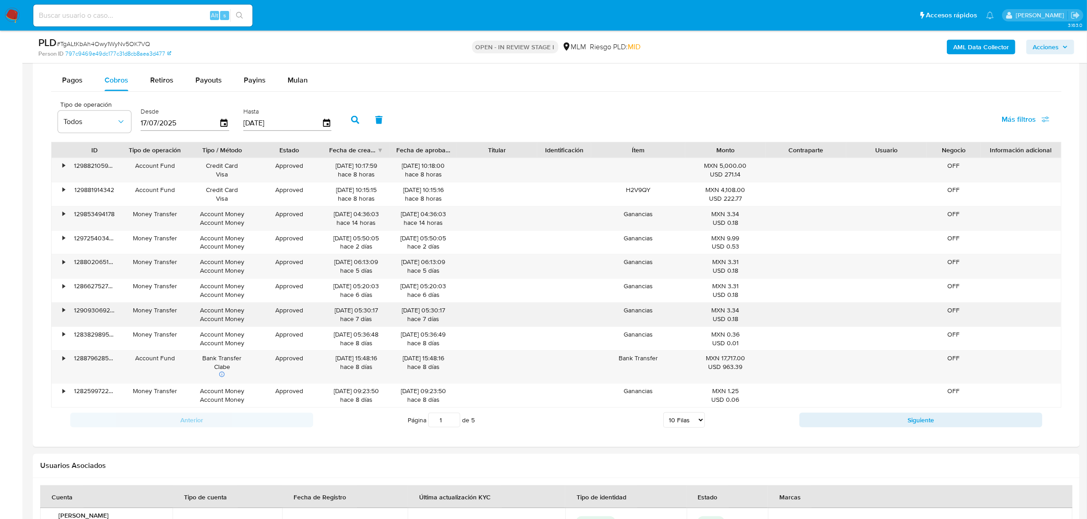
scroll to position [1084, 0]
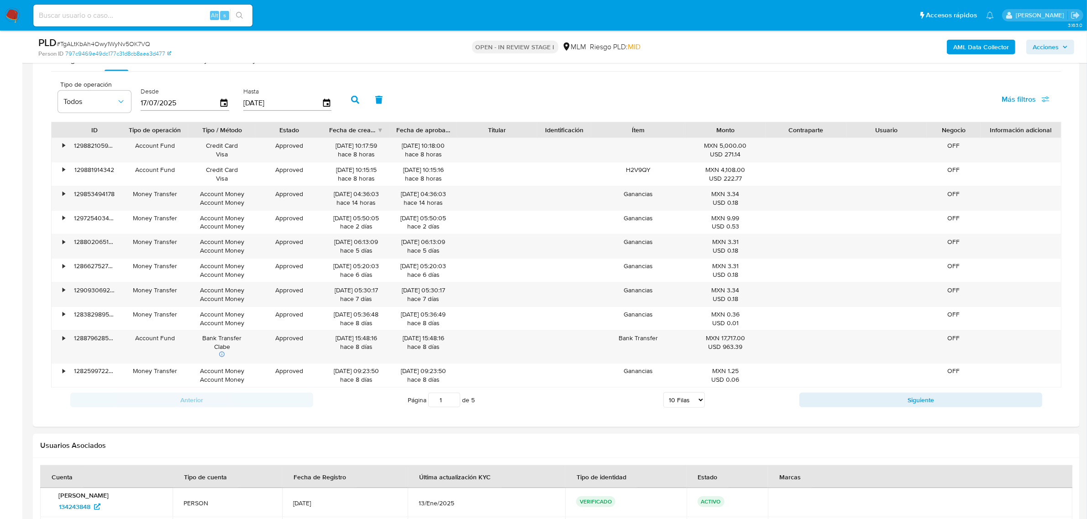
click at [835, 405] on button "Siguiente" at bounding box center [920, 400] width 243 height 15
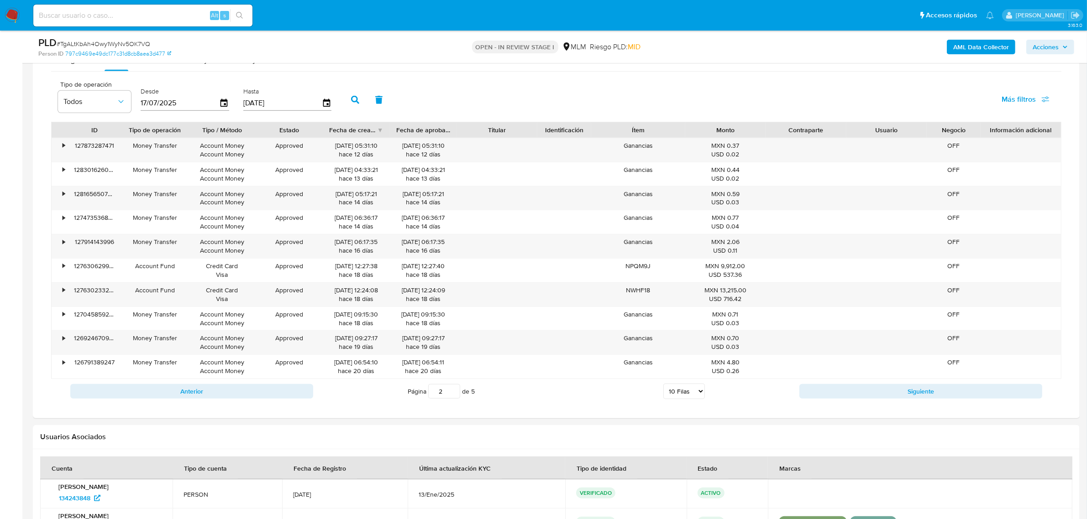
drag, startPoint x: 845, startPoint y: 386, endPoint x: 846, endPoint y: 396, distance: 9.6
click at [846, 391] on button "Siguiente" at bounding box center [920, 391] width 243 height 15
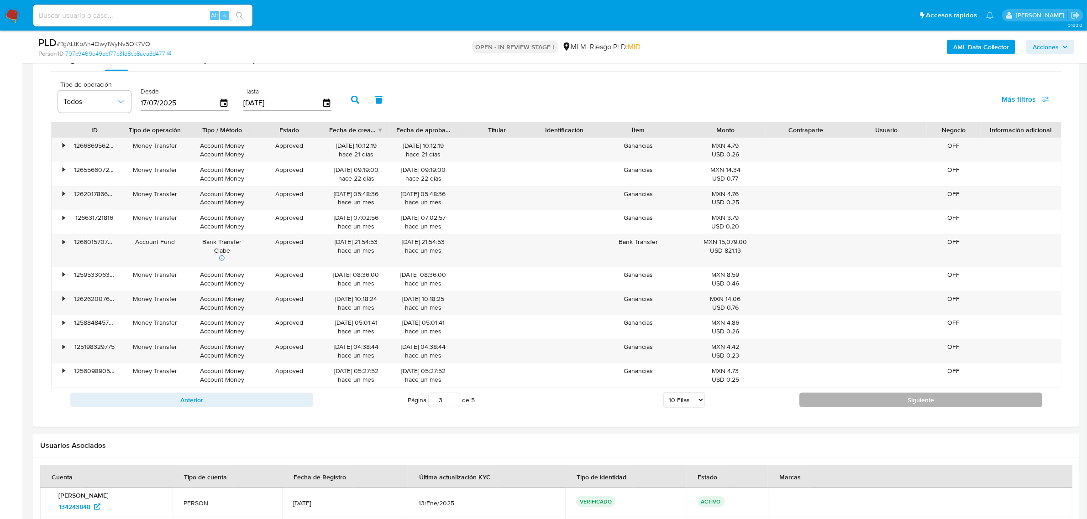
click at [846, 404] on button "Siguiente" at bounding box center [920, 400] width 243 height 15
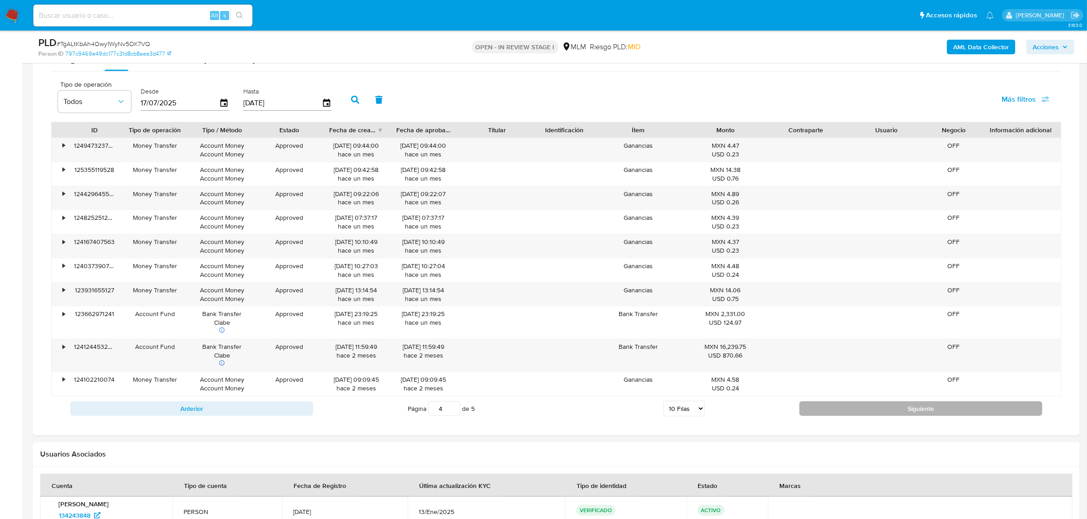
click at [872, 411] on button "Siguiente" at bounding box center [920, 409] width 243 height 15
type input "5"
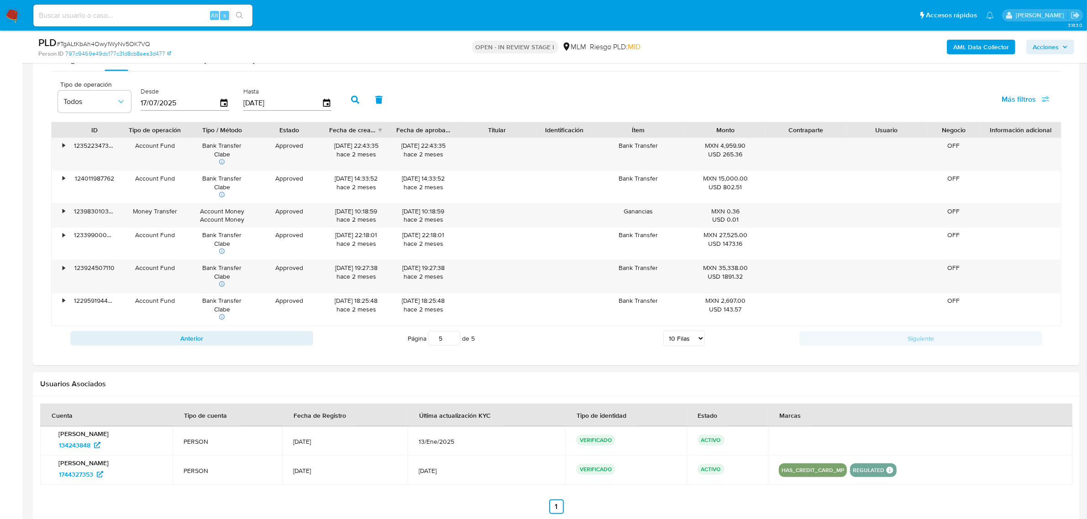
click at [890, 350] on div "Anterior Página 5 de 5 5 Filas 10 Filas 20 Filas 25 Filas 50 Filas 100 Filas Si…" at bounding box center [556, 338] width 1010 height 25
click at [231, 233] on div "1963-10-30" at bounding box center [238, 234] width 38 height 11
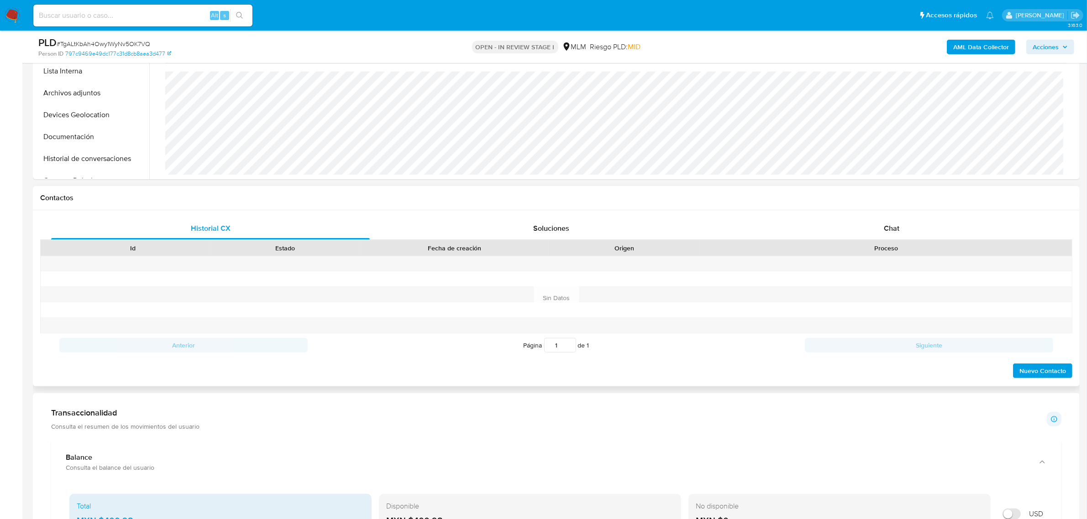
scroll to position [399, 0]
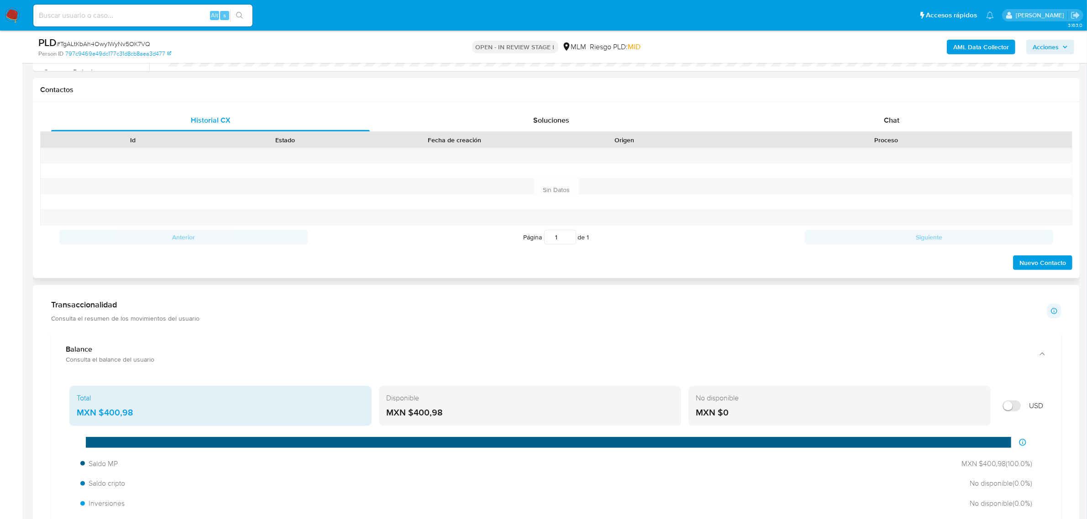
click at [919, 123] on div "Chat" at bounding box center [891, 121] width 319 height 22
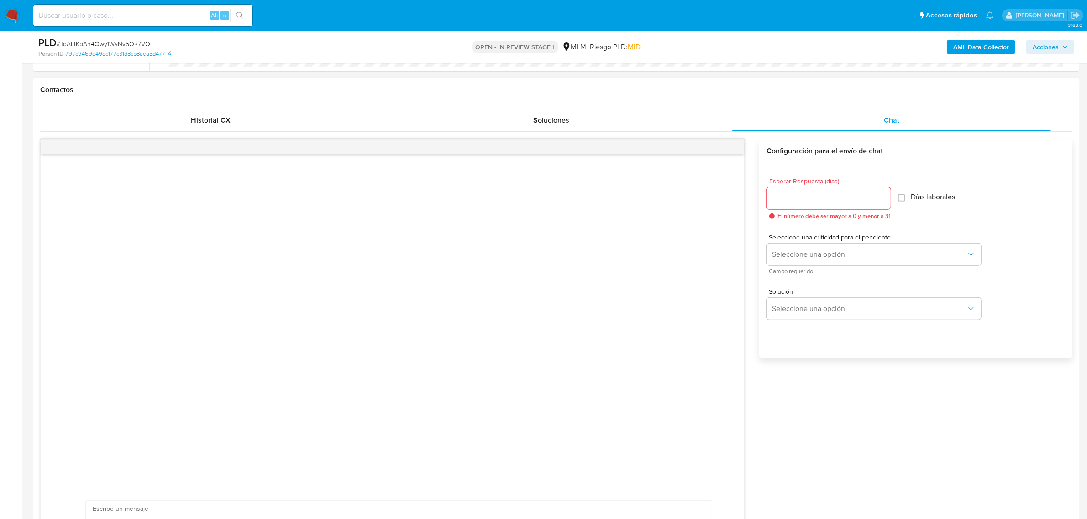
click at [833, 203] on input "Esperar Respuesta (días)" at bounding box center [828, 199] width 124 height 12
type input "5"
click at [843, 252] on span "Seleccione una opción" at bounding box center [869, 254] width 194 height 9
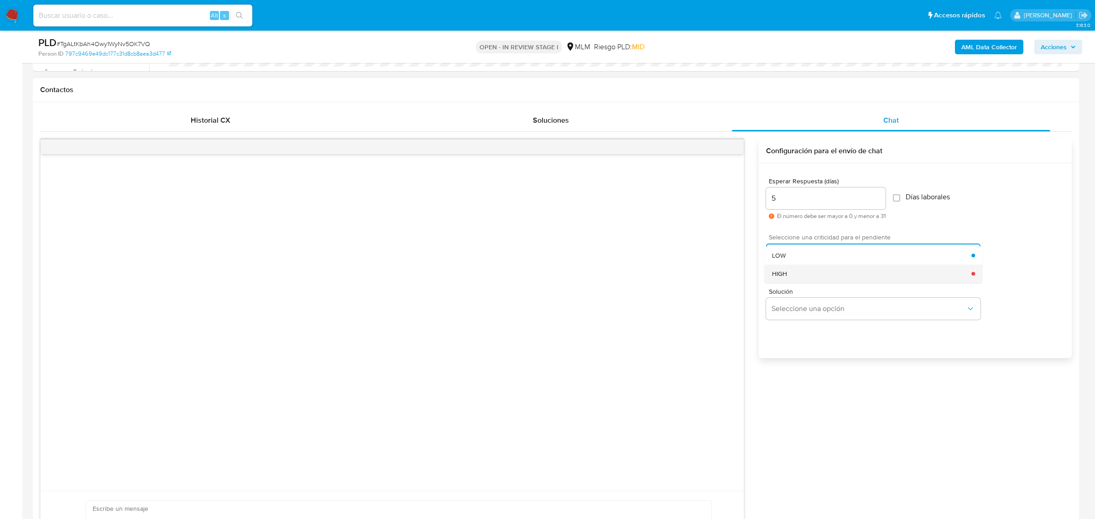
click at [834, 275] on div "HIGH" at bounding box center [872, 274] width 200 height 18
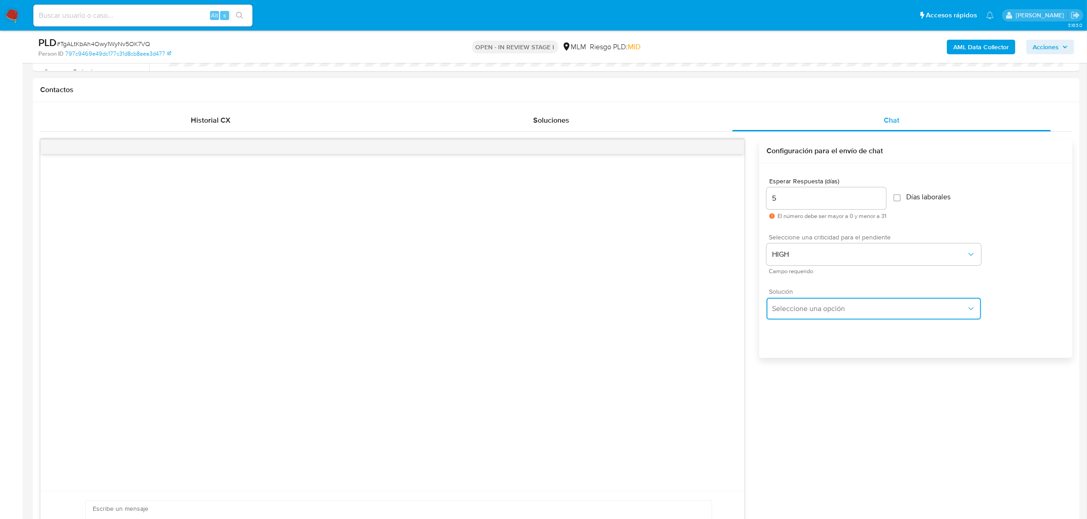
click at [856, 313] on span "Seleccione una opción" at bounding box center [869, 308] width 194 height 9
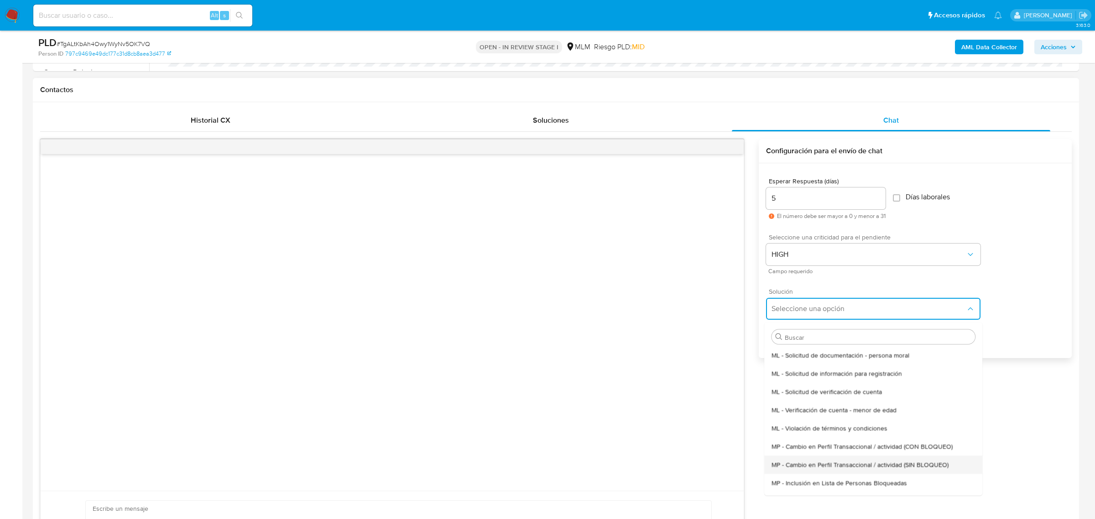
click at [927, 459] on div "MP - Cambio en Perfil Transaccional / actividad (SIN BLOQUEO)" at bounding box center [874, 464] width 204 height 18
type textarea "Estimado ,Te comunicamos que se ha identificado un cambio en el uso habitual de…"
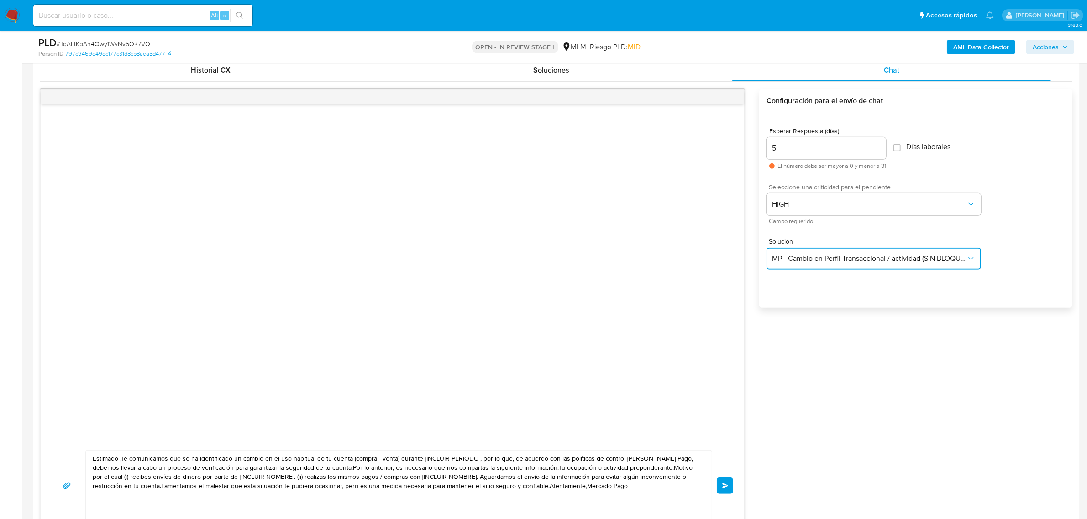
scroll to position [513, 0]
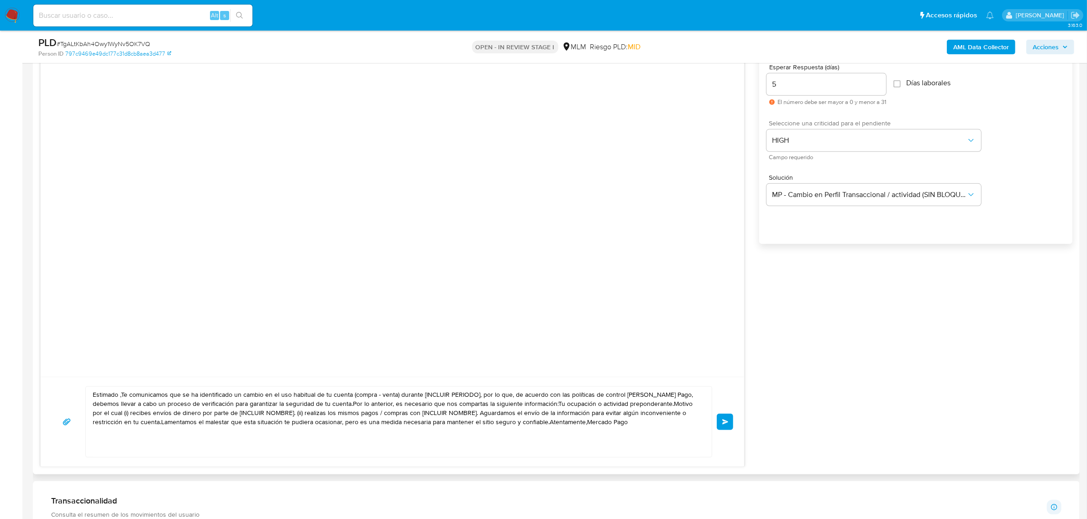
click at [512, 416] on textarea "Estimado ,Te comunicamos que se ha identificado un cambio en el uso habitual de…" at bounding box center [396, 422] width 607 height 70
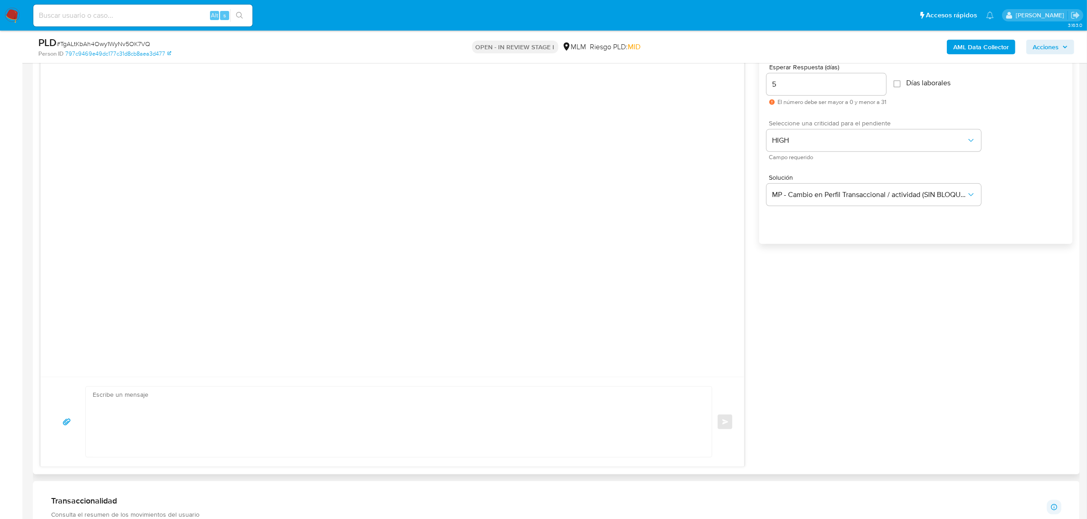
click at [245, 419] on textarea at bounding box center [396, 422] width 607 height 70
paste textarea "REMESAS Estimado Cliente, Te comunicamos que, de acuerdo con las políticas de c…"
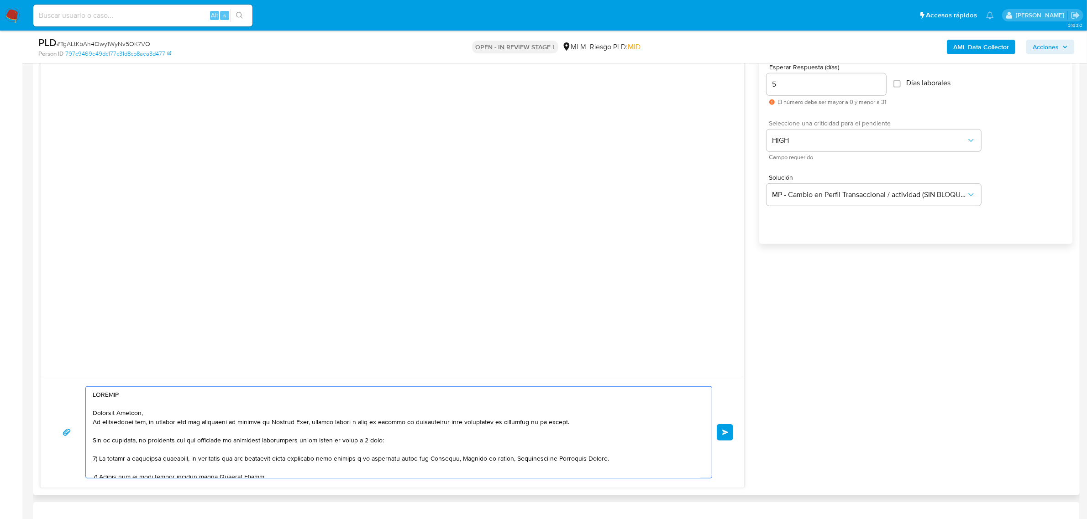
click at [115, 397] on textarea at bounding box center [396, 432] width 607 height 91
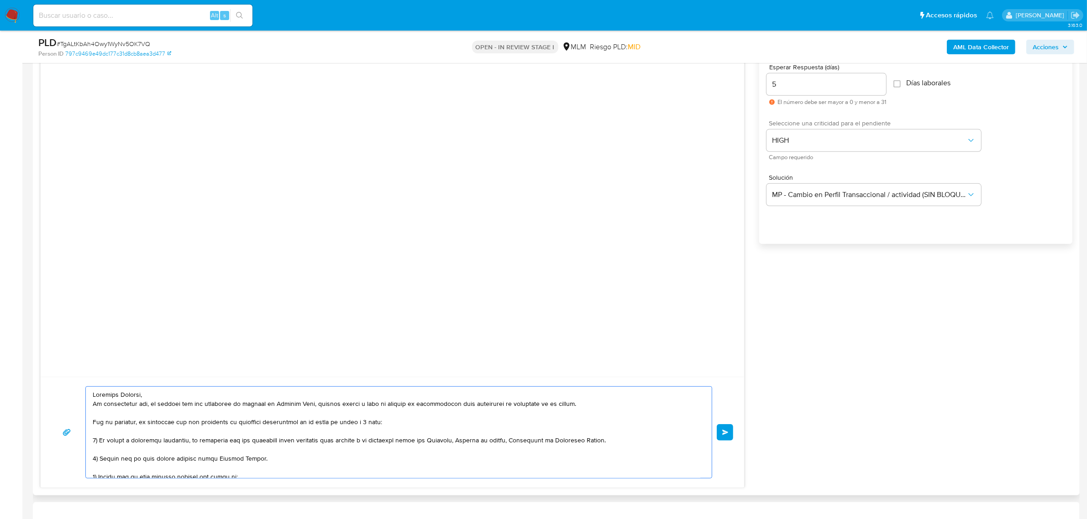
click at [117, 397] on textarea at bounding box center [396, 432] width 607 height 91
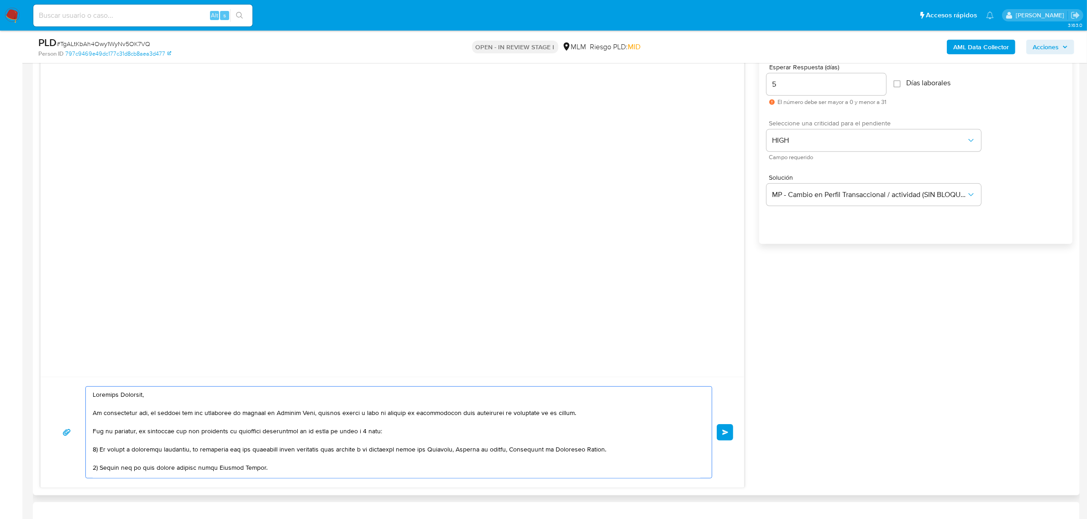
drag, startPoint x: 93, startPoint y: 416, endPoint x: 577, endPoint y: 418, distance: 484.7
click at [579, 418] on textarea at bounding box center [396, 432] width 607 height 91
paste textarea "se ha identificado un cambio en el uso habitual de tu cuenta por lo que, debemo…"
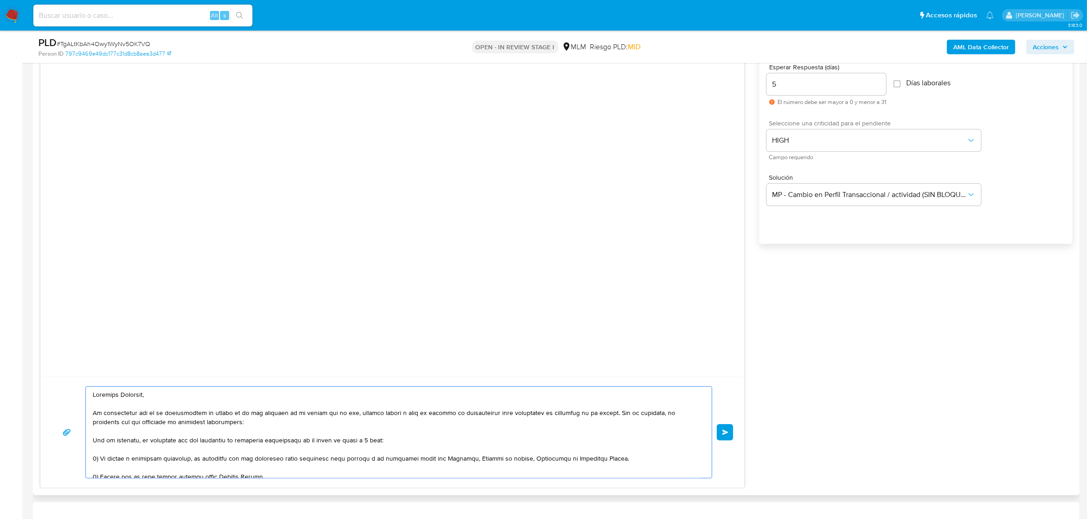
drag, startPoint x: 213, startPoint y: 424, endPoint x: 245, endPoint y: 476, distance: 60.5
click at [213, 424] on textarea at bounding box center [396, 432] width 607 height 91
click at [325, 443] on textarea at bounding box center [396, 432] width 607 height 91
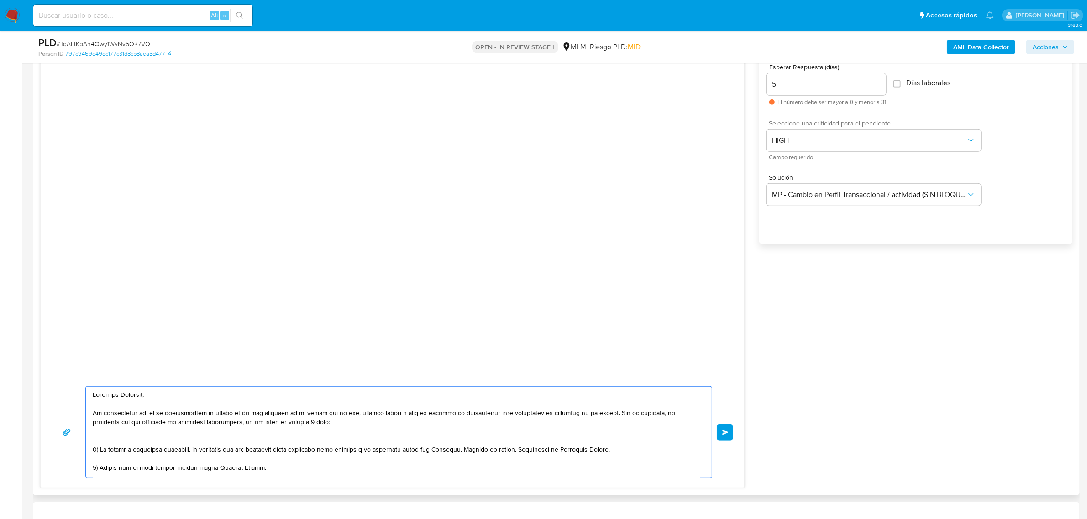
drag, startPoint x: 103, startPoint y: 451, endPoint x: 620, endPoint y: 455, distance: 517.1
click at [624, 455] on textarea at bounding box center [396, 432] width 607 height 91
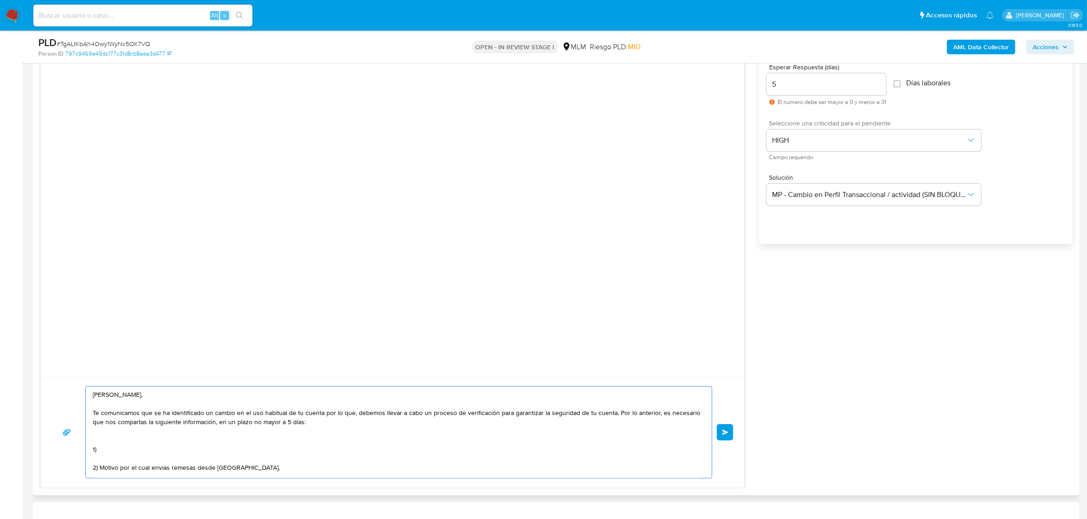
paste textarea "Tu ocupación o actividad preponderante, es necesario nos compartas algún docume…"
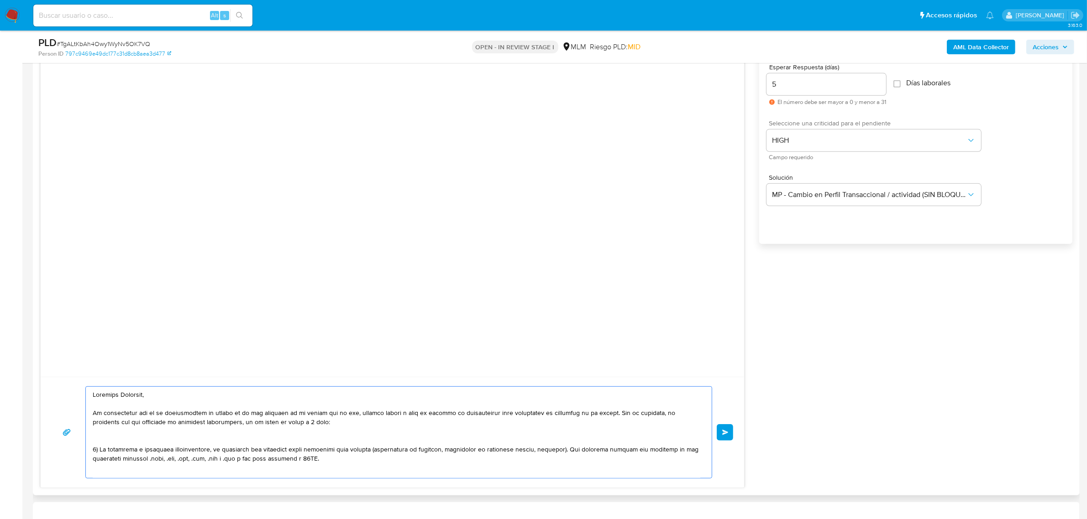
click at [304, 441] on textarea at bounding box center [396, 432] width 607 height 91
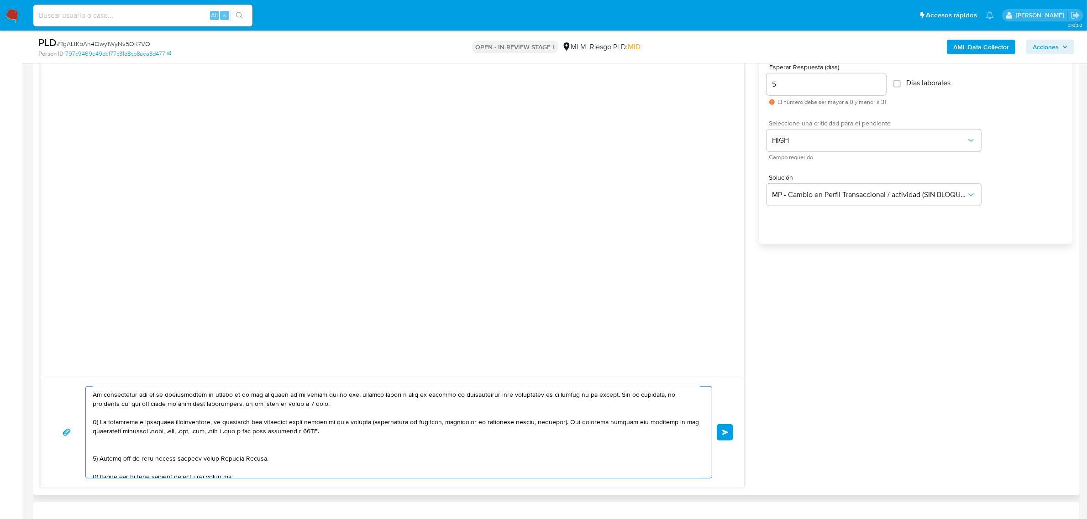
scroll to position [0, 0]
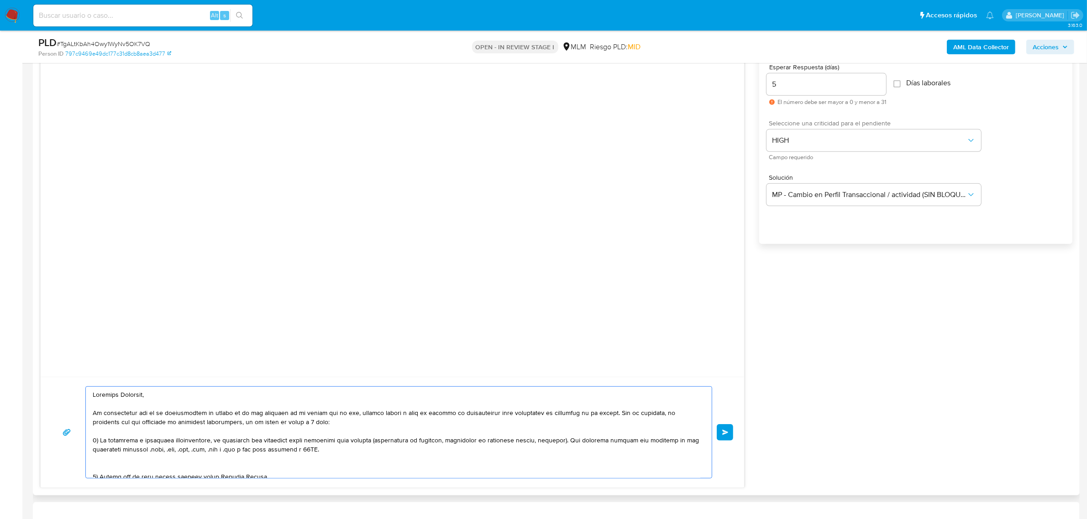
click at [188, 470] on textarea at bounding box center [396, 432] width 607 height 91
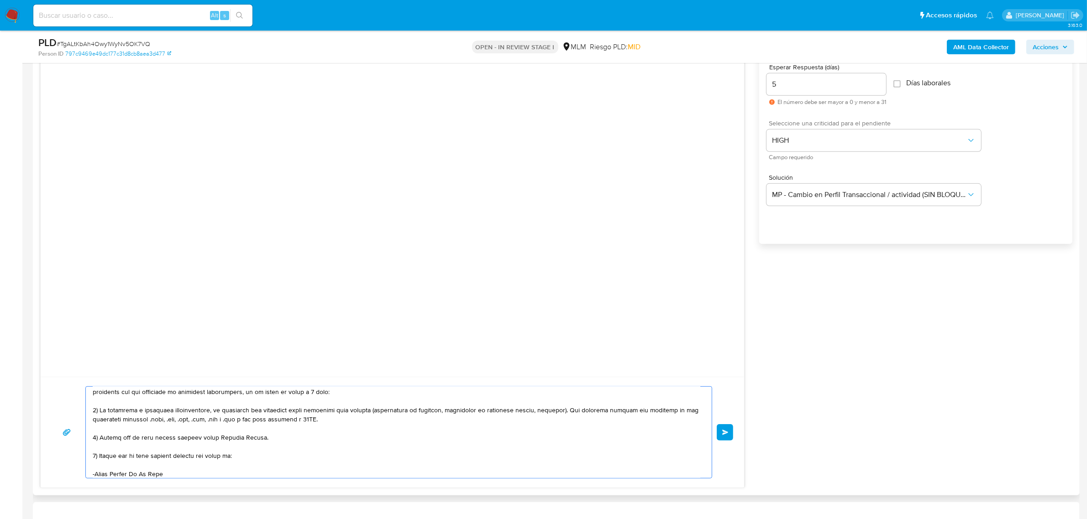
scroll to position [57, 0]
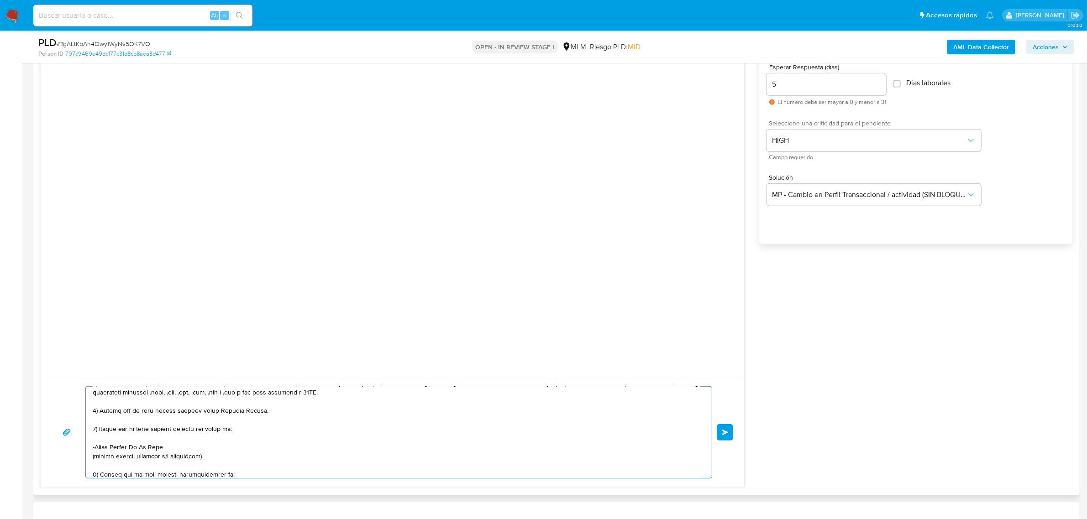
click at [161, 418] on textarea at bounding box center [396, 432] width 607 height 91
click at [161, 411] on textarea at bounding box center [396, 432] width 607 height 91
drag, startPoint x: 199, startPoint y: 413, endPoint x: 261, endPoint y: 410, distance: 62.1
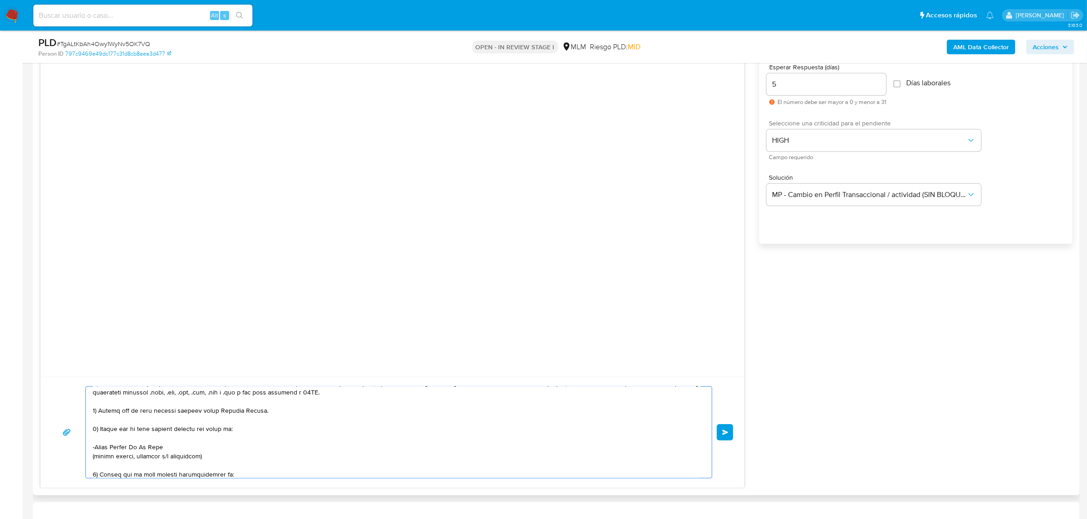
click at [261, 410] on textarea at bounding box center [396, 432] width 607 height 91
paste textarea "Martha Escobedo"
paste textarea "James Barnett Combs"
paste textarea "Barry Noll"
paste textarea "Silvia Pelayo"
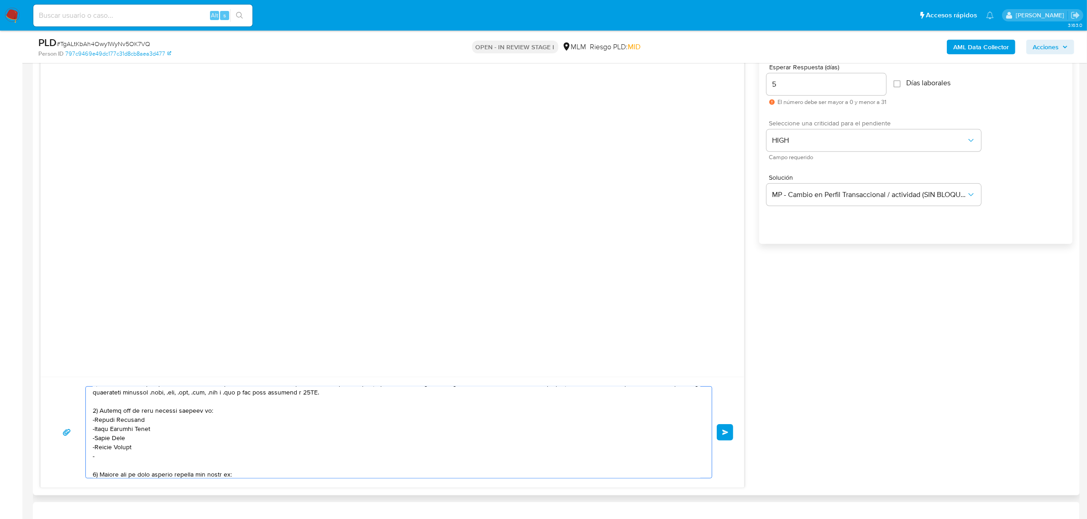
paste textarea "Guillermina Segura Arellano"
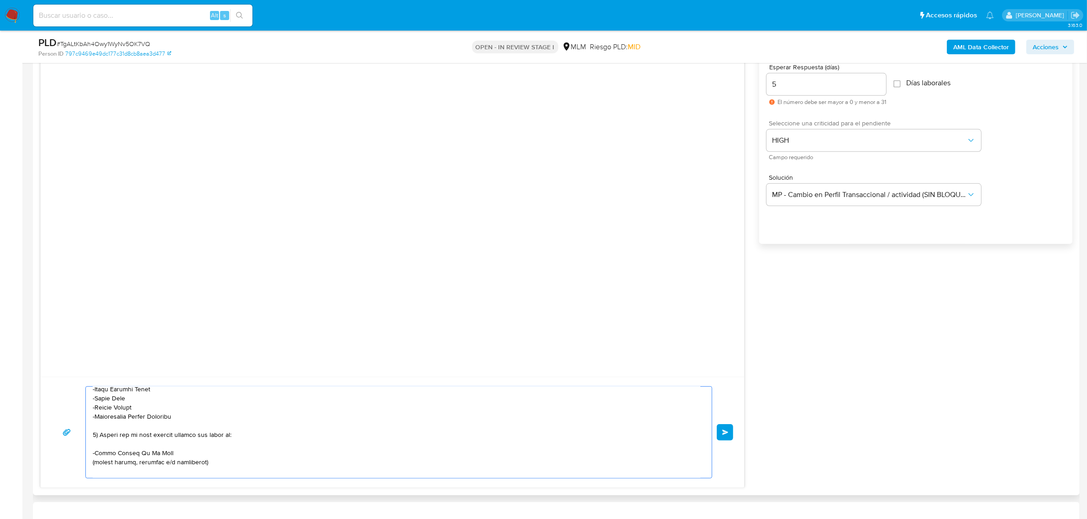
scroll to position [114, 0]
drag, startPoint x: 95, startPoint y: 417, endPoint x: 176, endPoint y: 436, distance: 83.0
click at [177, 434] on textarea at bounding box center [396, 432] width 607 height 91
drag, startPoint x: 97, startPoint y: 429, endPoint x: 236, endPoint y: 434, distance: 139.3
click at [236, 434] on textarea at bounding box center [396, 432] width 607 height 91
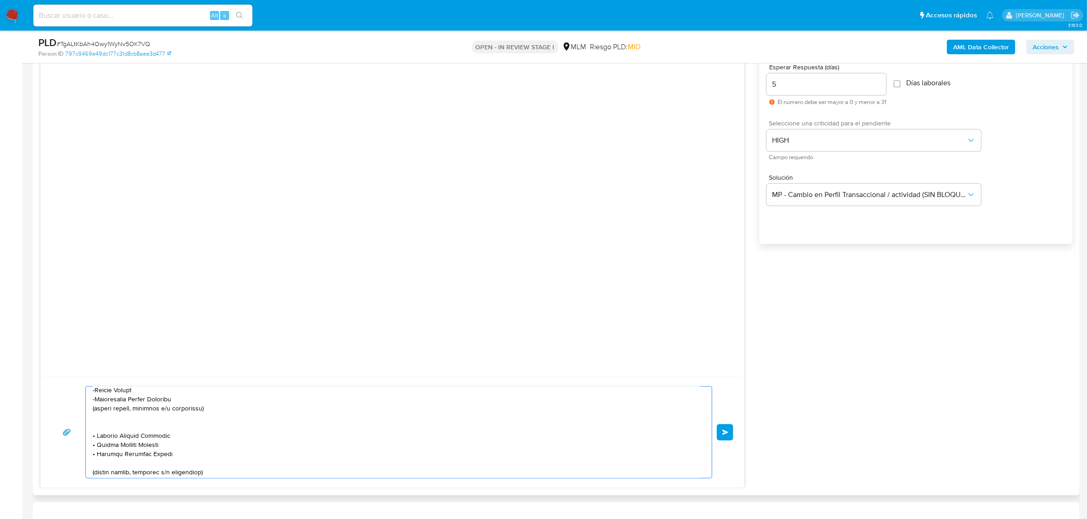
scroll to position [153, 0]
drag, startPoint x: 224, startPoint y: 476, endPoint x: 94, endPoint y: 394, distance: 154.0
click at [94, 394] on textarea at bounding box center [396, 432] width 607 height 91
click at [119, 444] on textarea at bounding box center [396, 432] width 607 height 91
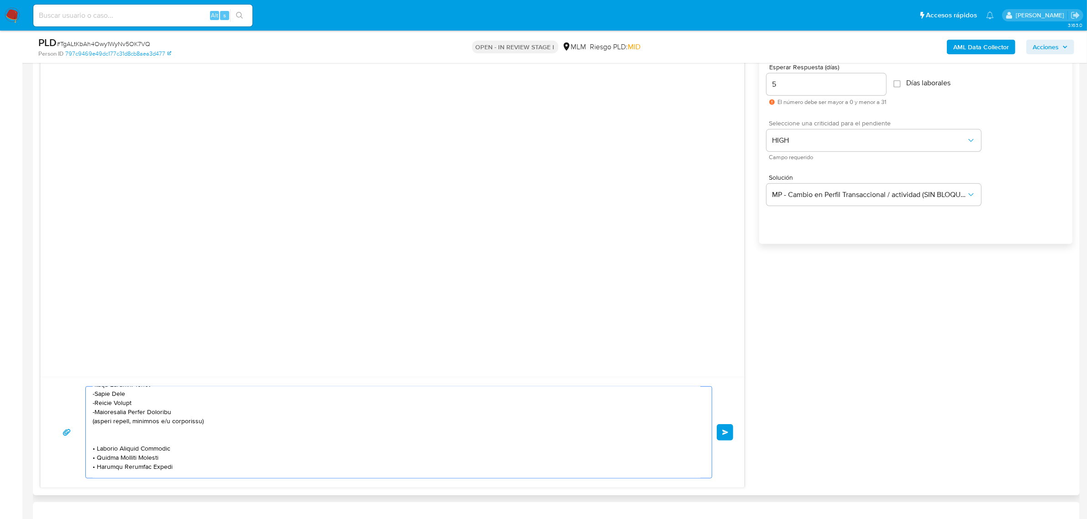
click at [99, 436] on textarea at bounding box center [396, 432] width 607 height 91
drag, startPoint x: 133, startPoint y: 446, endPoint x: 205, endPoint y: 445, distance: 72.1
click at [205, 445] on textarea at bounding box center [396, 432] width 607 height 91
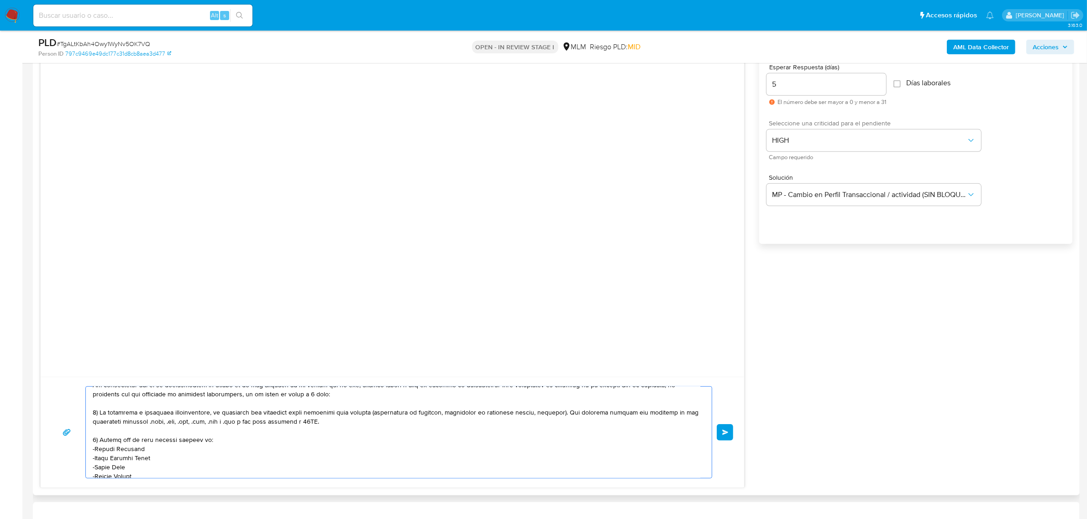
scroll to position [85, 0]
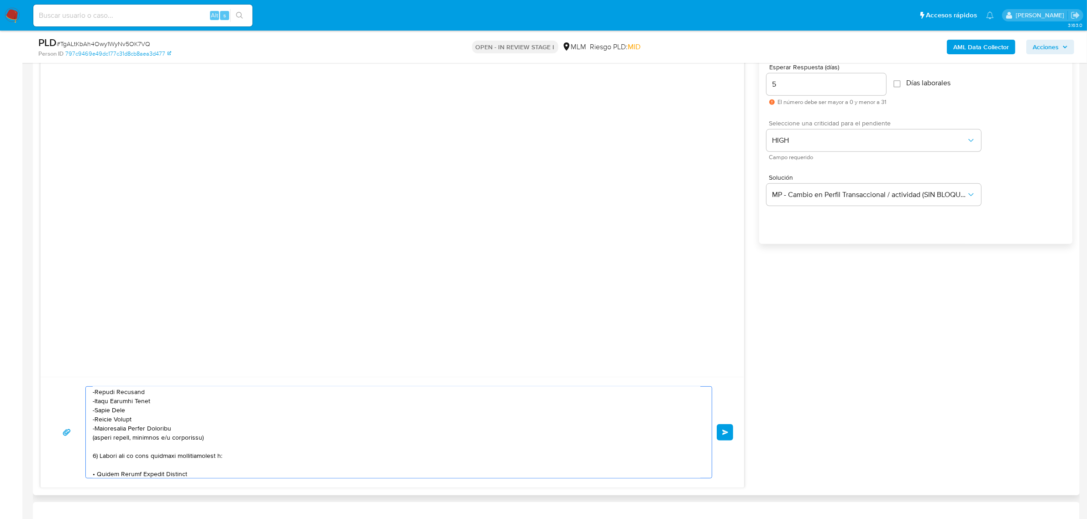
click at [94, 458] on textarea at bounding box center [396, 432] width 607 height 91
drag, startPoint x: 125, startPoint y: 421, endPoint x: 92, endPoint y: 399, distance: 38.9
click at [94, 398] on textarea at bounding box center [396, 432] width 607 height 91
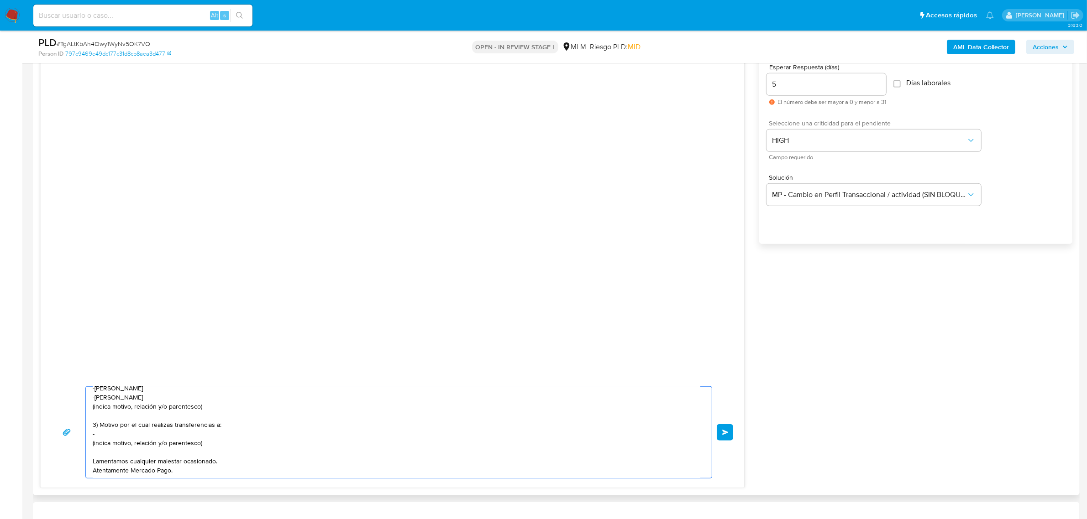
paste textarea "OPERADORA LINEA NUEVA SA DE CV"
paste textarea "ROSA ELENA CARRILLO SANTANA"
click at [209, 457] on textarea "Estimada Cristina, Te comunicamos que se ha identificado un cambio en el uso ha…" at bounding box center [396, 432] width 607 height 91
drag, startPoint x: 104, startPoint y: 453, endPoint x: 183, endPoint y: 468, distance: 80.0
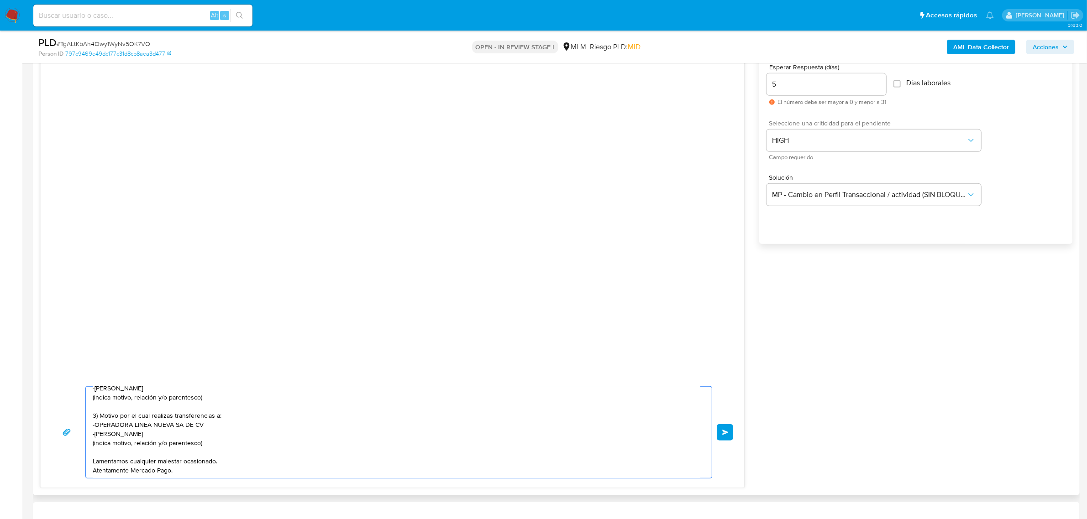
click at [183, 468] on textarea "Estimada Cristina, Te comunicamos que se ha identificado un cambio en el uso ha…" at bounding box center [396, 432] width 607 height 91
paste textarea "Aguardamos el envío de la información para evitar algún inconveniente o restric…"
click at [217, 445] on textarea at bounding box center [396, 432] width 607 height 91
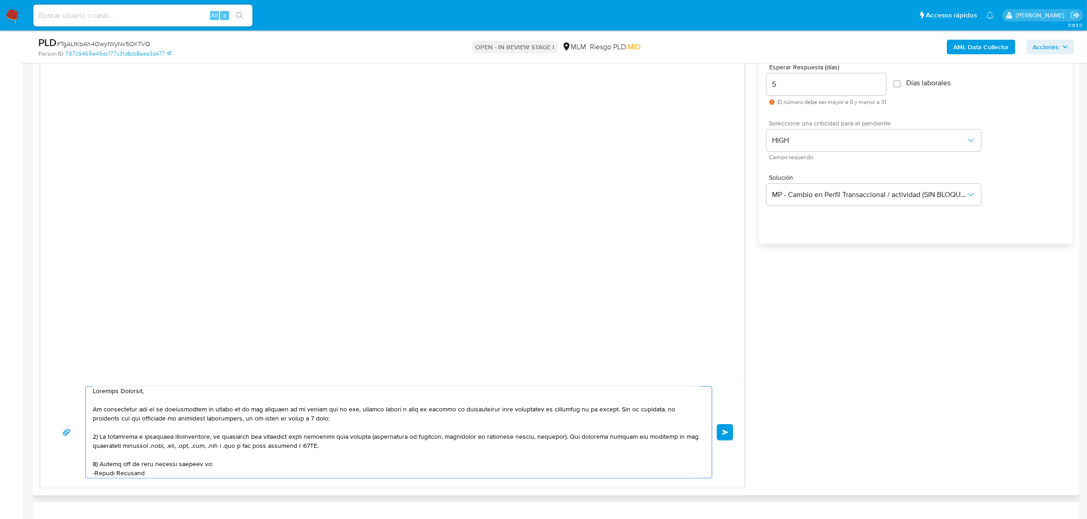
scroll to position [0, 0]
click at [131, 405] on textarea at bounding box center [396, 432] width 607 height 91
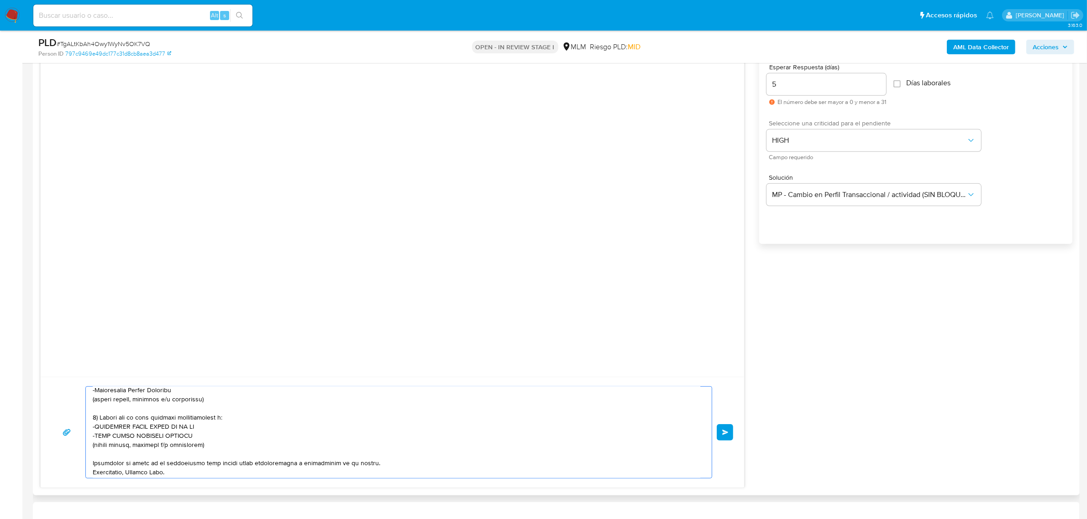
scroll to position [125, 0]
type textarea "Estimada Cristina, Te comunicamos que se ha identificado un cambio en el uso ha…"
click at [730, 431] on button "Enviar" at bounding box center [724, 432] width 16 height 16
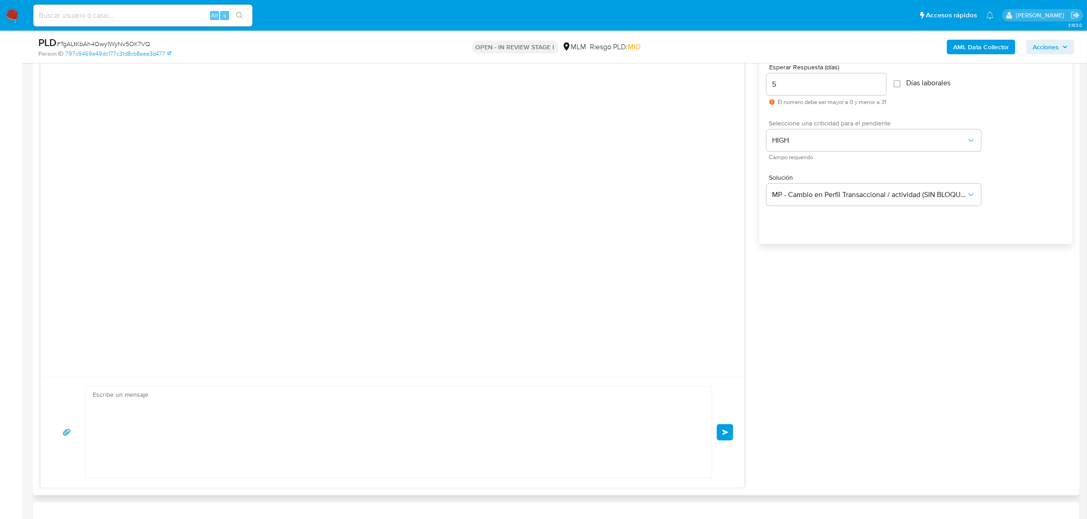
scroll to position [0, 0]
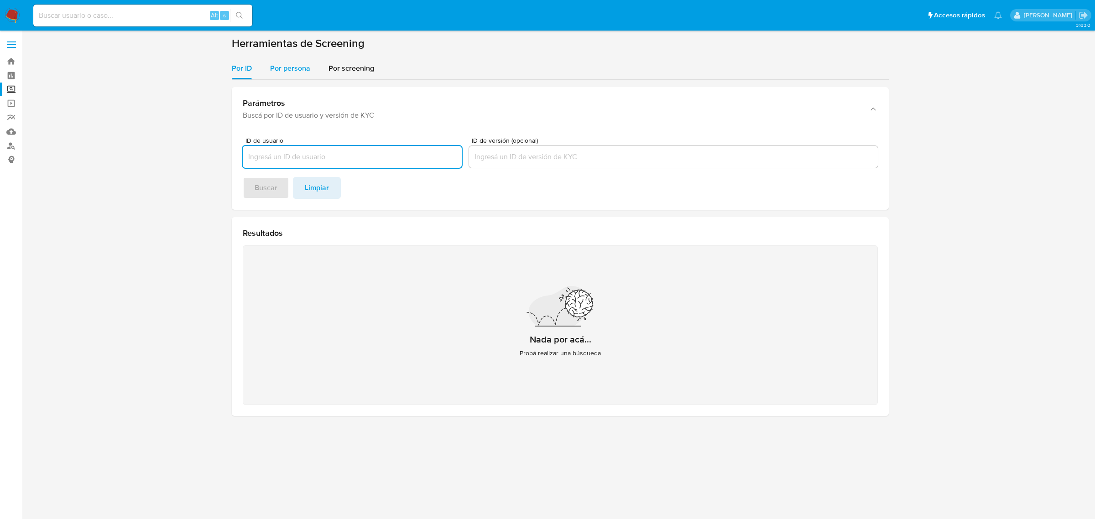
click at [288, 68] on span "Por persona" at bounding box center [290, 68] width 40 height 10
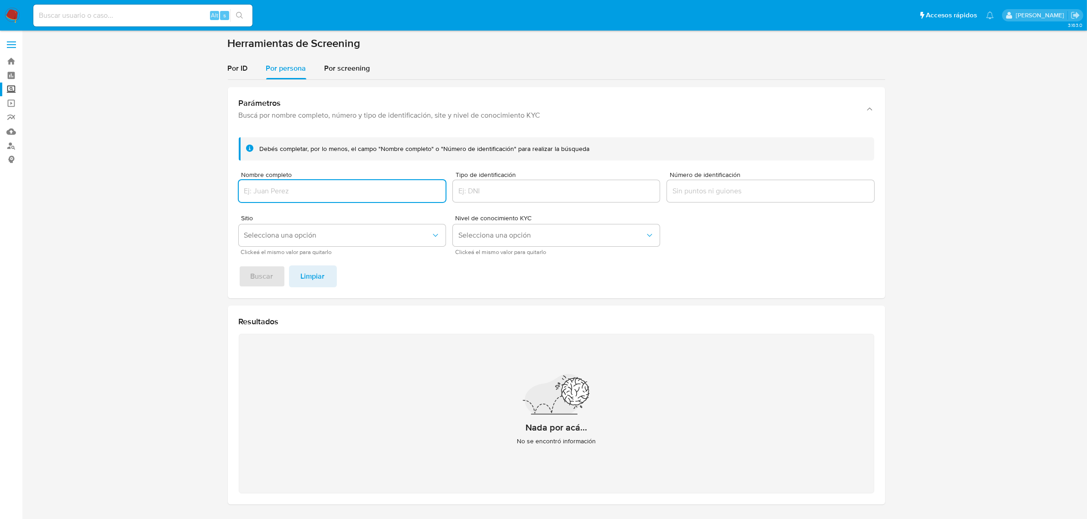
click at [329, 194] on input "Nombre completo" at bounding box center [342, 191] width 207 height 12
type input "[PERSON_NAME] [PERSON_NAME]"
click at [239, 266] on button "Buscar" at bounding box center [262, 277] width 47 height 22
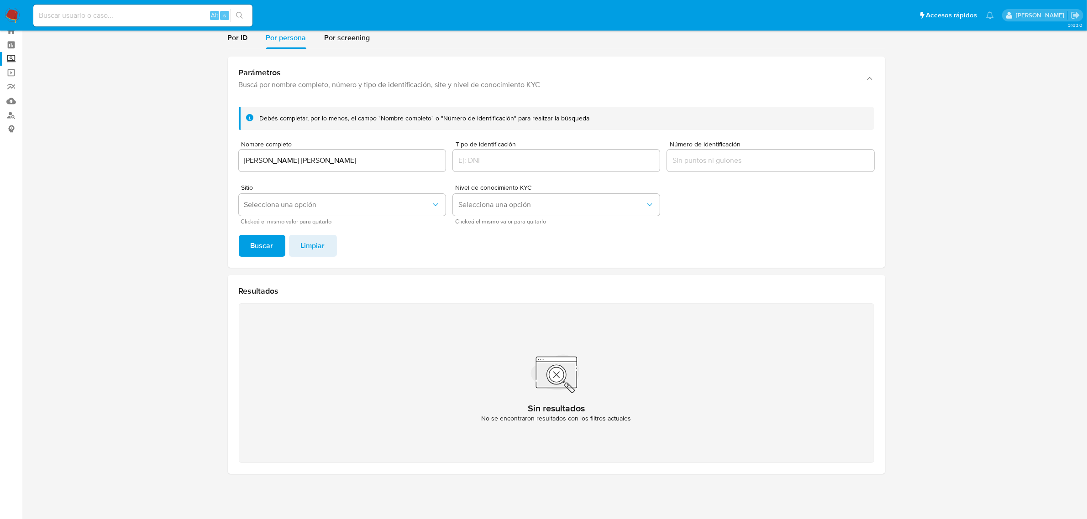
click at [322, 158] on input "[PERSON_NAME] [PERSON_NAME]" at bounding box center [342, 161] width 207 height 12
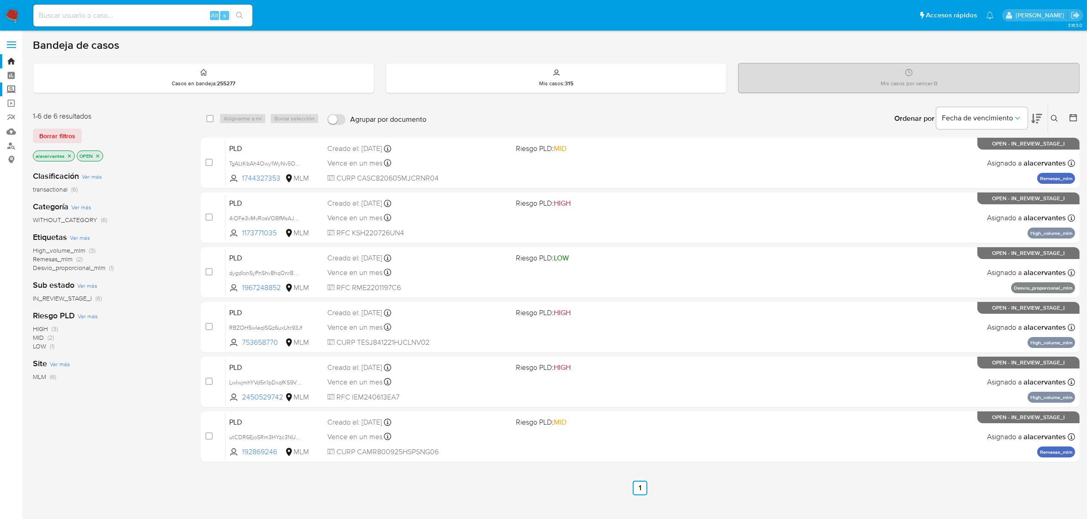
click at [9, 89] on label "Screening" at bounding box center [54, 90] width 109 height 14
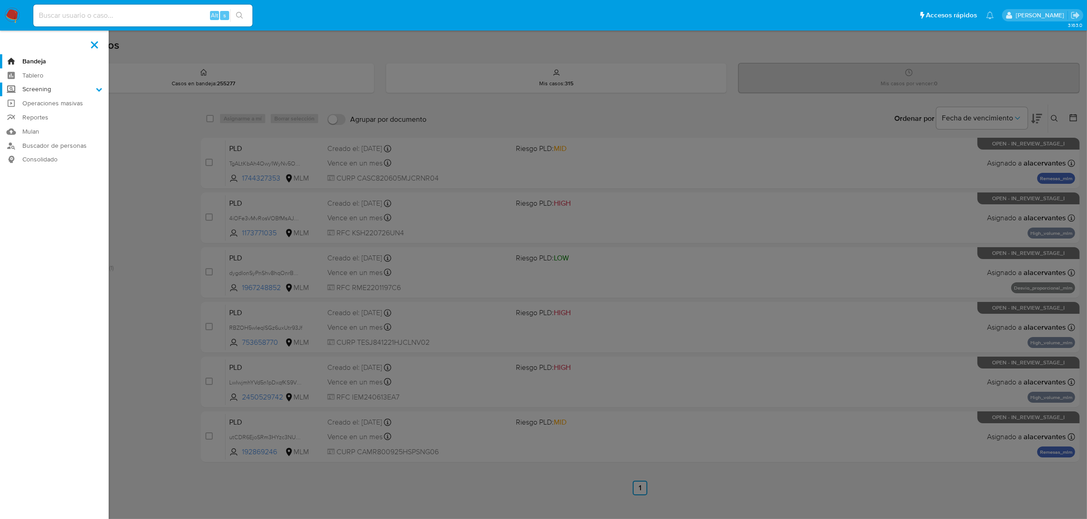
click at [0, 0] on input "Screening" at bounding box center [0, 0] width 0 height 0
click at [47, 130] on ul "Bandeja Tablero Screening Búsqueda en Listas Watchlist Herramientas Operaciones…" at bounding box center [54, 127] width 109 height 147
click at [47, 128] on link "Herramientas" at bounding box center [54, 125] width 109 height 11
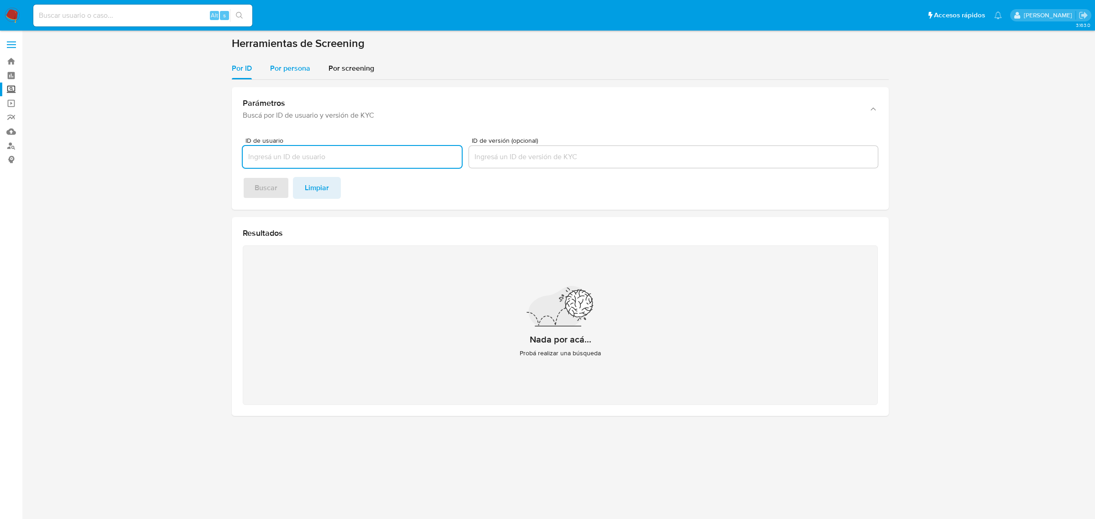
click at [288, 71] on span "Por persona" at bounding box center [290, 68] width 40 height 10
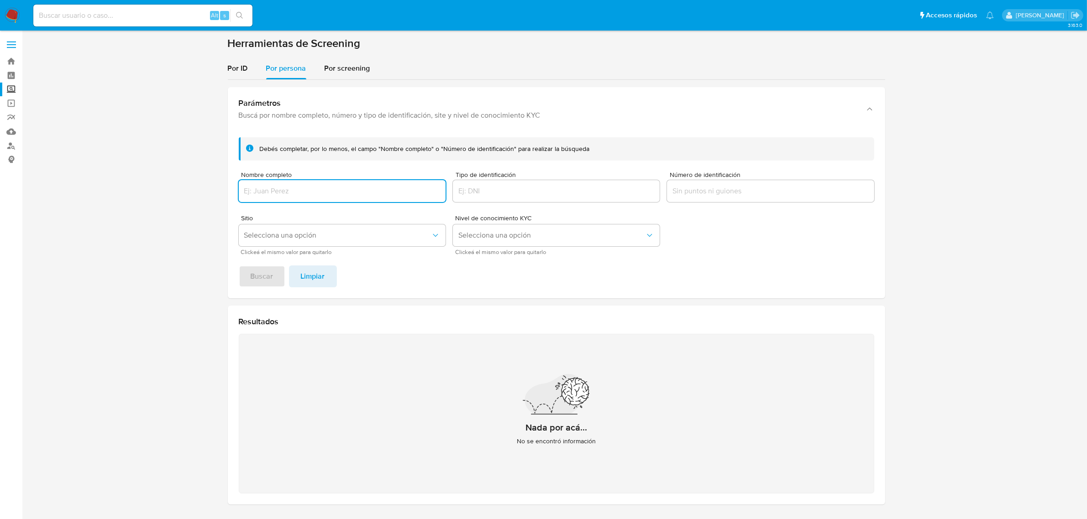
click at [319, 199] on div at bounding box center [342, 191] width 207 height 22
click at [319, 182] on div at bounding box center [342, 191] width 207 height 22
click at [322, 186] on input "Nombre completo" at bounding box center [342, 191] width 207 height 12
click at [239, 266] on button "Buscar" at bounding box center [262, 277] width 47 height 22
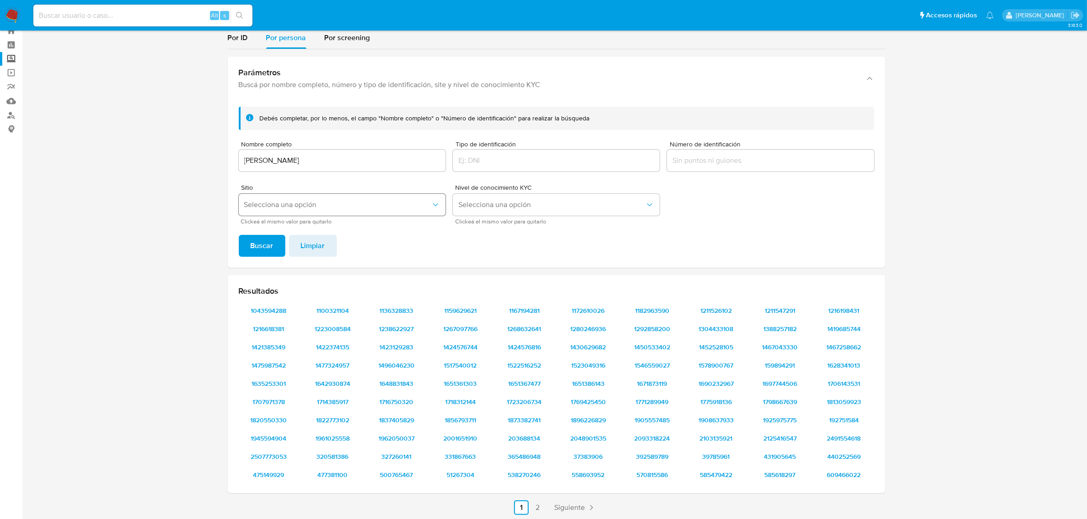
click at [311, 209] on button "Selecciona una opción" at bounding box center [342, 205] width 207 height 22
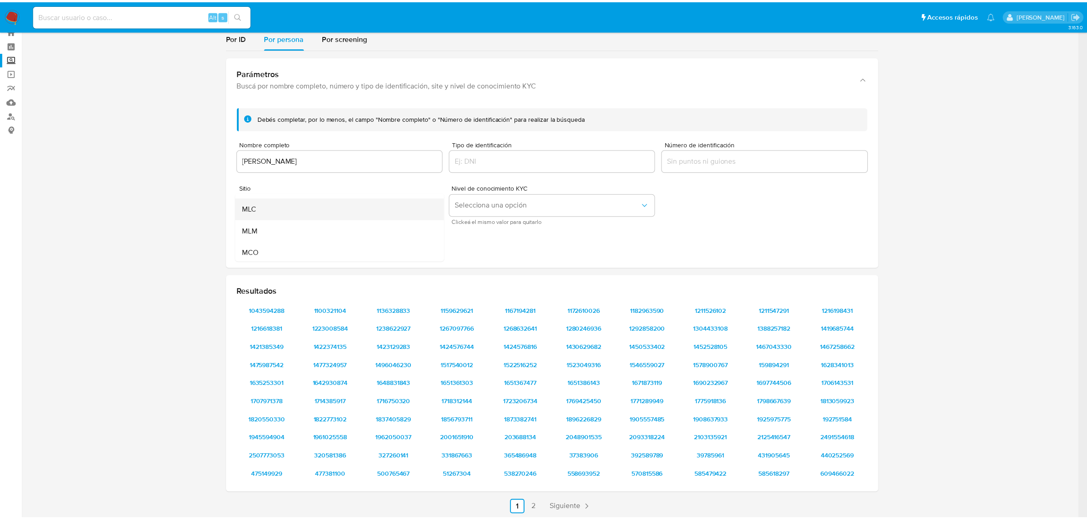
scroll to position [57, 0]
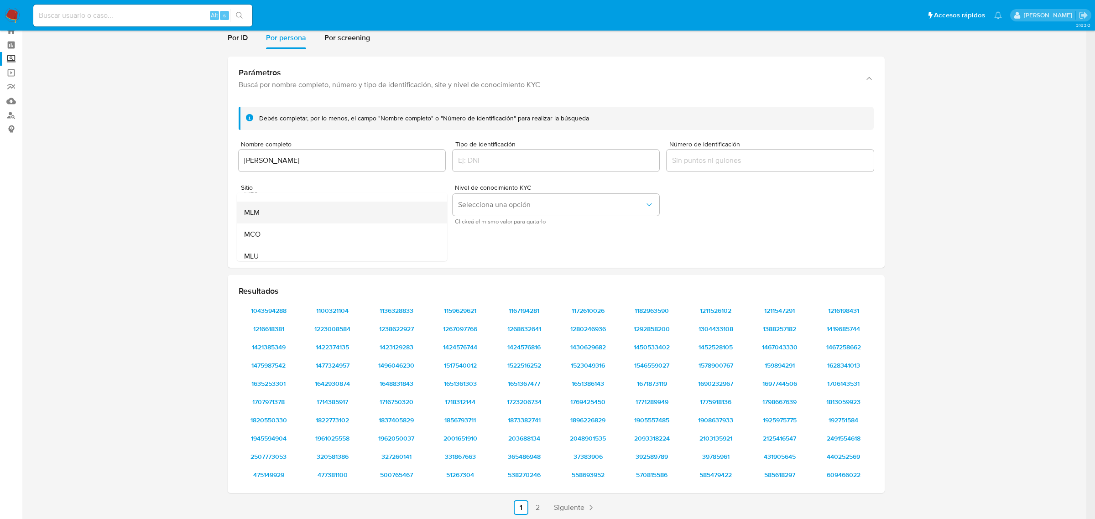
click at [304, 216] on div "MLM" at bounding box center [339, 212] width 190 height 22
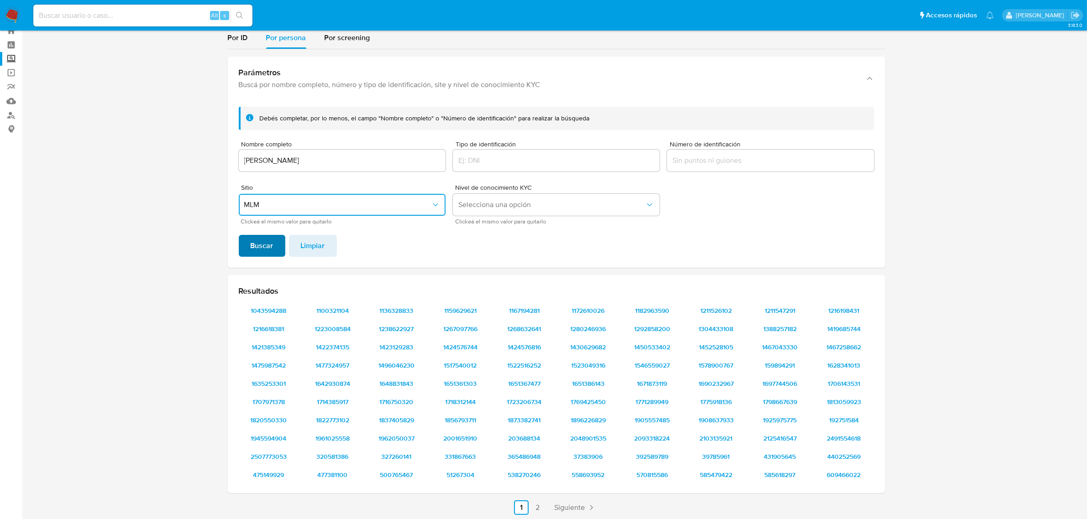
click at [271, 246] on span "Buscar" at bounding box center [262, 246] width 23 height 20
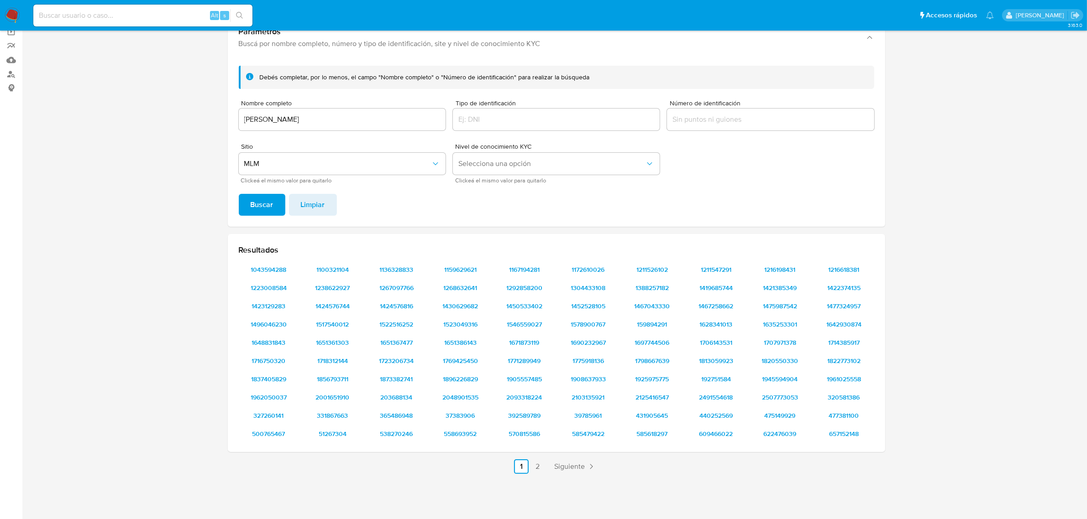
click at [314, 120] on input "MARTHA ESCOBEDO" at bounding box center [342, 120] width 207 height 12
click at [239, 194] on button "Buscar" at bounding box center [262, 205] width 47 height 22
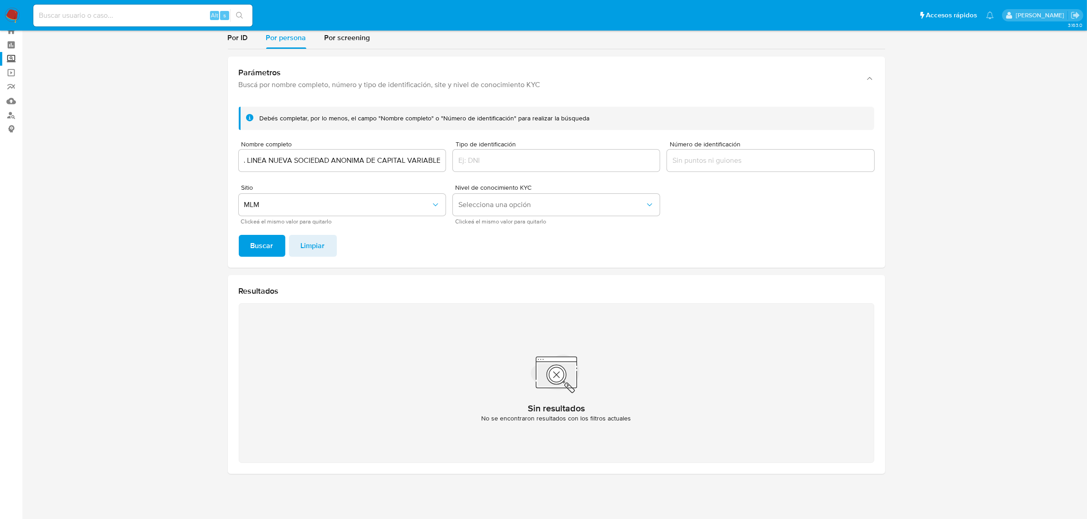
scroll to position [0, 0]
click at [311, 167] on div "OPERADORA LINEA NUEVA SOCIEDAD ANONIMA DE CAPITAL VARIABLE" at bounding box center [342, 161] width 207 height 22
click at [312, 164] on input "OPERADORA LINEA NUEVA SOCIEDAD ANONIMA DE CAPITAL VARIABLE" at bounding box center [342, 161] width 207 height 12
click at [313, 163] on input "OPERADORA LINEA NUEVA SOCIEDAD ANONIMA DE CAPITAL VARIABLE" at bounding box center [342, 161] width 207 height 12
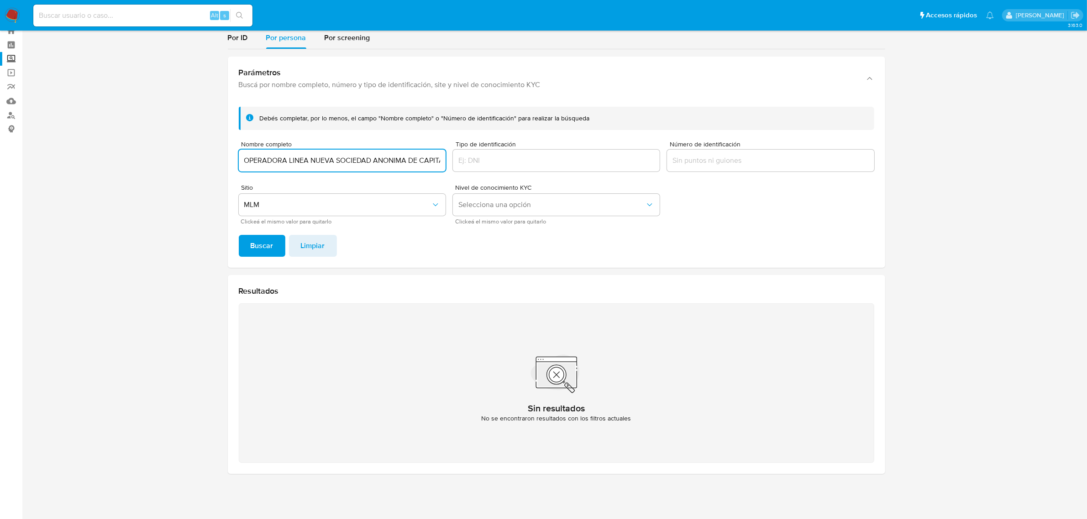
paste input "ROSA ELENA CARRILLO SANTANA"
type input "ROSA ELENA CARRILLO SANTANA"
click at [274, 242] on button "Buscar" at bounding box center [262, 246] width 47 height 22
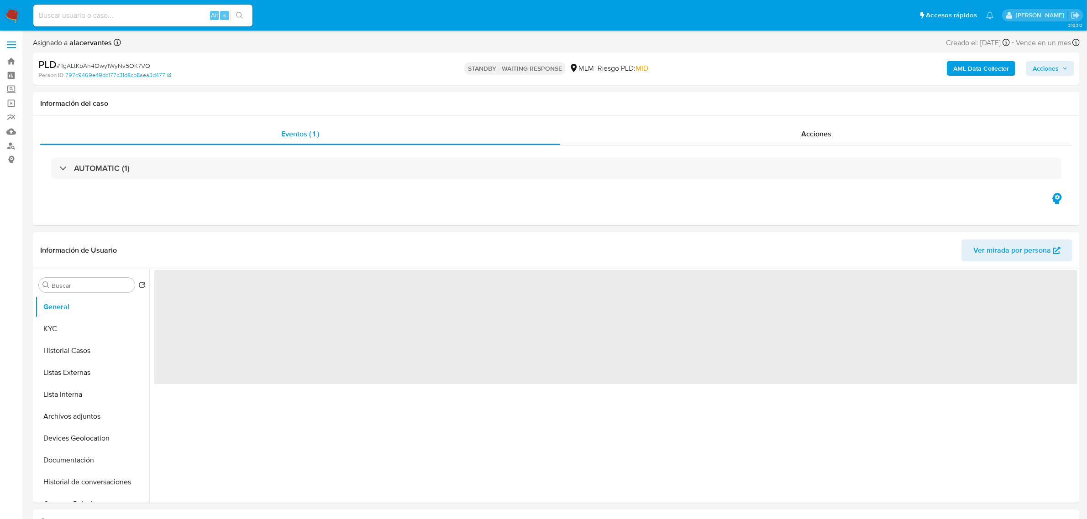
select select "10"
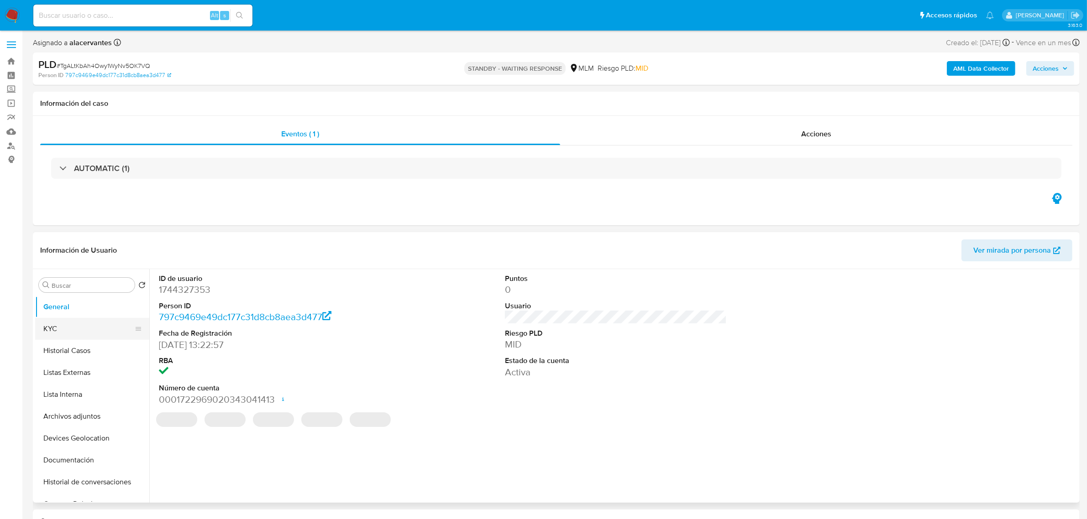
click at [85, 322] on button "KYC" at bounding box center [88, 329] width 107 height 22
